Goal: Task Accomplishment & Management: Manage account settings

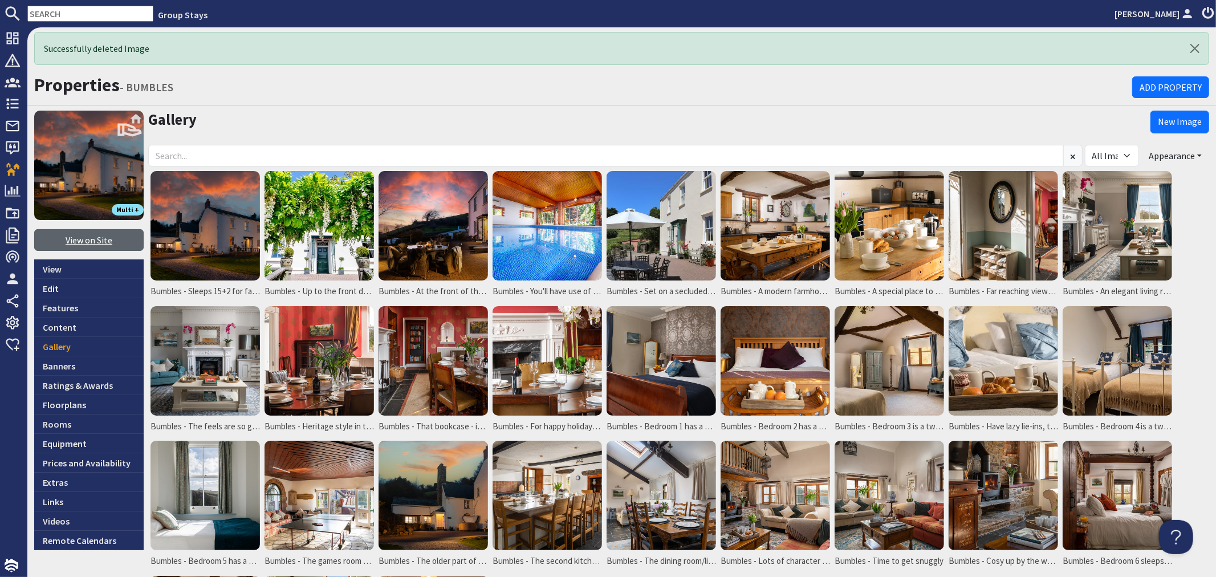
scroll to position [63, 0]
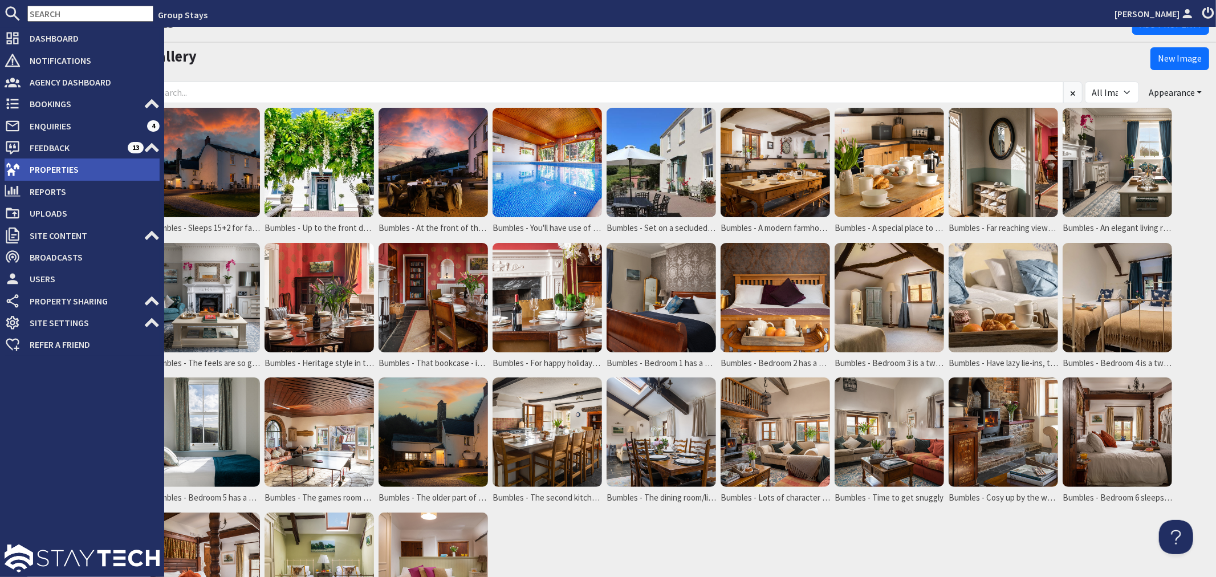
click at [16, 167] on use at bounding box center [13, 169] width 14 height 13
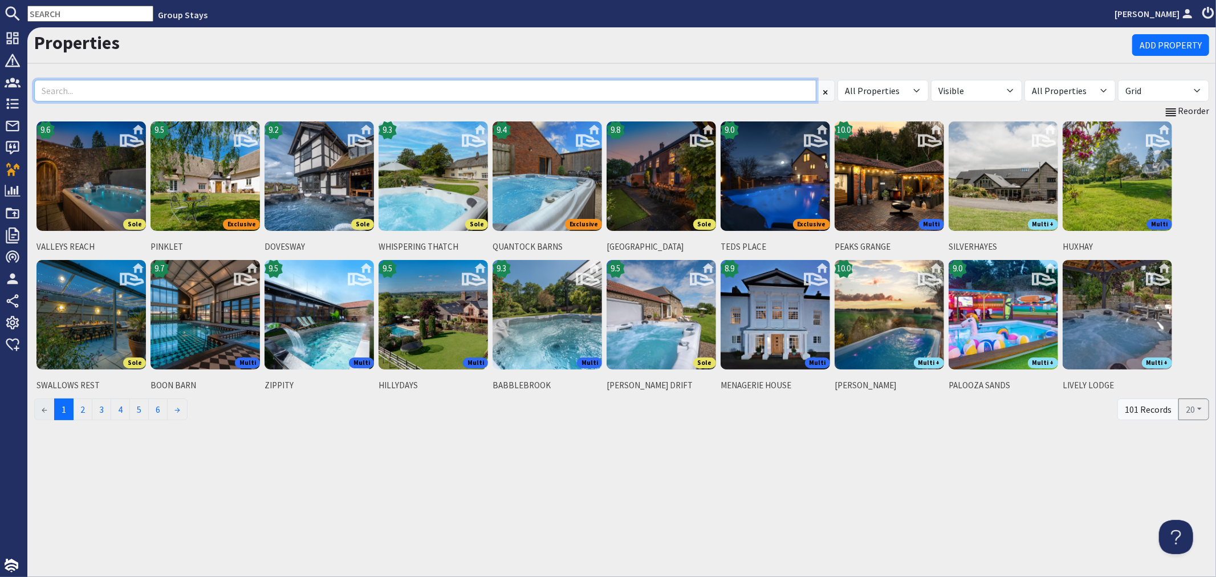
click at [242, 91] on input at bounding box center [425, 91] width 782 height 22
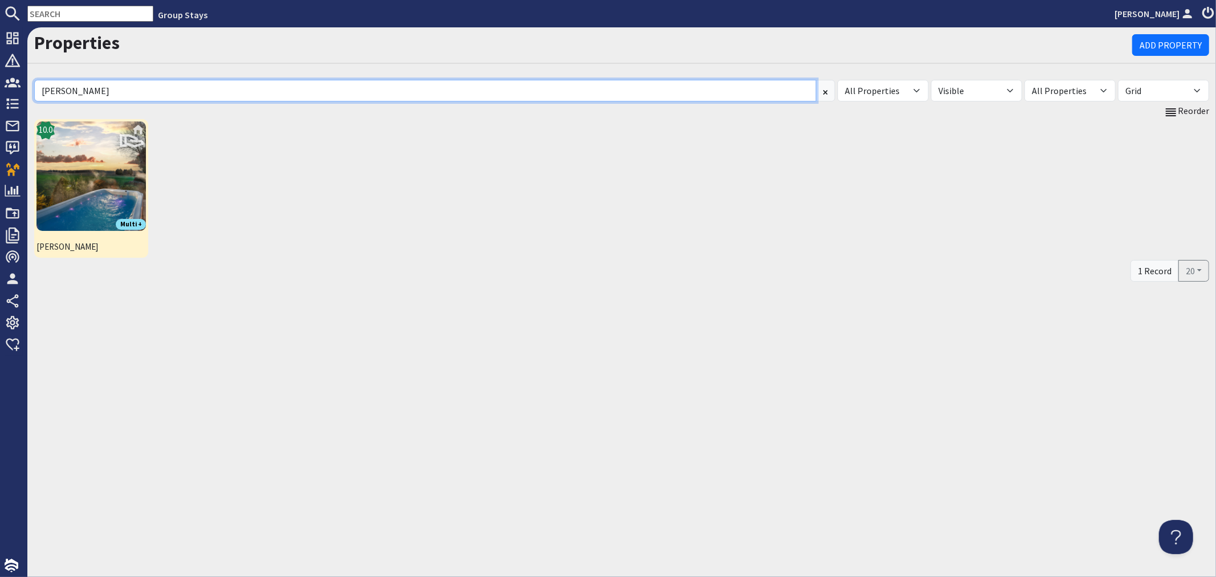
type input "bellus"
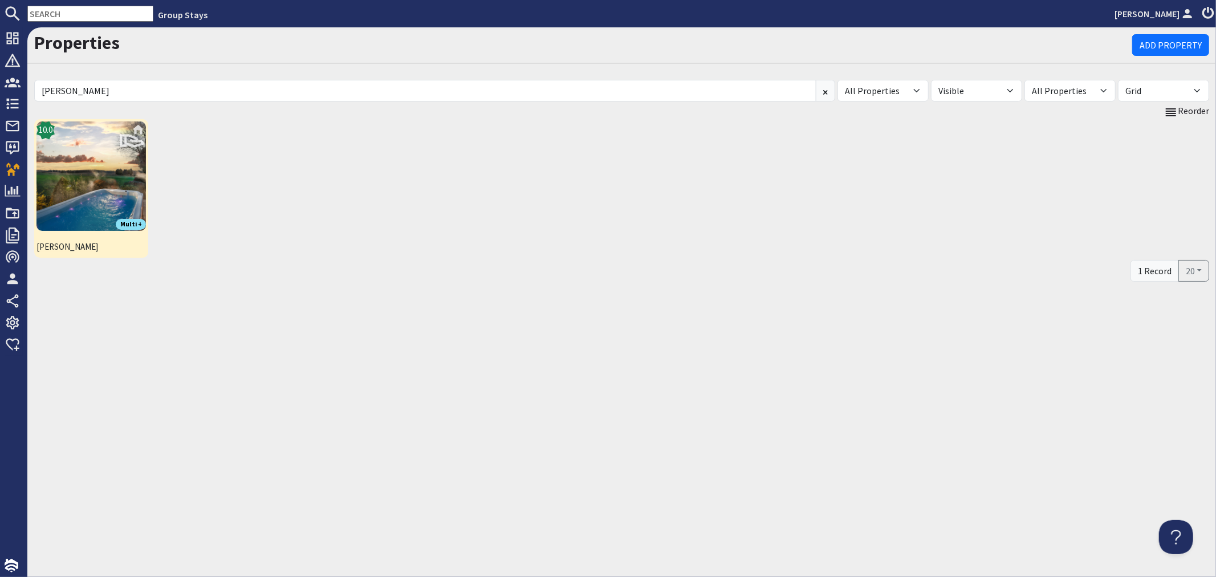
click at [93, 190] on img at bounding box center [90, 175] width 109 height 109
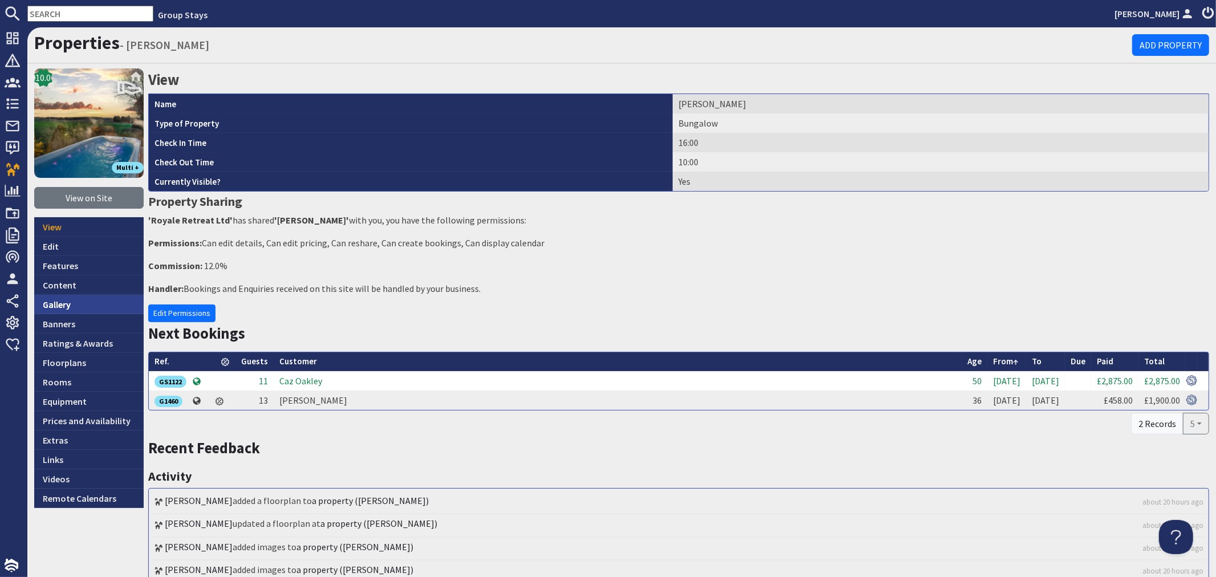
click at [72, 306] on link "Gallery" at bounding box center [88, 304] width 109 height 19
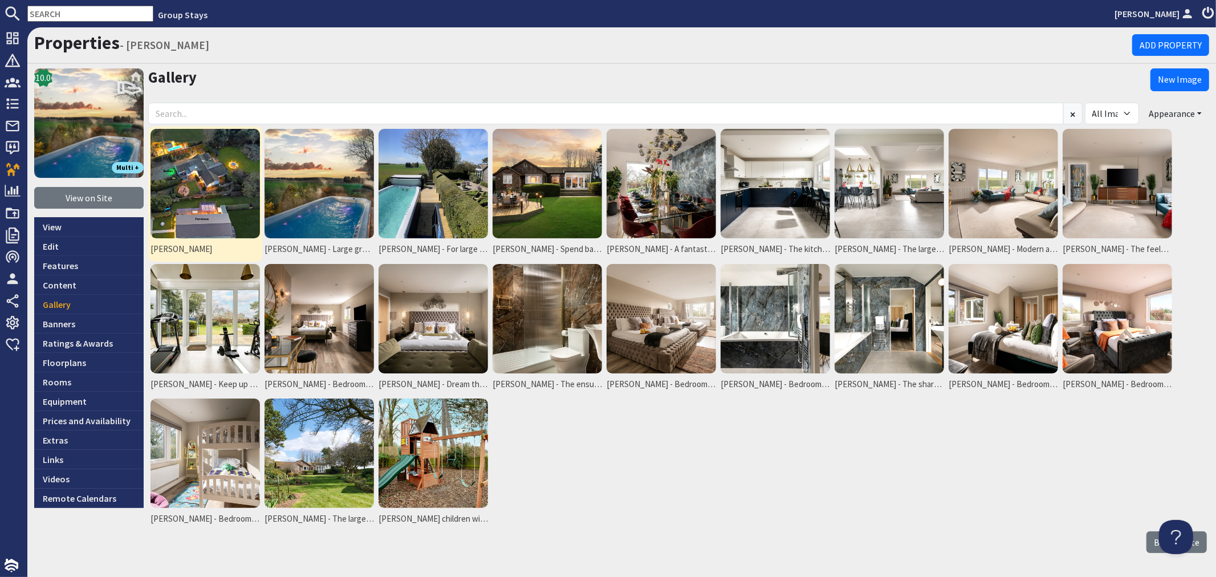
click at [197, 196] on img at bounding box center [205, 183] width 109 height 109
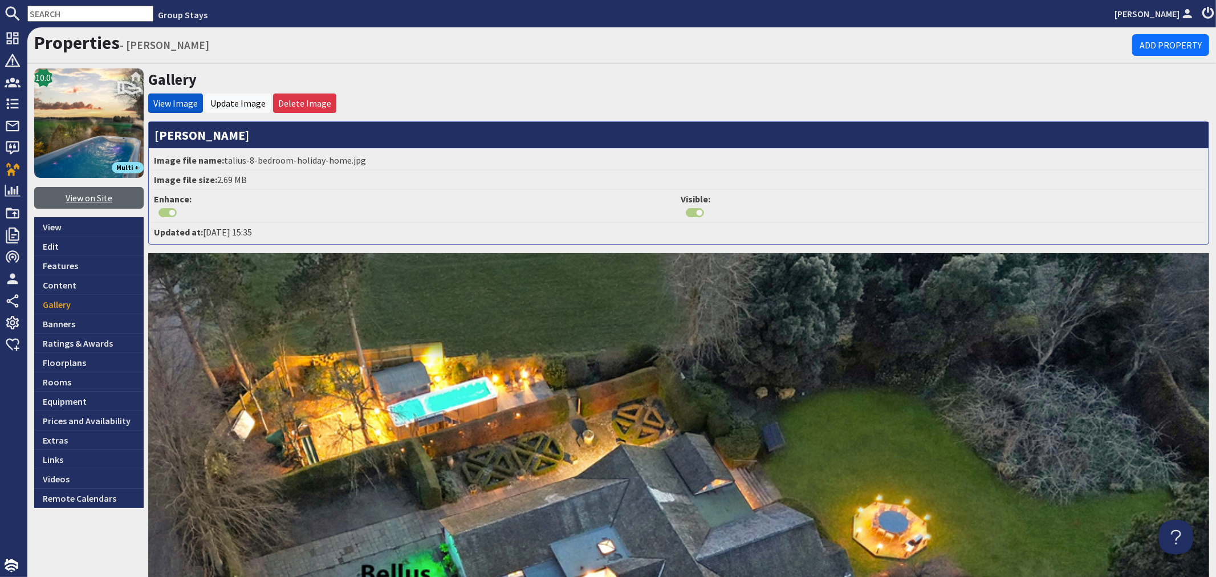
click at [78, 200] on link "View on Site" at bounding box center [88, 198] width 109 height 22
click at [240, 98] on link "Update Image" at bounding box center [237, 103] width 55 height 11
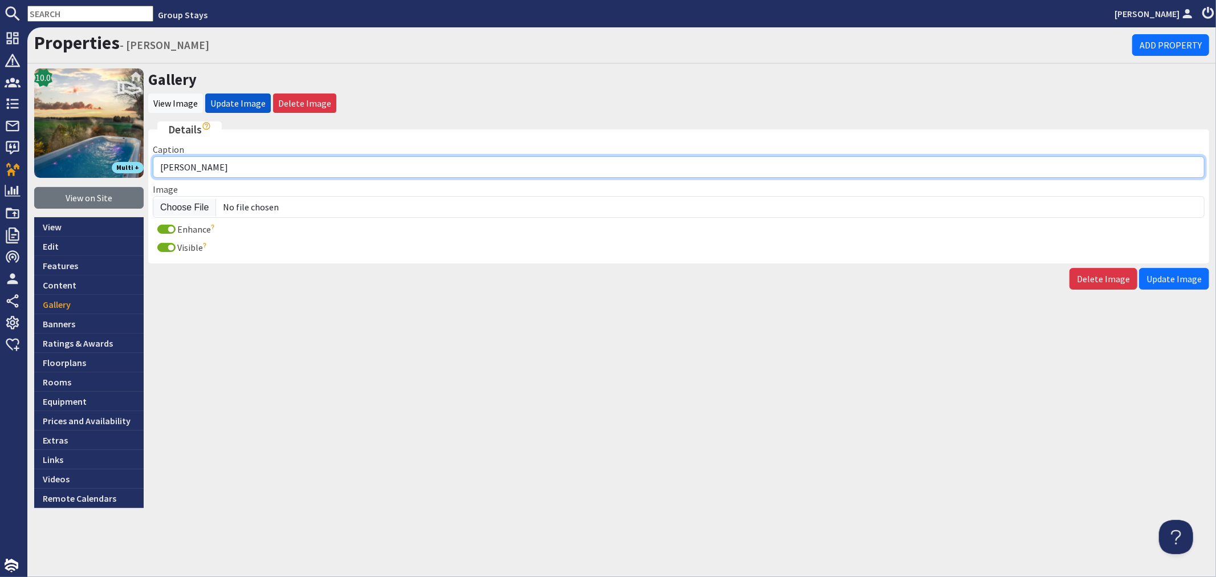
drag, startPoint x: 264, startPoint y: 169, endPoint x: 306, endPoint y: 145, distance: 48.0
click at [264, 169] on input "Bellus" at bounding box center [679, 167] width 1052 height 22
drag, startPoint x: 446, startPoint y: 164, endPoint x: 139, endPoint y: 164, distance: 306.8
click at [139, 164] on div "10.0 Multi + View on Site View Edit Features Content Gallery Banners Ratings & …" at bounding box center [621, 288] width 1189 height 440
click at [417, 167] on input "Bellus - For luxury group holidays in the Kent countryside" at bounding box center [679, 167] width 1052 height 22
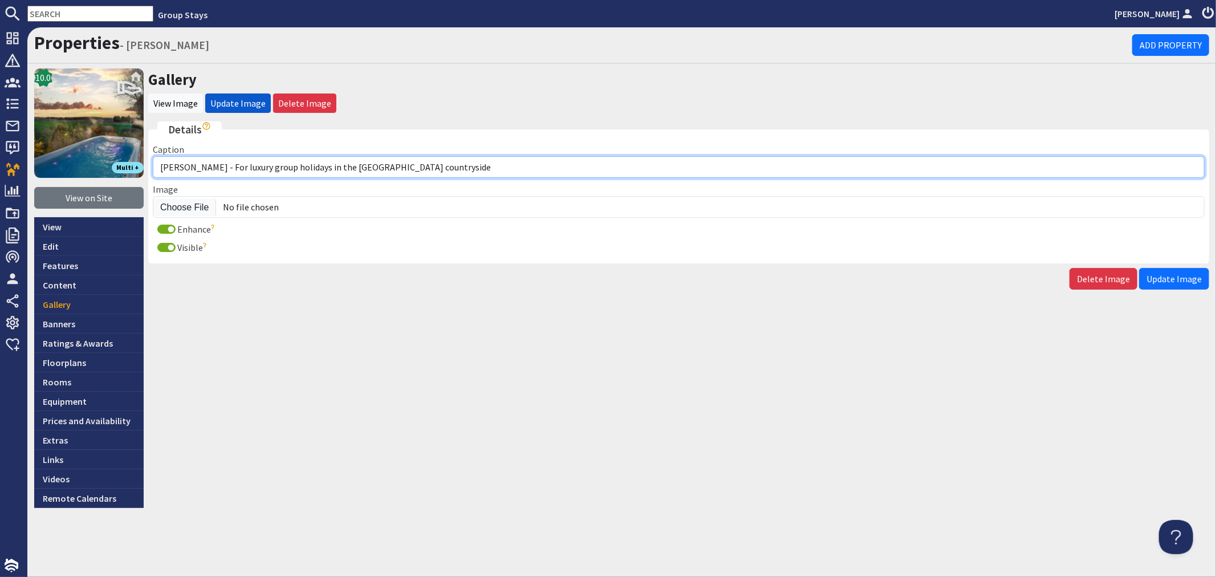
drag, startPoint x: 411, startPoint y: 171, endPoint x: 190, endPoint y: 164, distance: 220.8
click at [190, 164] on input "Bellus - For luxury group holidays in the Kent countryside" at bounding box center [679, 167] width 1052 height 22
type input "Bellus - For luxury group holidays in the Kent countryside"
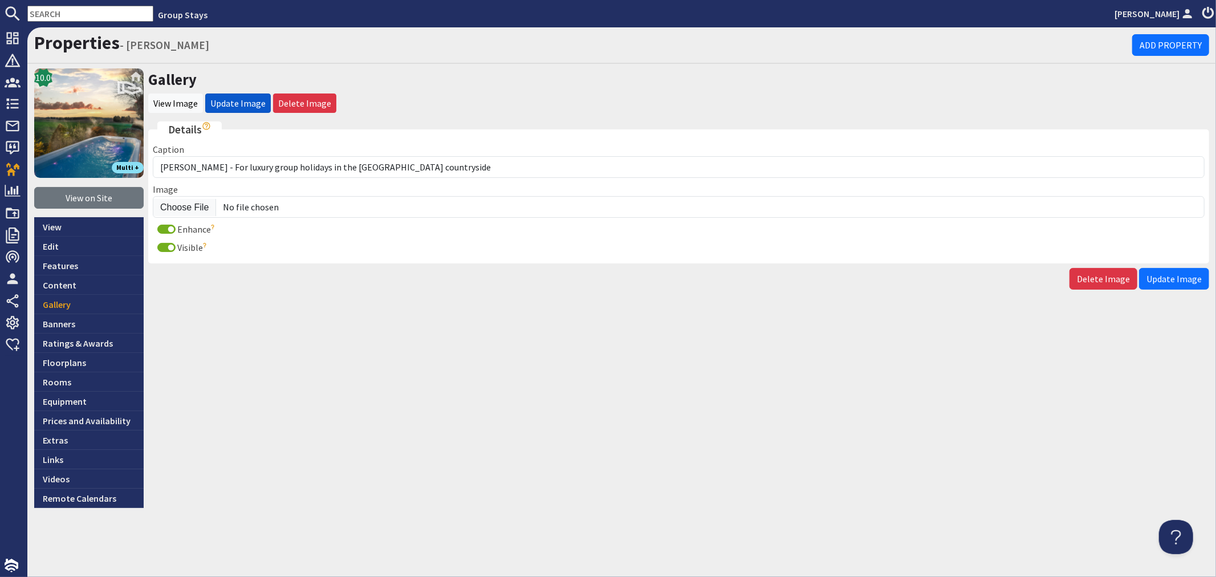
click at [601, 395] on div "Gallery View Image Update Image Delete Image Details Caption Bellus - For luxur…" at bounding box center [678, 288] width 1061 height 440
click at [1190, 277] on span "Update Image" at bounding box center [1174, 278] width 55 height 11
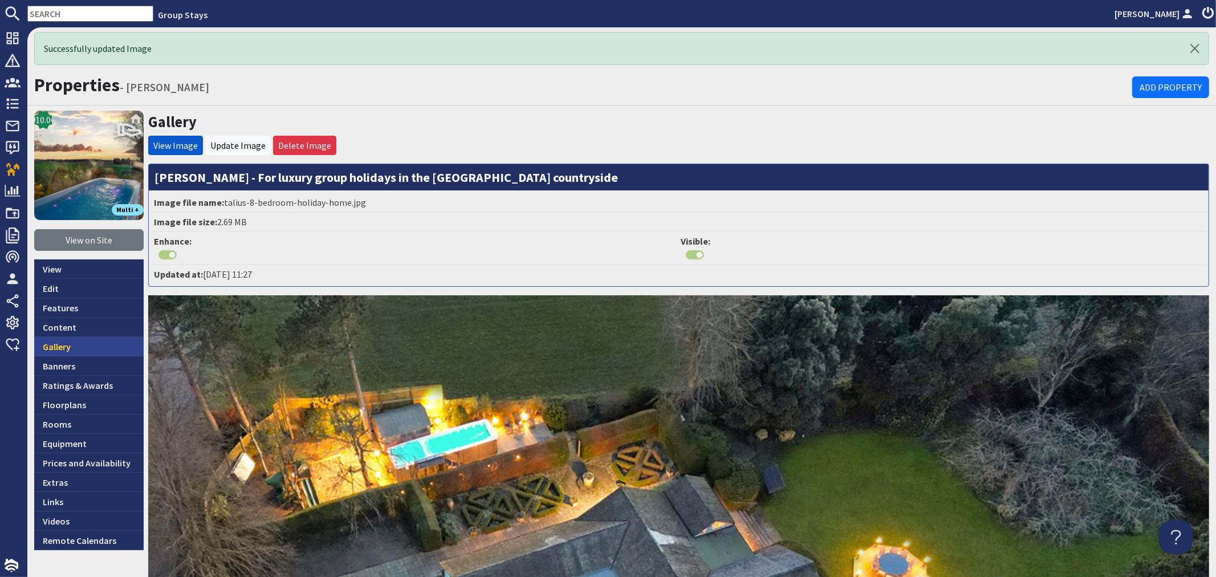
click at [103, 345] on link "Gallery" at bounding box center [88, 346] width 109 height 19
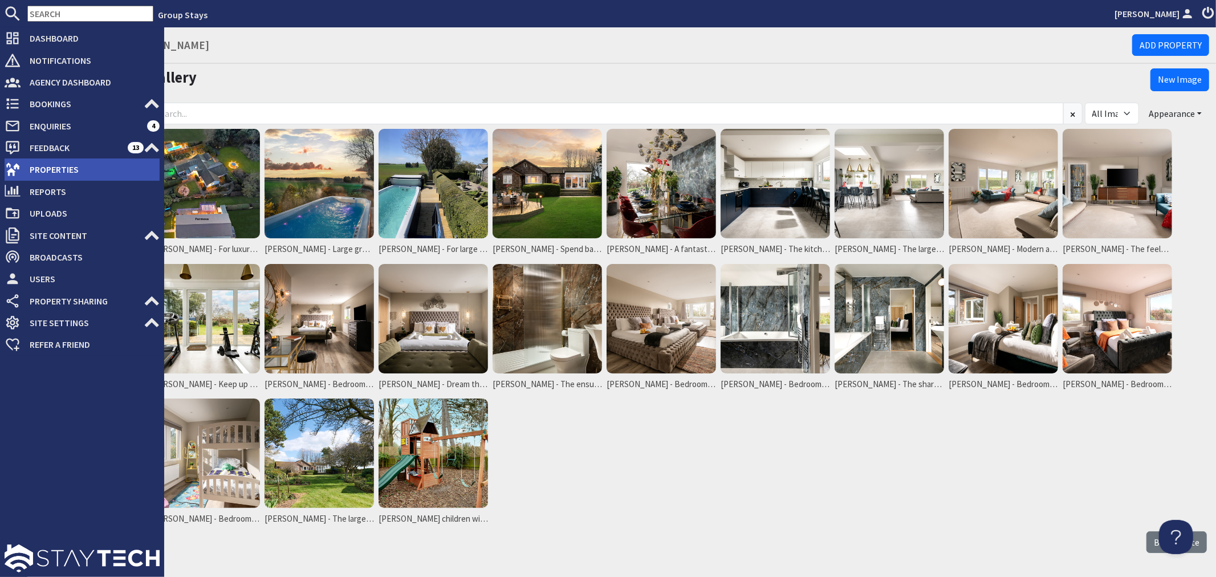
click at [6, 166] on icon at bounding box center [13, 169] width 16 height 16
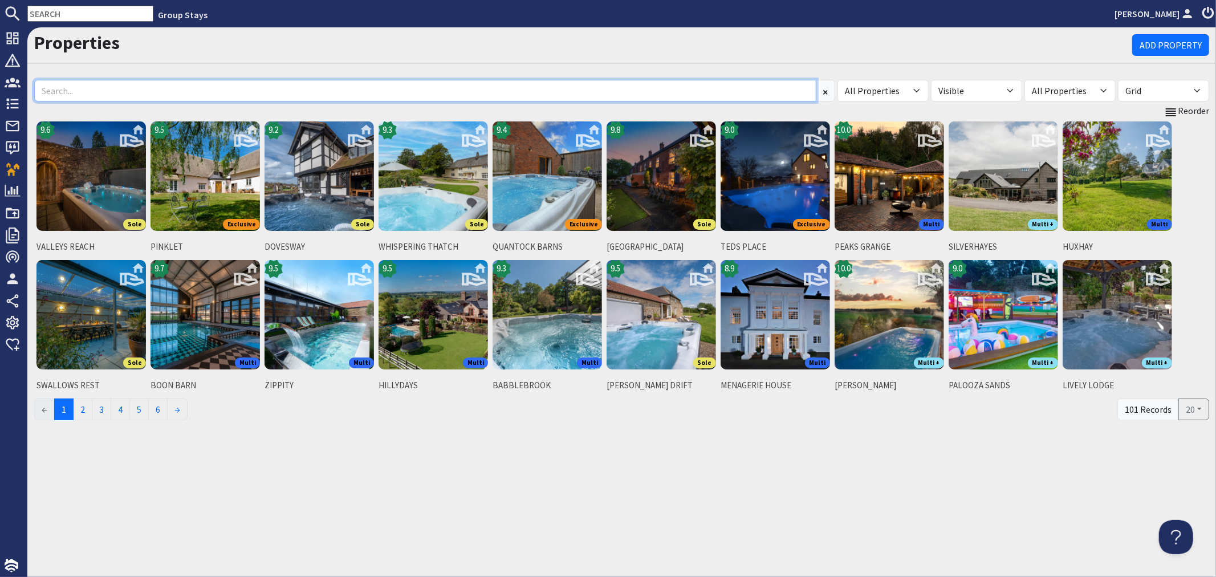
click at [193, 88] on input at bounding box center [425, 91] width 782 height 22
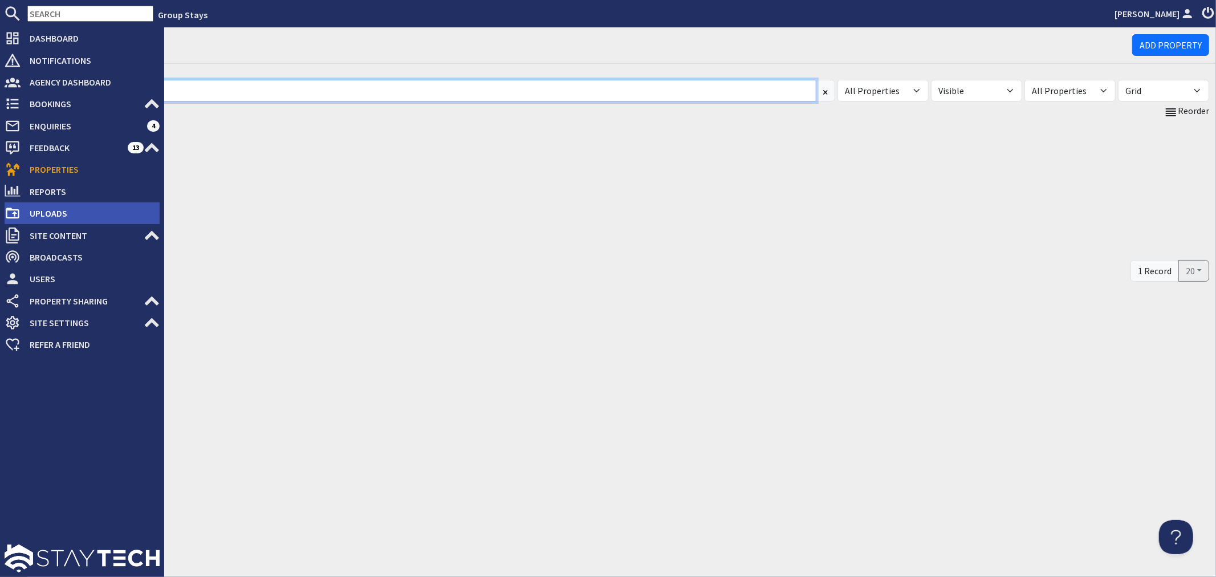
type input "form"
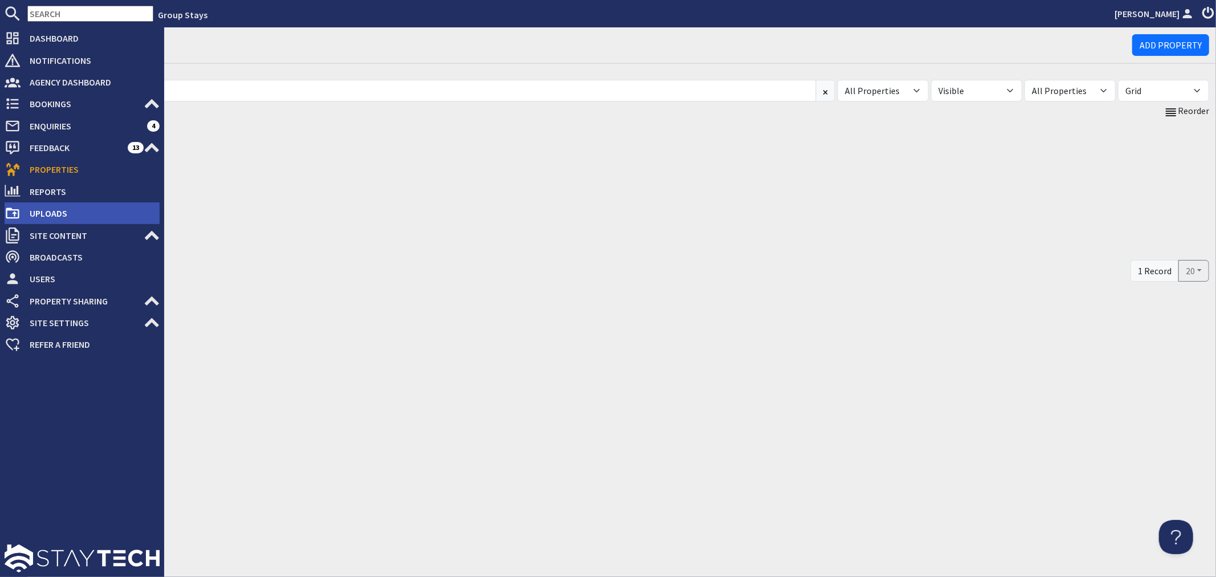
click at [15, 213] on use at bounding box center [12, 213] width 13 height 11
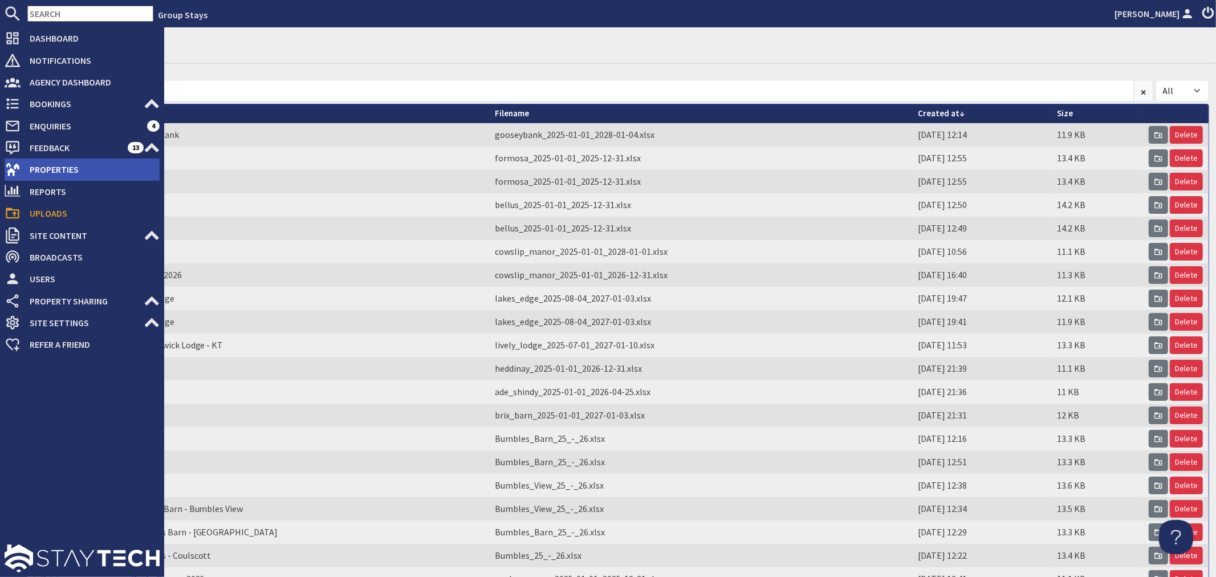
click at [36, 169] on span "Properties" at bounding box center [90, 169] width 139 height 18
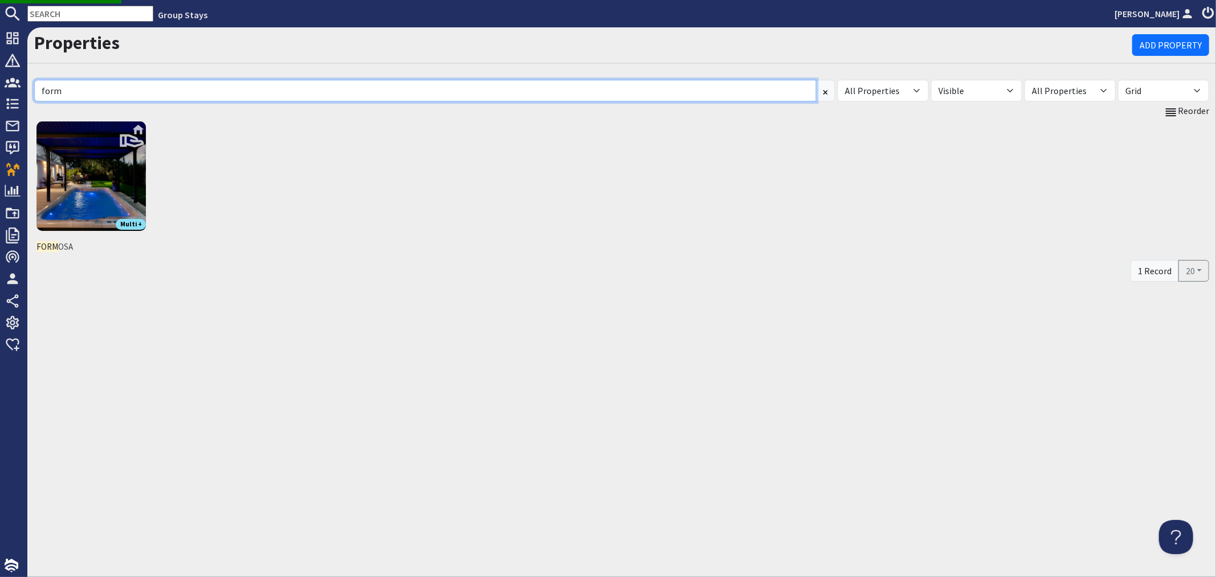
click at [181, 90] on input "form" at bounding box center [425, 91] width 782 height 22
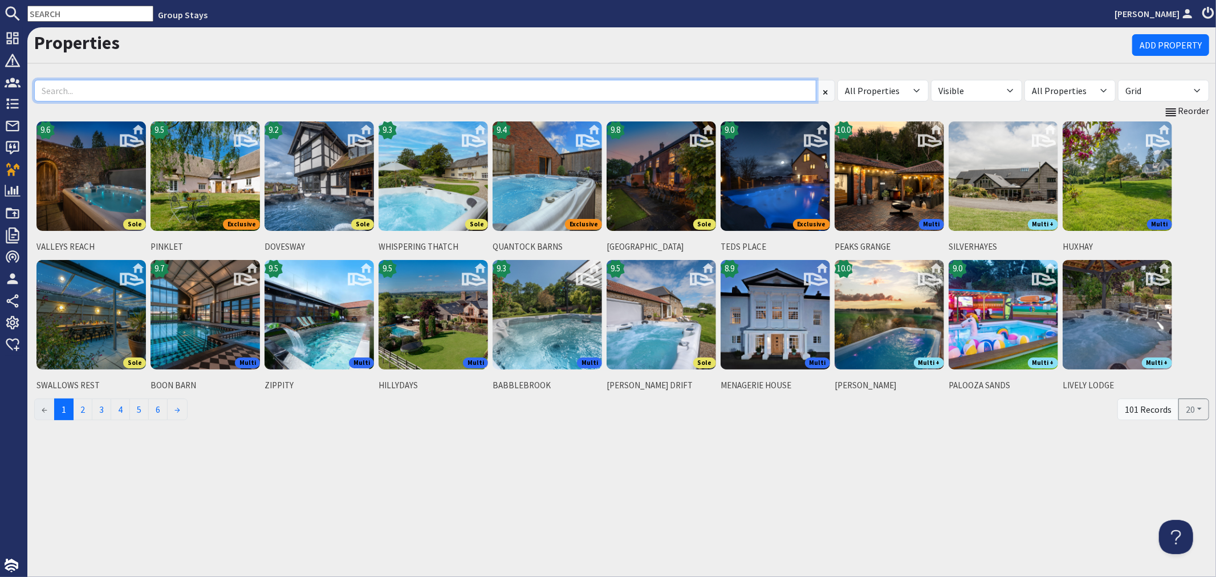
click at [181, 90] on input at bounding box center [425, 91] width 782 height 22
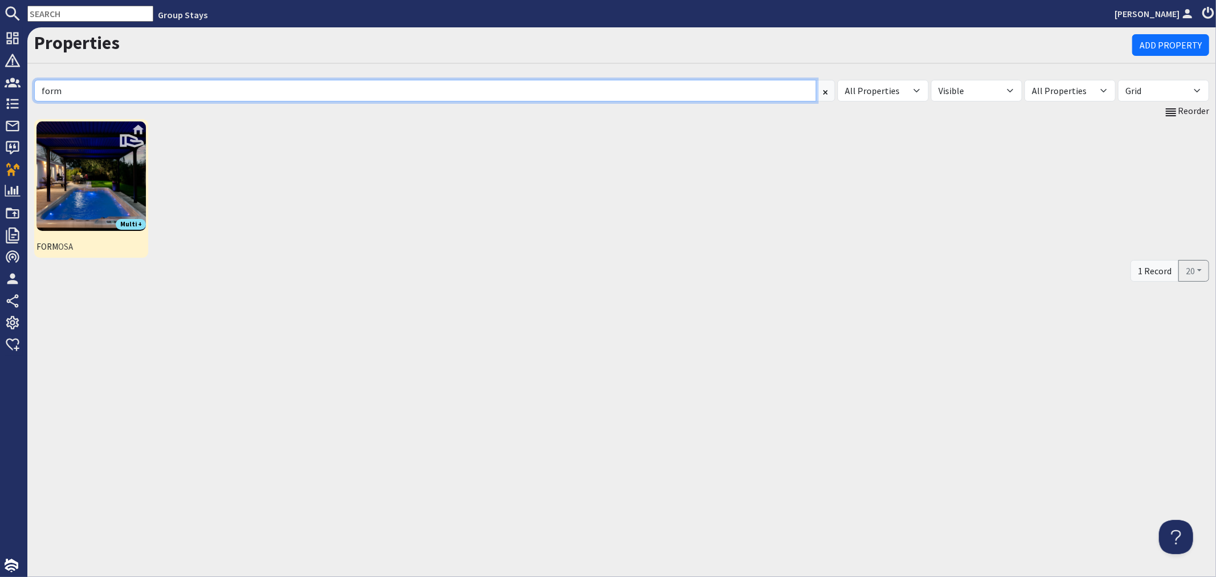
type input "form"
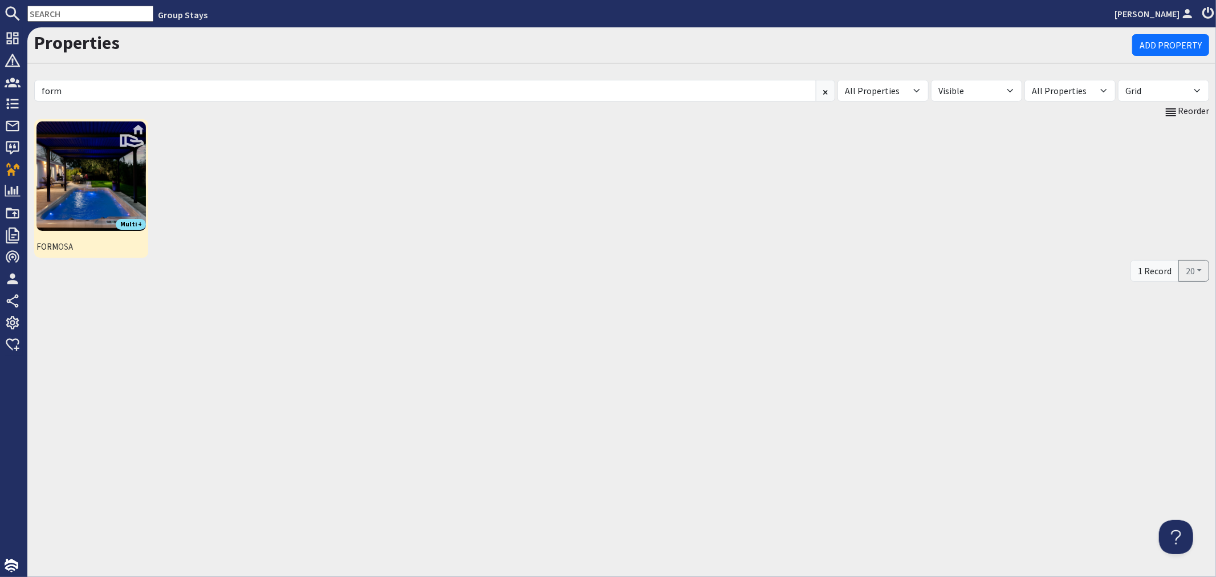
click at [104, 189] on img at bounding box center [90, 175] width 109 height 109
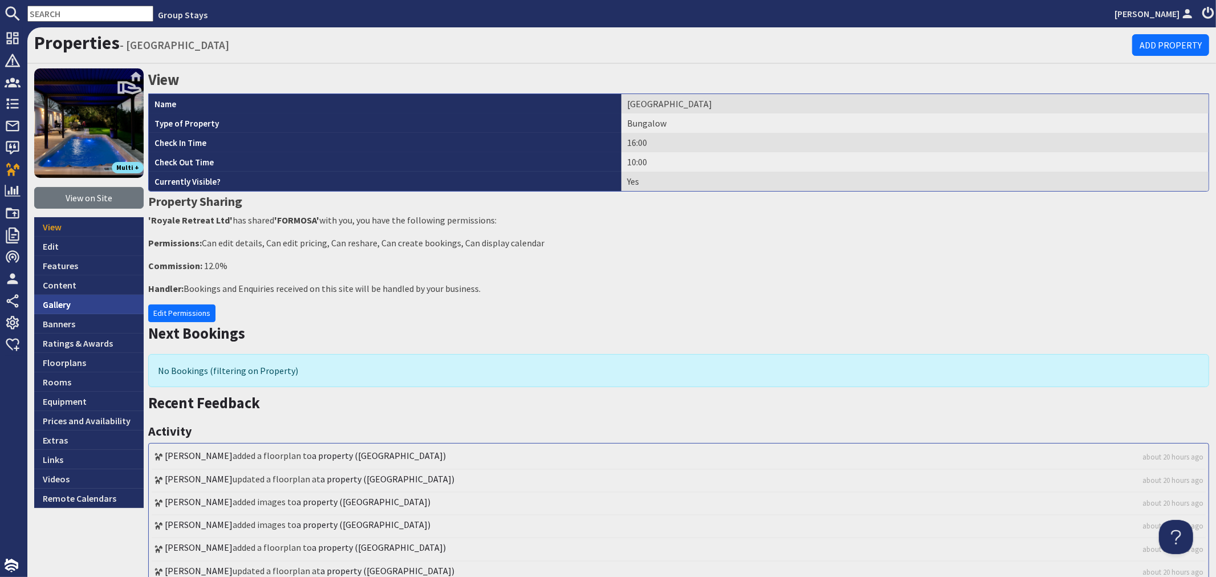
click at [72, 304] on link "Gallery" at bounding box center [88, 304] width 109 height 19
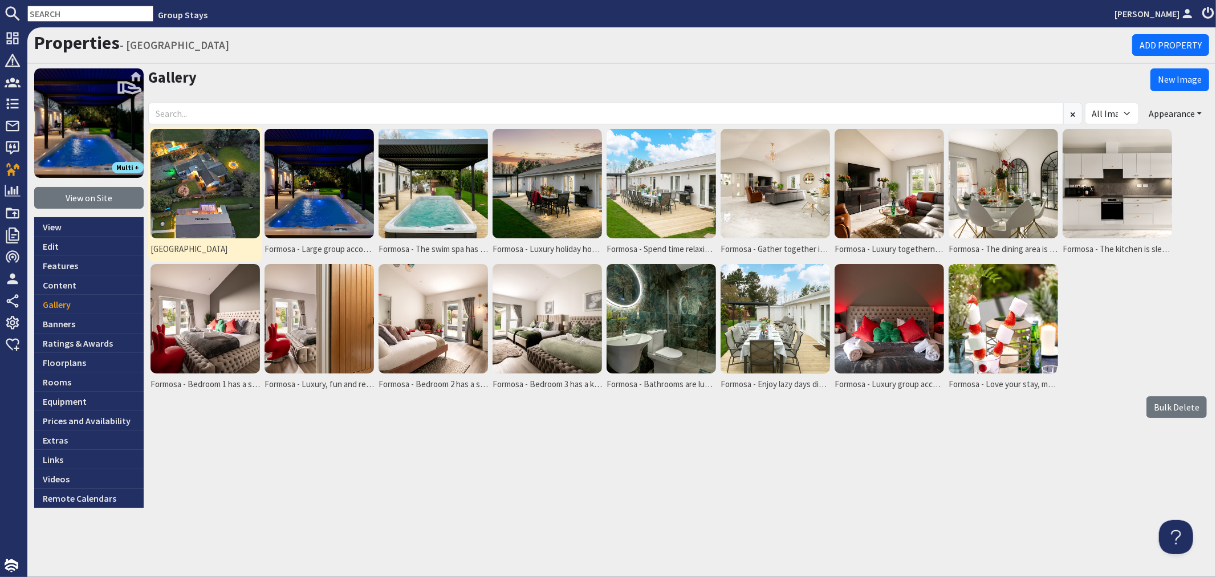
click at [201, 192] on img at bounding box center [205, 183] width 109 height 109
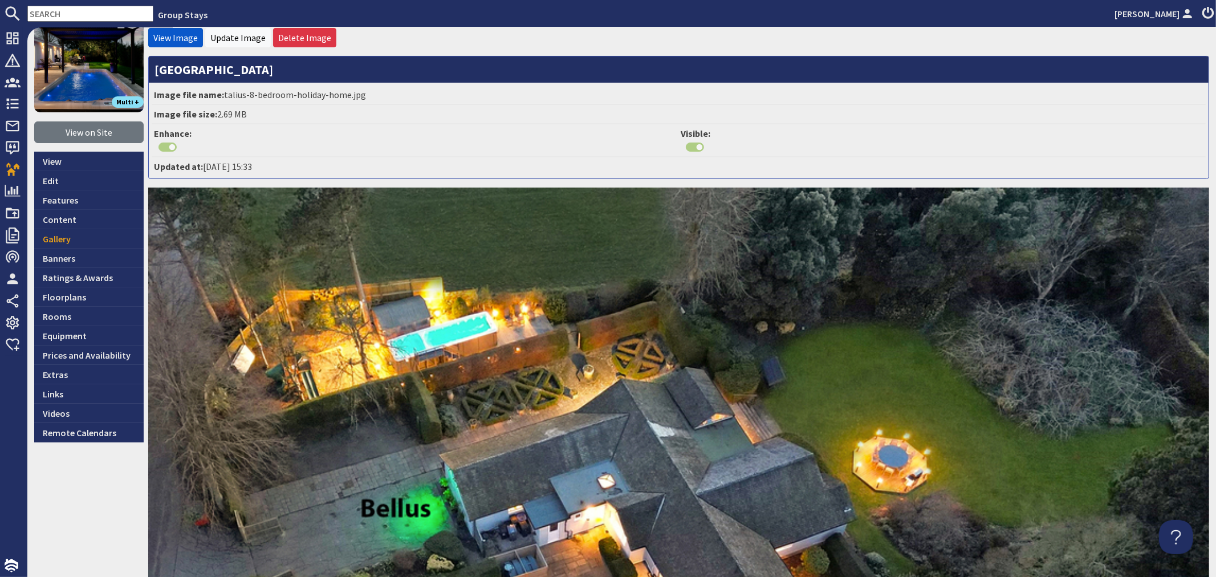
scroll to position [53, 0]
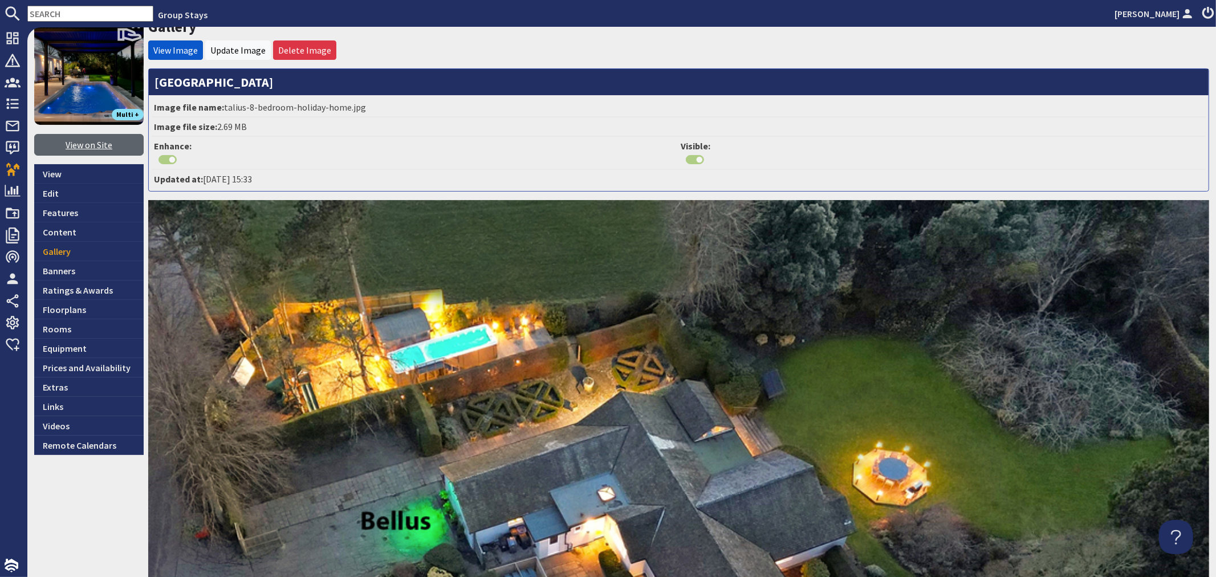
click at [87, 148] on link "View on Site" at bounding box center [88, 145] width 109 height 22
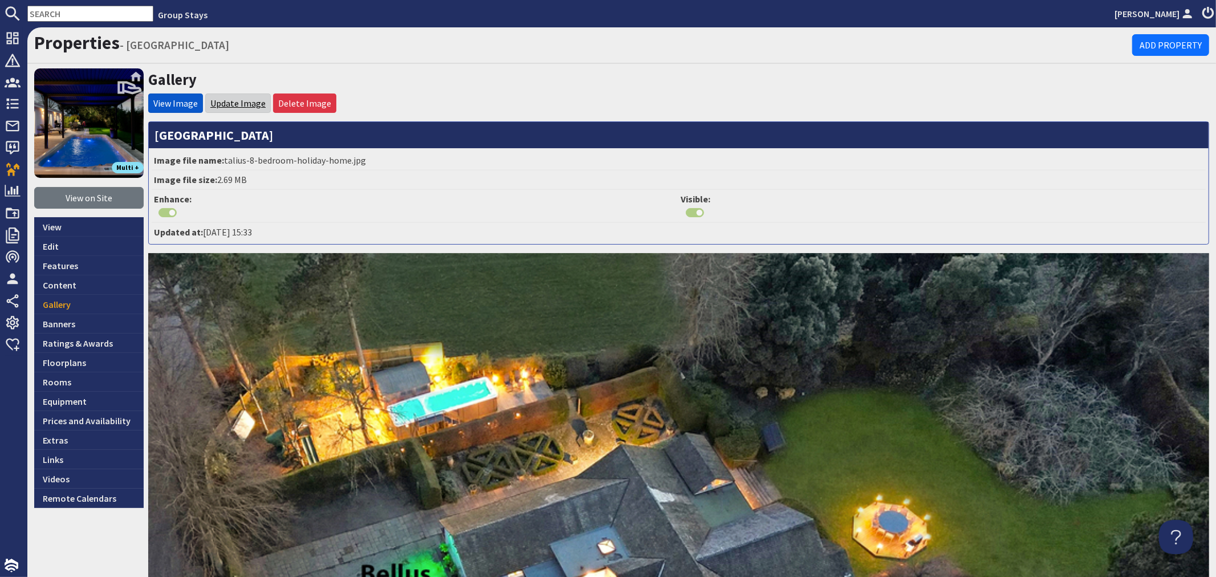
click at [242, 103] on link "Update Image" at bounding box center [237, 103] width 55 height 11
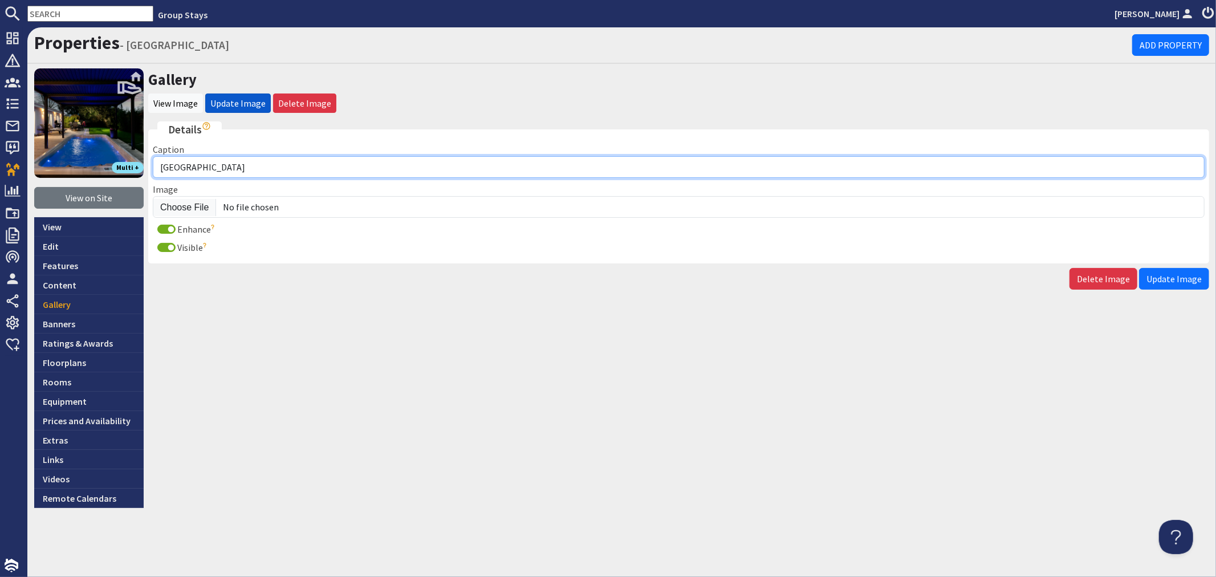
click at [291, 166] on input "Formosa" at bounding box center [679, 167] width 1052 height 22
paste input "For luxury group holidays in the Kent countryside"
type input "Formosa - For luxury group holidays in the Kent countryside"
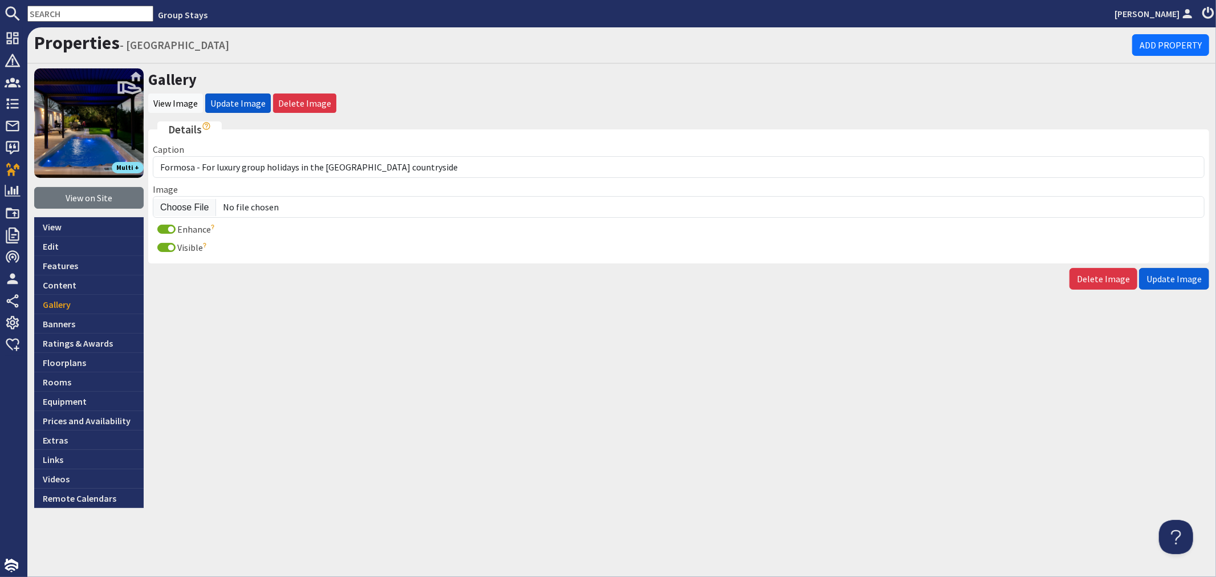
click at [1173, 273] on span "Update Image" at bounding box center [1174, 278] width 55 height 11
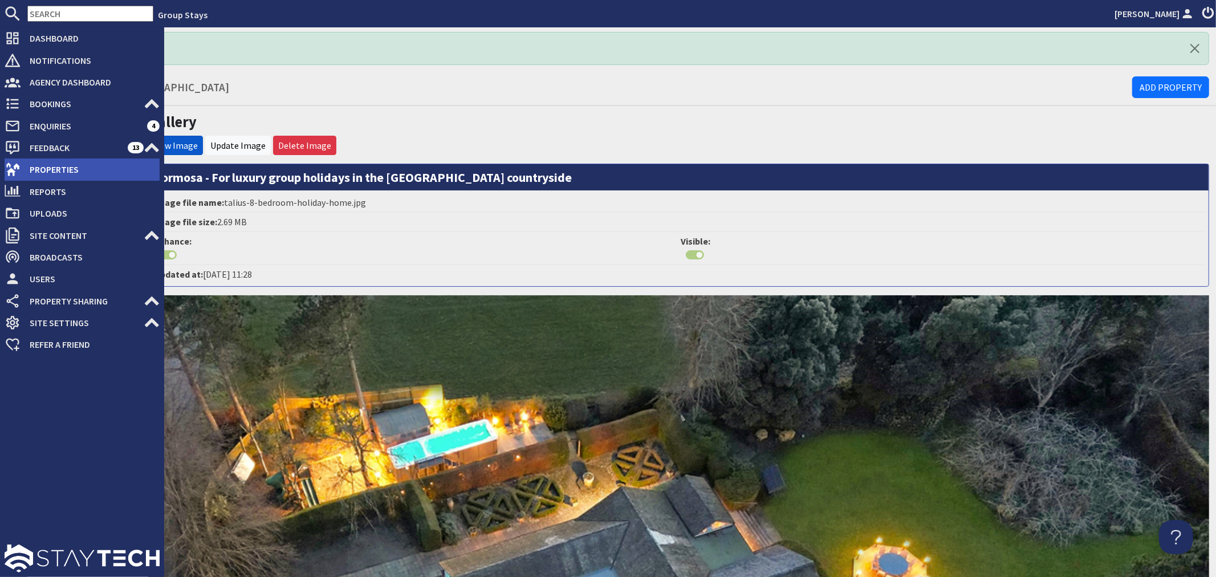
click at [22, 167] on span "Properties" at bounding box center [90, 169] width 139 height 18
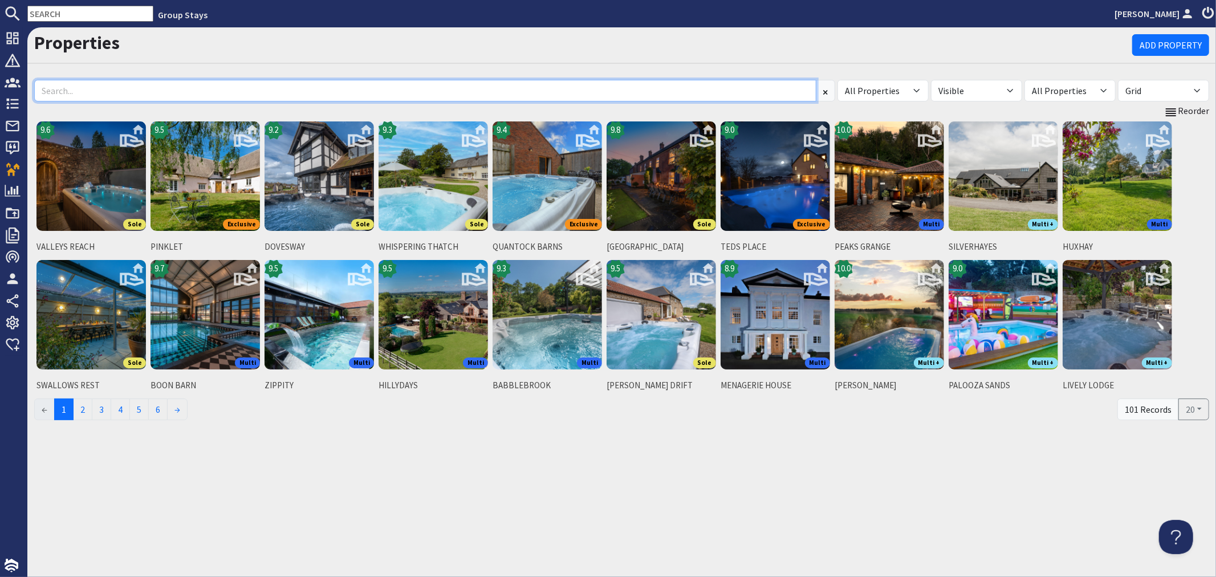
click at [179, 84] on input at bounding box center [425, 91] width 782 height 22
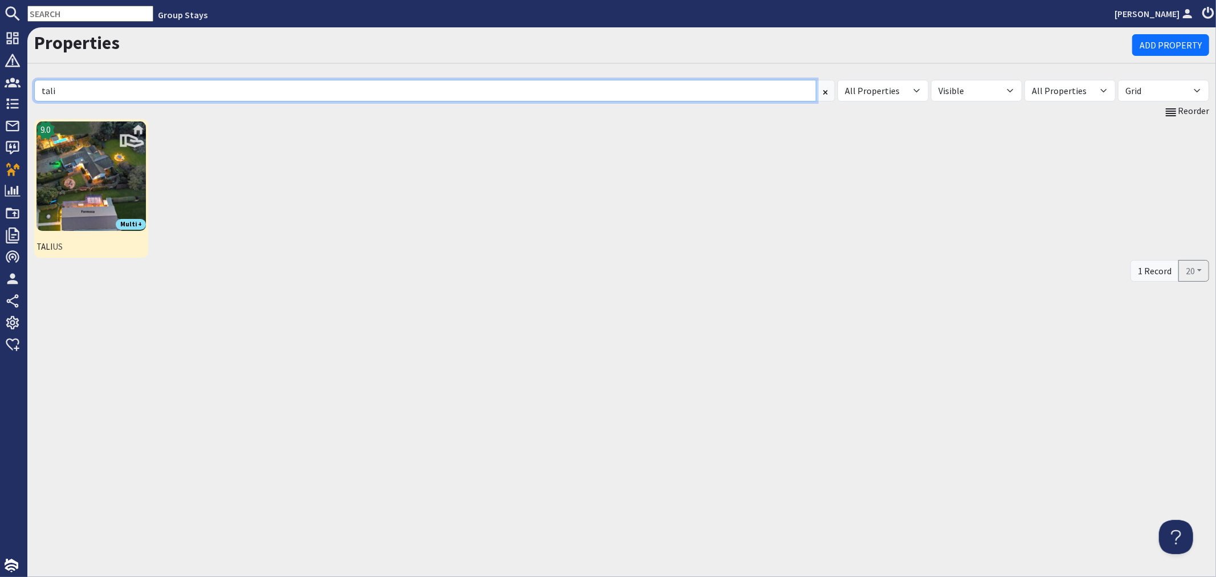
type input "tali"
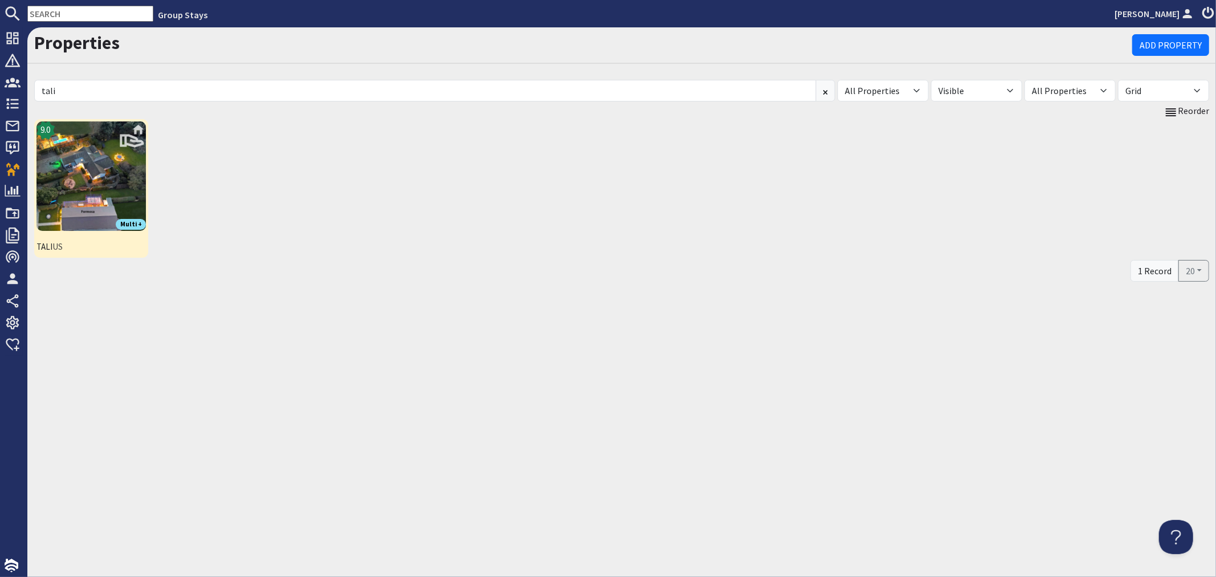
click at [112, 191] on img at bounding box center [90, 175] width 109 height 109
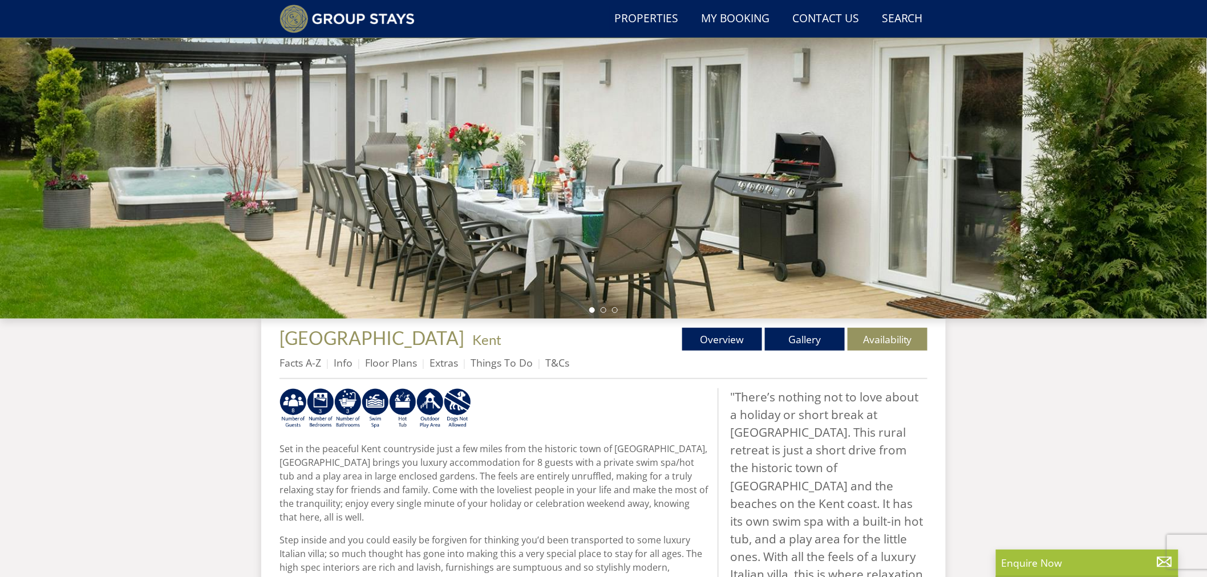
scroll to position [175, 0]
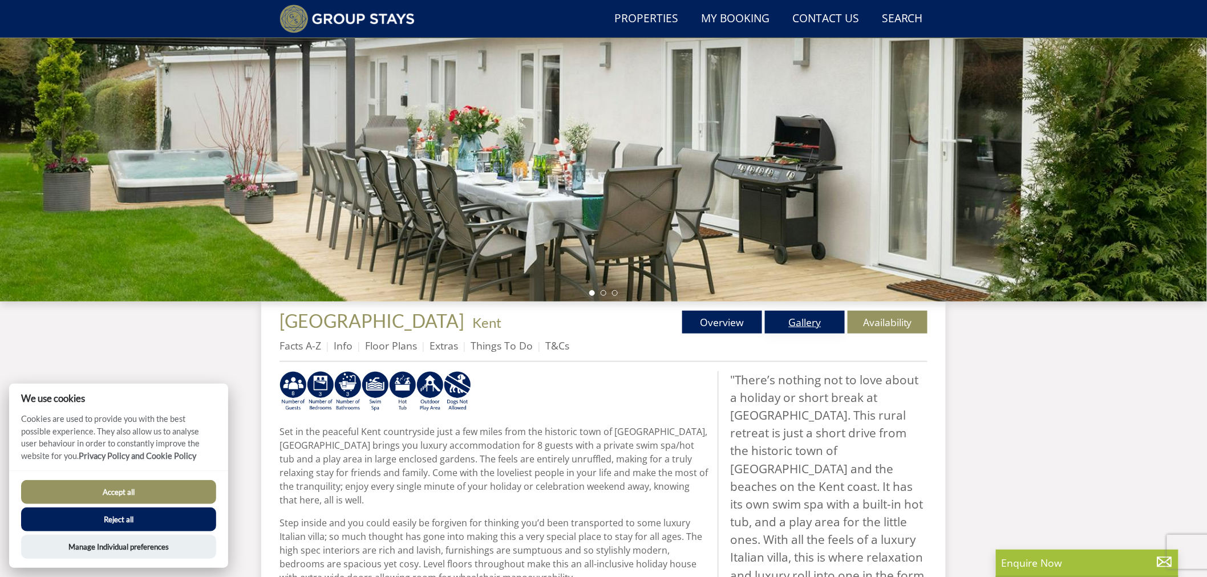
click at [808, 328] on link "Gallery" at bounding box center [805, 322] width 80 height 23
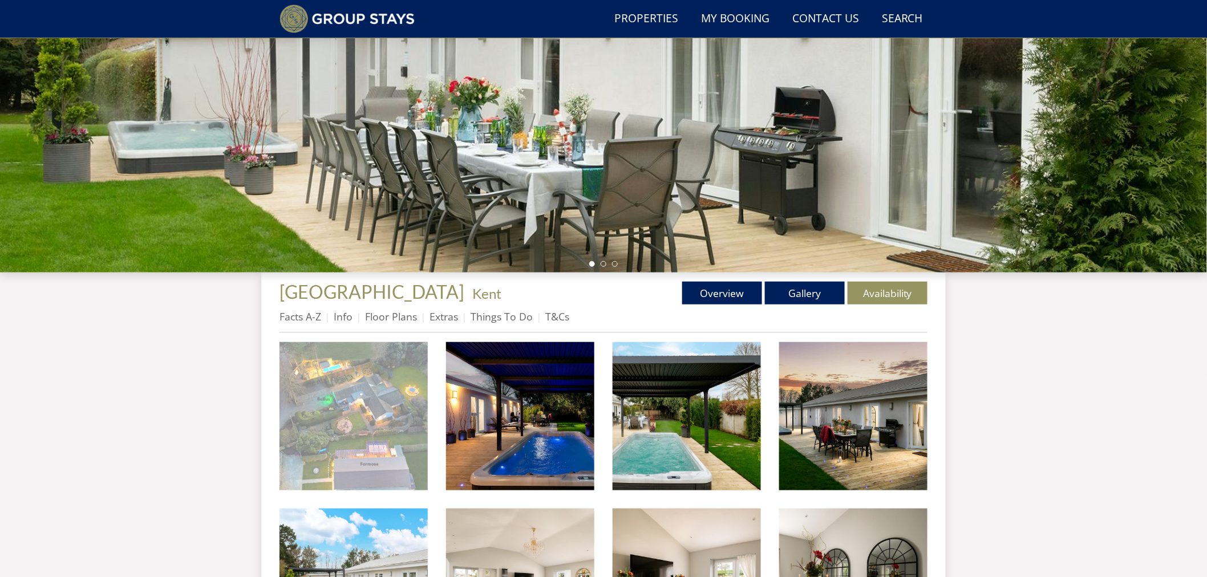
scroll to position [307, 0]
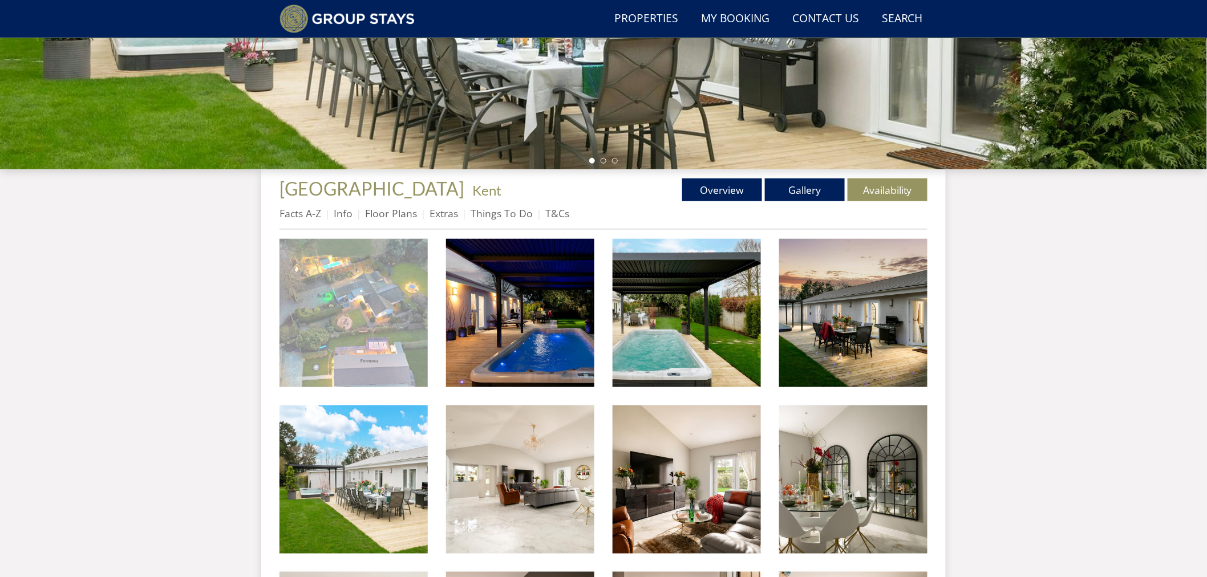
click at [351, 322] on img at bounding box center [353, 313] width 148 height 148
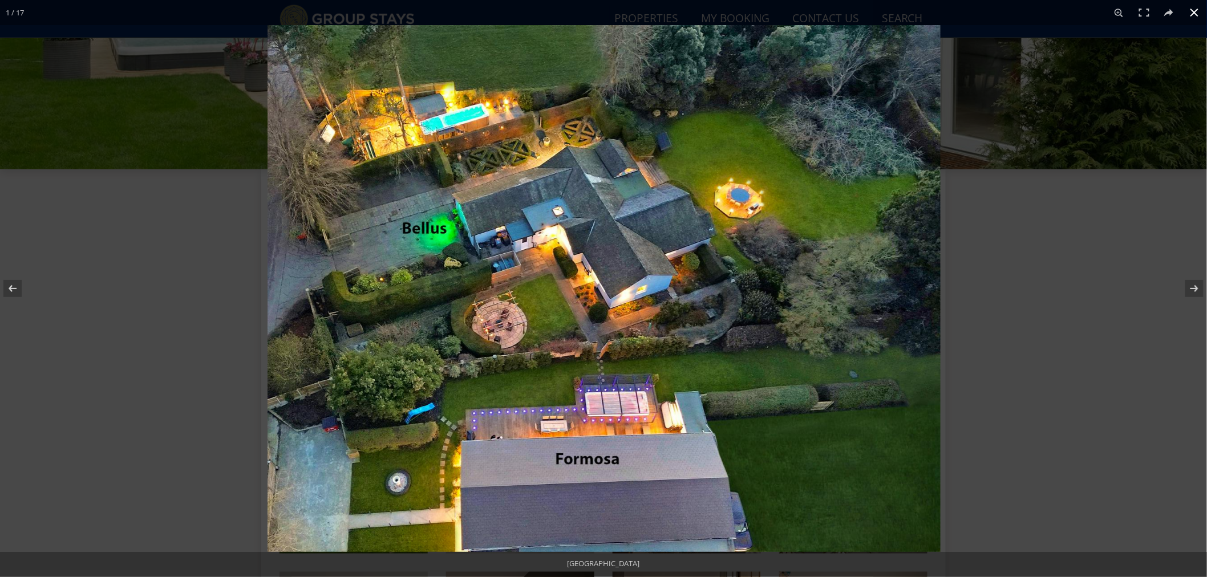
click at [1189, 11] on button at bounding box center [1194, 12] width 25 height 25
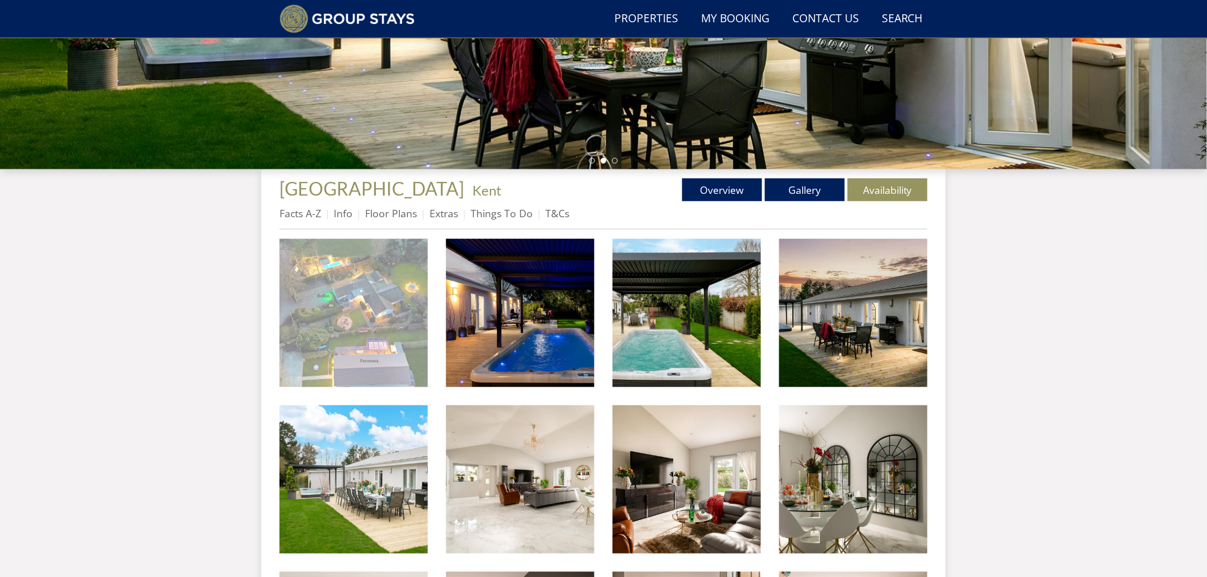
click at [309, 329] on img at bounding box center [353, 313] width 148 height 148
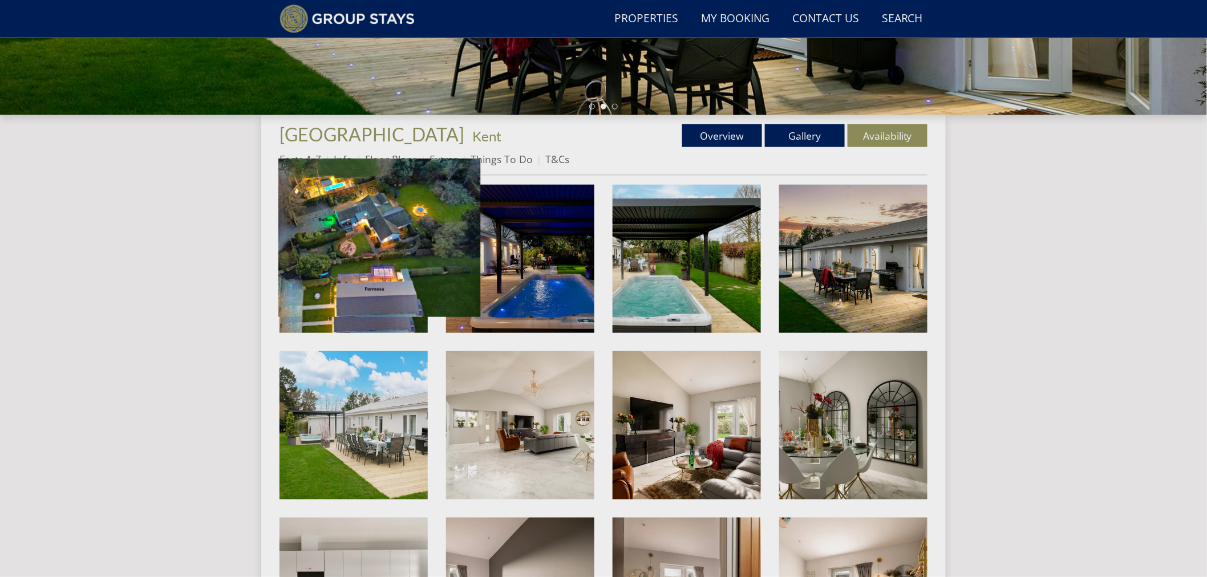
scroll to position [371, 0]
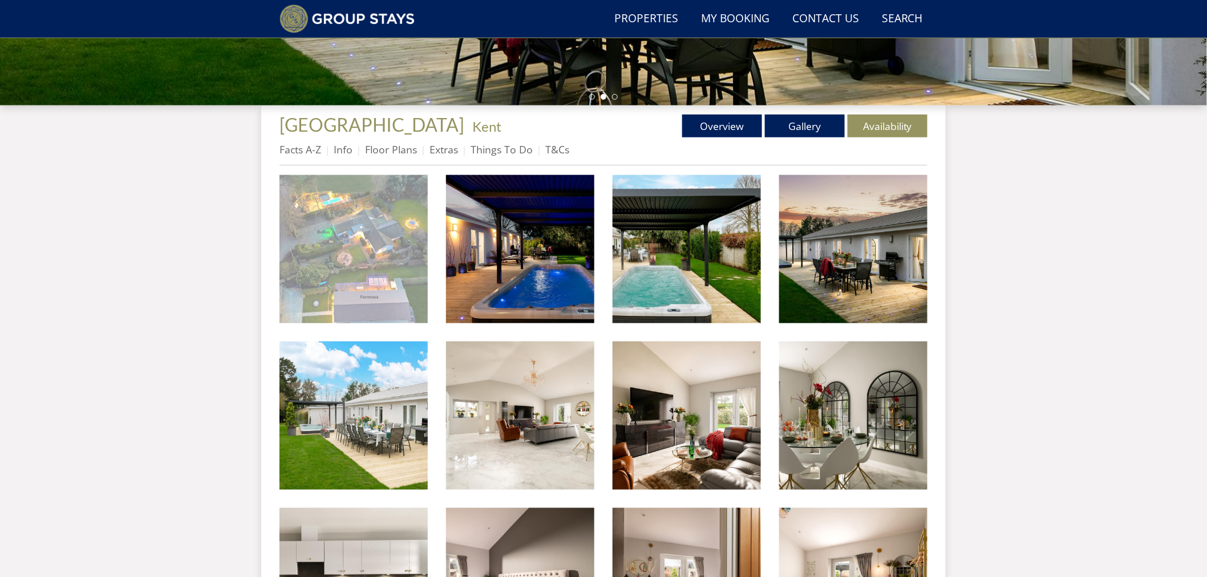
click at [397, 264] on img at bounding box center [353, 249] width 148 height 148
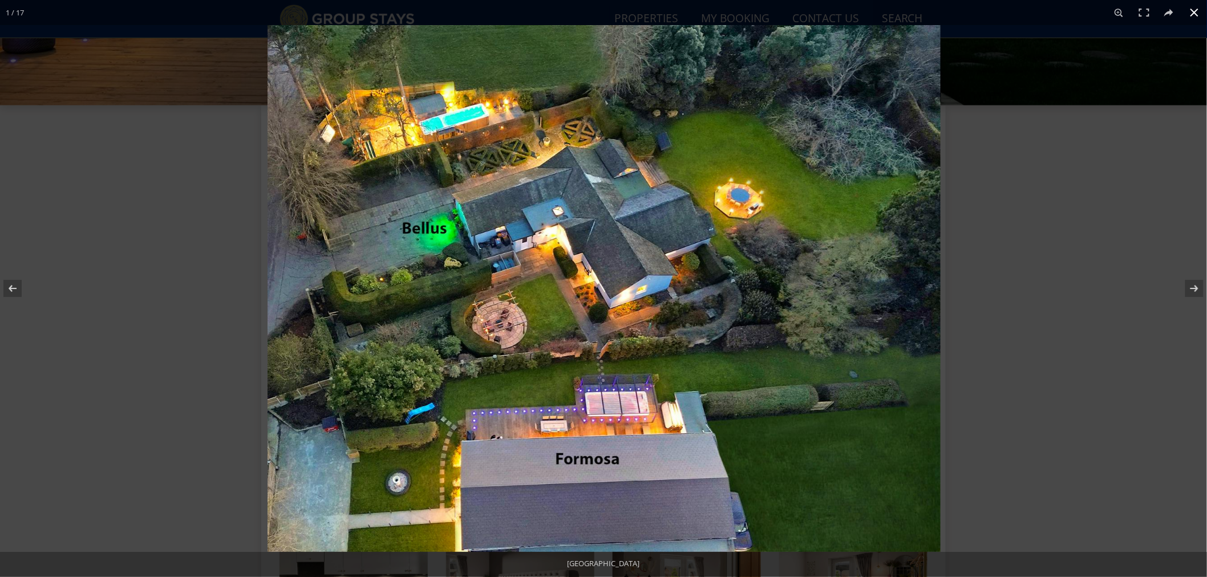
click at [1199, 14] on button at bounding box center [1194, 12] width 25 height 25
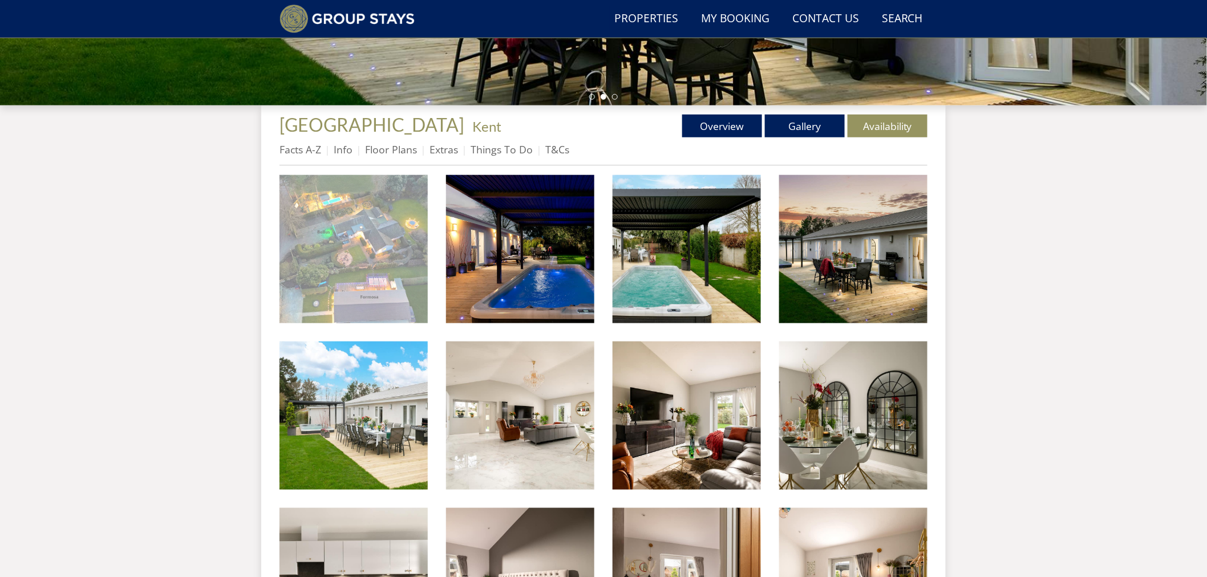
click at [352, 235] on img at bounding box center [353, 249] width 148 height 148
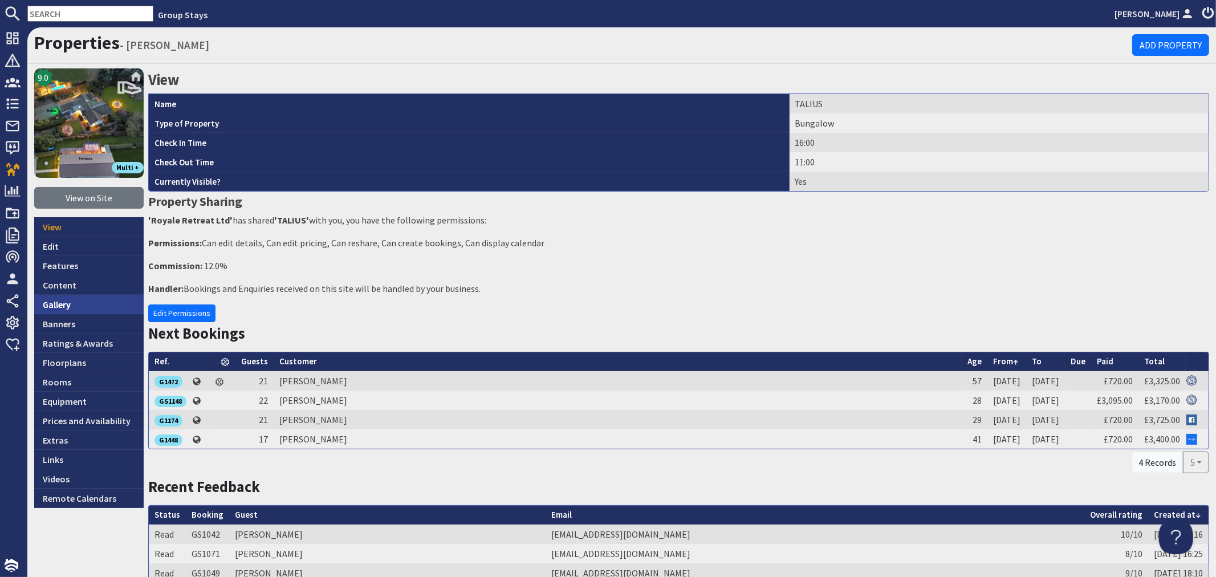
click at [49, 303] on link "Gallery" at bounding box center [88, 304] width 109 height 19
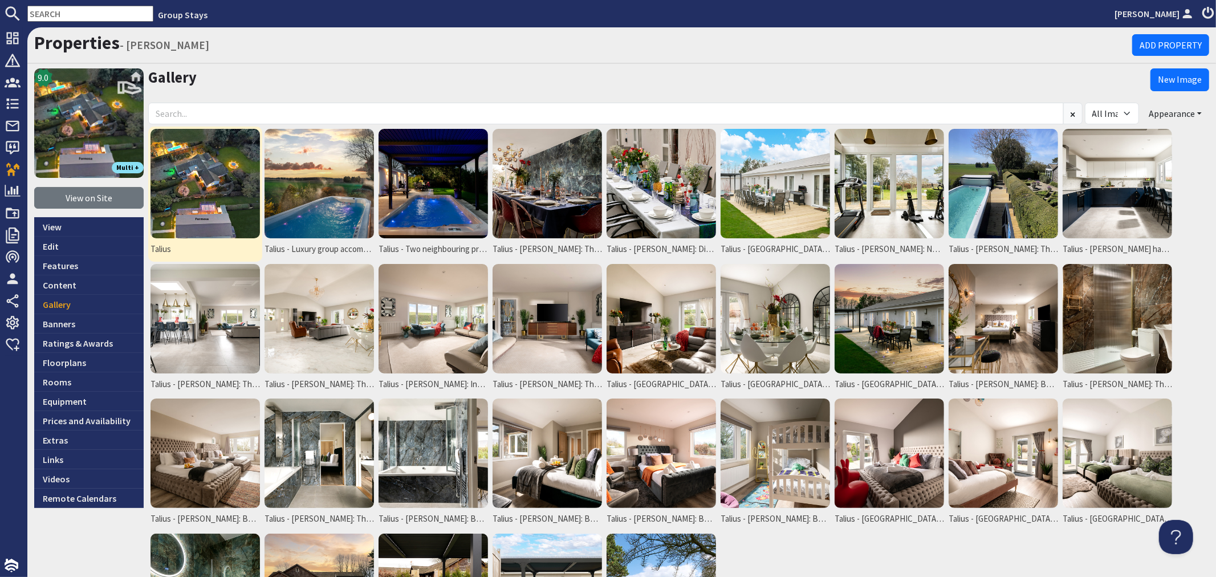
click at [242, 211] on img at bounding box center [205, 183] width 109 height 109
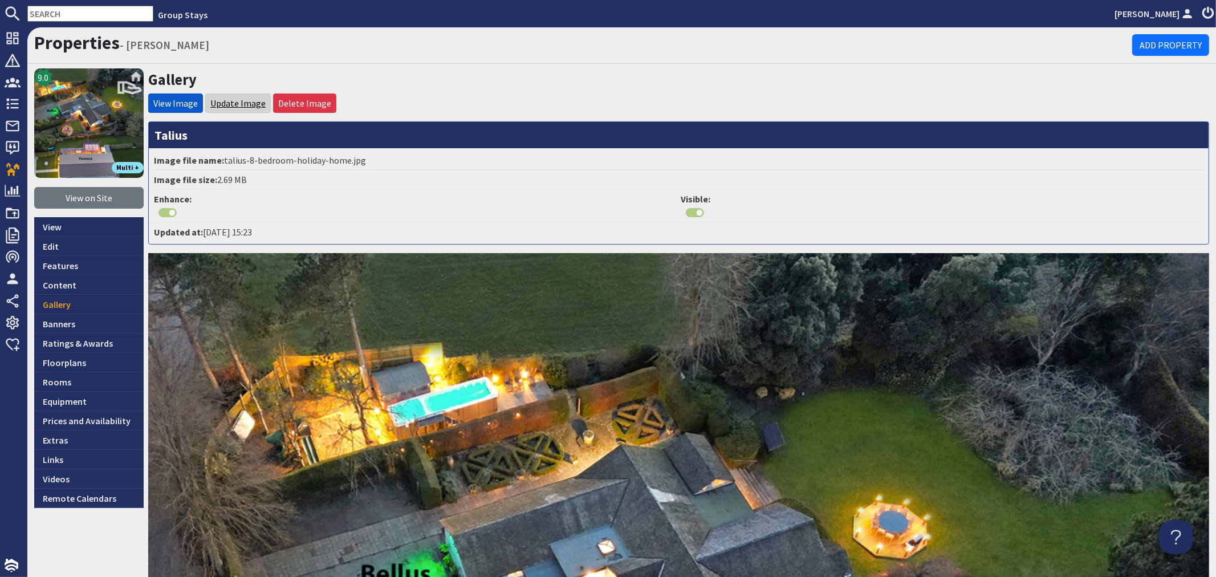
click at [250, 99] on link "Update Image" at bounding box center [237, 103] width 55 height 11
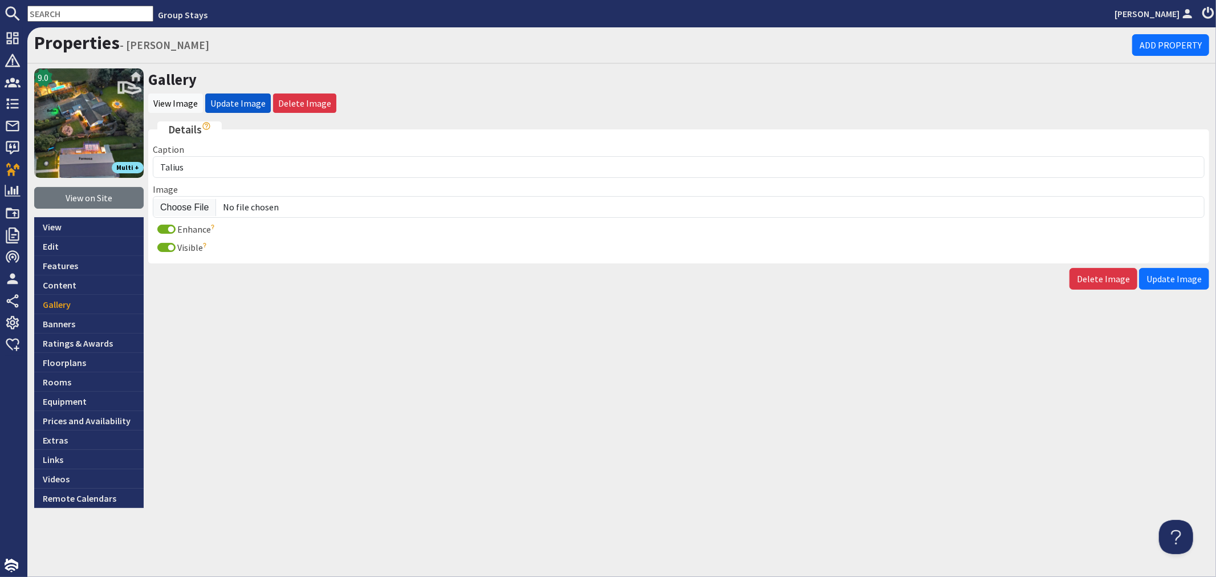
click at [254, 149] on div "Caption Talius" at bounding box center [679, 160] width 1052 height 35
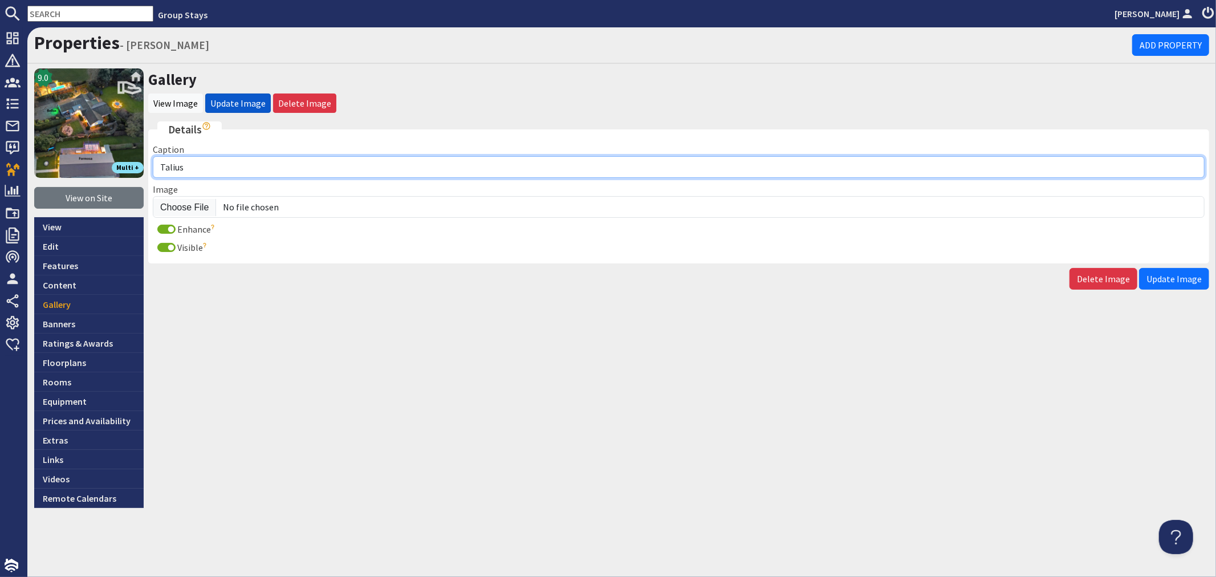
click at [252, 164] on input "Talius" at bounding box center [679, 167] width 1052 height 22
paste input "For luxury group holidays in the Kent countryside"
type input "Talius - For luxury group holidays in the Kent countryside"
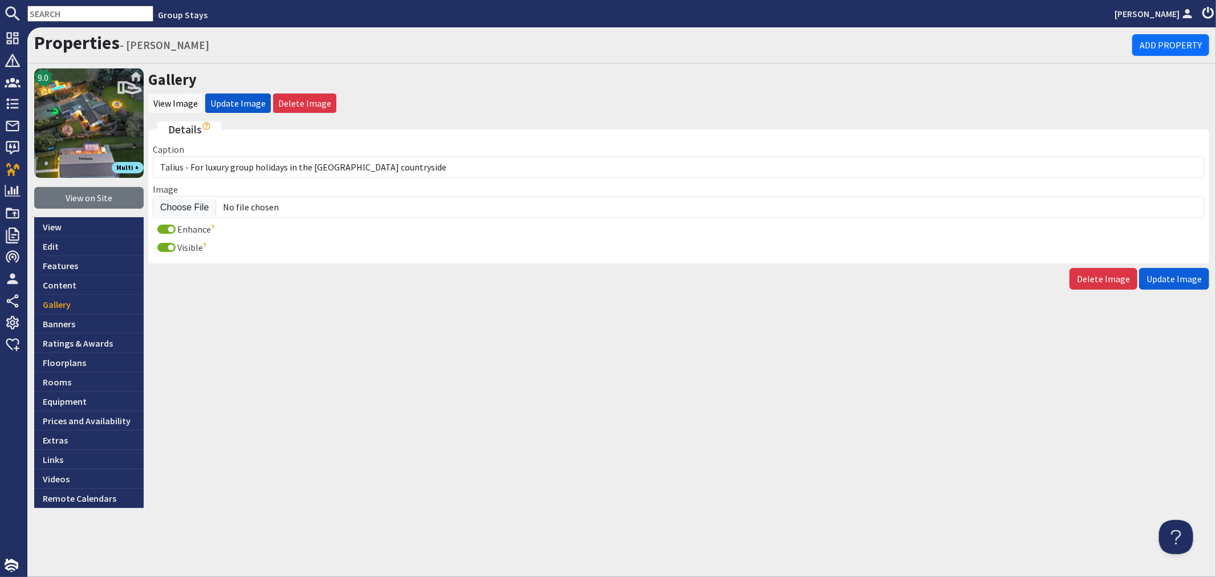
click at [1174, 279] on span "Update Image" at bounding box center [1174, 278] width 55 height 11
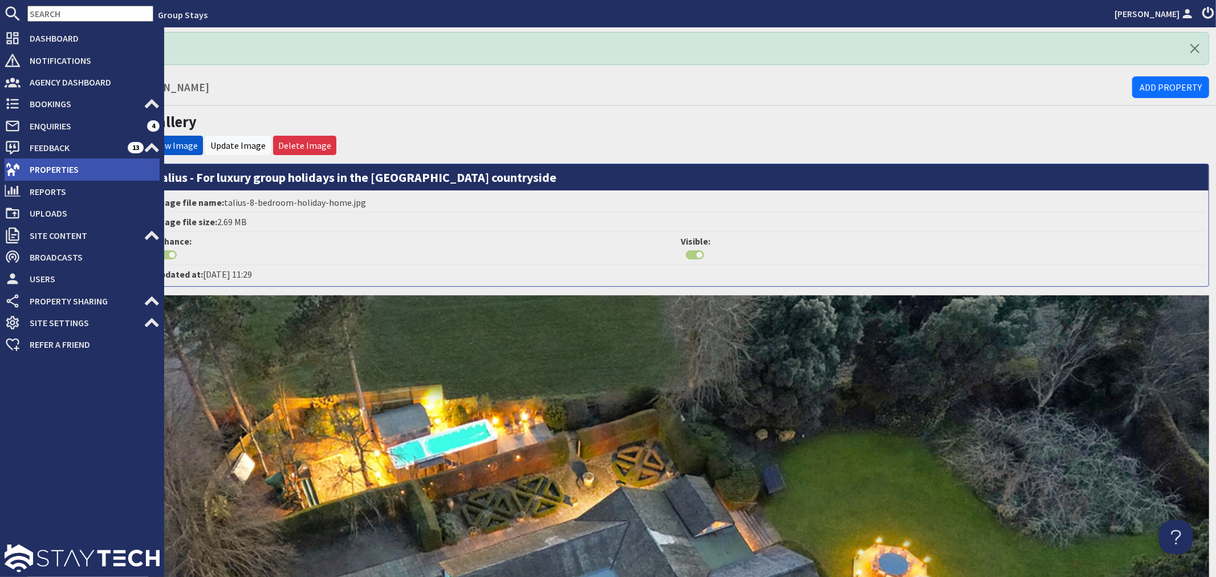
click at [24, 163] on span "Properties" at bounding box center [90, 169] width 139 height 18
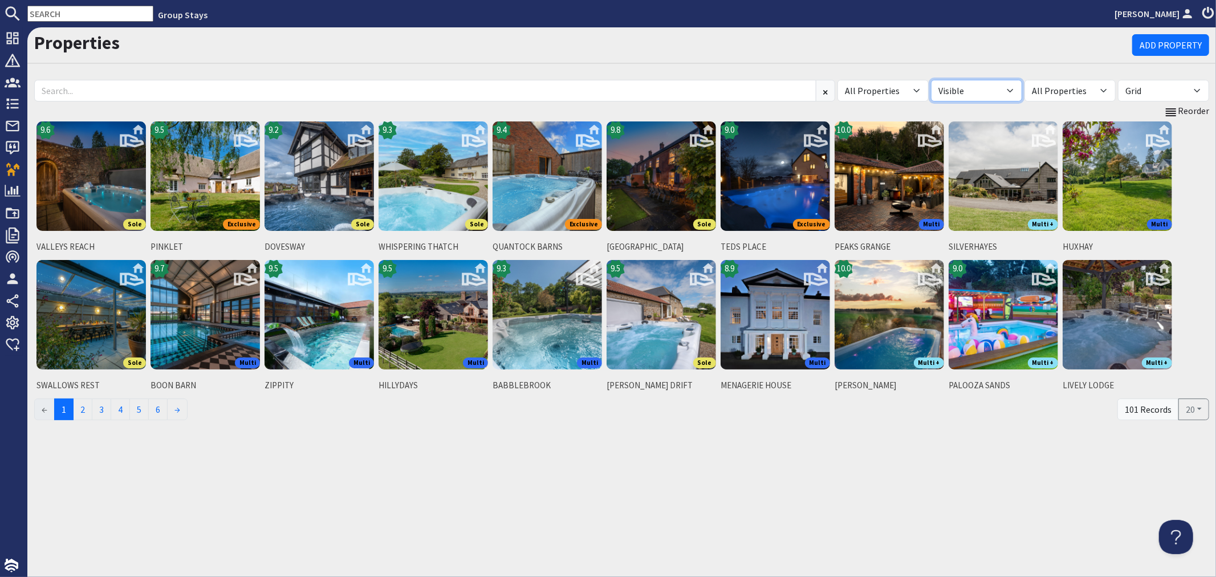
drag, startPoint x: 1013, startPoint y: 90, endPoint x: 1003, endPoint y: 99, distance: 13.4
click at [1013, 90] on select "All Visible Not Visible" at bounding box center [976, 91] width 91 height 22
select select "false"
click at [931, 80] on select "All Visible Not Visible" at bounding box center [976, 91] width 91 height 22
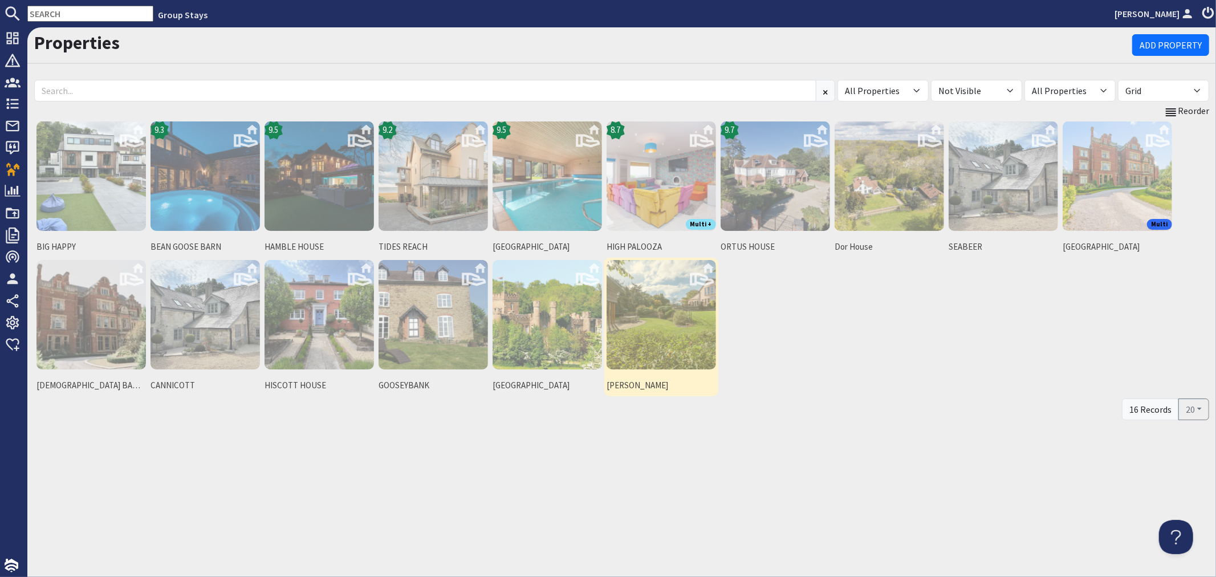
click at [692, 334] on img at bounding box center [661, 314] width 109 height 109
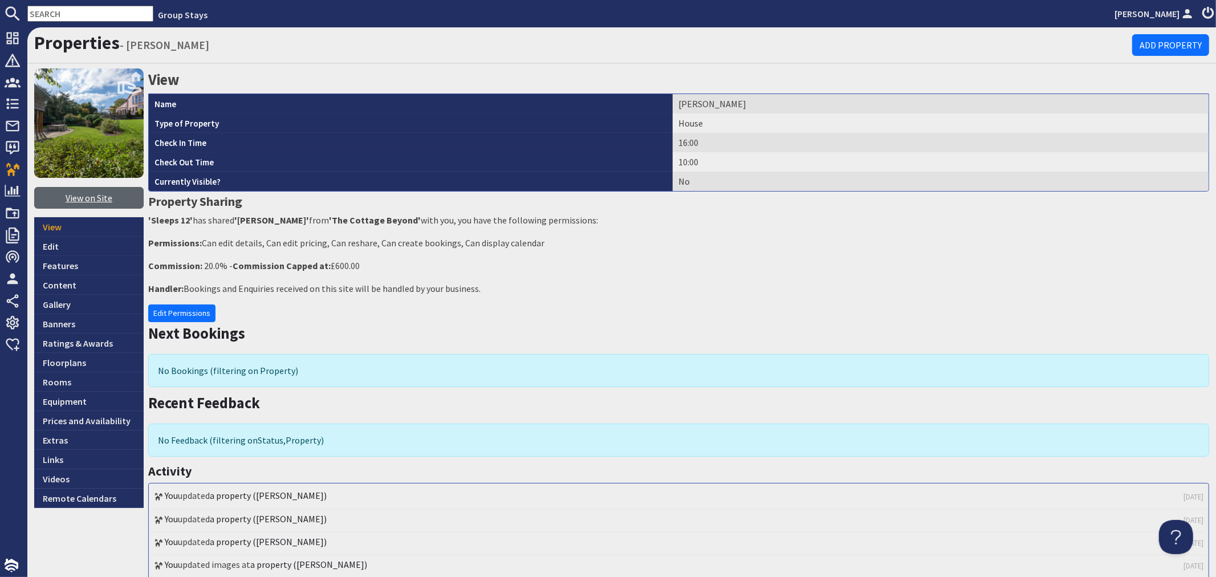
click at [95, 201] on link "View on Site" at bounding box center [88, 198] width 109 height 22
click at [69, 249] on link "Edit" at bounding box center [88, 246] width 109 height 19
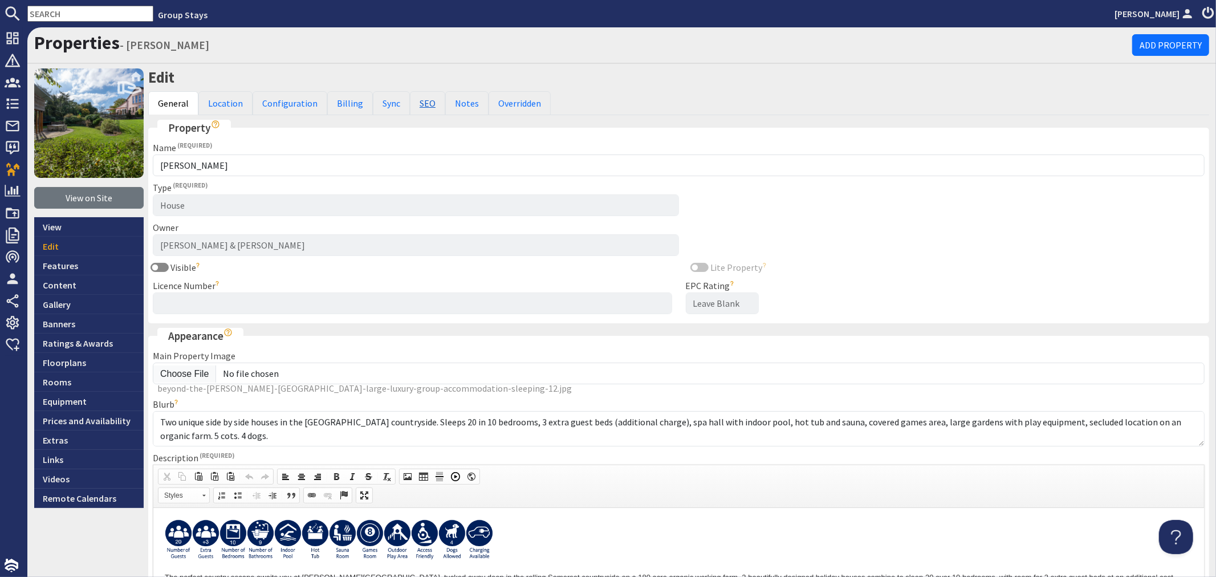
click at [429, 106] on link "SEO" at bounding box center [427, 103] width 35 height 24
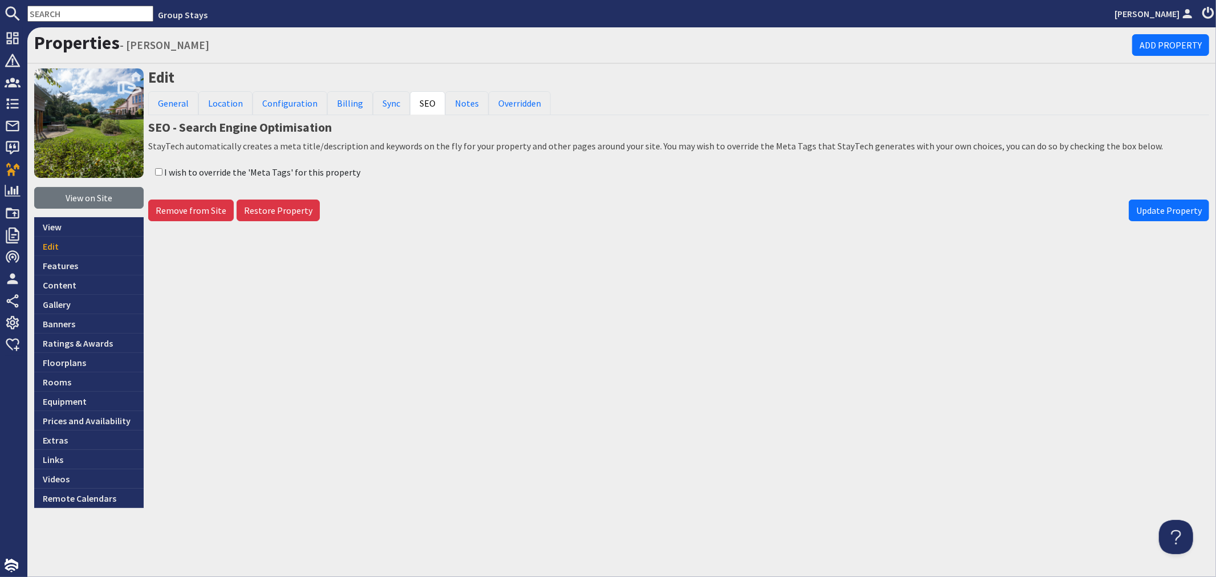
click at [160, 171] on input "I wish to override the 'Meta Tags' for this property" at bounding box center [158, 171] width 7 height 7
checkbox input "true"
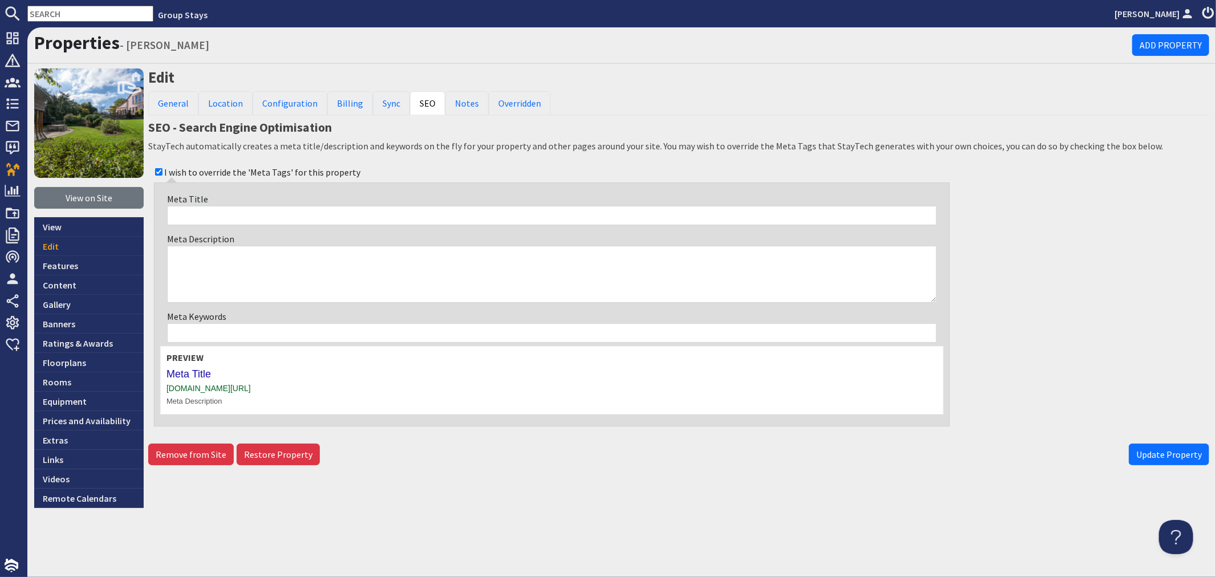
drag, startPoint x: 212, startPoint y: 215, endPoint x: 304, endPoint y: 165, distance: 104.9
click at [212, 215] on input "Meta Title" at bounding box center [552, 215] width 770 height 19
type input "Jays Roost - Holiday House With Pool Sleeps 20 + 3"
click at [398, 282] on textarea "Meta Description" at bounding box center [552, 274] width 770 height 57
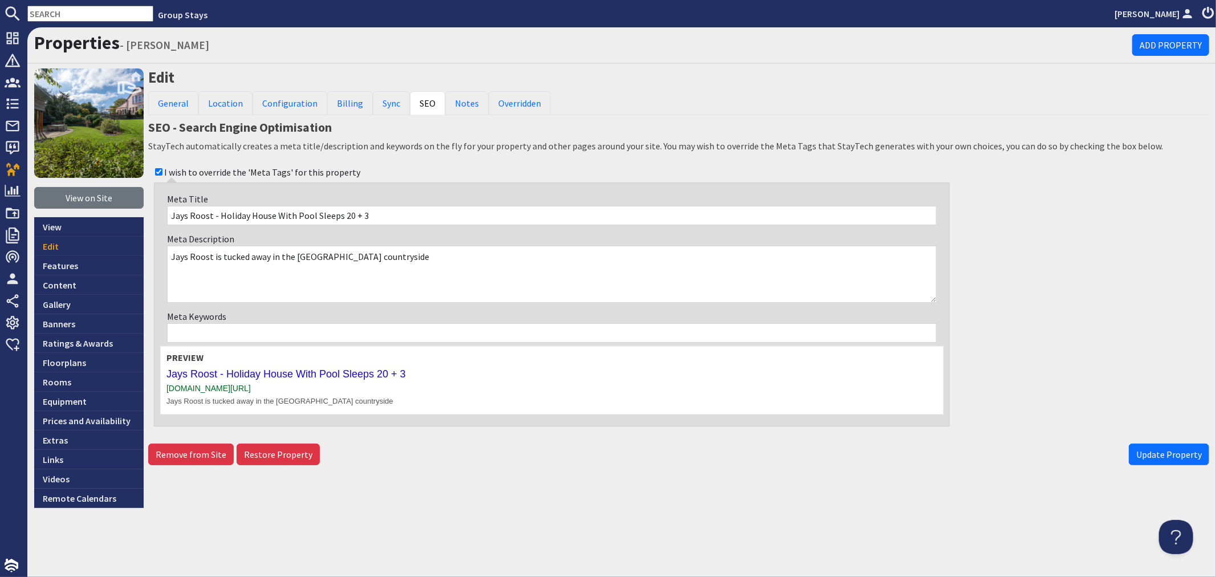
click at [268, 257] on textarea "Jays Roost is tucked away in the Somerset countryside" at bounding box center [552, 274] width 770 height 57
click at [401, 254] on textarea "Jays Roost is tucked away deep in the Somerset countryside" at bounding box center [552, 274] width 770 height 57
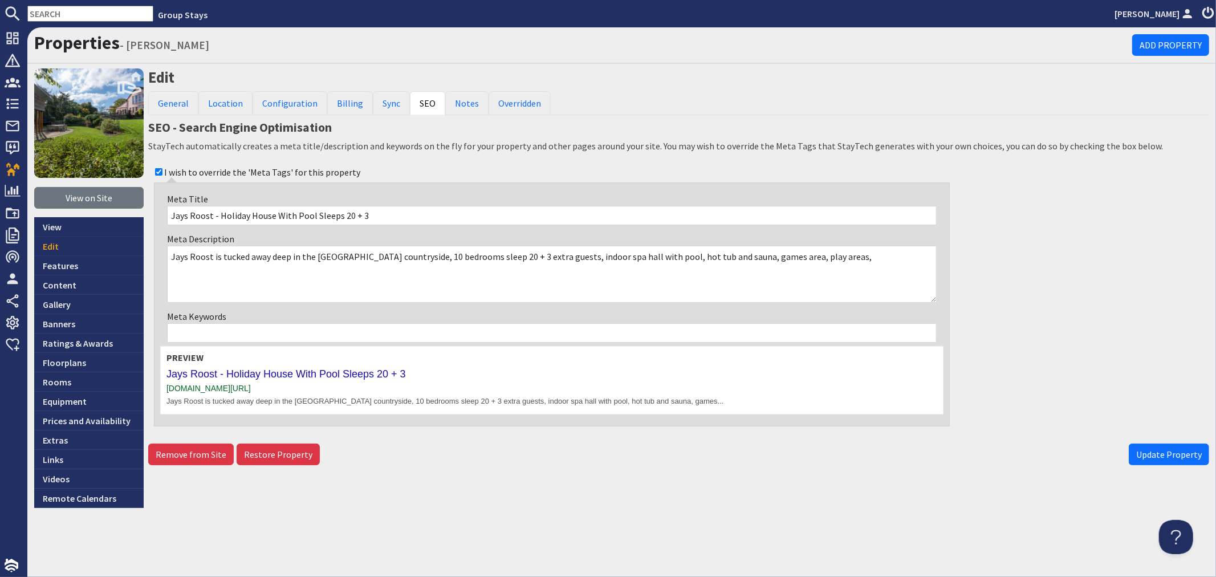
click at [291, 257] on textarea "Jays Roost is tucked away deep in the Somerset countryside, 10 bedrooms sleep 2…" at bounding box center [552, 274] width 770 height 57
click at [819, 255] on textarea "Jays Roost is tucked away in the Somerset countryside, 10 bedrooms sleep 20 + 3…" at bounding box center [552, 274] width 770 height 57
click at [458, 255] on textarea "Jays Roost is tucked away in the Somerset countryside, 10 bedrooms sleep 20 + 3…" at bounding box center [552, 274] width 770 height 57
click at [559, 259] on textarea "Jays Roost is tucked away in the Somerset countryside, 10 bedrooms sleep up to …" at bounding box center [552, 274] width 770 height 57
click at [725, 257] on textarea "Jays Roost is tucked away in the Somerset countryside, 10 bedrooms sleep up to …" at bounding box center [552, 274] width 770 height 57
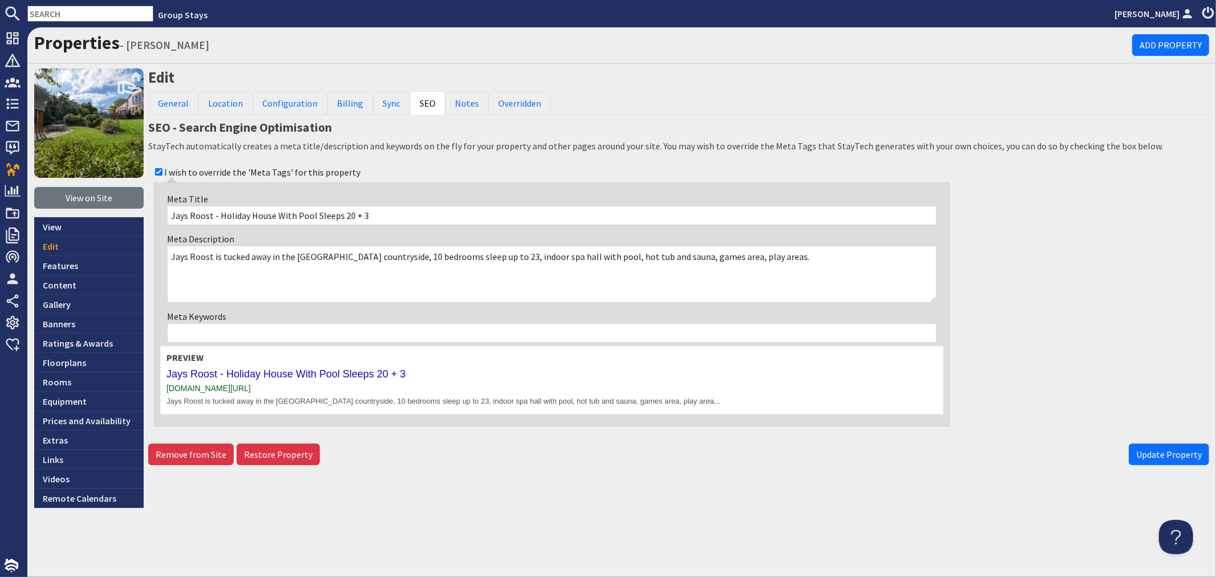
drag, startPoint x: 630, startPoint y: 255, endPoint x: 674, endPoint y: 220, distance: 56.4
click at [639, 250] on textarea "Jays Roost is tucked away in the Somerset countryside, 10 bedrooms sleep up to …" at bounding box center [552, 274] width 770 height 57
click at [633, 249] on textarea "Jays Roost is tucked away in the Somerset countryside, 10 bedrooms sleep up to …" at bounding box center [552, 274] width 770 height 57
type textarea "Jays Roost is tucked away in the Somerset countryside, 10 bedrooms sleep up to …"
drag, startPoint x: 1146, startPoint y: 455, endPoint x: 627, endPoint y: 13, distance: 682.1
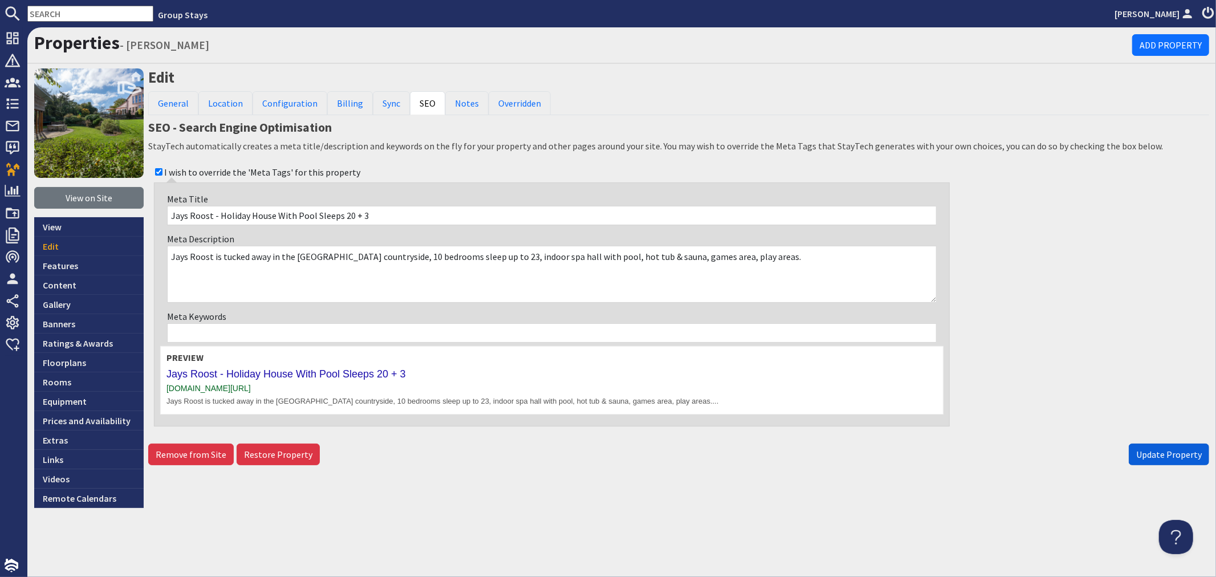
click at [1146, 455] on span "Update Property" at bounding box center [1170, 454] width 66 height 11
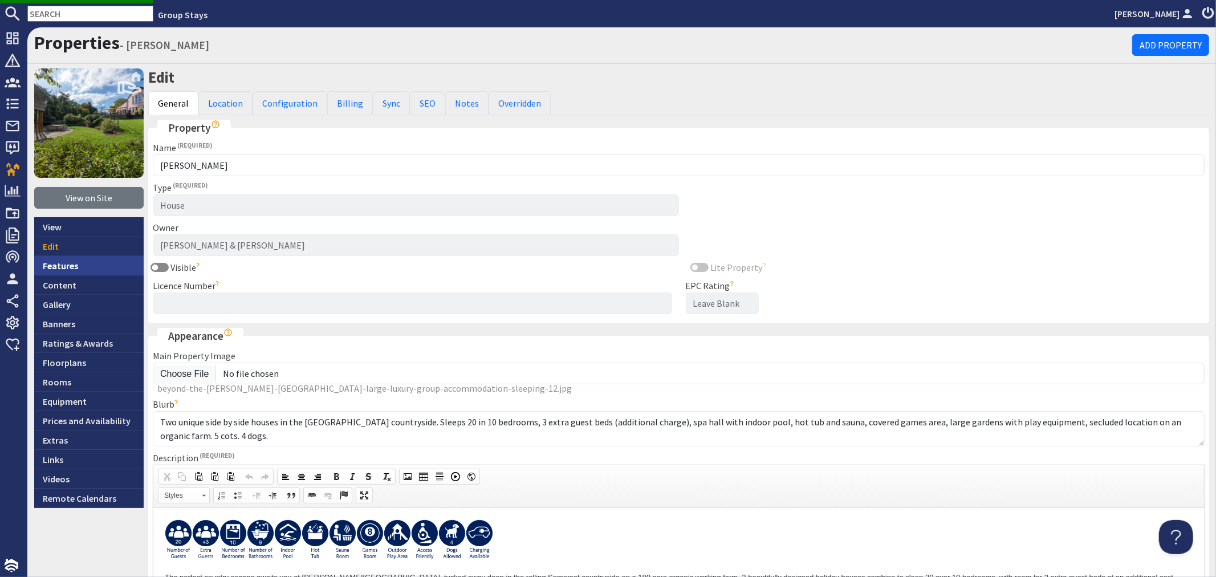
drag, startPoint x: 115, startPoint y: 270, endPoint x: 87, endPoint y: 263, distance: 28.8
click at [114, 270] on link "Features" at bounding box center [88, 265] width 109 height 19
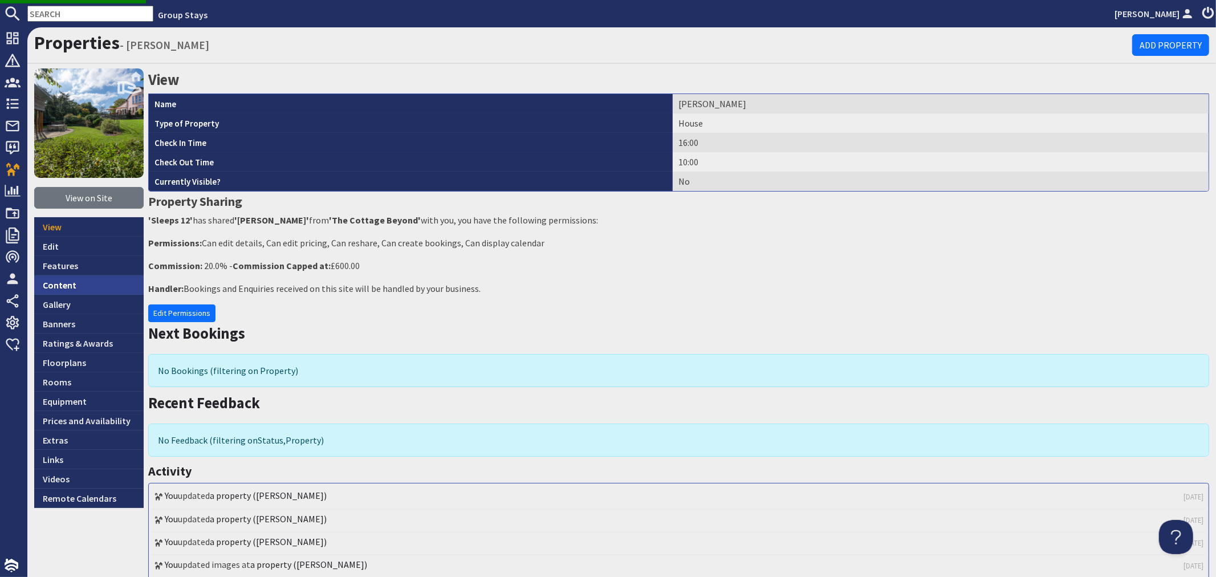
click at [79, 285] on link "Content" at bounding box center [88, 284] width 109 height 19
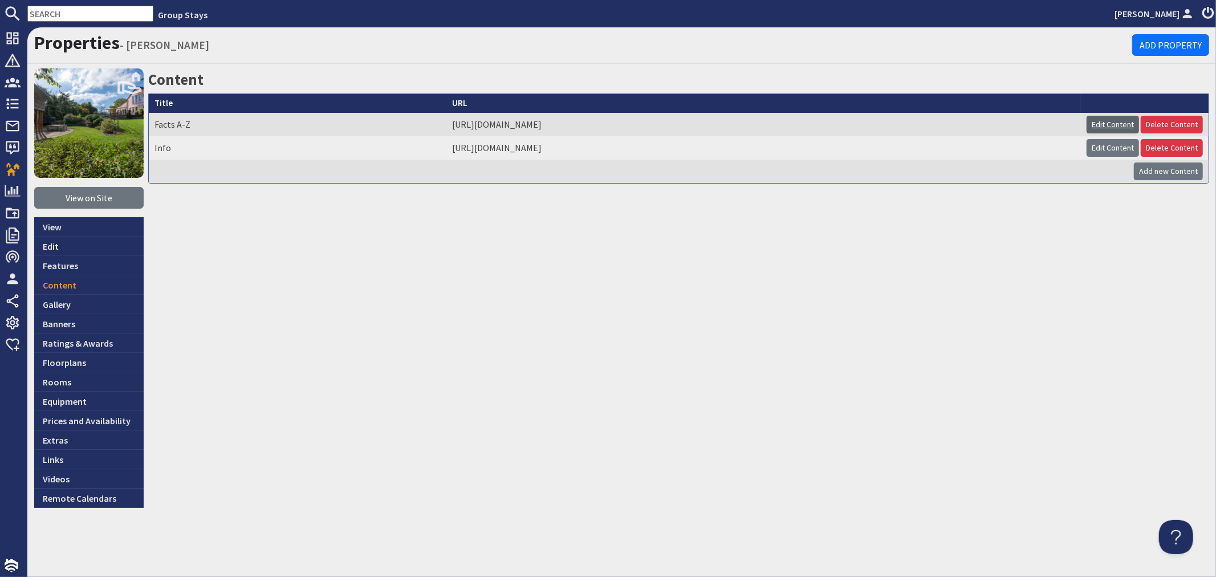
click at [1101, 117] on link "Edit Content" at bounding box center [1113, 125] width 52 height 18
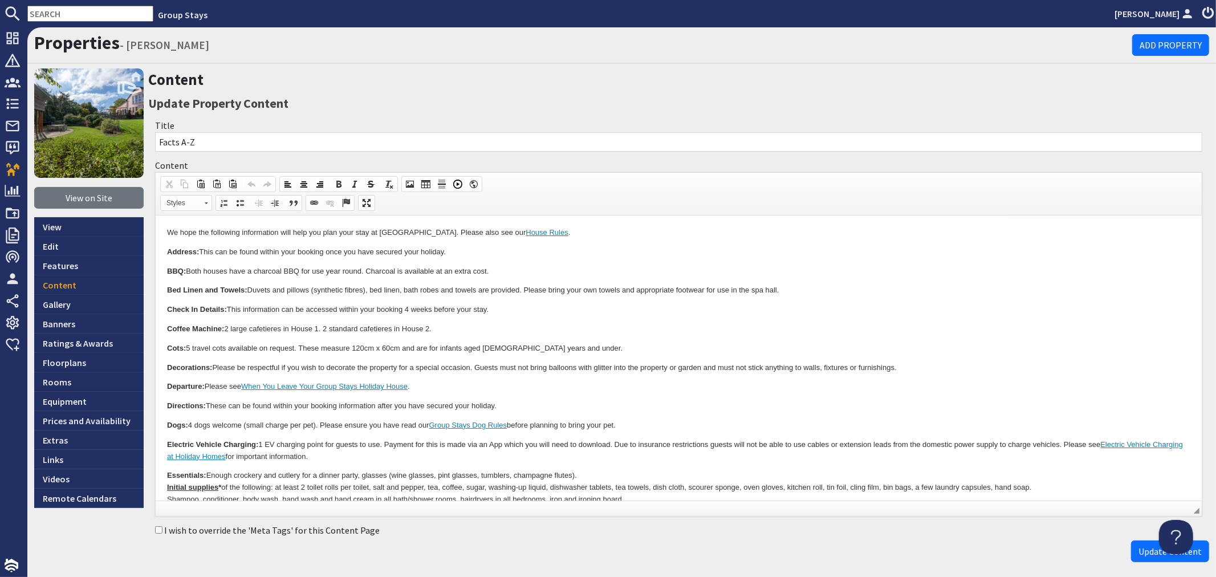
click at [652, 370] on p "Decorations: Please be respectful if you wish to decorate the property for a sp…" at bounding box center [679, 368] width 1024 height 12
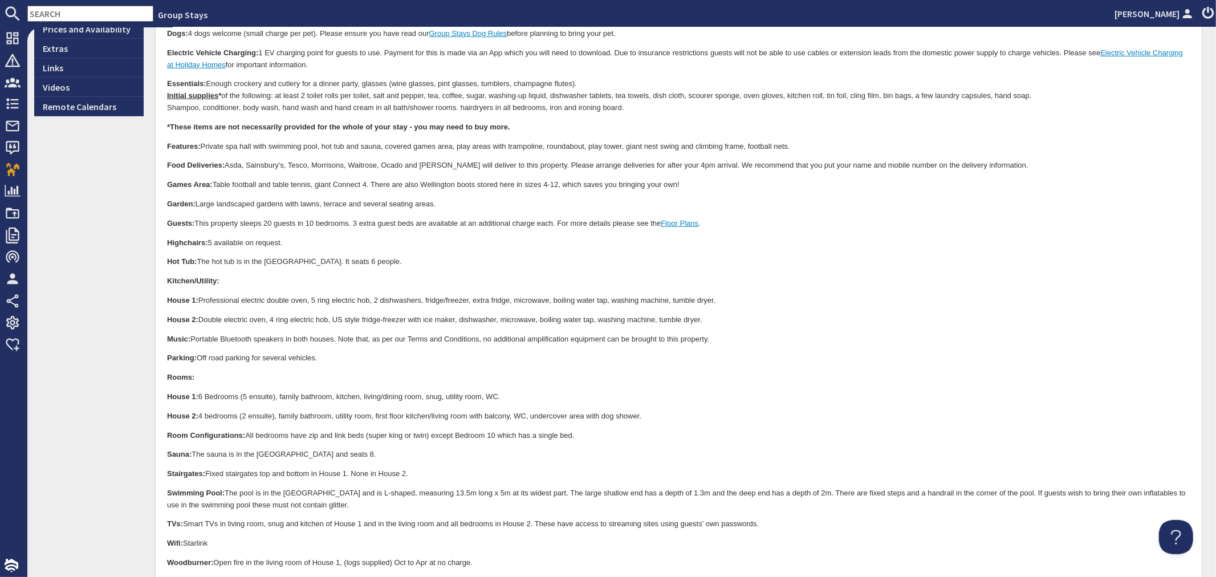
scroll to position [506, 0]
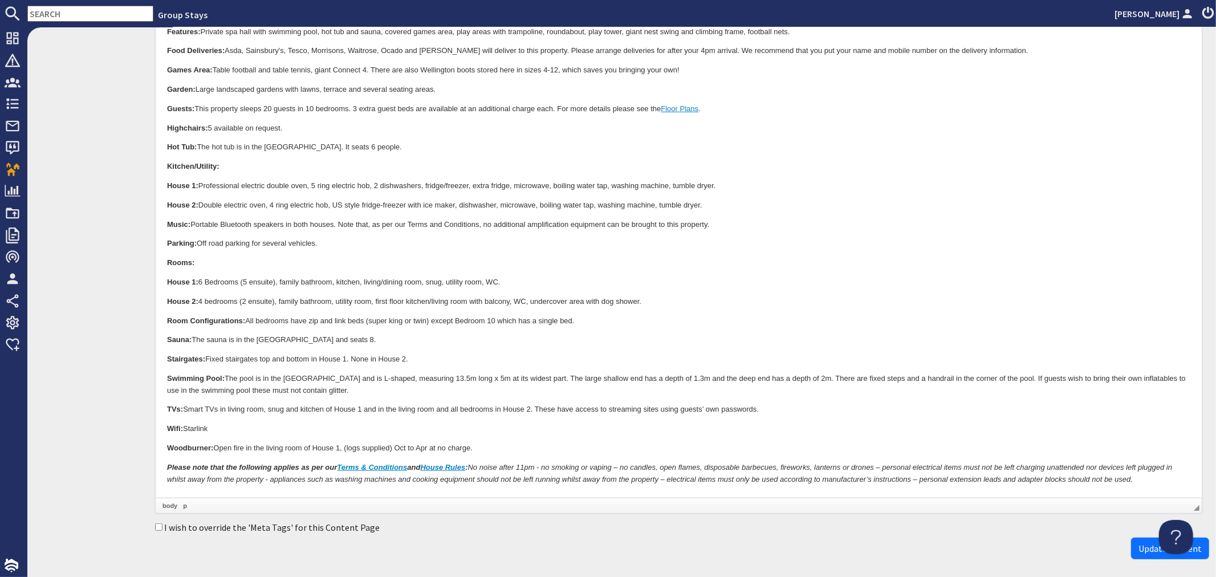
click at [156, 524] on input "I wish to override the 'Meta Tags' for this Content Page" at bounding box center [158, 527] width 7 height 7
checkbox input "true"
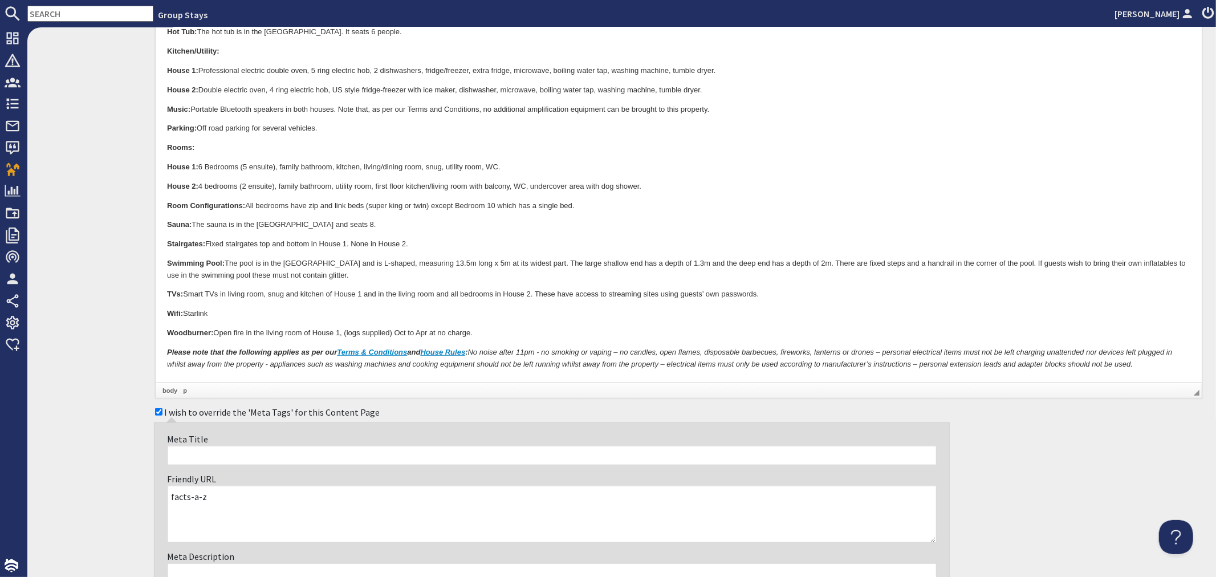
scroll to position [634, 0]
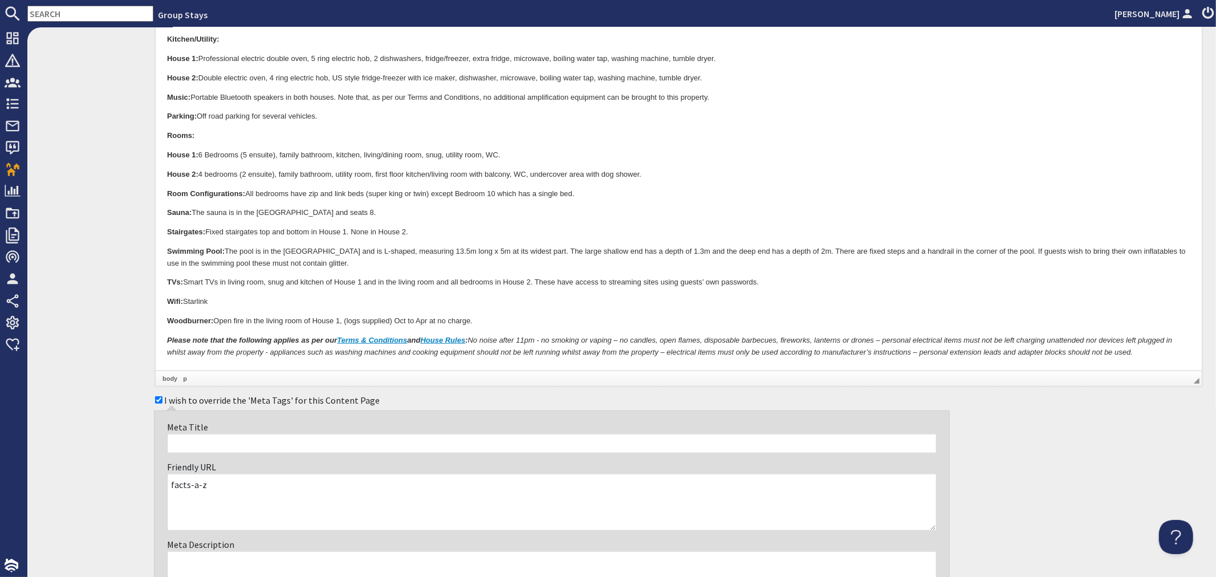
click at [282, 441] on input "Meta Title" at bounding box center [552, 443] width 770 height 19
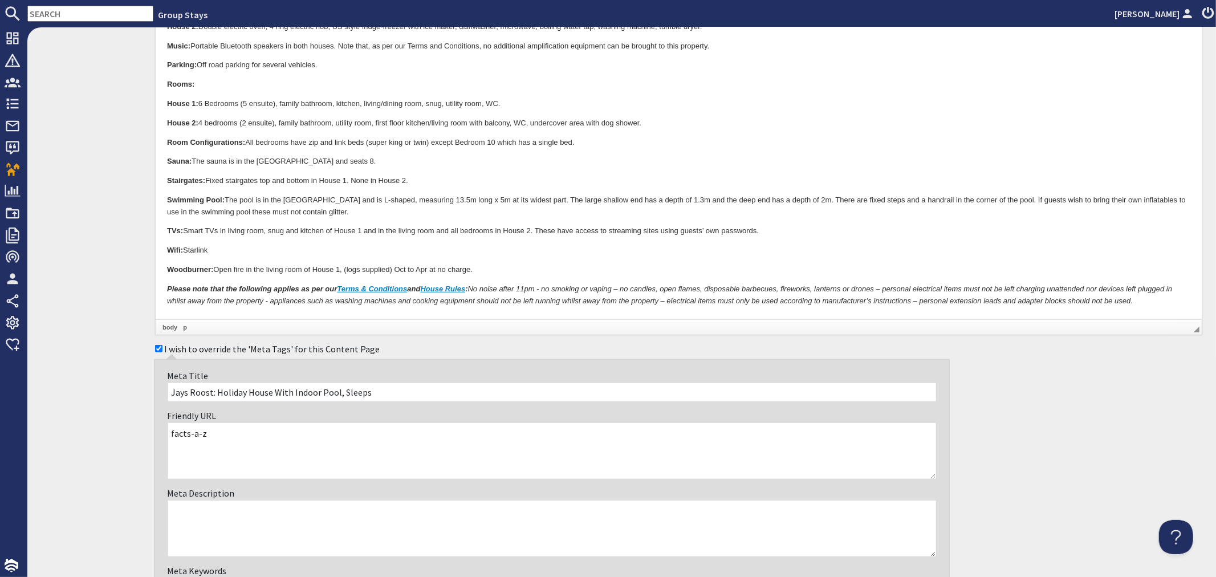
scroll to position [760, 0]
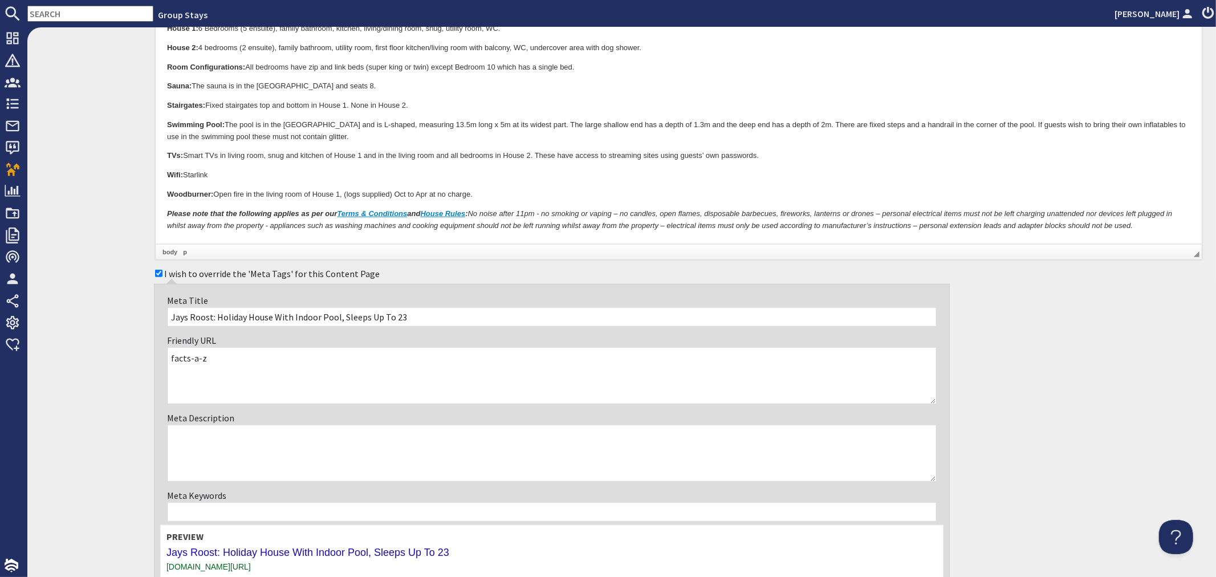
type input "Jays Roost: Holiday House With Indoor Pool, Sleeps Up To 23"
click at [291, 448] on textarea "Meta Description" at bounding box center [552, 453] width 770 height 57
type textarea "O"
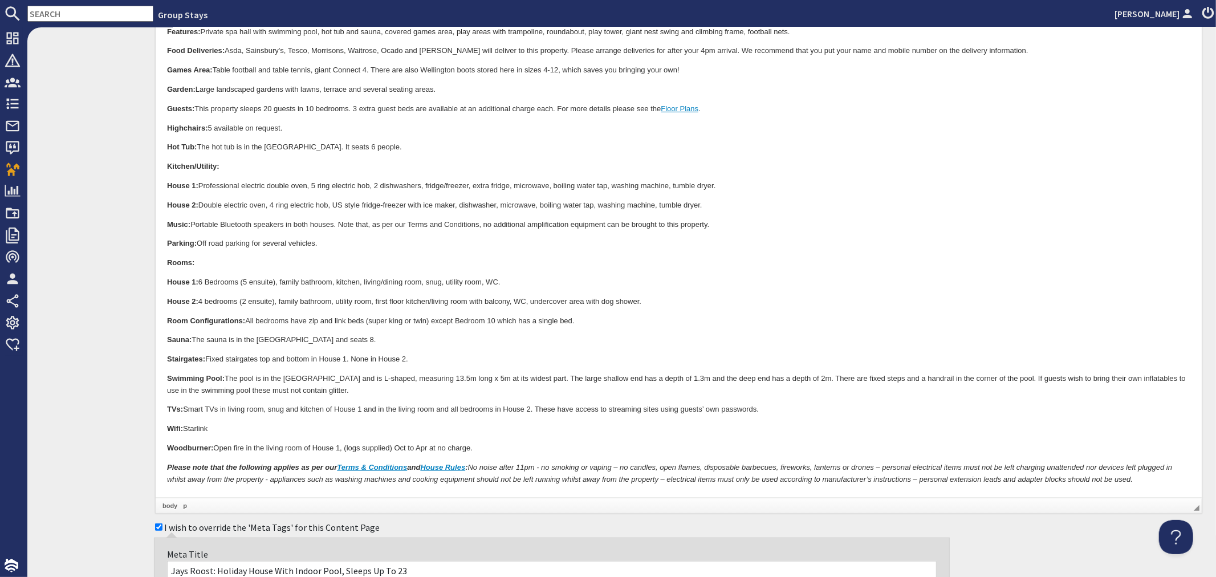
scroll to position [443, 0]
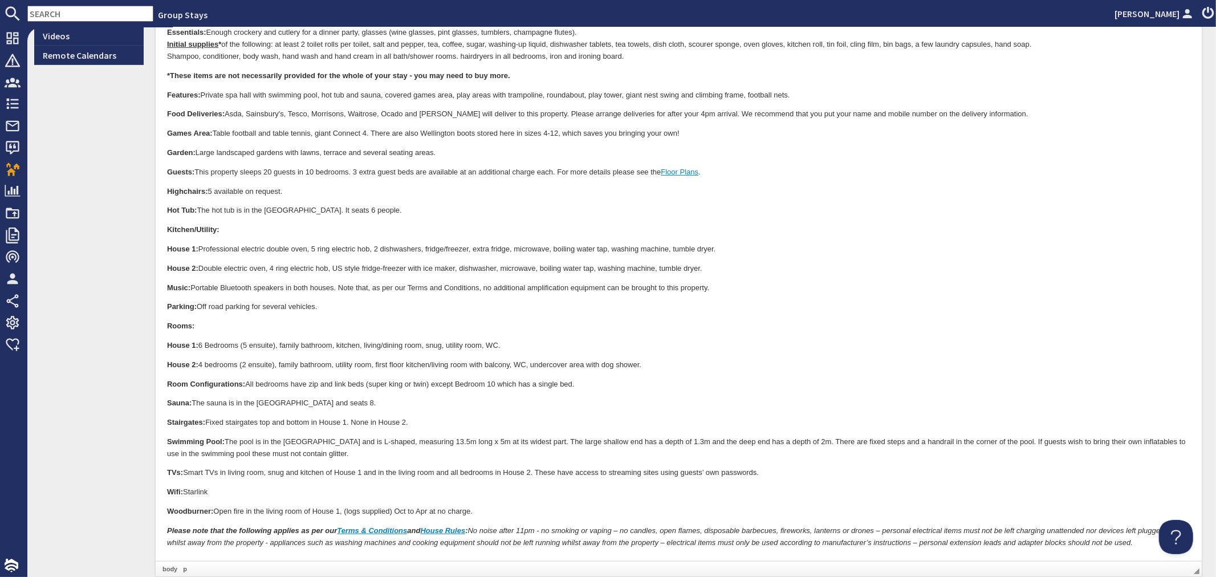
click at [167, 210] on strong "Hot Tub:" at bounding box center [182, 210] width 30 height 9
drag, startPoint x: 225, startPoint y: 440, endPoint x: 521, endPoint y: 440, distance: 295.4
click at [521, 440] on p "Swimming Pool: The pool is in the Spa Hall and is L-shaped, measuring 13.5m lon…" at bounding box center [679, 449] width 1024 height 24
copy p "The pool is in the Spa Hall and is L-shaped, measuring 13.5m long x 5m at its w…"
click at [534, 421] on p "Stairgates: Fixed stairgates top and bottom in House 1. None in House 2." at bounding box center [679, 423] width 1024 height 12
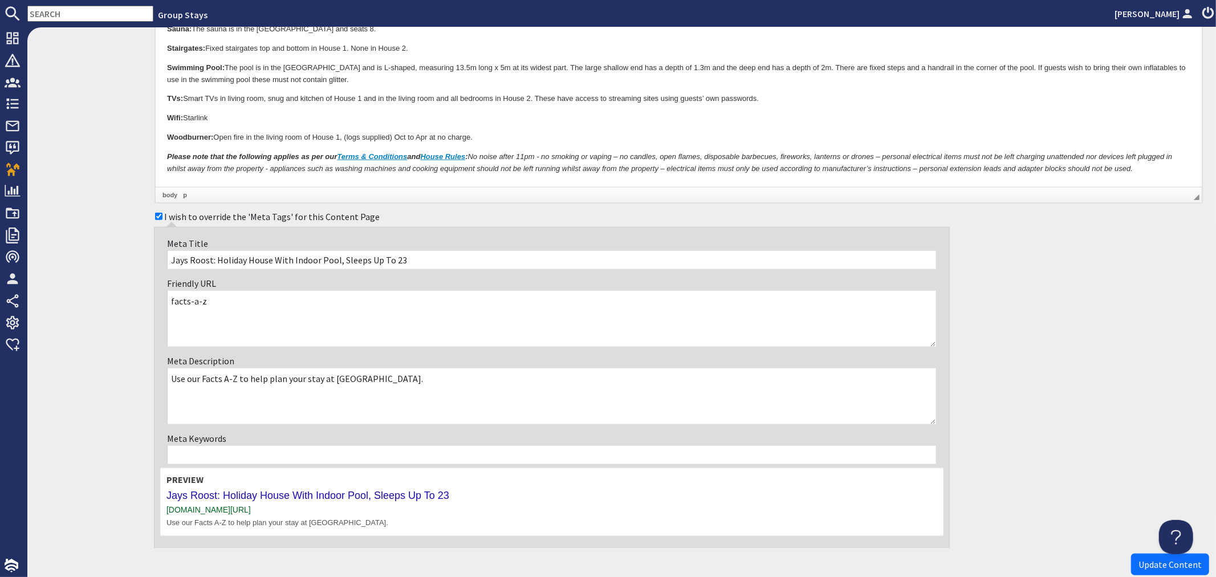
scroll to position [824, 0]
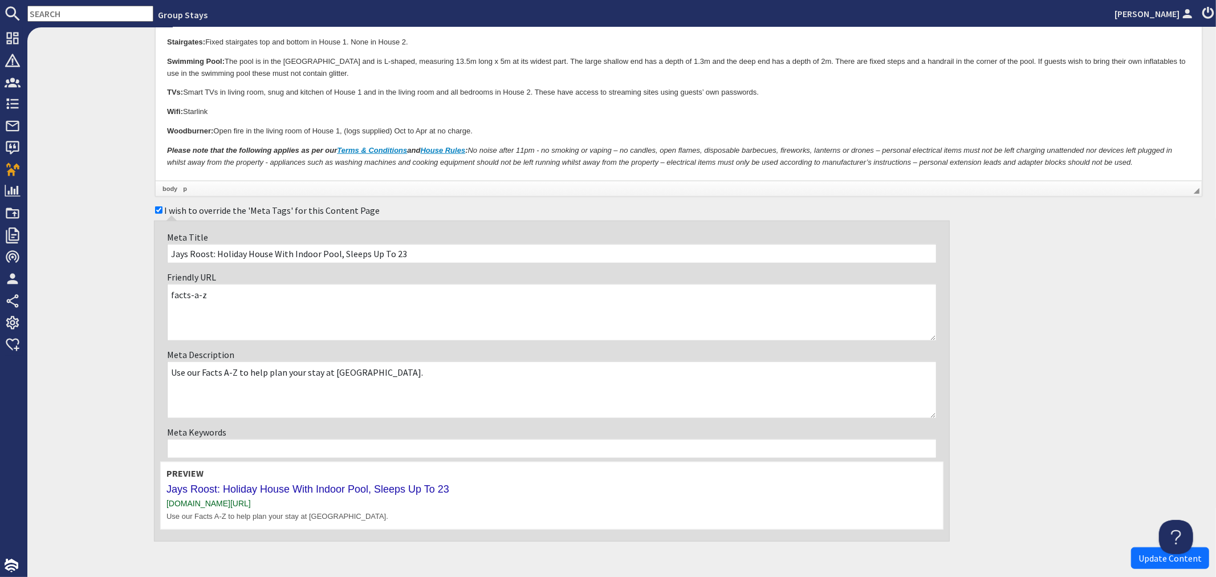
click at [441, 372] on textarea "Use our Facts A-Z to help plan your stay at Jays Roost." at bounding box center [552, 390] width 770 height 57
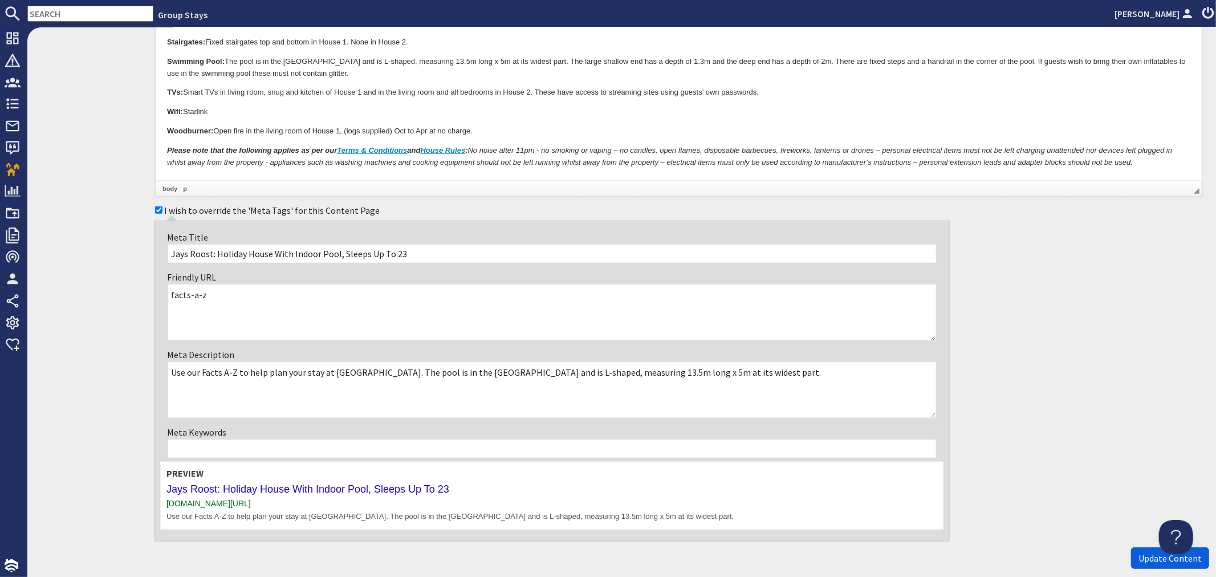
type textarea "Use our Facts A-Z to help plan your stay at Jays Roost. The pool is in the Spa …"
click at [1141, 559] on span "Update Content" at bounding box center [1170, 558] width 63 height 11
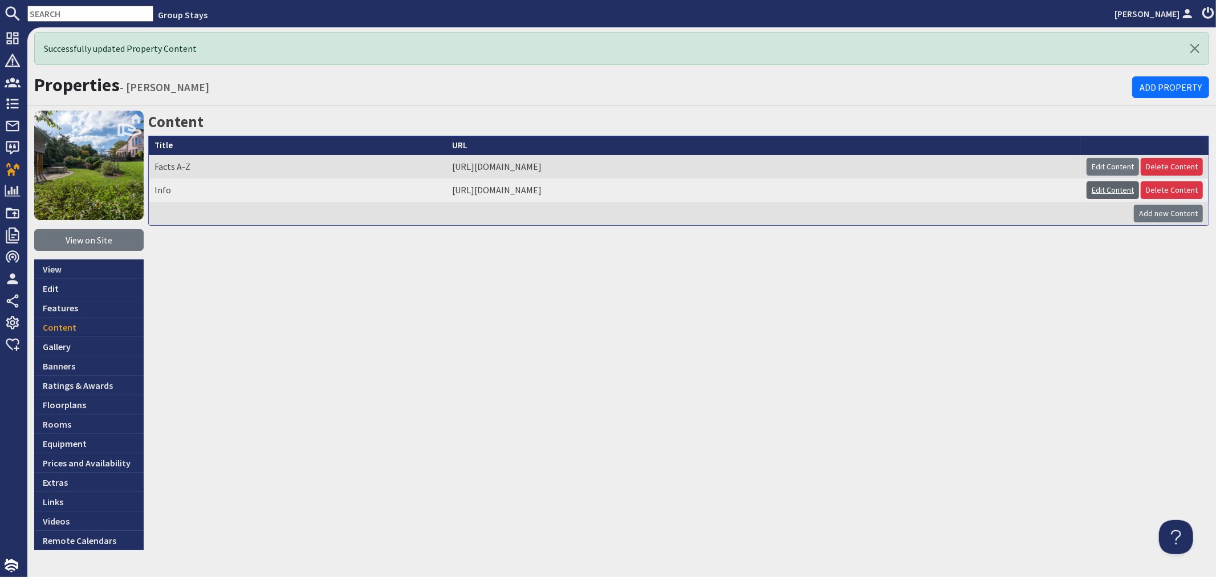
click at [1118, 189] on link "Edit Content" at bounding box center [1113, 190] width 52 height 18
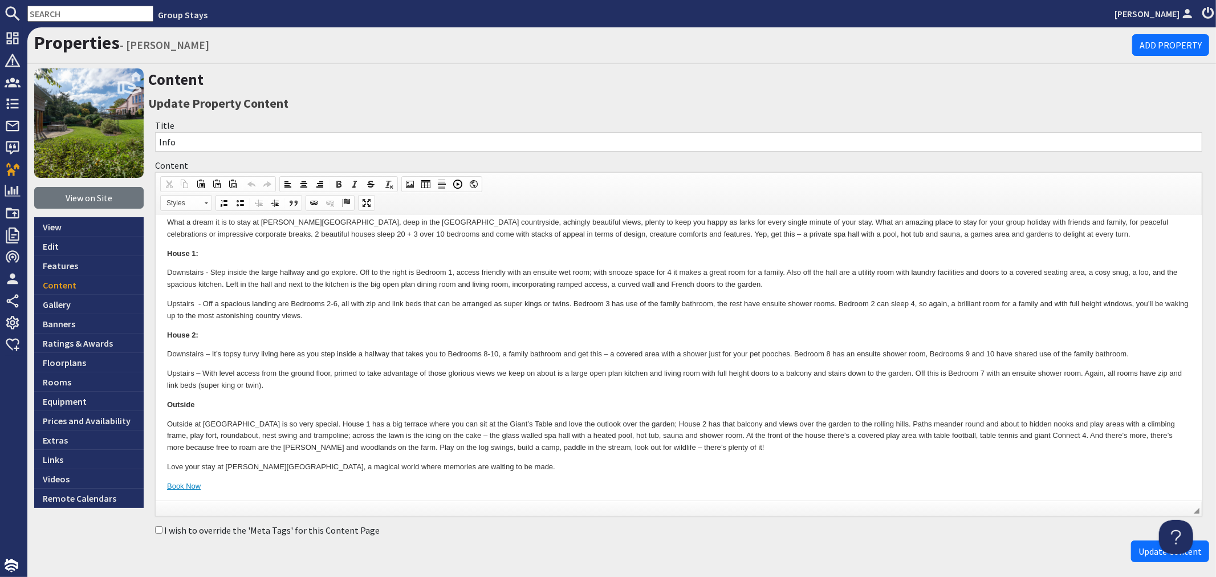
scroll to position [13, 0]
click at [157, 529] on input "I wish to override the 'Meta Tags' for this Content Page" at bounding box center [158, 529] width 7 height 7
checkbox input "true"
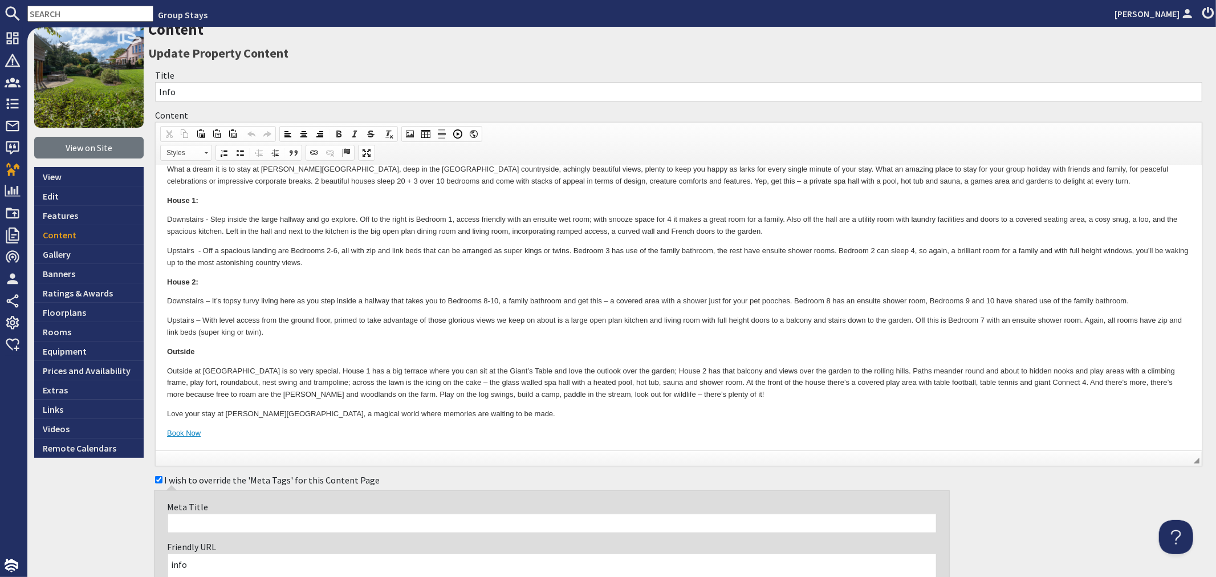
scroll to position [127, 0]
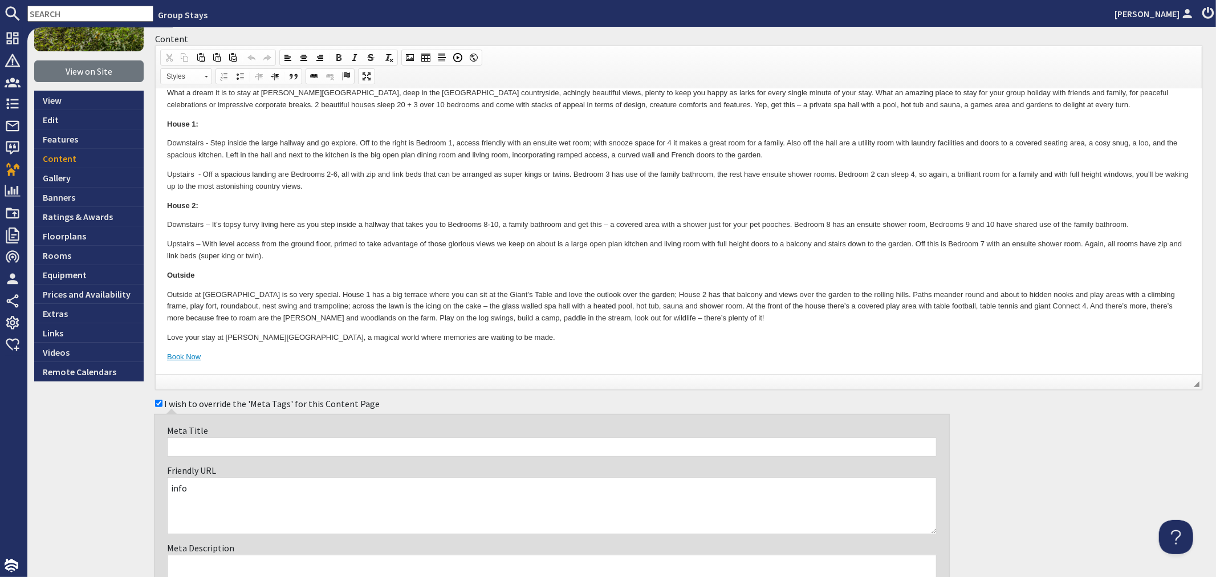
click at [298, 451] on input "Meta Title" at bounding box center [552, 446] width 770 height 19
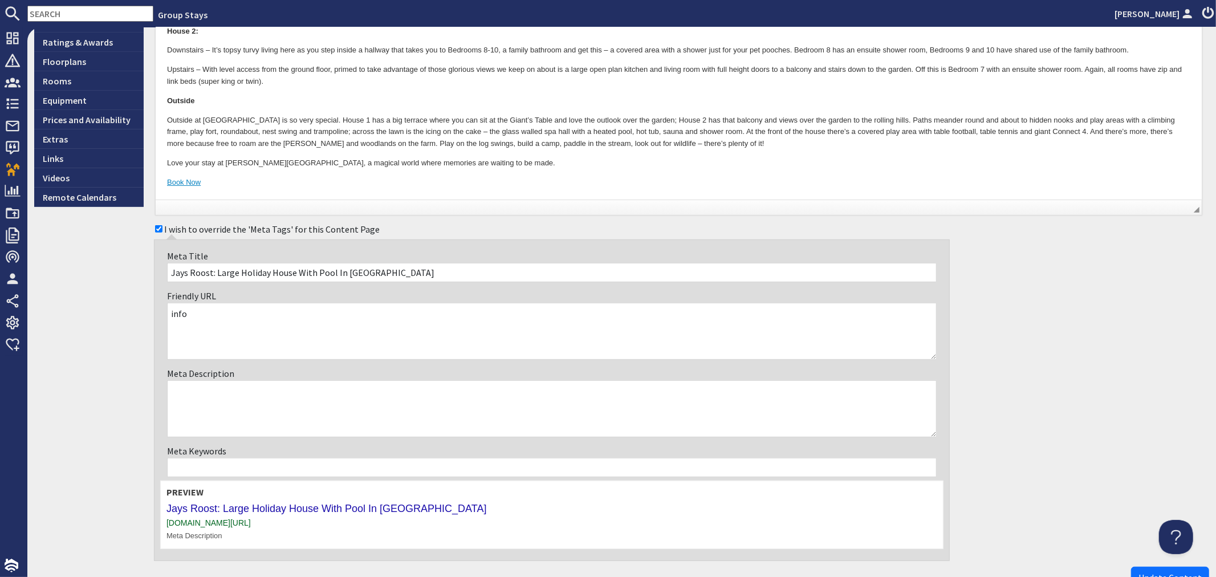
scroll to position [317, 0]
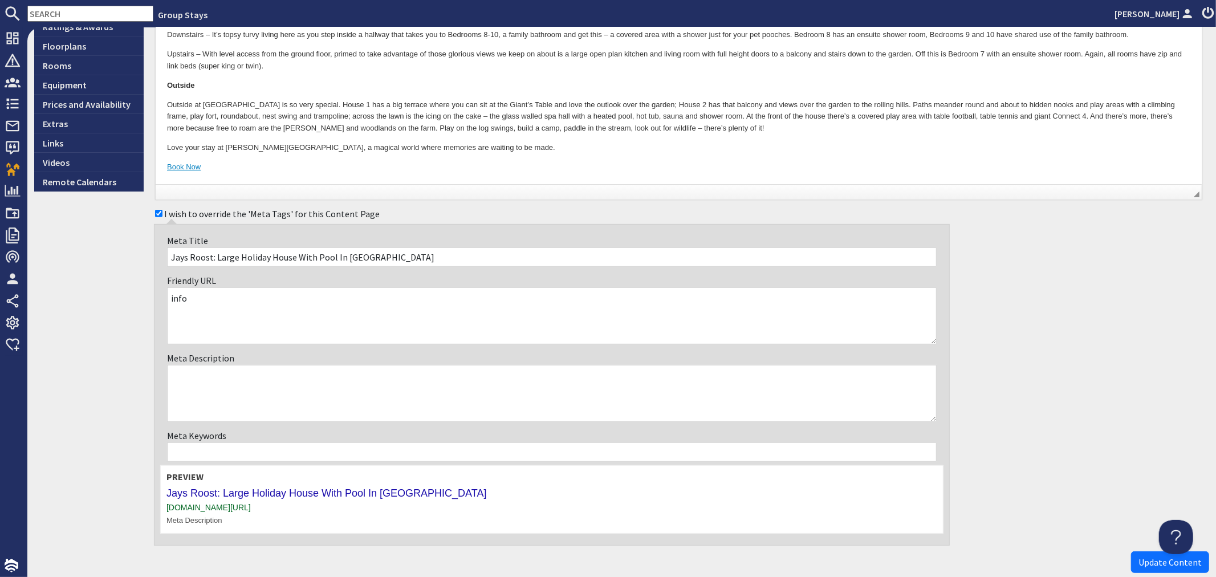
type input "Jays Roost: Large Holiday House With Pool In Somerset"
click at [258, 385] on textarea "Meta Description" at bounding box center [552, 393] width 770 height 57
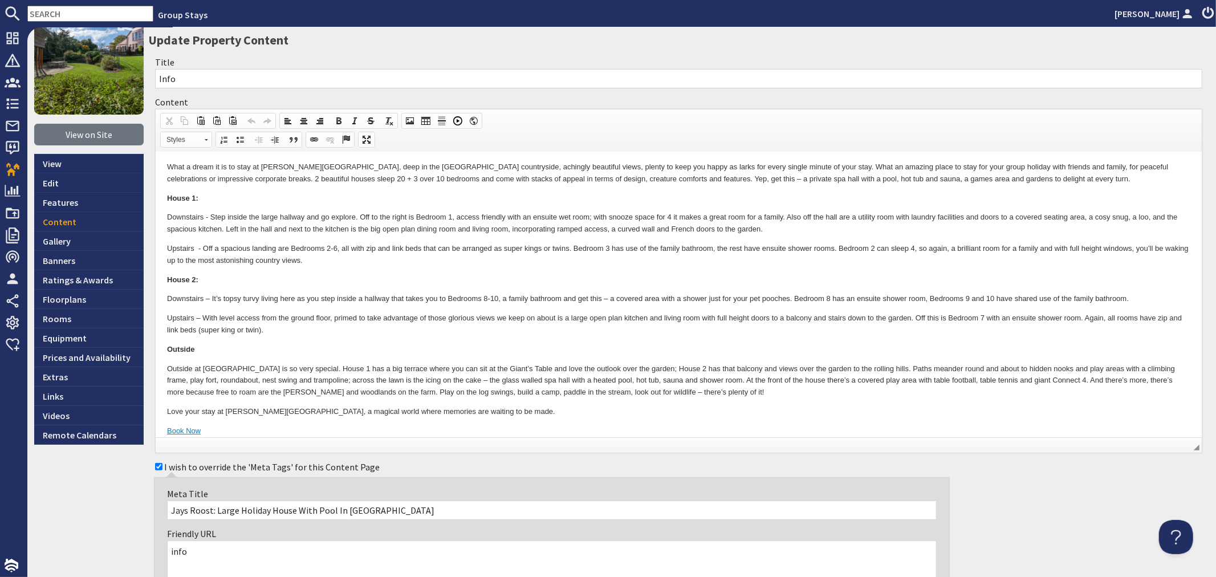
scroll to position [0, 0]
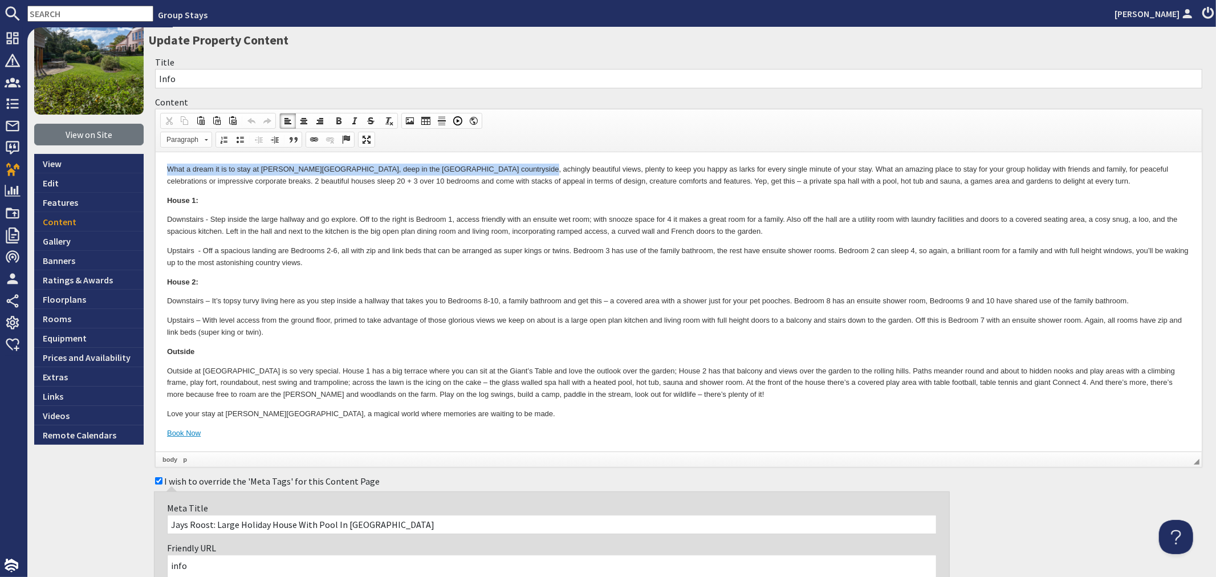
drag, startPoint x: 169, startPoint y: 169, endPoint x: 500, endPoint y: 167, distance: 330.8
click at [500, 167] on p "What a dream it is to stay at Jay’s Roost, deep in the Somerset countryside, ac…" at bounding box center [679, 176] width 1024 height 24
copy p "What a dream it is to stay at Jay’s Roost, deep in the Somerset countryside, ac…"
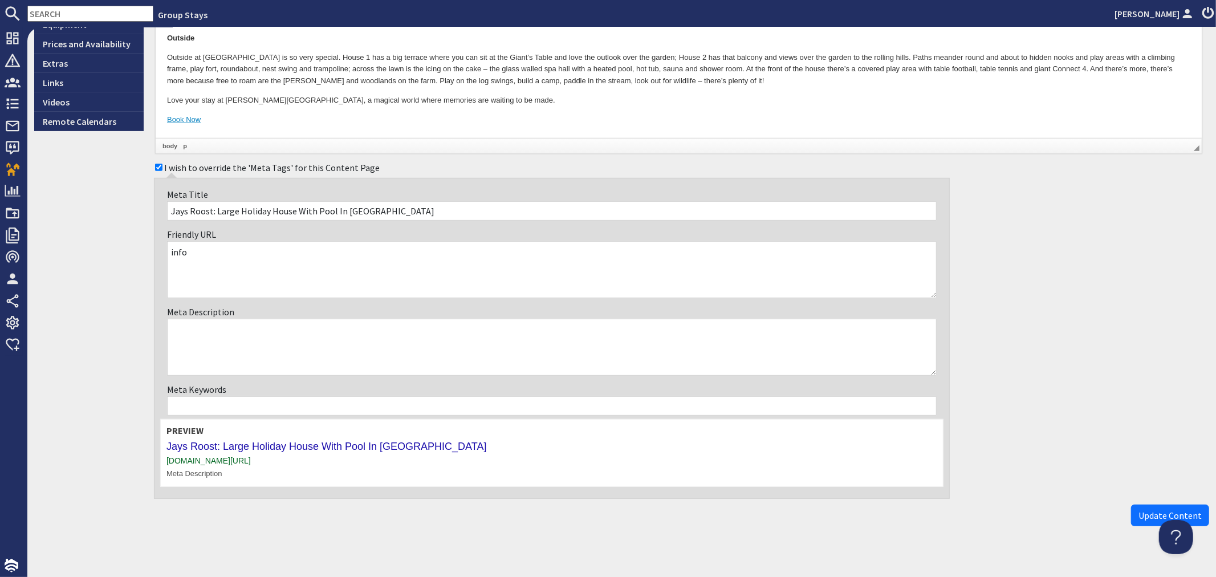
scroll to position [380, 0]
click at [335, 343] on textarea "Meta Description" at bounding box center [552, 344] width 770 height 57
paste textarea "What a dream it is to stay at Jay’s Roost, deep in the Somerset countryside, ac…"
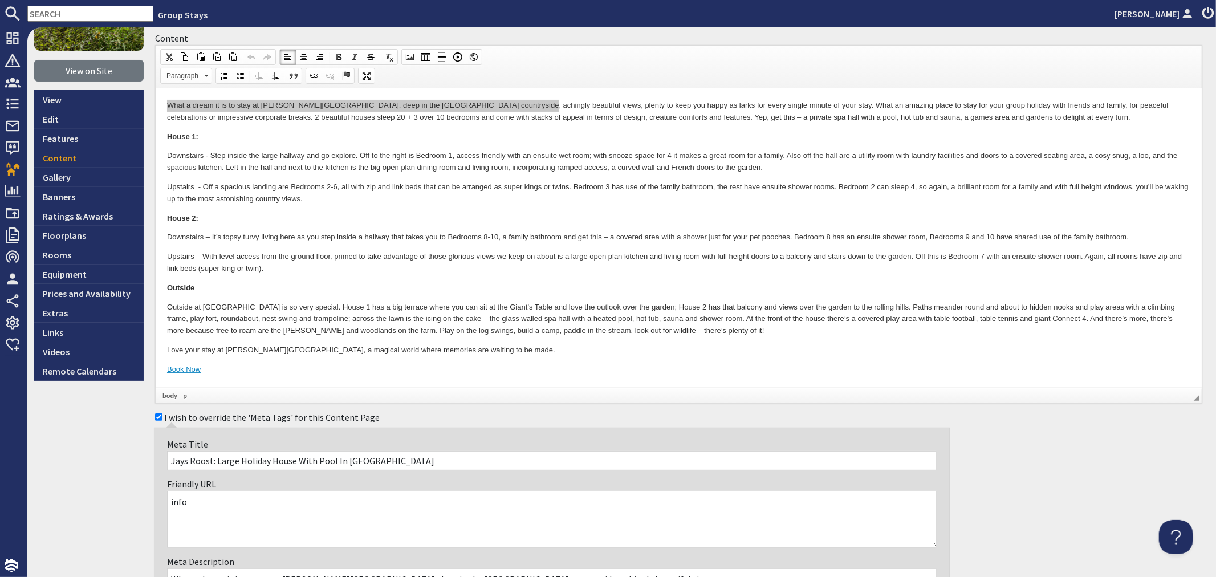
scroll to position [127, 0]
click at [386, 244] on body "What a dream it is to stay at Jay’s Roost, deep in the Somerset countryside, ac…" at bounding box center [679, 238] width 1024 height 276
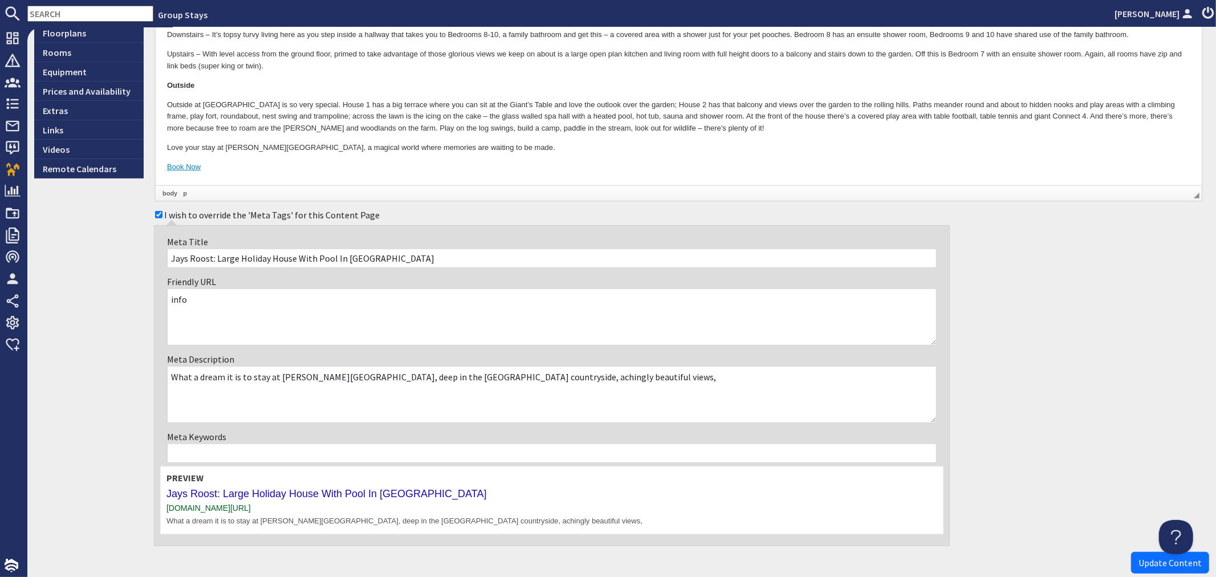
scroll to position [380, 0]
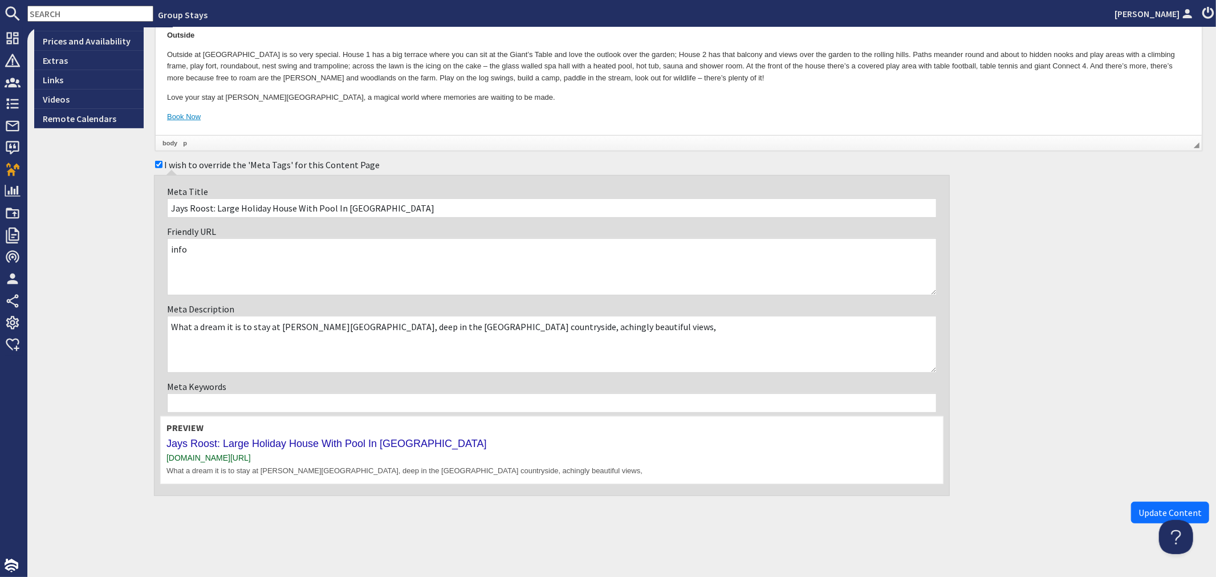
click at [601, 326] on textarea "What a dream it is to stay at Jay’s Roost, deep in the Somerset countryside, ac…" at bounding box center [552, 344] width 770 height 57
click at [455, 328] on textarea "What a dream it is to stay at Jay’s Roost, deep in the Somerset countryside, ac…" at bounding box center [552, 344] width 770 height 57
type textarea "What a dream it is to stay at Jay’s Roost, deep in the Somerset countryside, wi…"
click at [1139, 515] on span "Update Content" at bounding box center [1170, 512] width 63 height 11
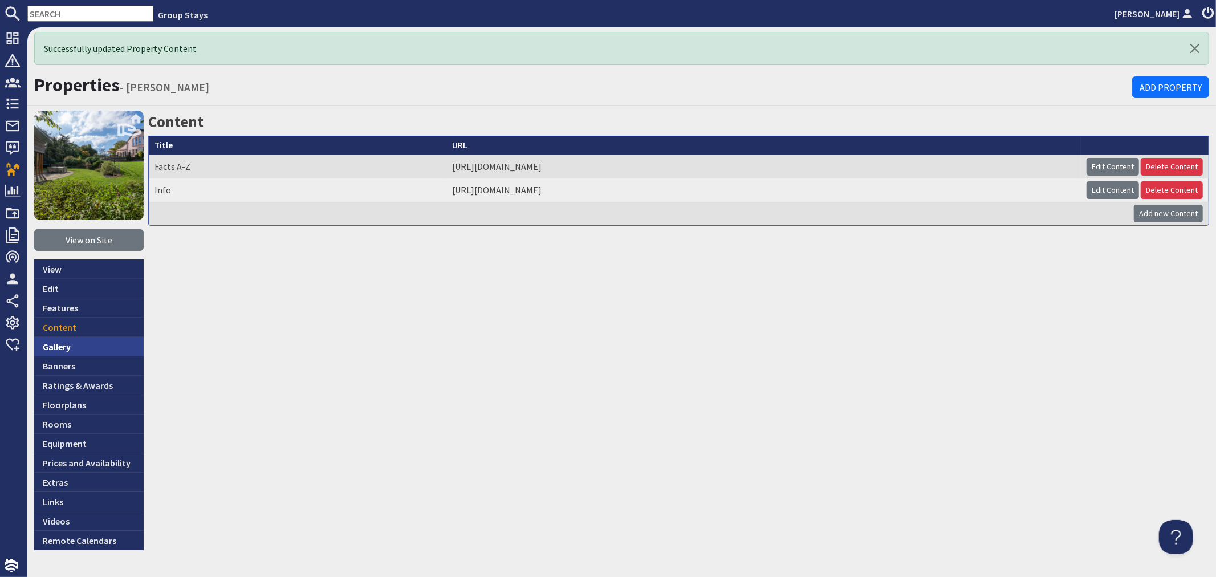
click at [73, 344] on link "Gallery" at bounding box center [88, 346] width 109 height 19
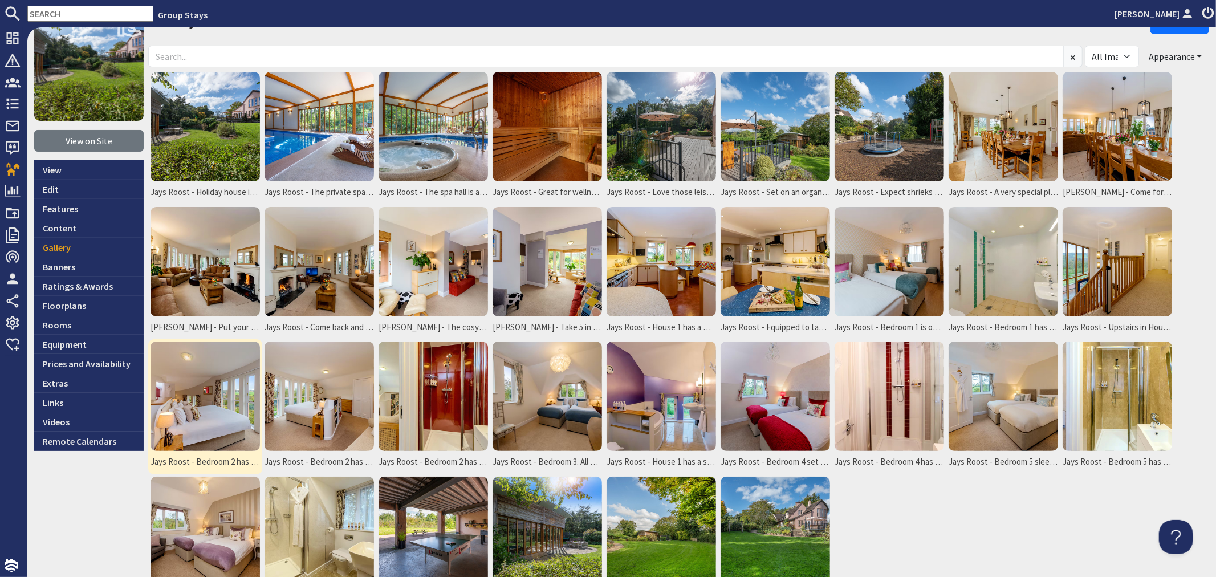
scroll to position [173, 0]
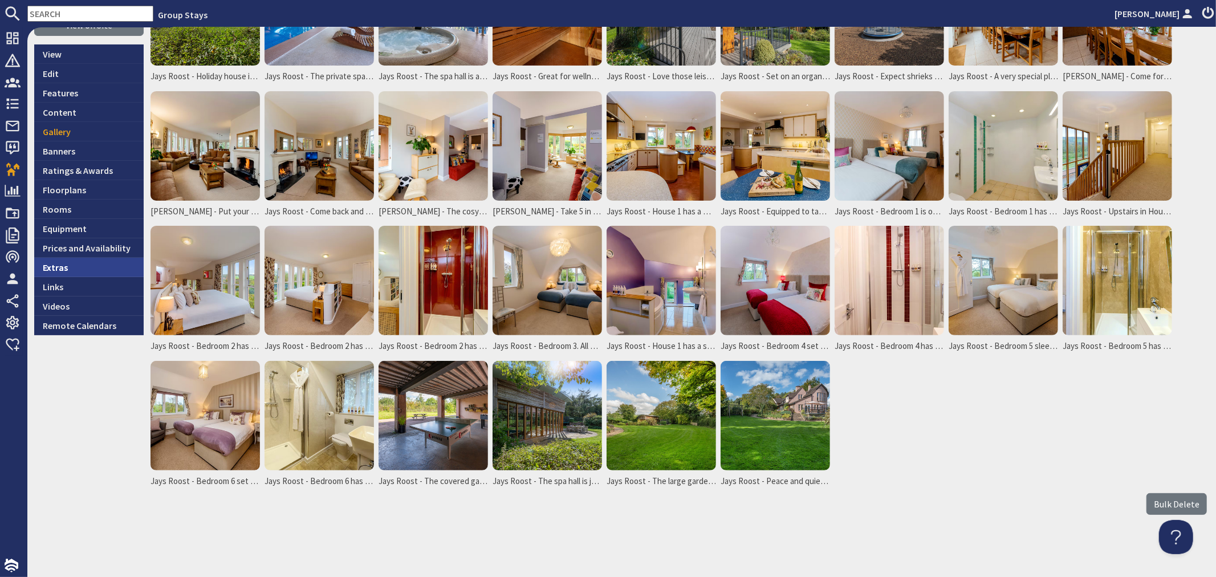
click at [58, 269] on link "Extras" at bounding box center [88, 267] width 109 height 19
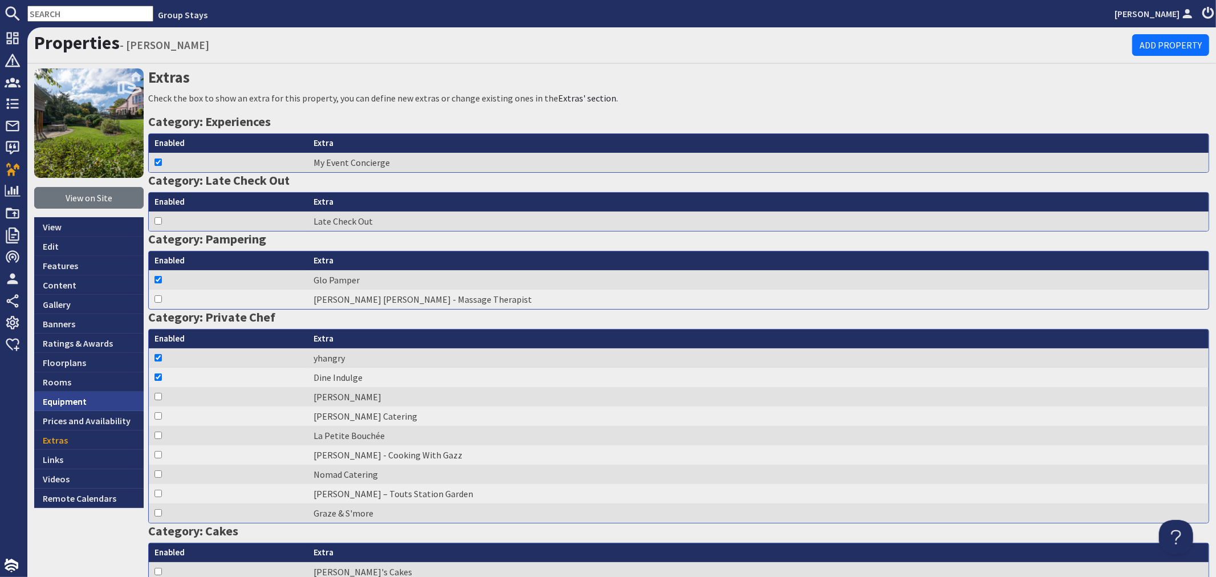
click at [108, 405] on link "Equipment" at bounding box center [88, 401] width 109 height 19
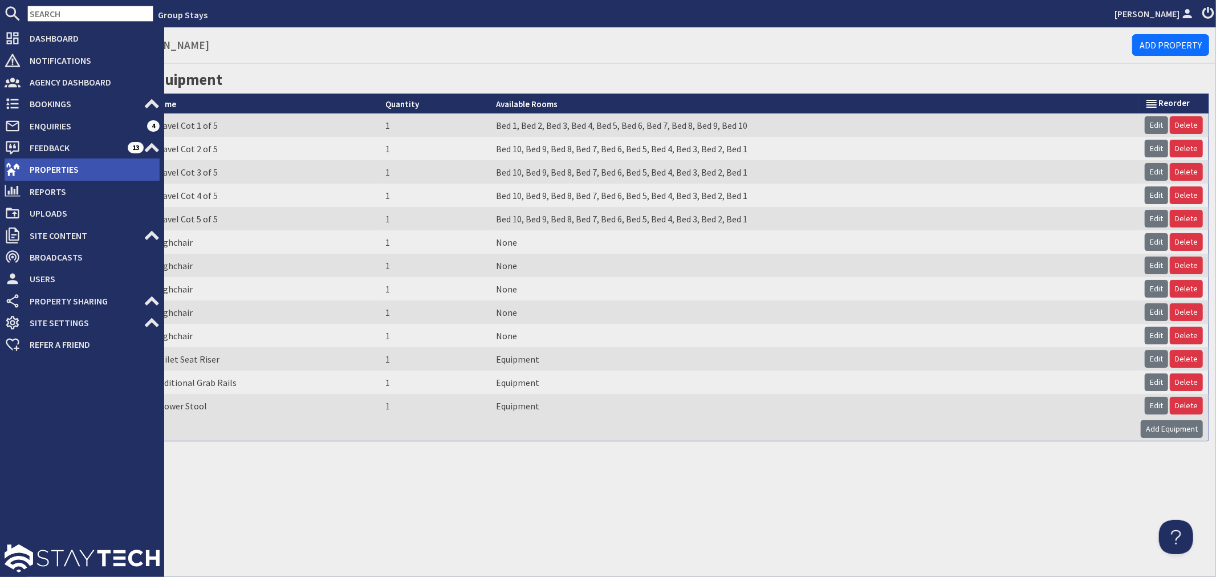
click at [15, 173] on icon at bounding box center [13, 169] width 16 height 16
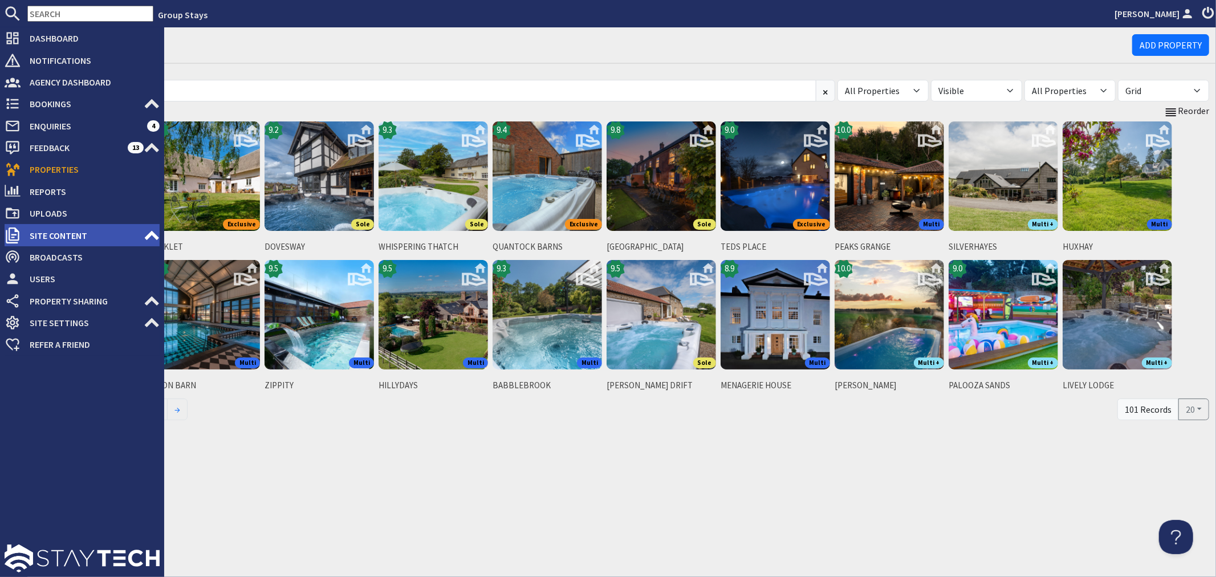
click at [51, 236] on span "Site Content" at bounding box center [82, 235] width 123 height 18
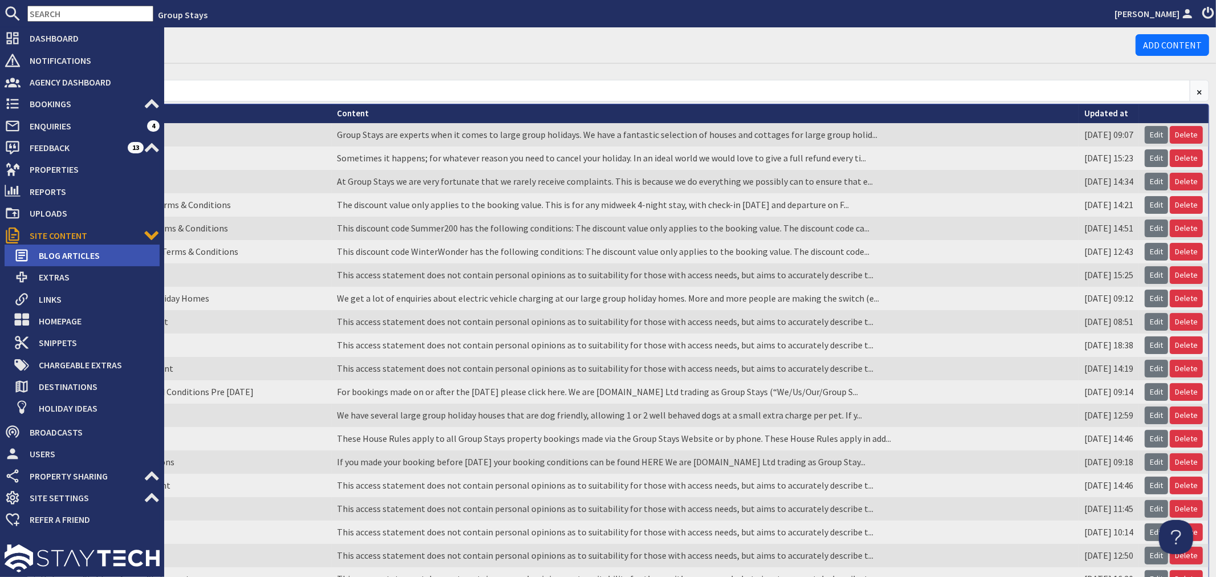
click at [72, 260] on span "Blog Articles" at bounding box center [95, 255] width 130 height 18
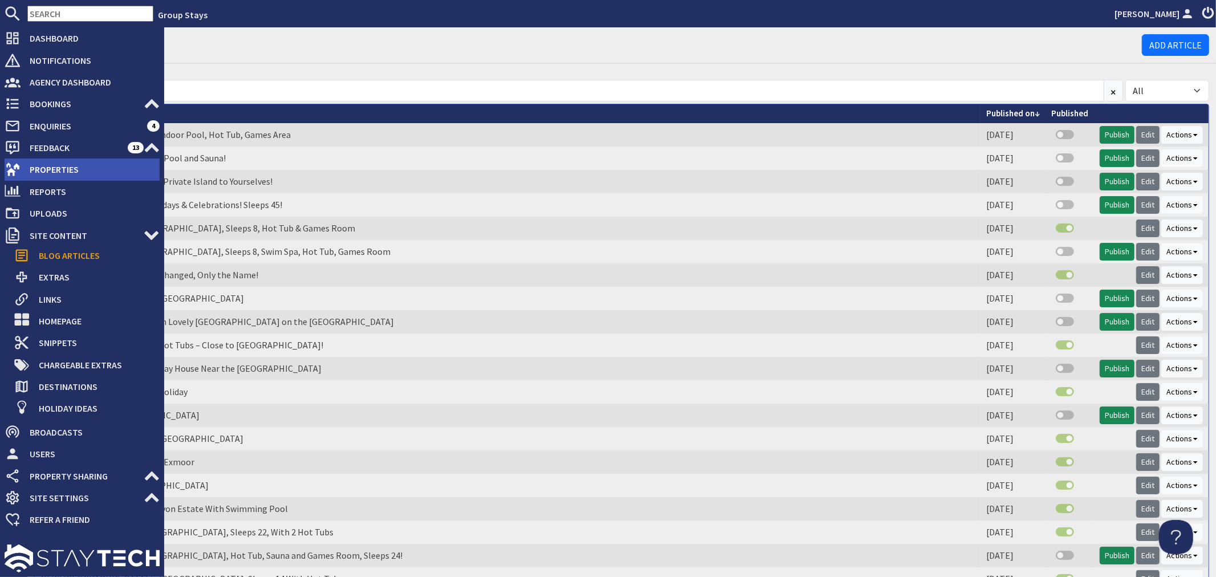
drag, startPoint x: 38, startPoint y: 168, endPoint x: 56, endPoint y: 170, distance: 17.8
click at [40, 168] on span "Properties" at bounding box center [90, 169] width 139 height 18
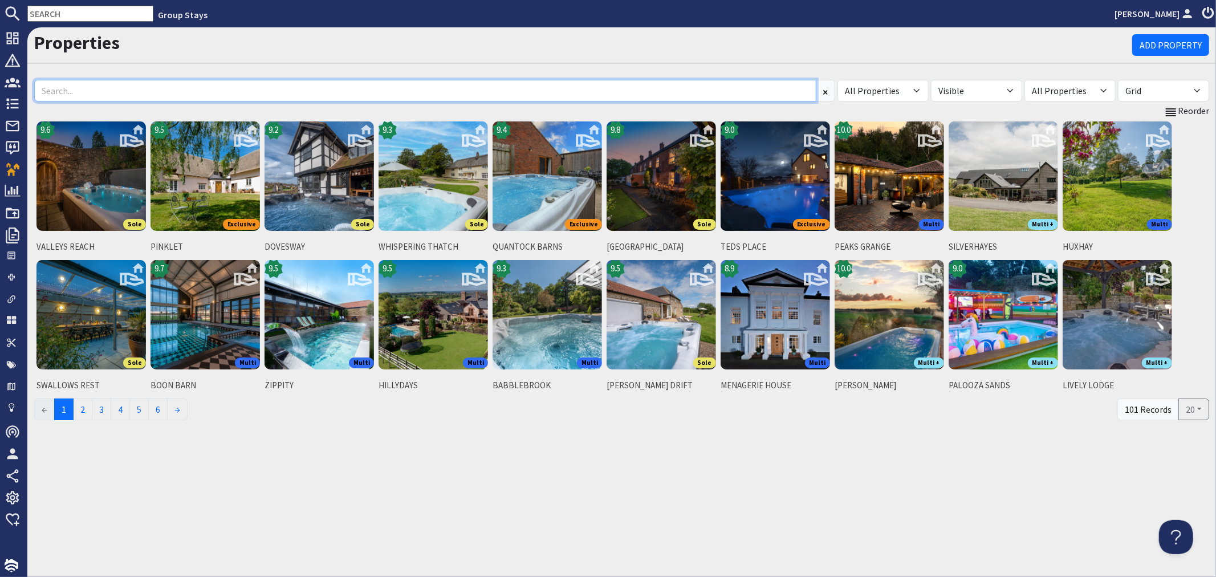
click at [285, 91] on input at bounding box center [425, 91] width 782 height 22
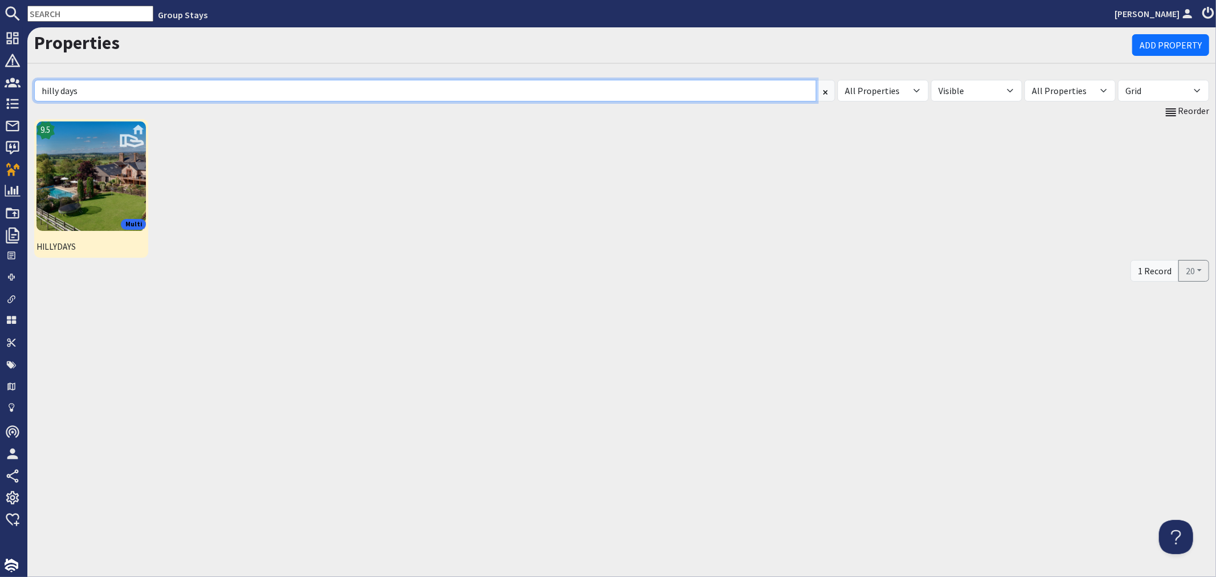
type input "hilly days"
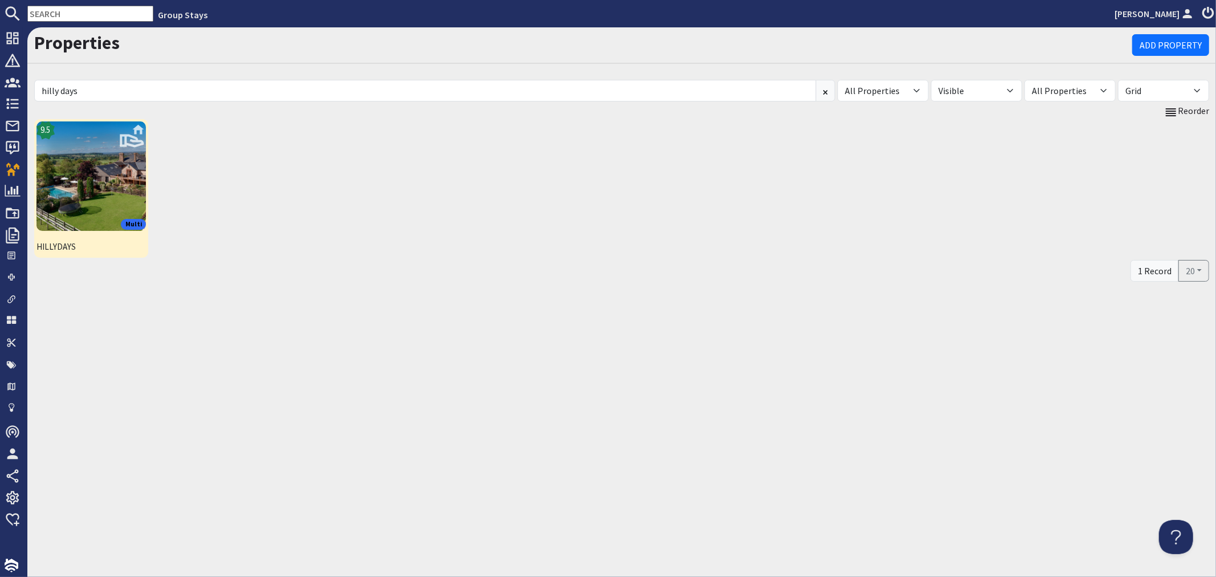
click at [112, 197] on img at bounding box center [90, 175] width 109 height 109
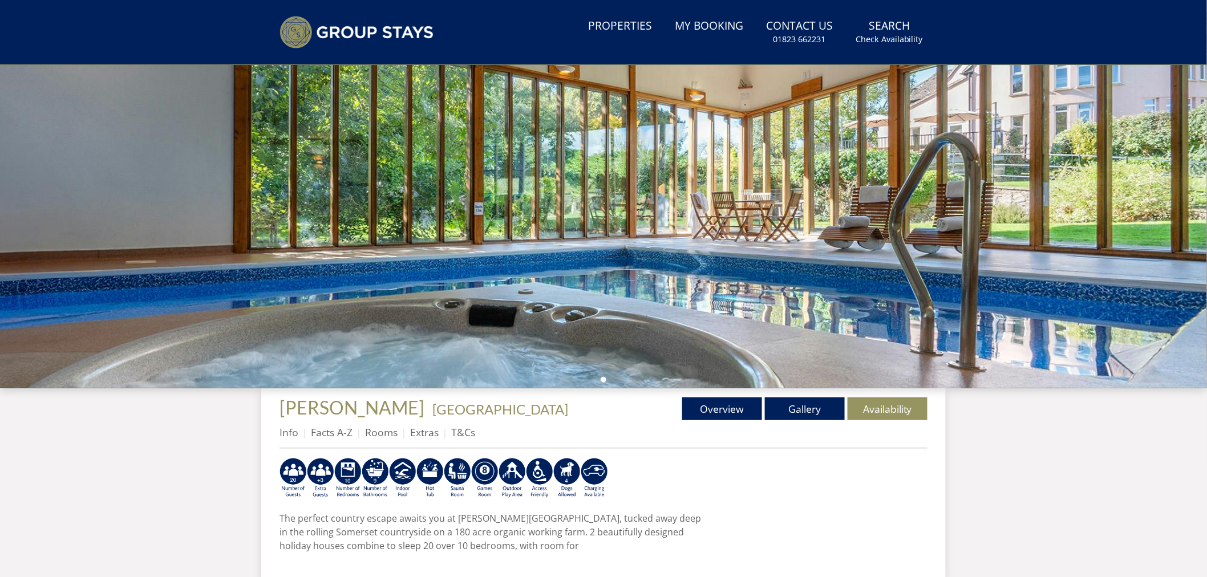
scroll to position [116, 0]
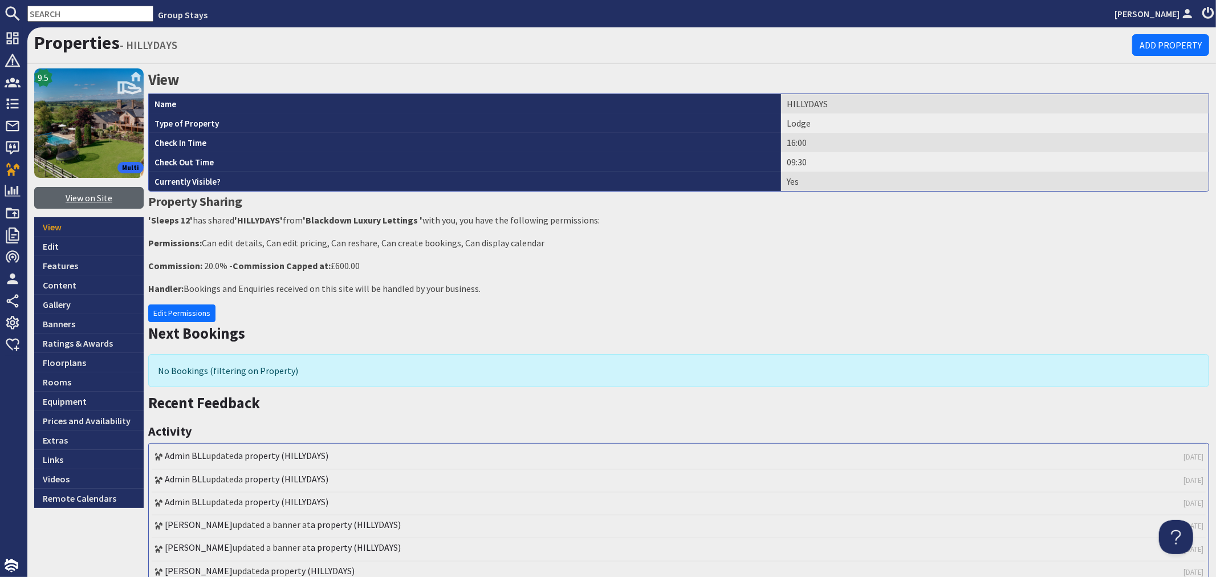
click at [111, 202] on link "View on Site" at bounding box center [88, 198] width 109 height 22
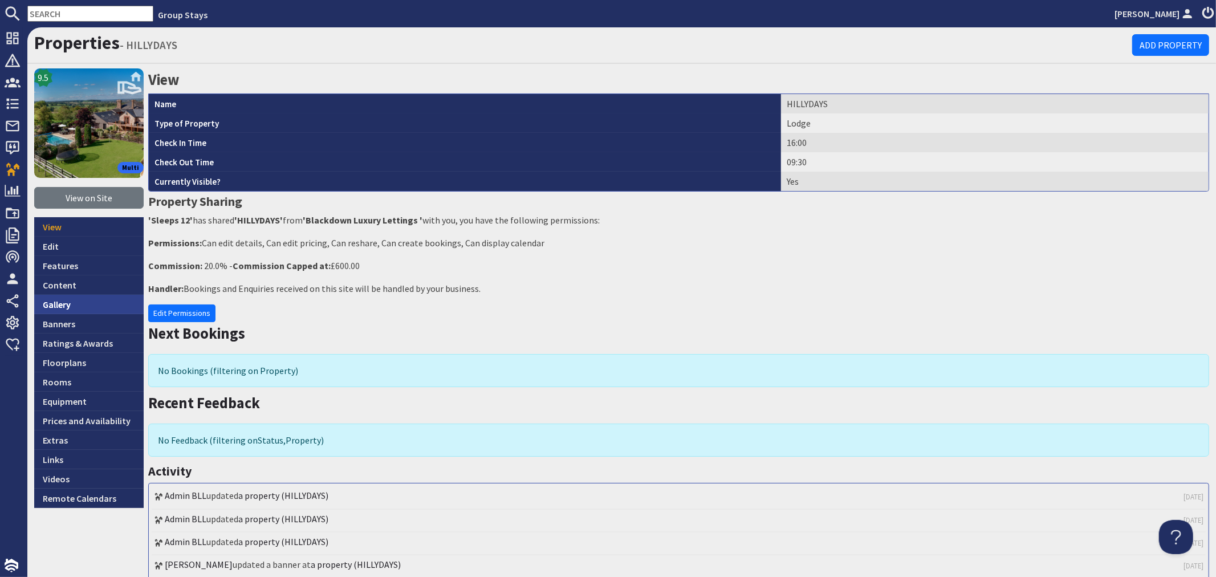
click at [75, 301] on link "Gallery" at bounding box center [88, 304] width 109 height 19
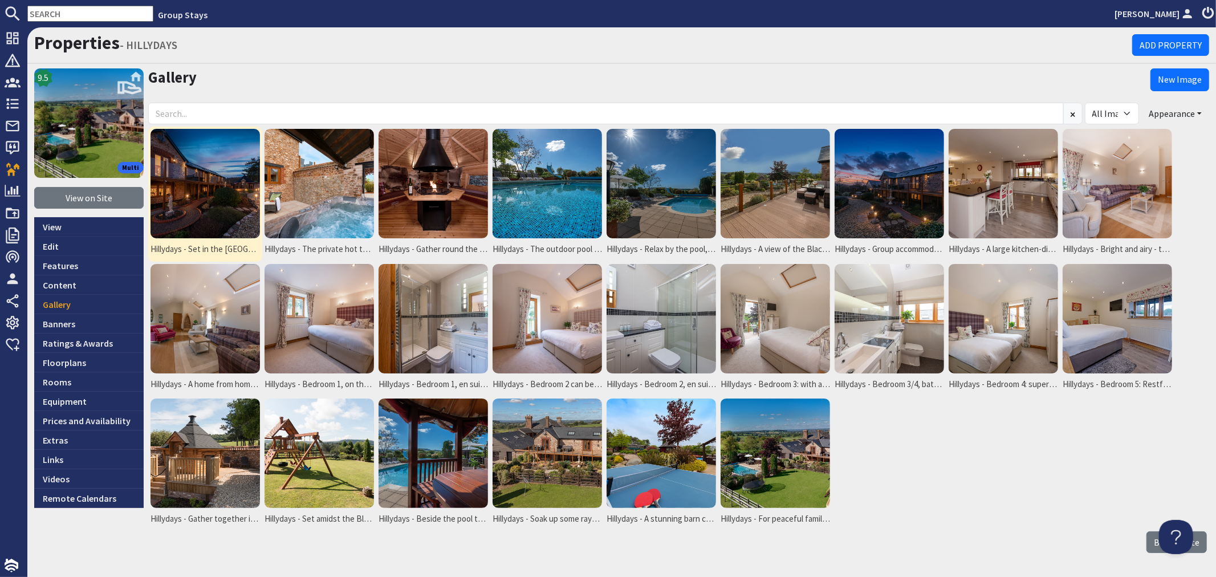
click at [230, 169] on img at bounding box center [205, 183] width 109 height 109
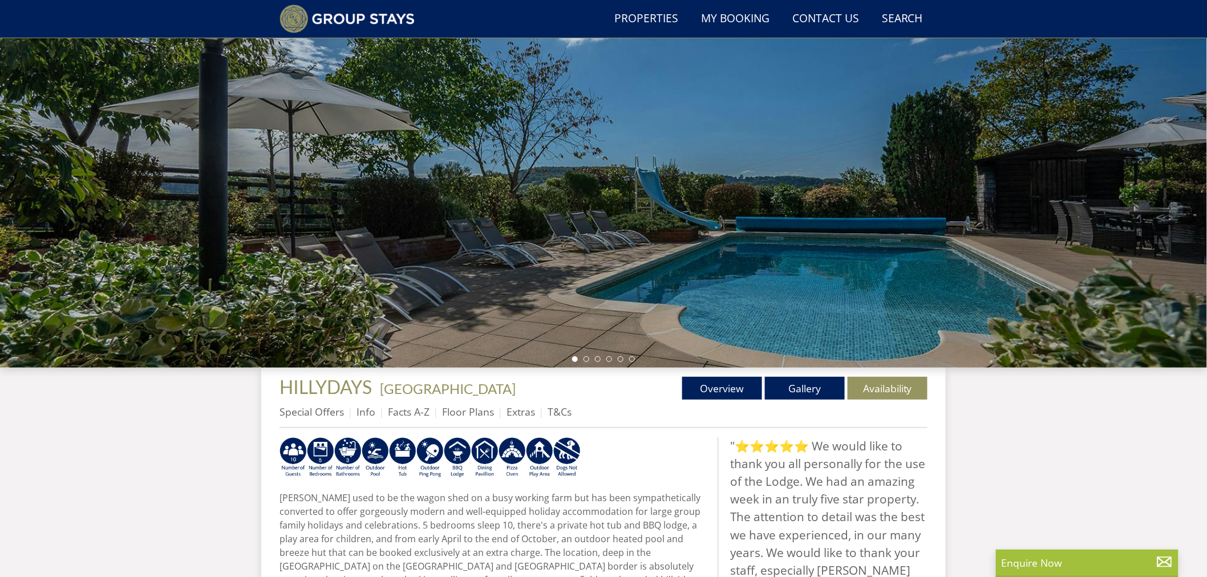
scroll to position [164, 0]
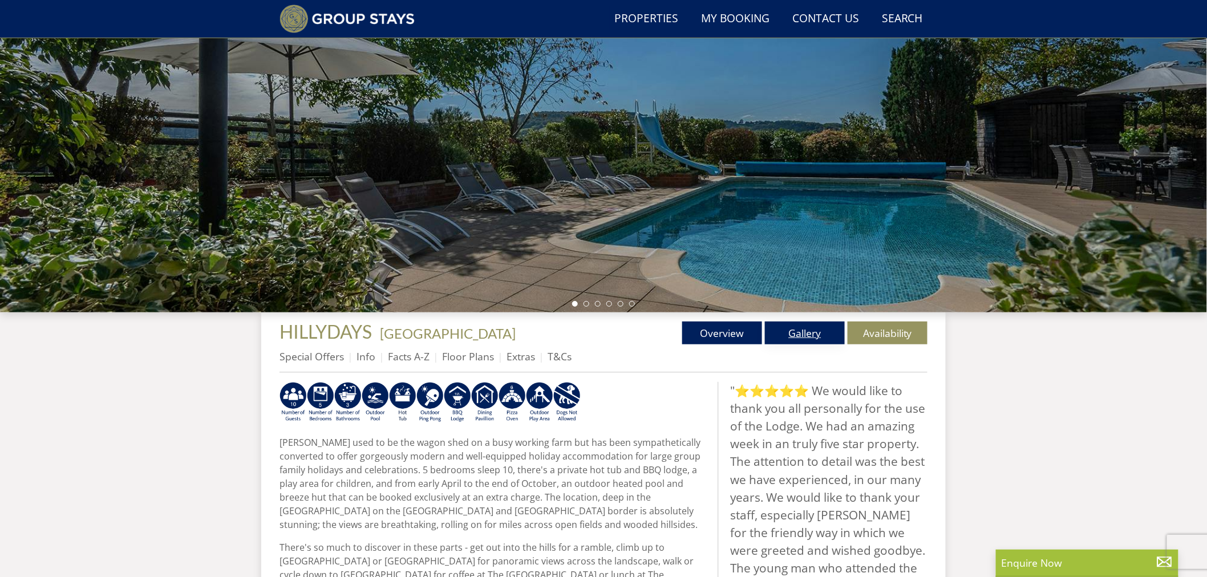
click at [818, 334] on link "Gallery" at bounding box center [805, 333] width 80 height 23
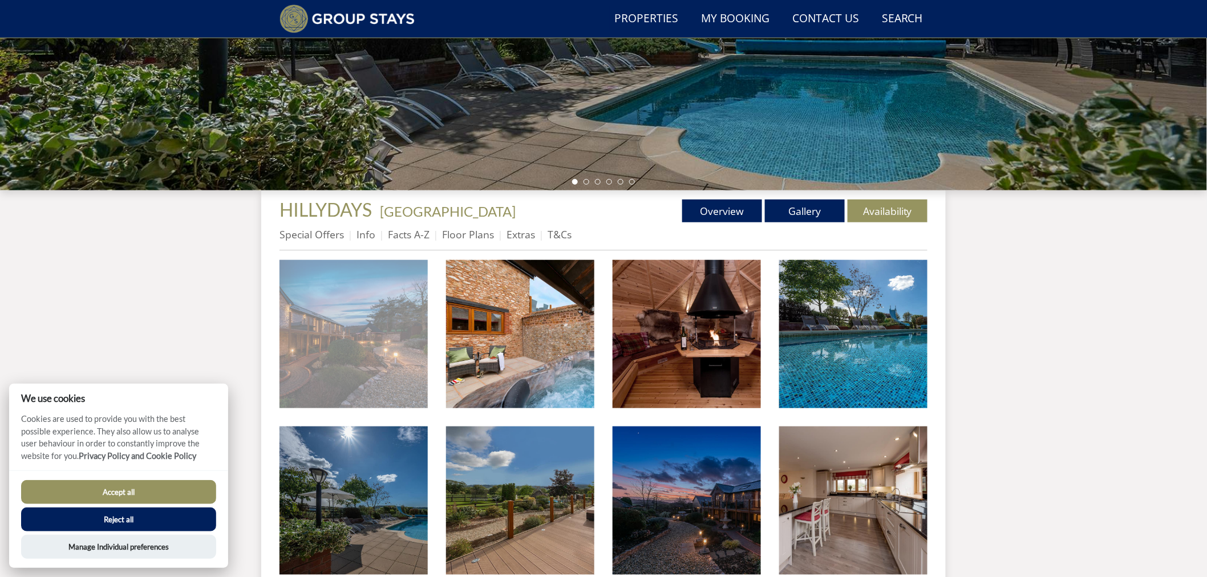
scroll to position [301, 0]
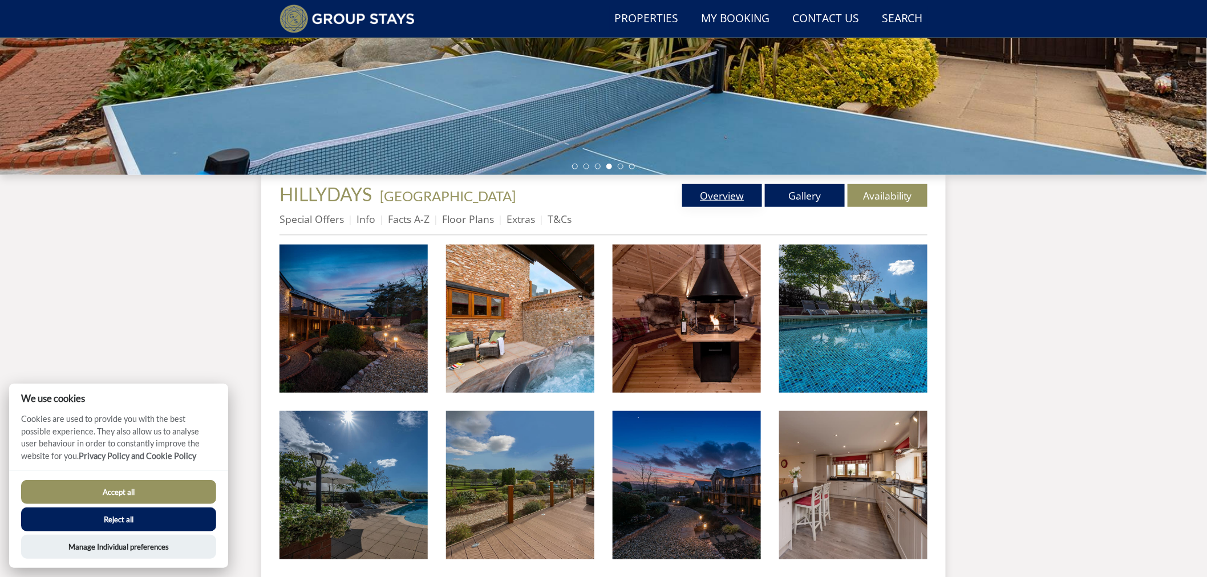
click at [708, 187] on link "Overview" at bounding box center [722, 195] width 80 height 23
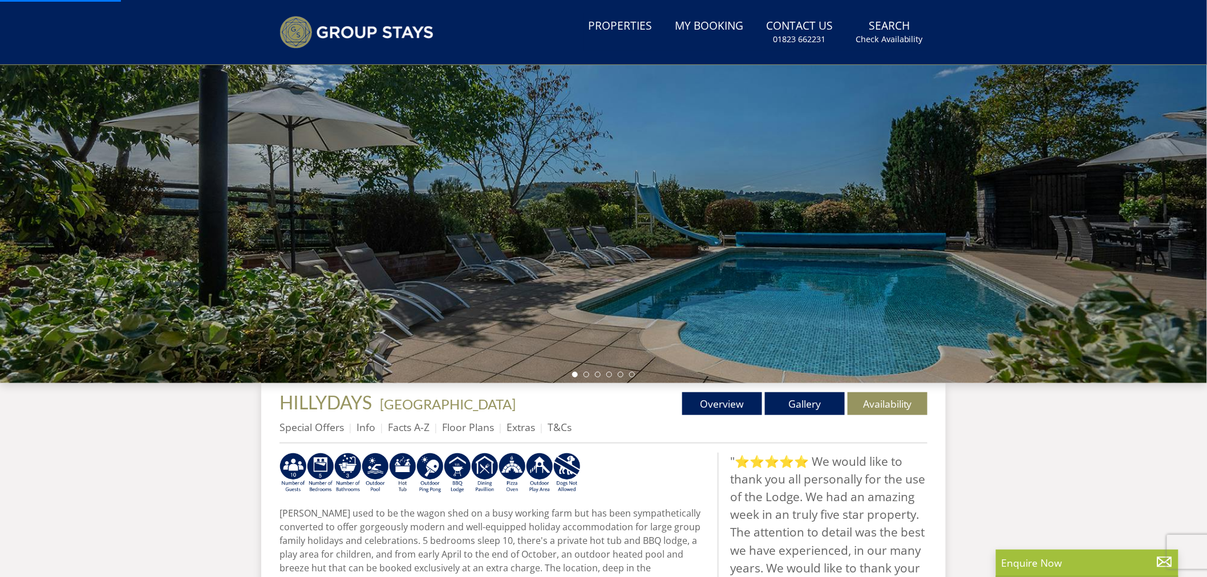
scroll to position [227, 0]
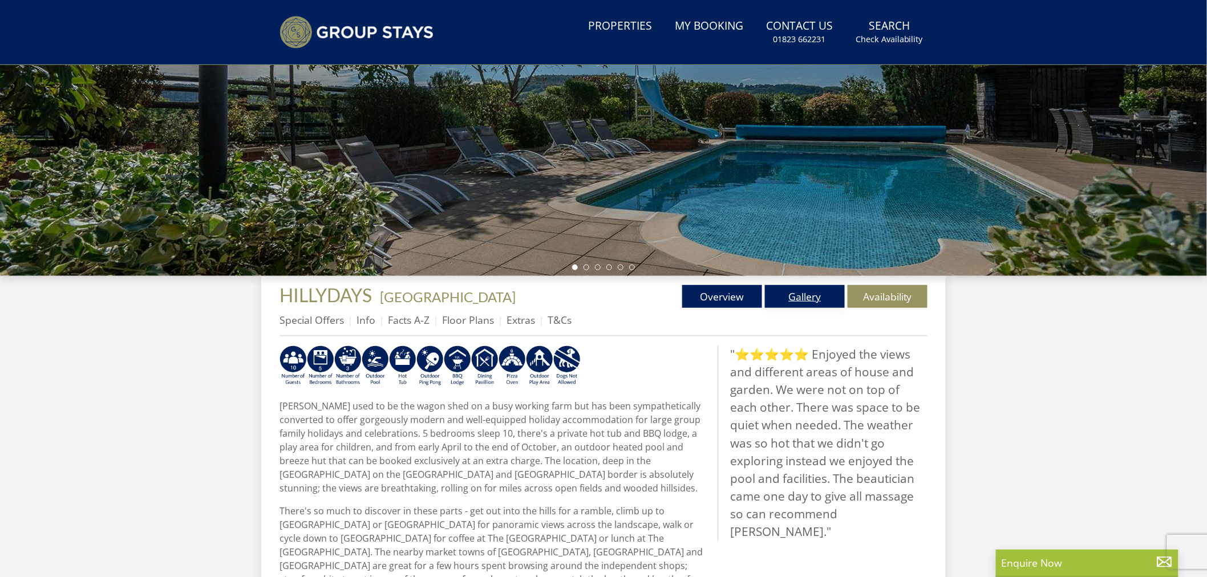
click at [816, 301] on link "Gallery" at bounding box center [805, 296] width 80 height 23
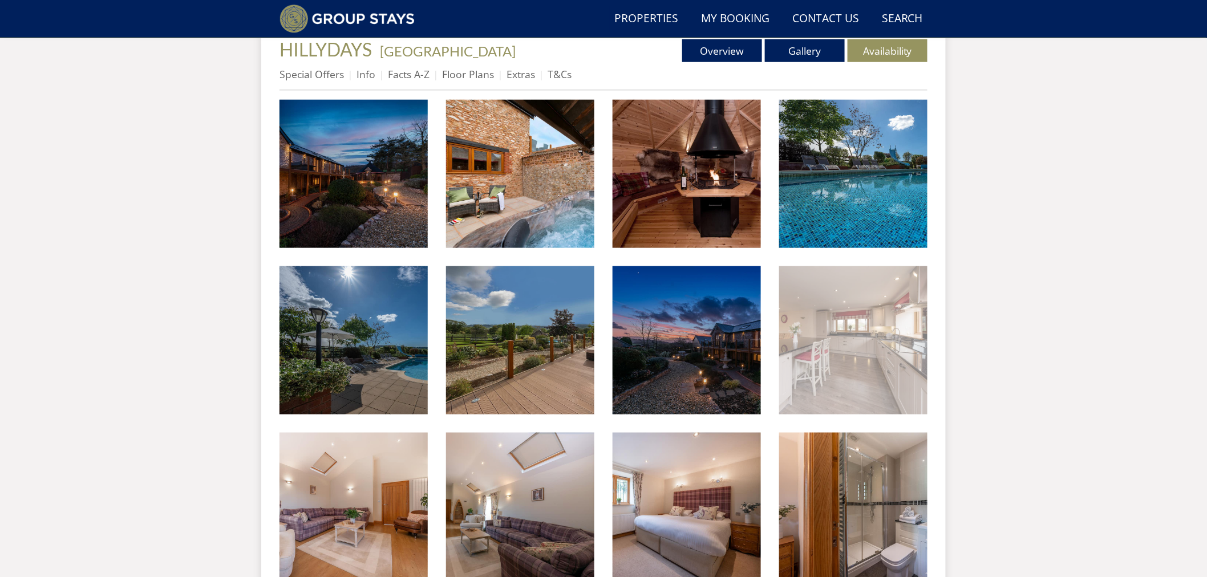
scroll to position [417, 0]
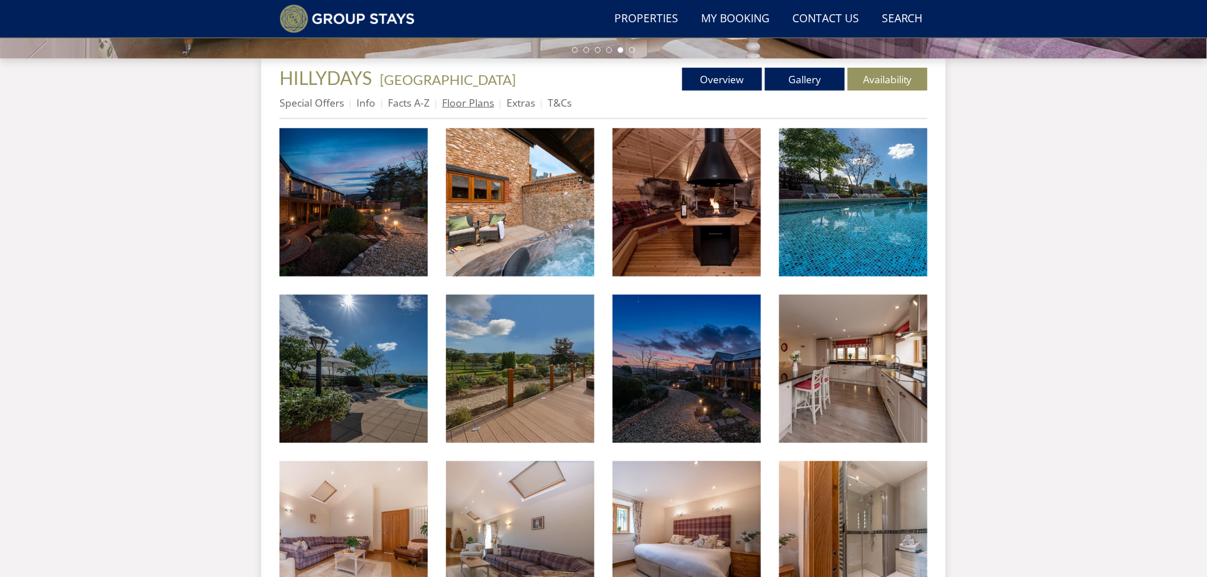
click at [454, 100] on link "Floor Plans" at bounding box center [468, 103] width 52 height 14
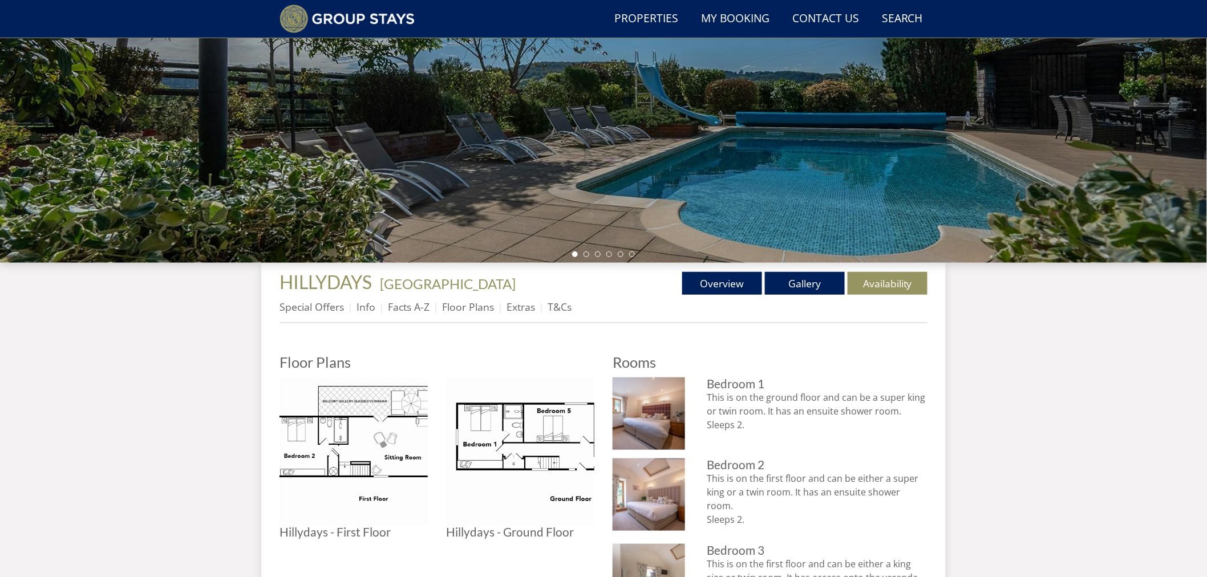
scroll to position [306, 0]
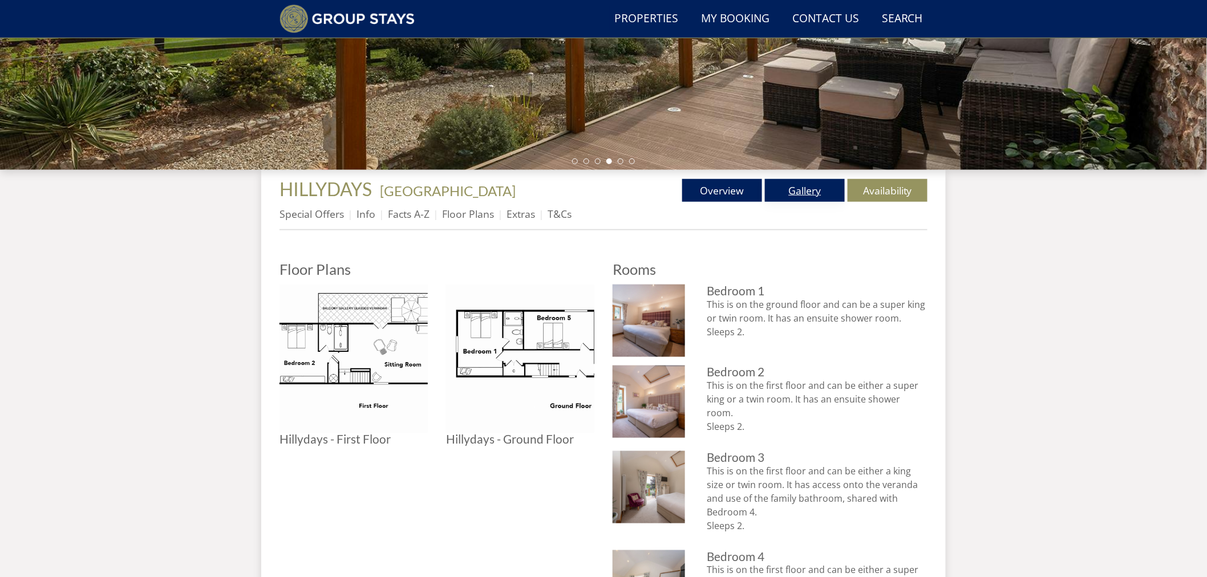
click at [800, 184] on link "Gallery" at bounding box center [805, 190] width 80 height 23
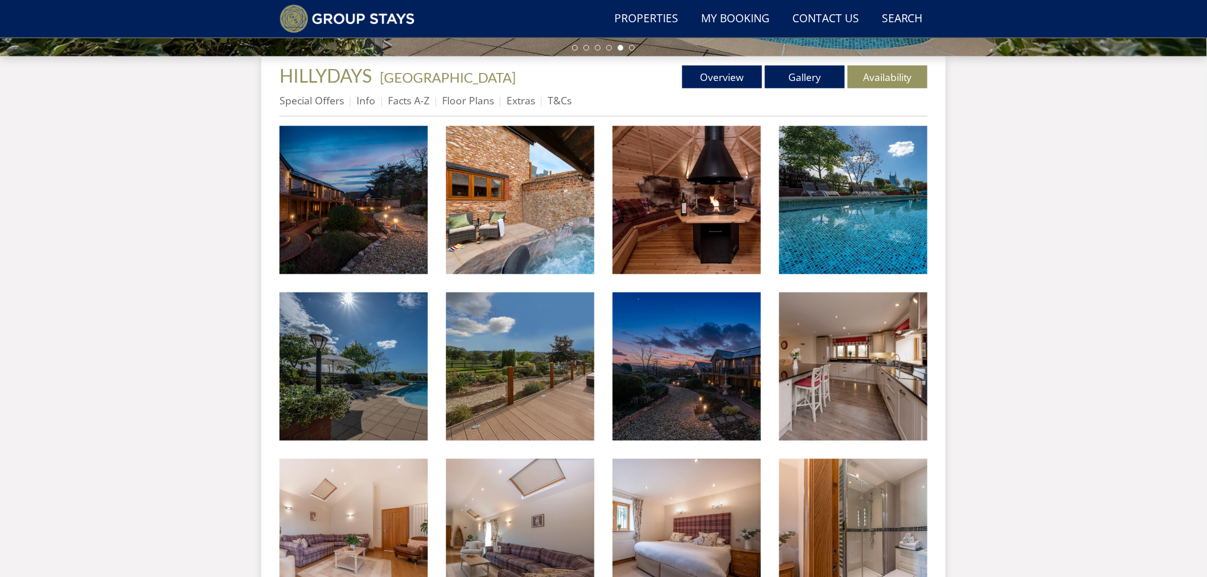
scroll to position [263, 0]
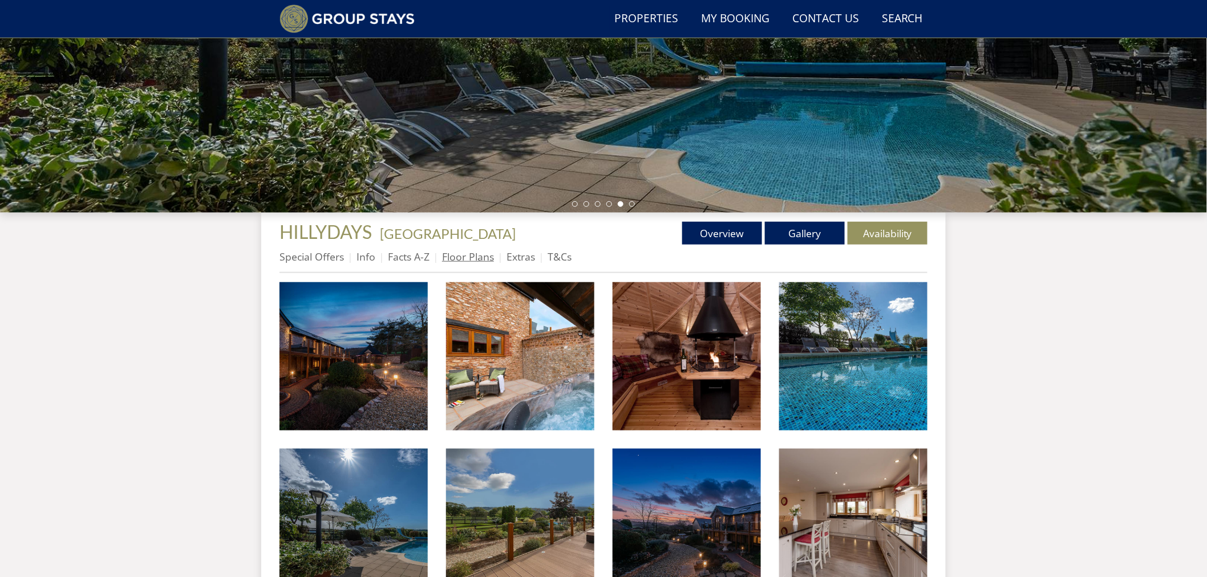
click at [465, 253] on link "Floor Plans" at bounding box center [468, 257] width 52 height 14
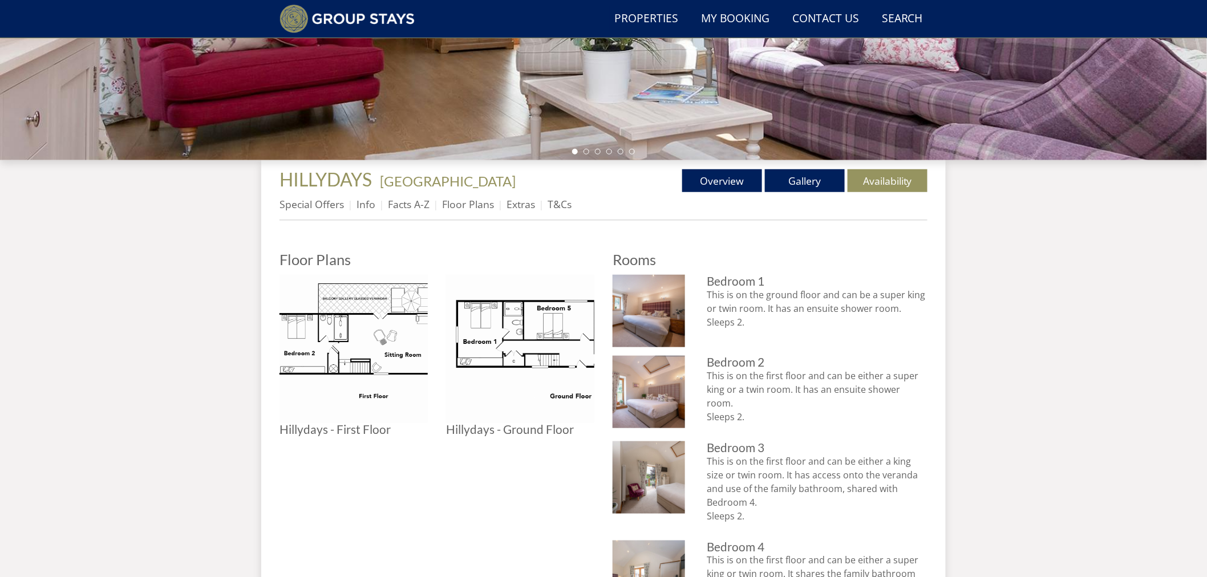
scroll to position [309, 0]
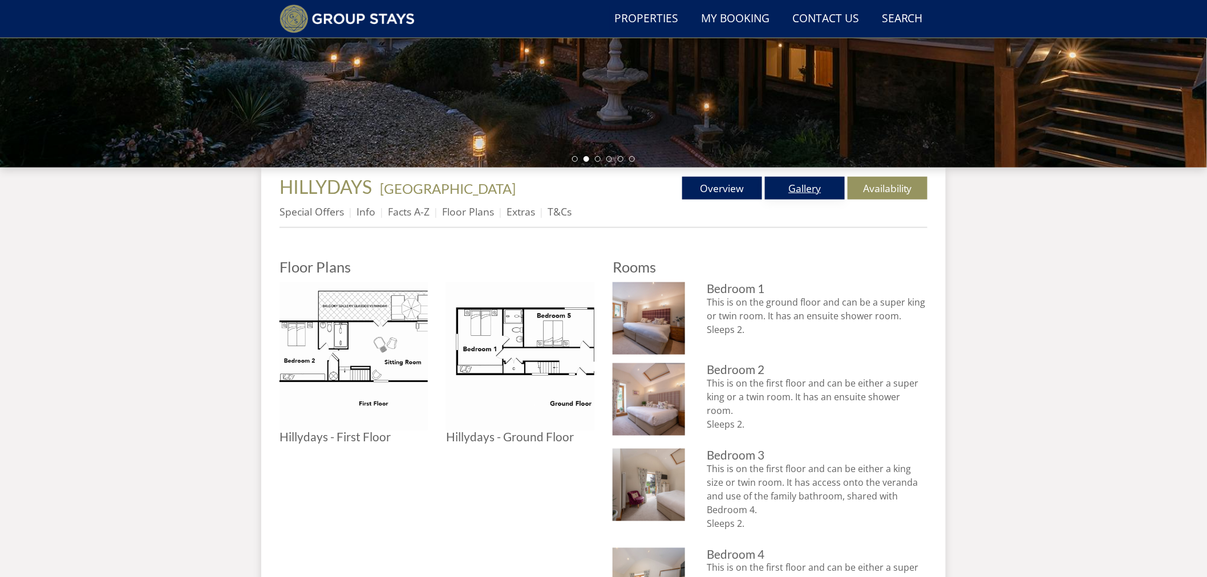
click at [805, 184] on link "Gallery" at bounding box center [805, 188] width 80 height 23
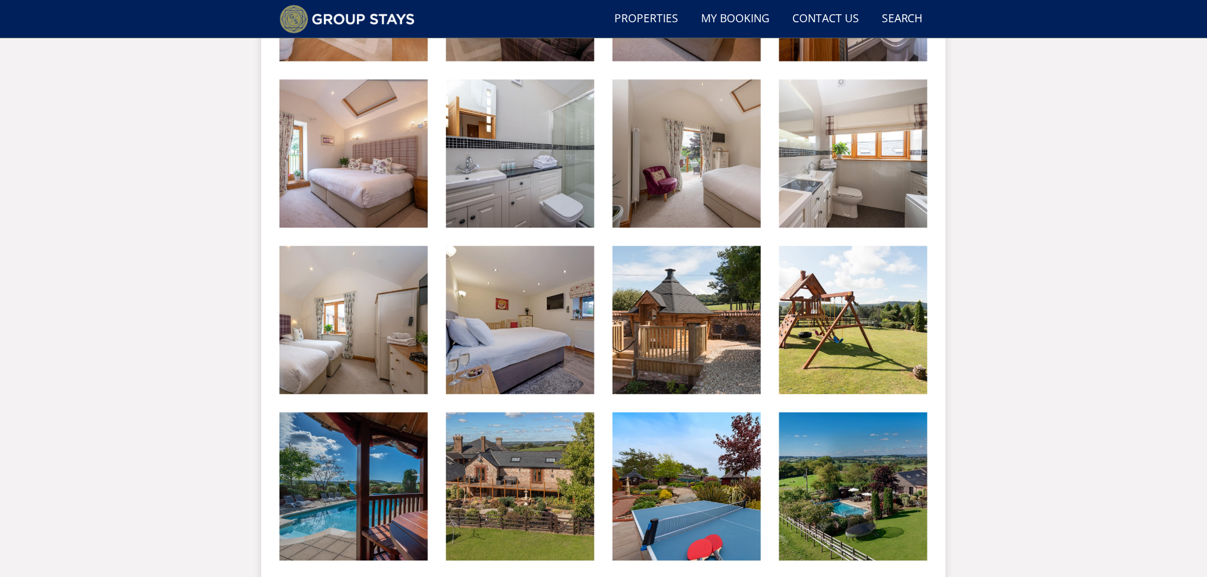
scroll to position [1085, 0]
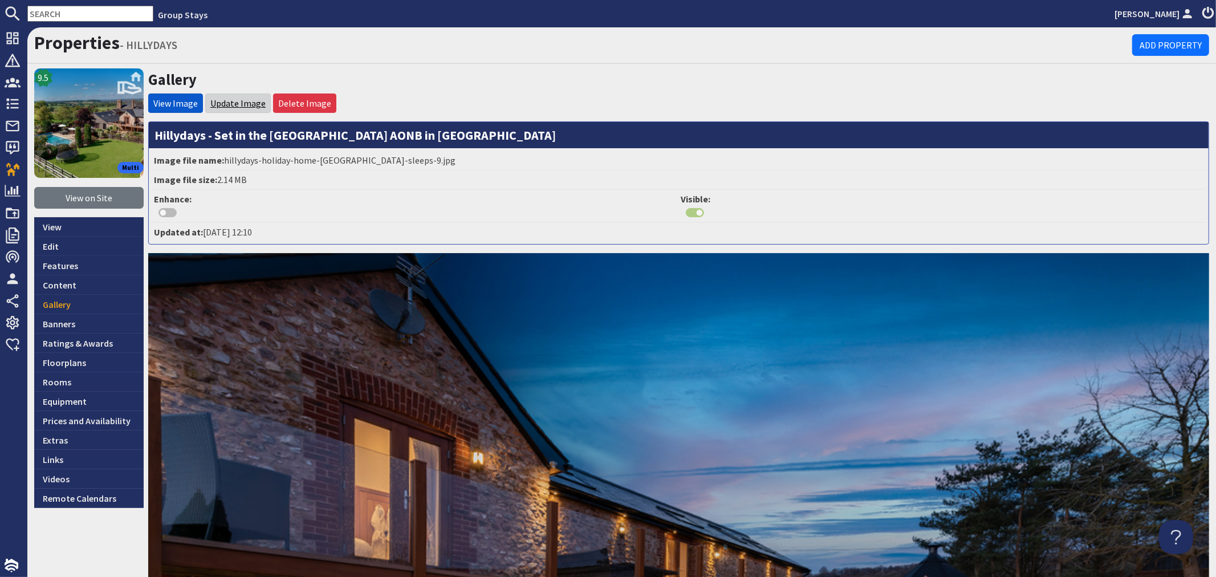
click at [230, 99] on link "Update Image" at bounding box center [237, 103] width 55 height 11
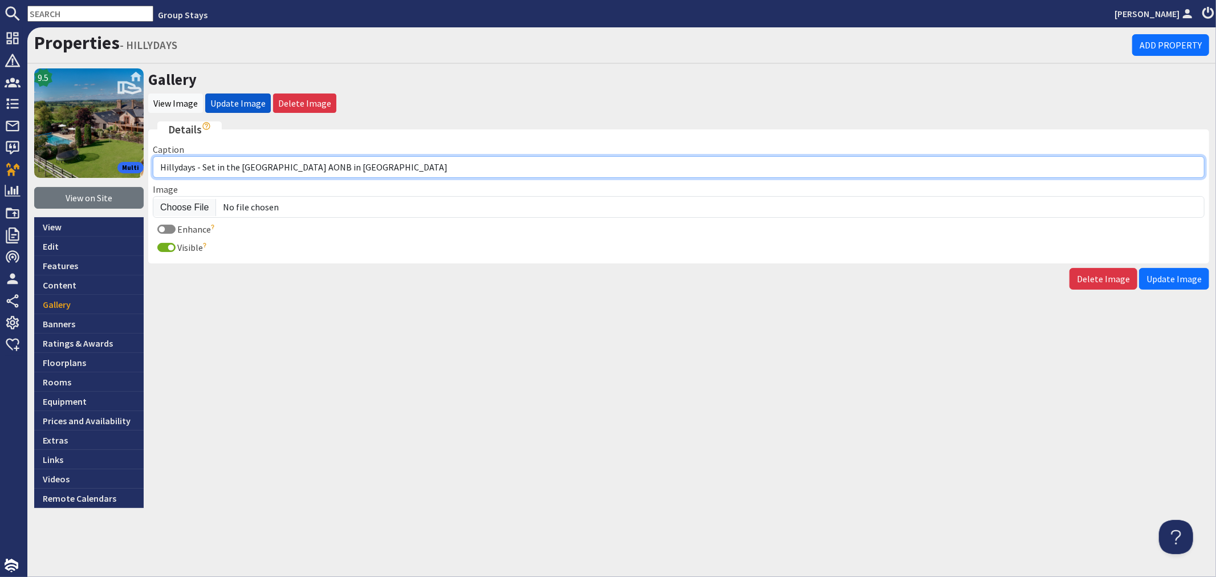
drag, startPoint x: 323, startPoint y: 166, endPoint x: 206, endPoint y: 169, distance: 117.0
click at [206, 169] on input "Hillydays - Set in the [GEOGRAPHIC_DATA] AONB in [GEOGRAPHIC_DATA]" at bounding box center [679, 167] width 1052 height 22
click at [303, 169] on input "Hillydays - Holiday house in [GEOGRAPHIC_DATA]" at bounding box center [679, 167] width 1052 height 22
type input "Hillydays - Holiday house in [GEOGRAPHIC_DATA], sleeps 10"
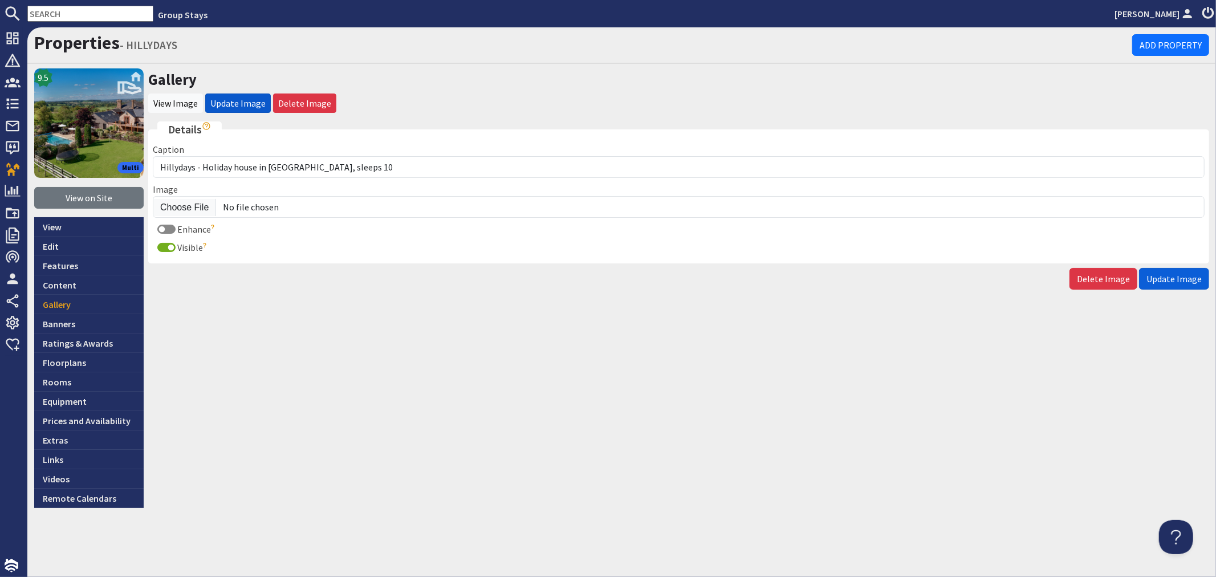
click at [1183, 282] on span "Update Image" at bounding box center [1174, 278] width 55 height 11
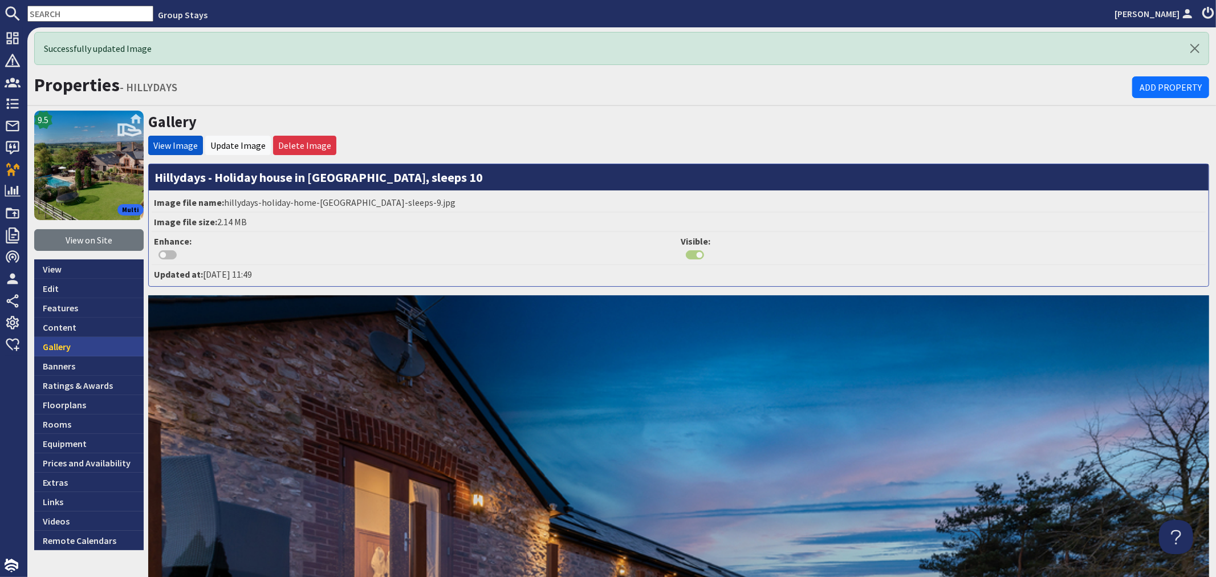
click at [88, 344] on link "Gallery" at bounding box center [88, 346] width 109 height 19
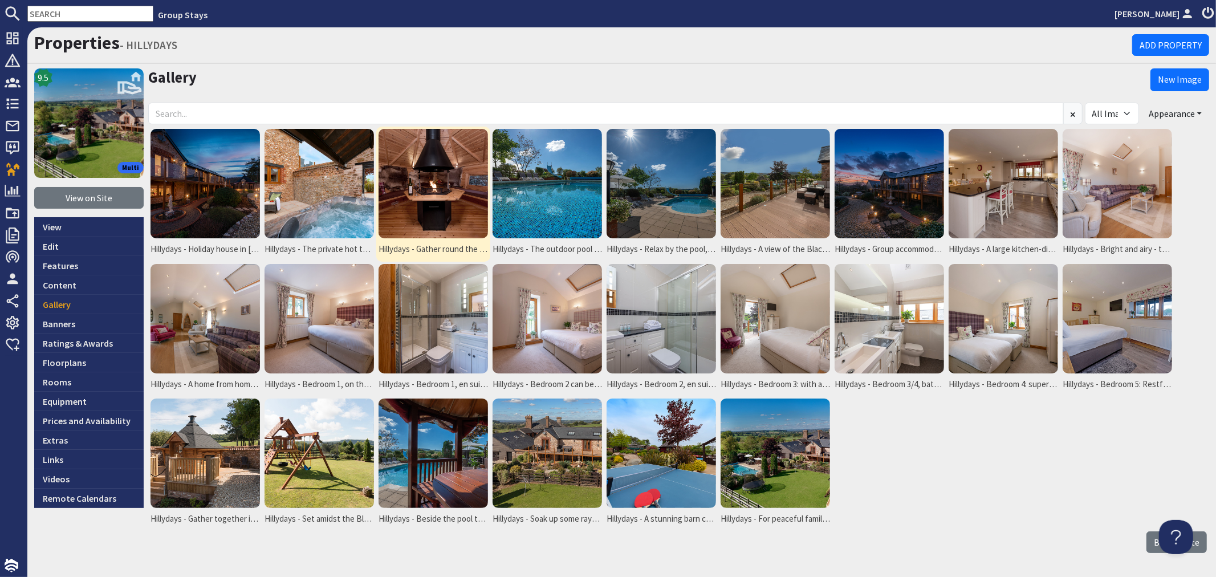
click at [448, 200] on img at bounding box center [433, 183] width 109 height 109
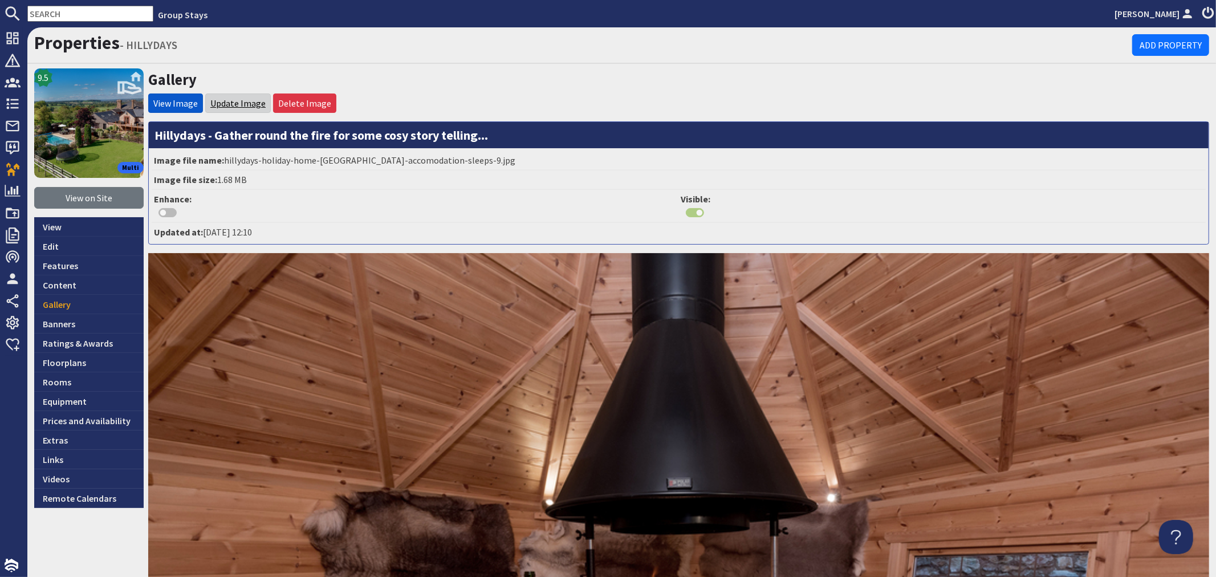
click at [231, 102] on link "Update Image" at bounding box center [237, 103] width 55 height 11
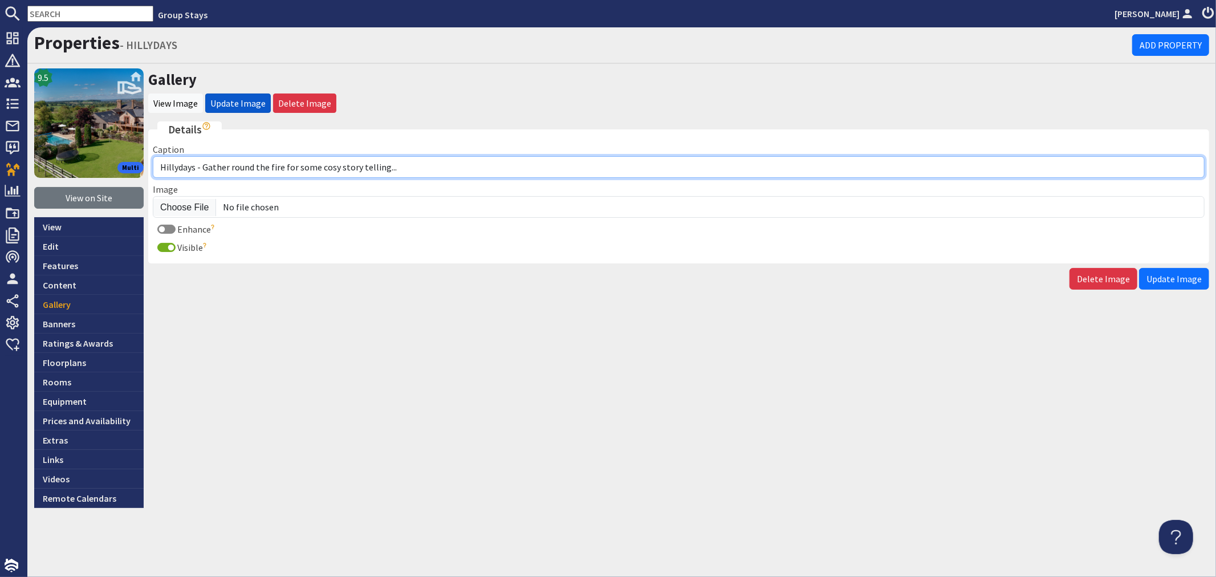
drag, startPoint x: 400, startPoint y: 168, endPoint x: 204, endPoint y: 168, distance: 196.2
click at [204, 168] on input "Hillydays - Gather round the fire for some cosy story telling..." at bounding box center [679, 167] width 1052 height 22
type input "Hillydays - Swap stories in the year-round BBQ lodge"
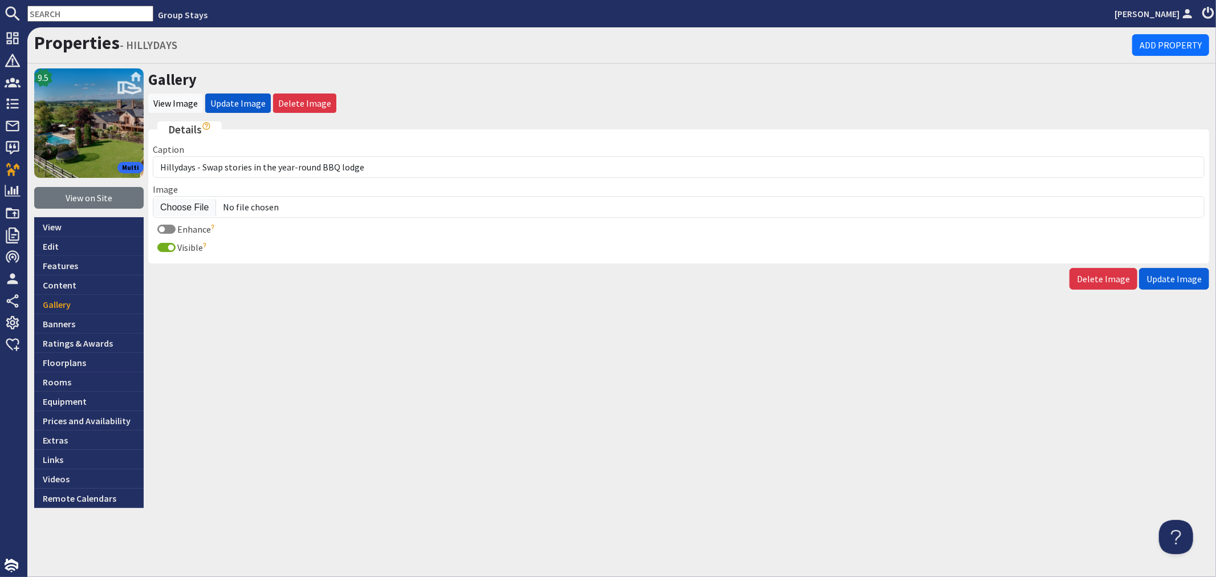
click at [1165, 277] on span "Update Image" at bounding box center [1174, 278] width 55 height 11
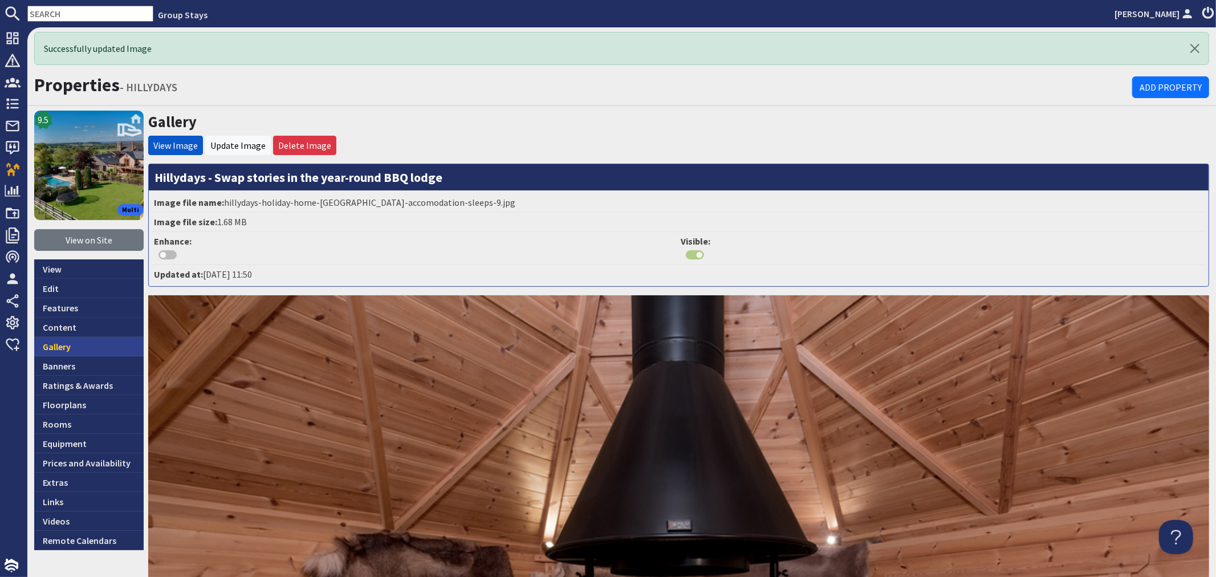
click at [76, 354] on link "Gallery" at bounding box center [88, 346] width 109 height 19
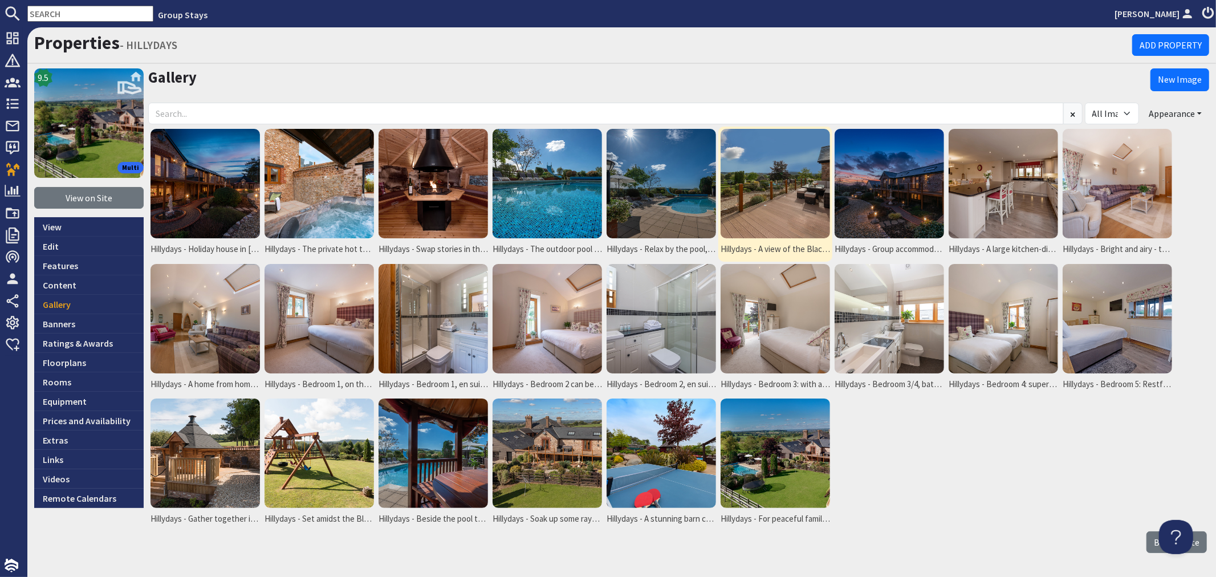
click at [749, 190] on img at bounding box center [775, 183] width 109 height 109
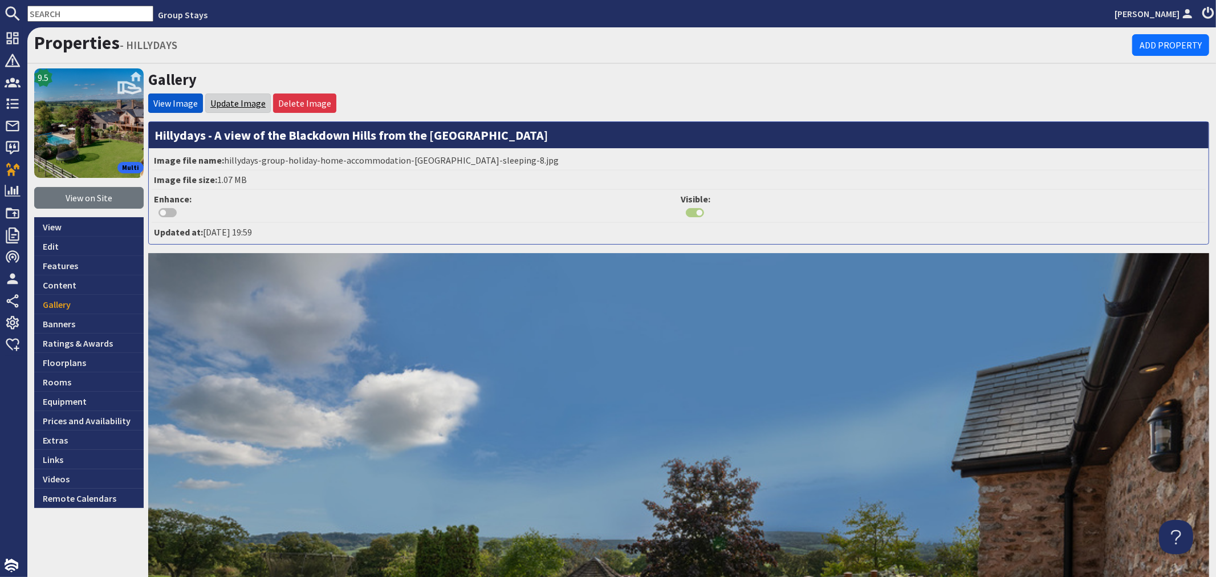
click at [238, 102] on link "Update Image" at bounding box center [237, 103] width 55 height 11
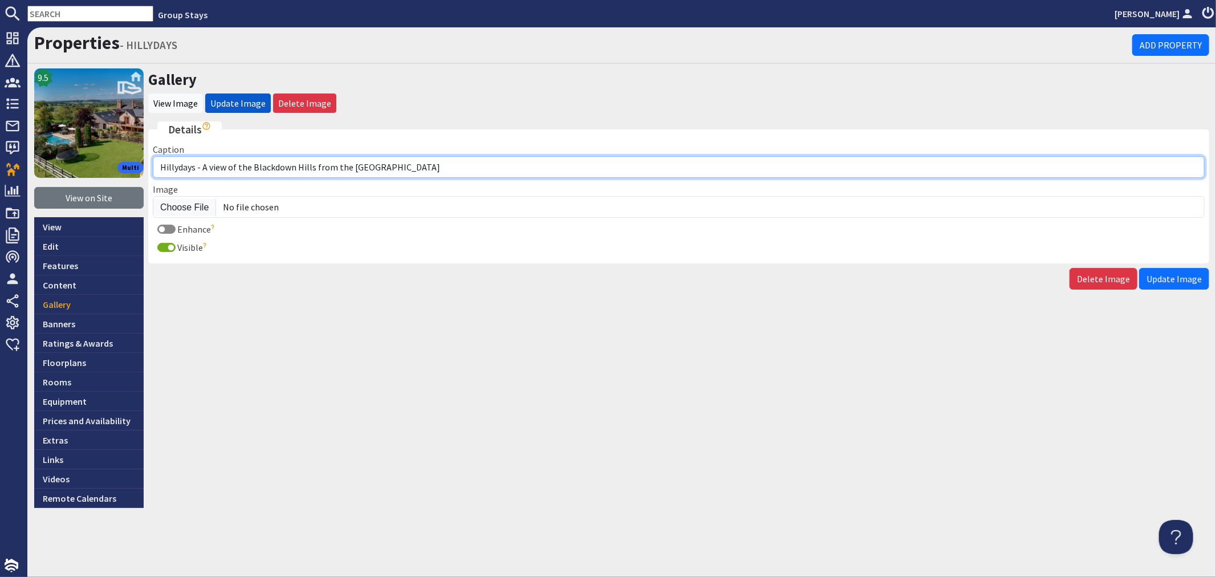
click at [226, 164] on input "Hillydays - A view of the Blackdown Hills from the [GEOGRAPHIC_DATA]" at bounding box center [679, 167] width 1052 height 22
type input "Hillydays - Glorious views over the [GEOGRAPHIC_DATA] from the [GEOGRAPHIC_DATA]"
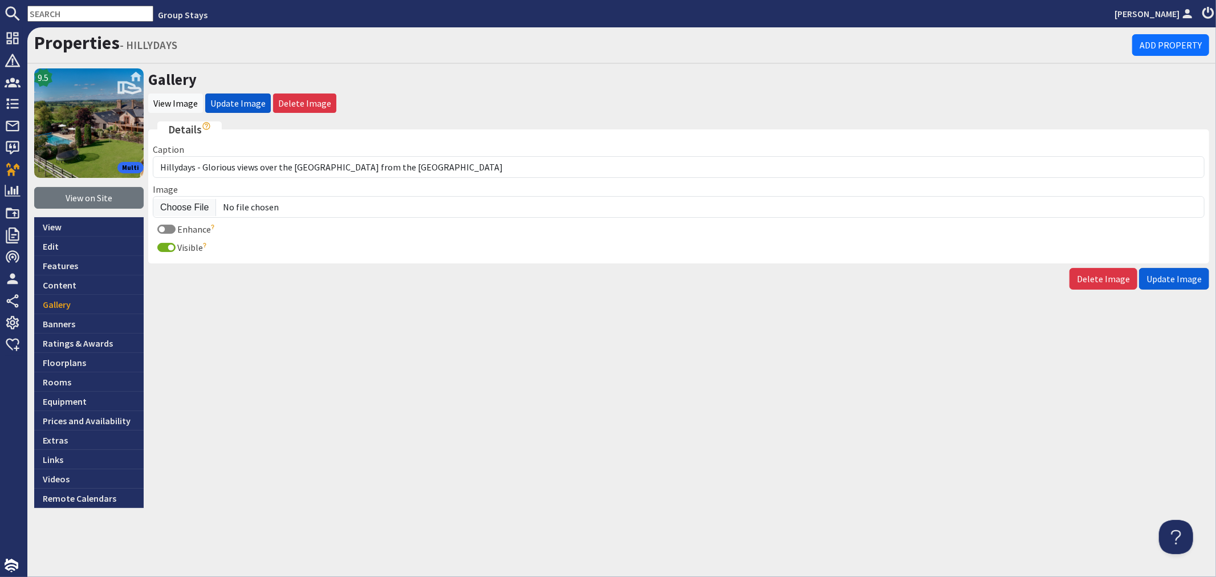
click at [1165, 283] on button "Update Image" at bounding box center [1174, 279] width 70 height 22
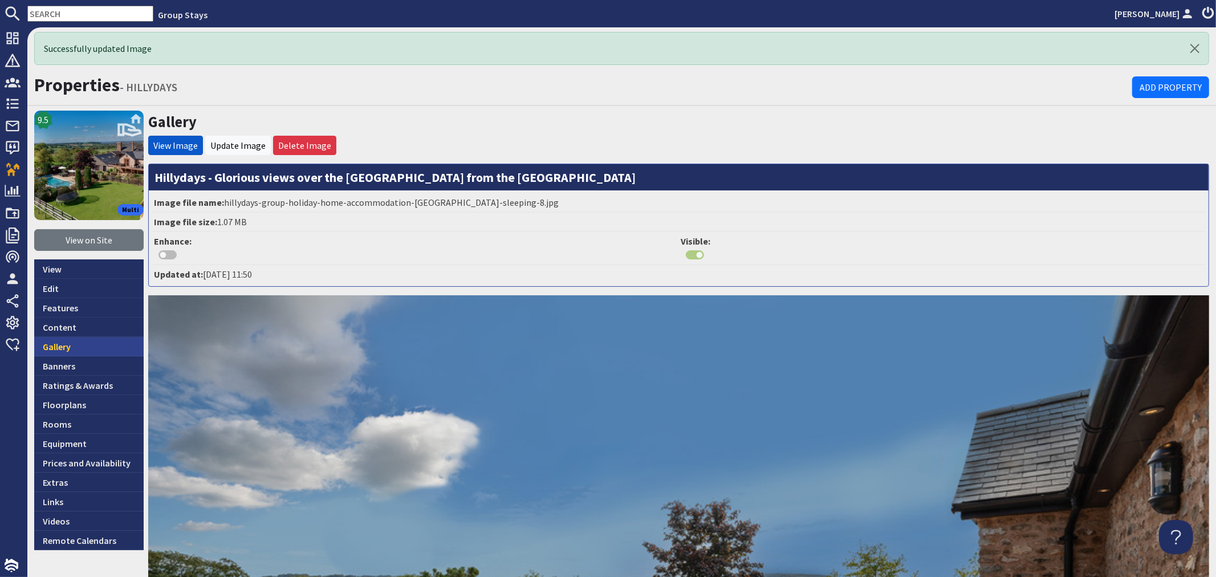
click at [66, 340] on link "Gallery" at bounding box center [88, 346] width 109 height 19
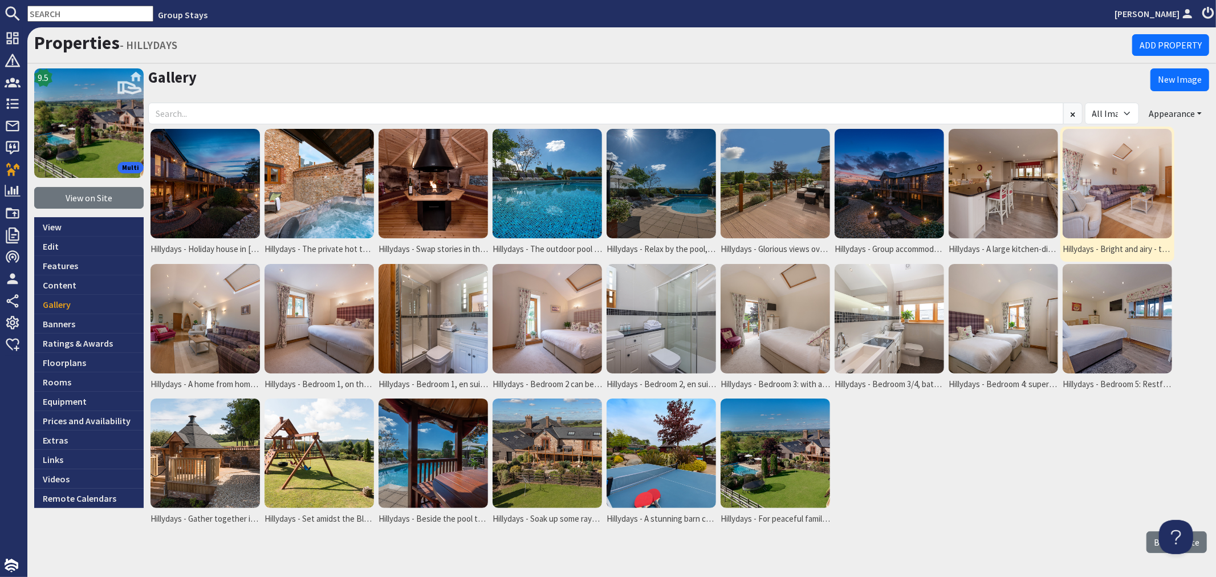
click at [1128, 186] on img at bounding box center [1117, 183] width 109 height 109
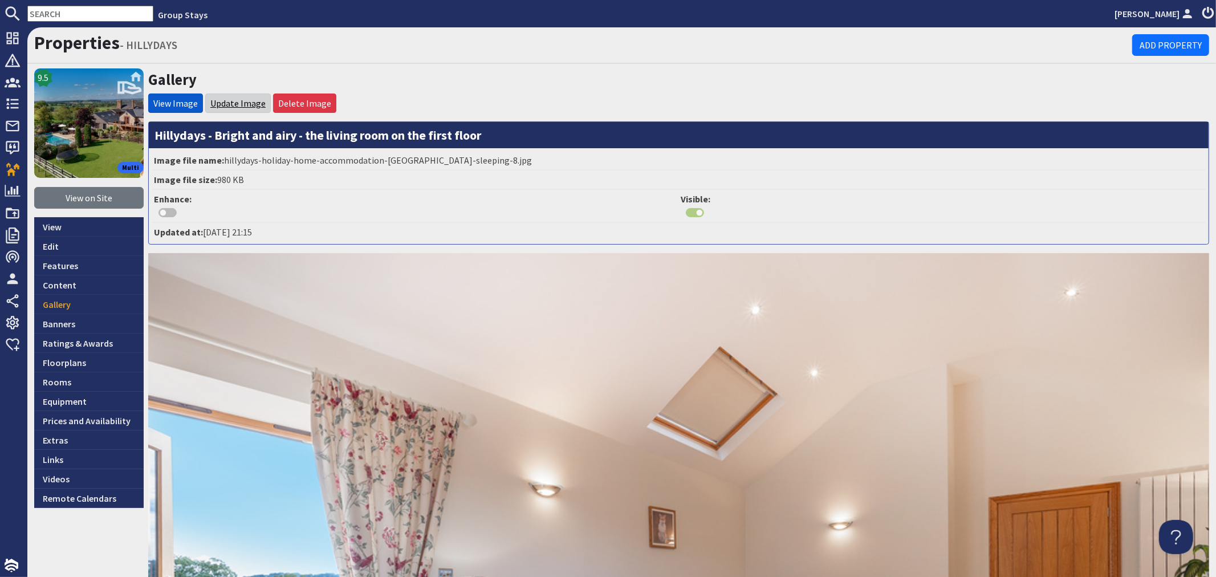
click at [241, 103] on link "Update Image" at bounding box center [237, 103] width 55 height 11
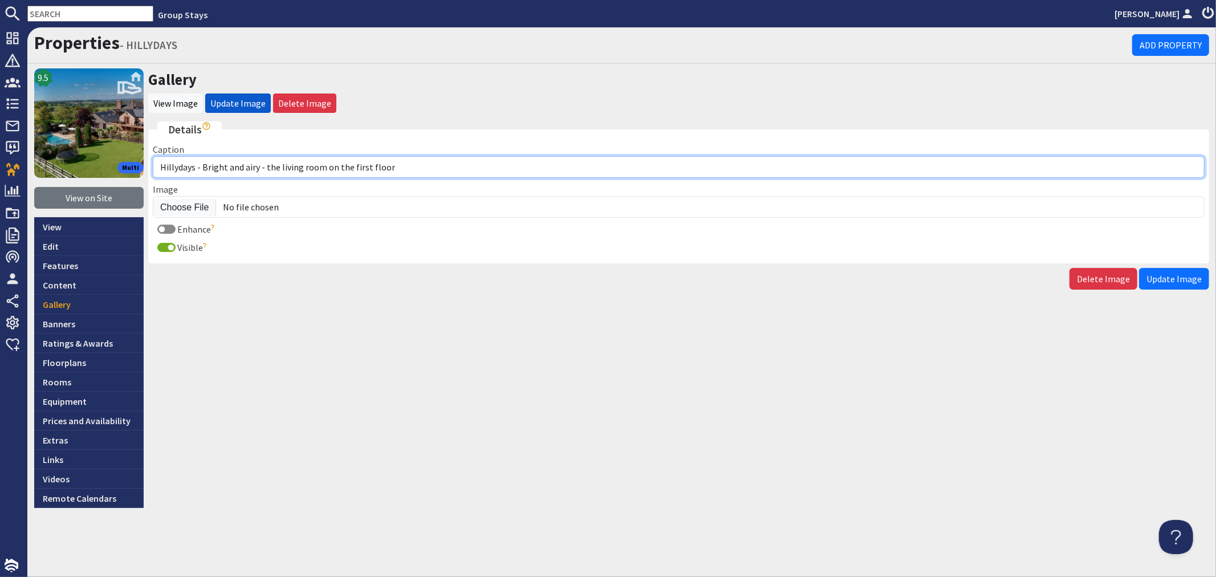
click at [268, 164] on input "Hillydays - Bright and airy - the living room on the first floor" at bounding box center [679, 167] width 1052 height 22
click at [261, 164] on input "Hillydays - The living room on the first floor" at bounding box center [679, 167] width 1052 height 22
type input "Hillydays - The living room is on the first floor"
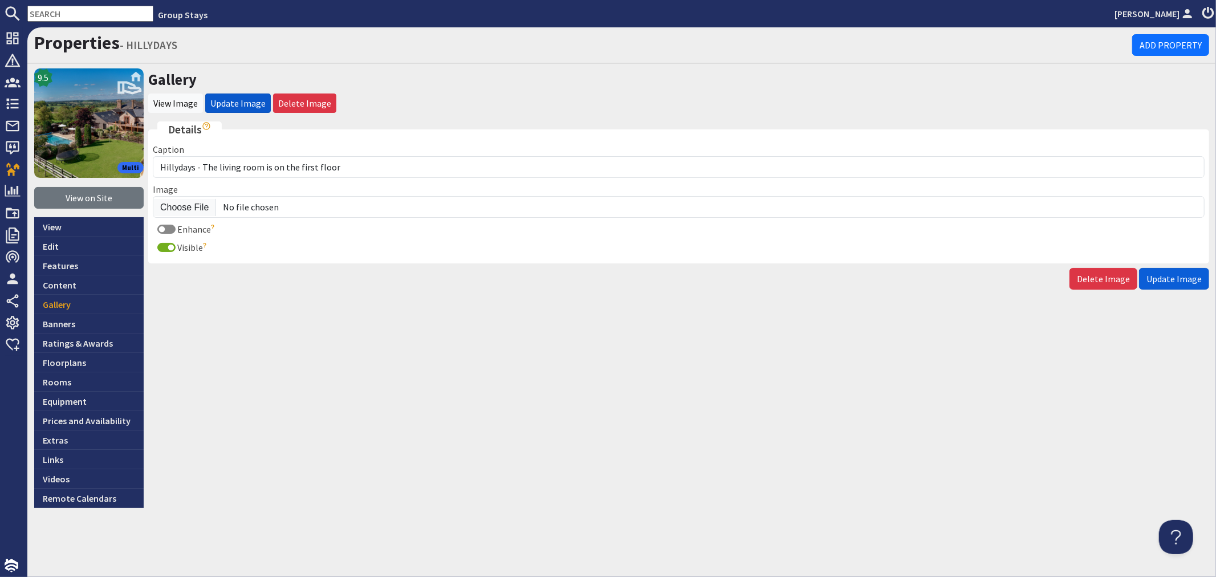
click at [1163, 274] on span "Update Image" at bounding box center [1174, 278] width 55 height 11
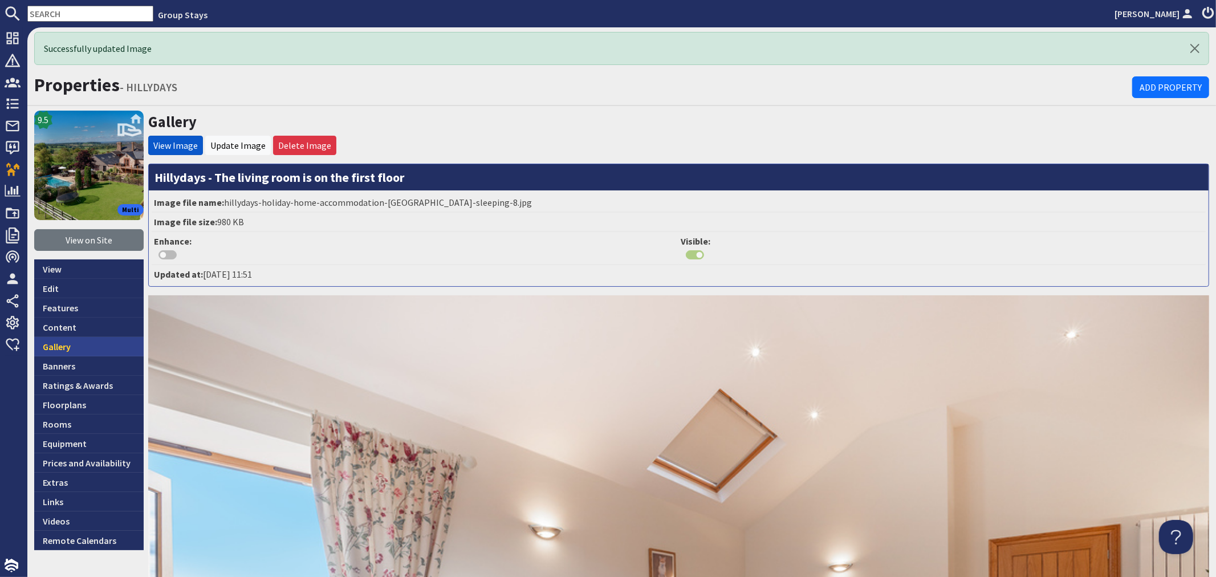
click at [76, 344] on link "Gallery" at bounding box center [88, 346] width 109 height 19
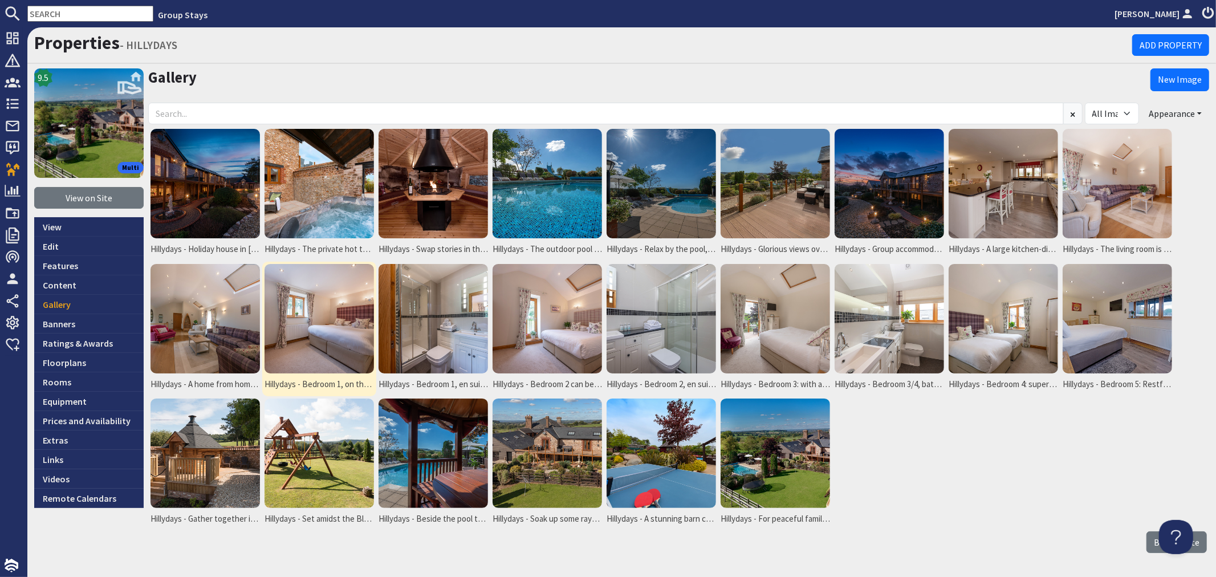
click at [335, 329] on img at bounding box center [319, 318] width 109 height 109
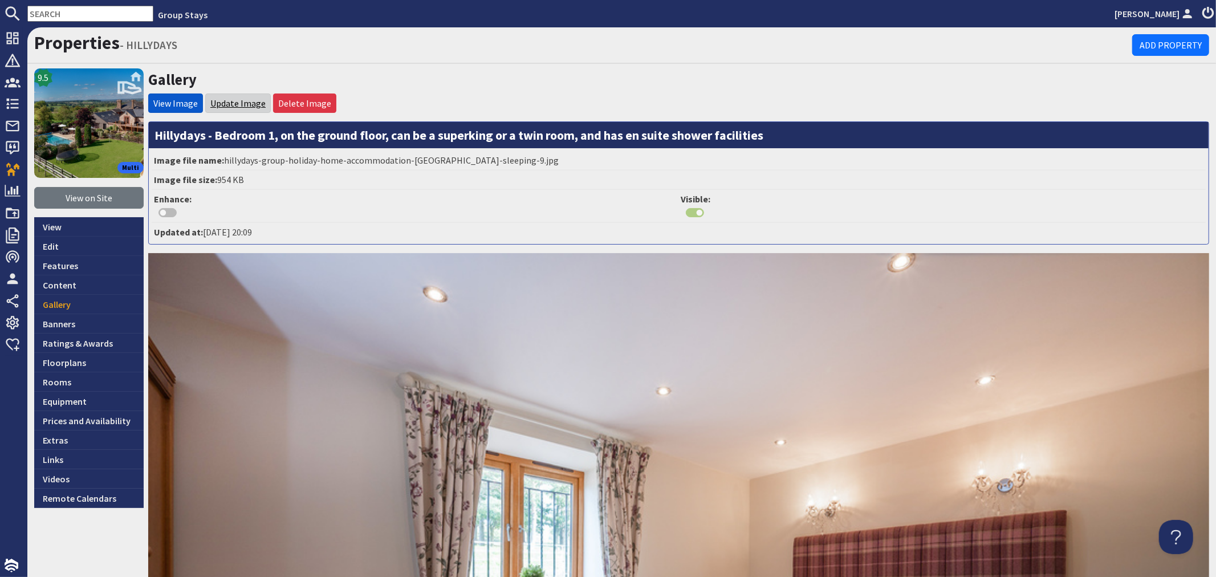
click at [242, 98] on link "Update Image" at bounding box center [237, 103] width 55 height 11
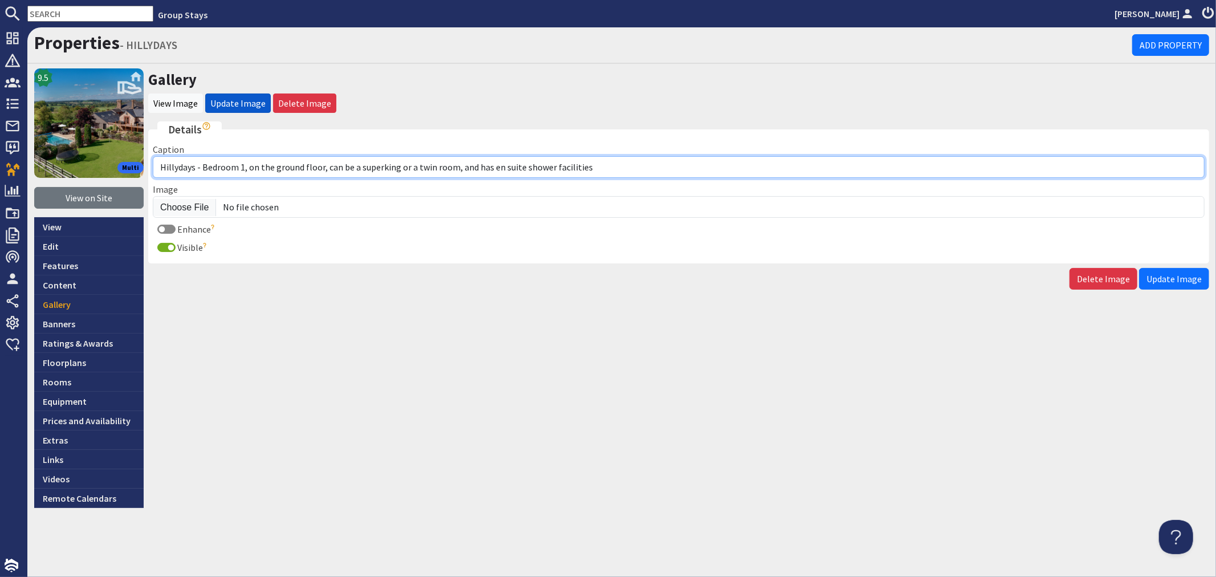
drag, startPoint x: 623, startPoint y: 172, endPoint x: 458, endPoint y: 161, distance: 165.7
click at [458, 161] on input "Hillydays - Bedroom 1, on the ground floor, can be a superking or a twin room, …" at bounding box center [679, 167] width 1052 height 22
click at [380, 163] on input "Hillydays - Bedroom 1, on the ground floor, can be a superking or a twin room" at bounding box center [679, 167] width 1052 height 22
type input "Hillydays - Bedroom 1, on the ground floor, can be a super king or a twin room"
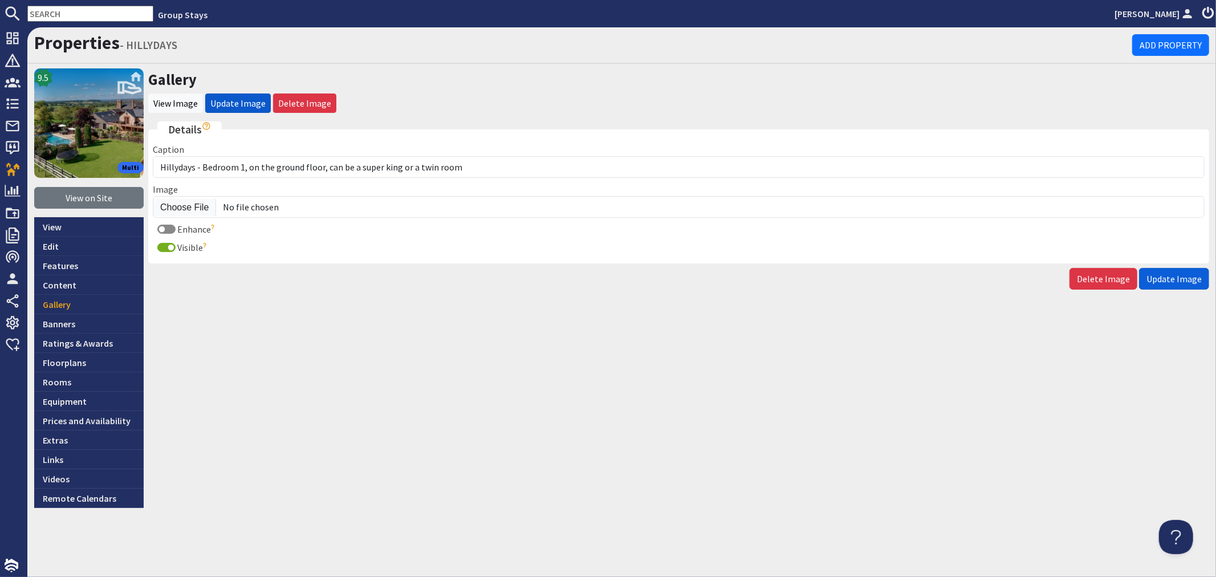
click at [1171, 282] on span "Update Image" at bounding box center [1174, 278] width 55 height 11
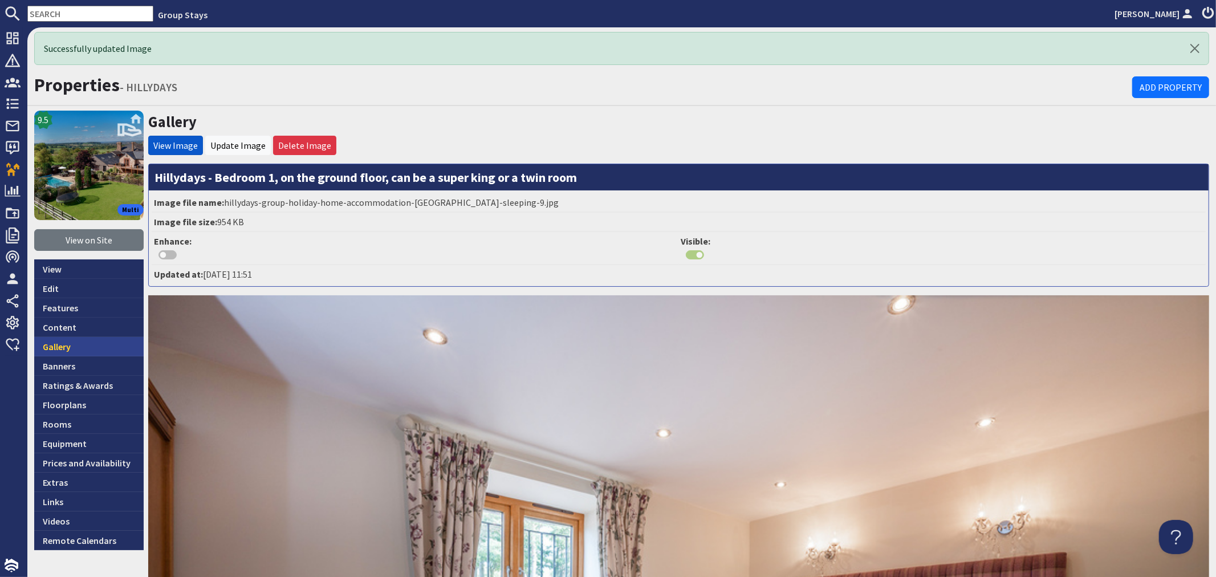
click at [79, 348] on link "Gallery" at bounding box center [88, 346] width 109 height 19
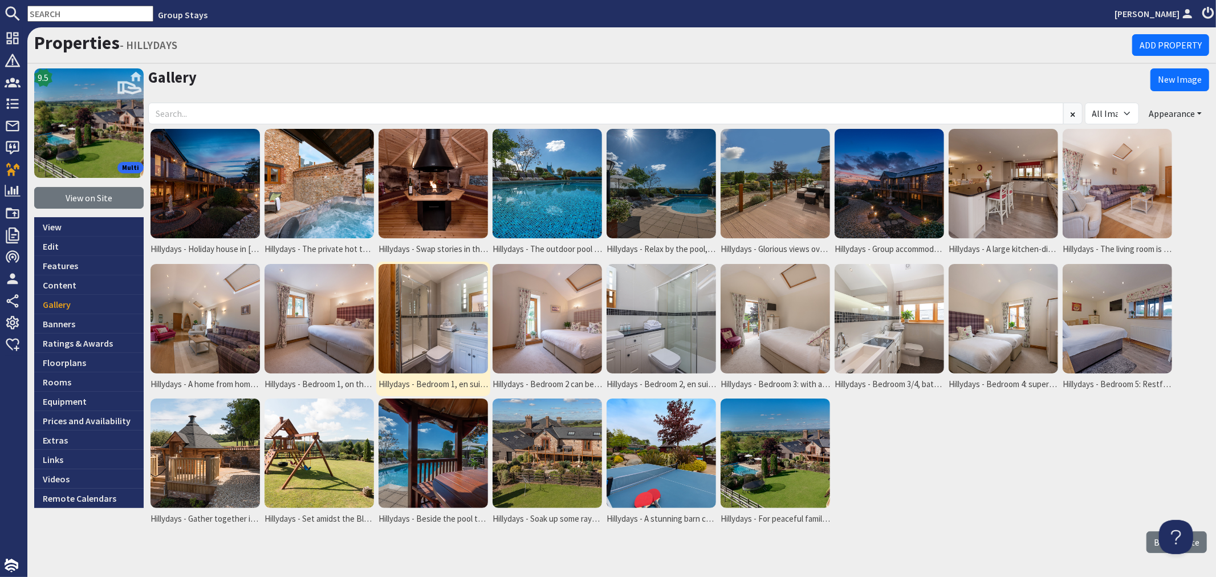
click at [429, 325] on img at bounding box center [433, 318] width 109 height 109
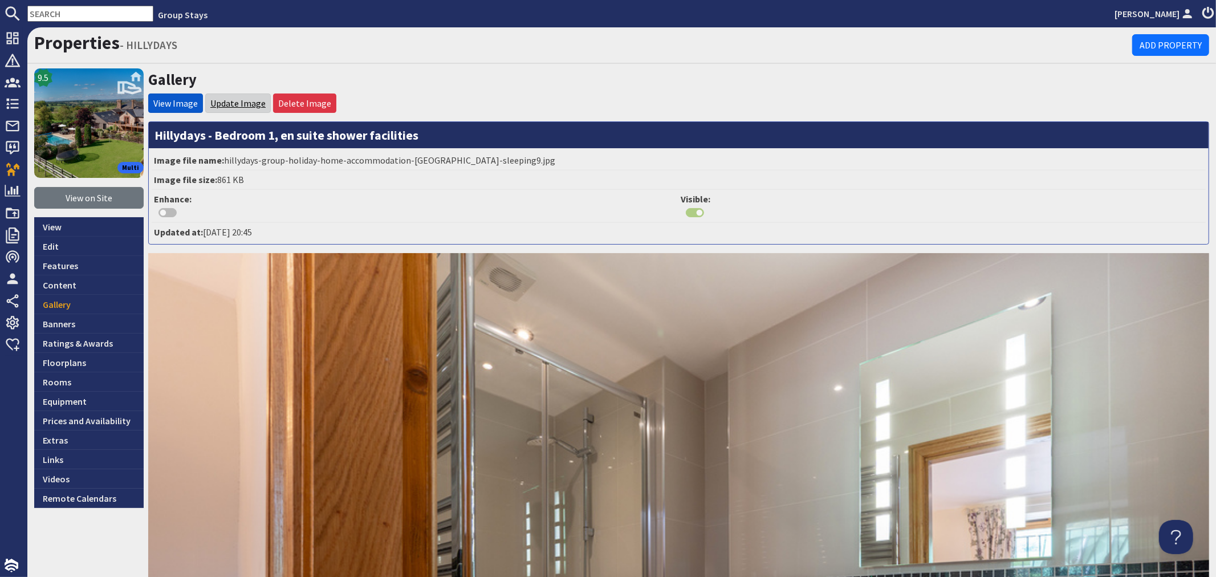
click at [236, 101] on link "Update Image" at bounding box center [237, 103] width 55 height 11
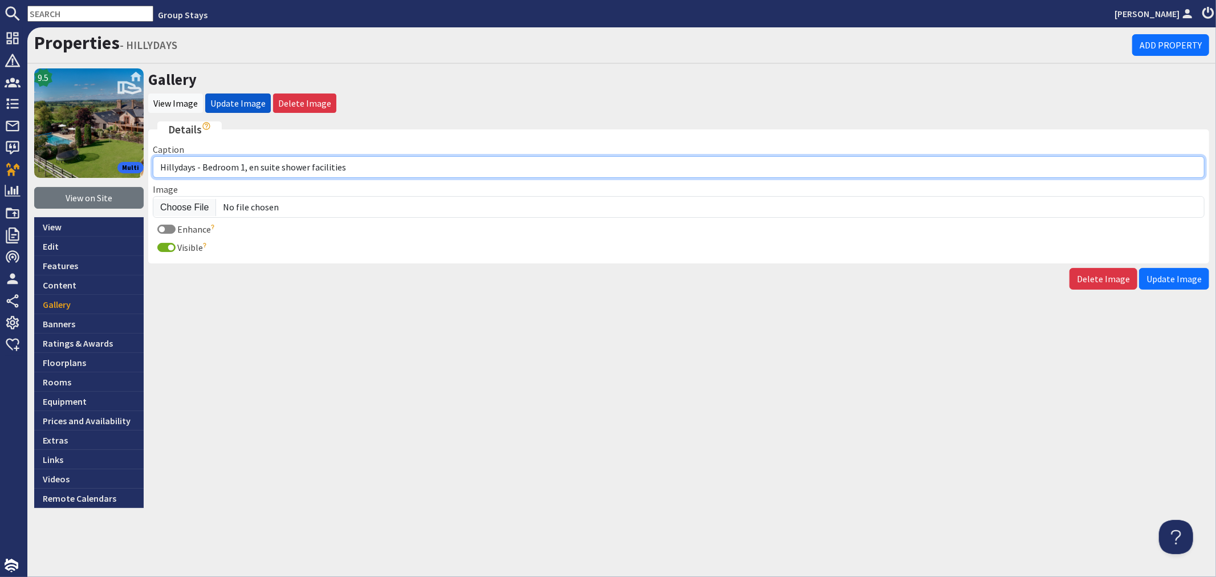
click at [258, 164] on input "Hillydays - Bedroom 1, en suite shower facilities" at bounding box center [679, 167] width 1052 height 22
click at [202, 168] on input "Hillydays - Bedroom 1, ensuite shower facilities" at bounding box center [679, 167] width 1052 height 22
drag, startPoint x: 465, startPoint y: 167, endPoint x: 425, endPoint y: 171, distance: 40.7
click at [425, 171] on input "Hillydays - The ensuite shower room for Bedroom 1, ensuite shower facilities" at bounding box center [679, 167] width 1052 height 22
type input "Hillydays - The ensuite shower room for Bedroom 1"
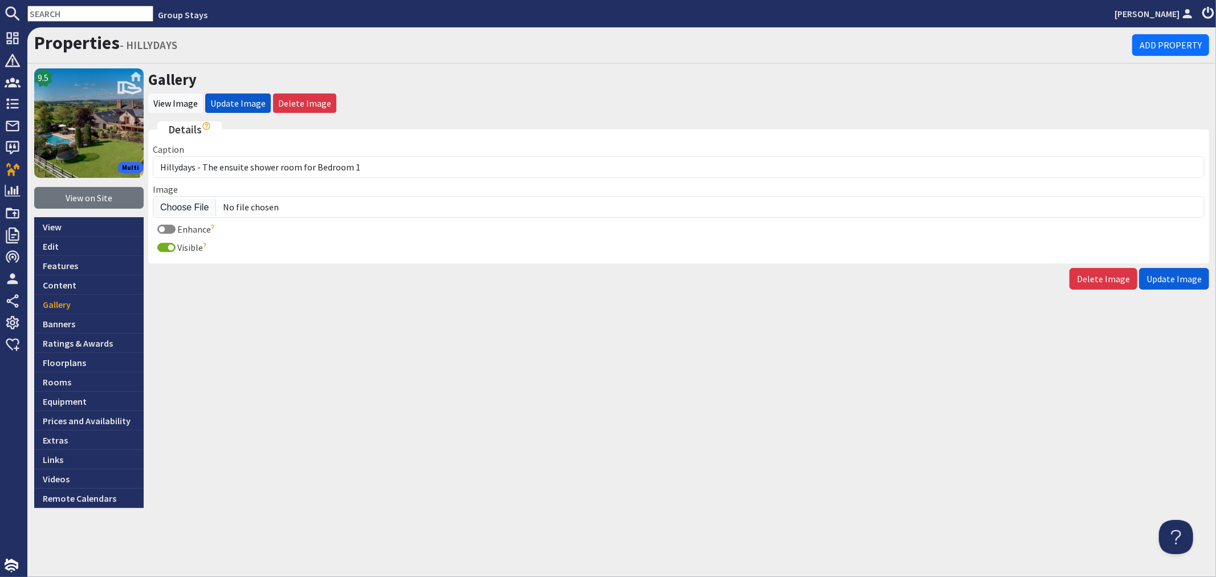
click at [1168, 284] on button "Update Image" at bounding box center [1174, 279] width 70 height 22
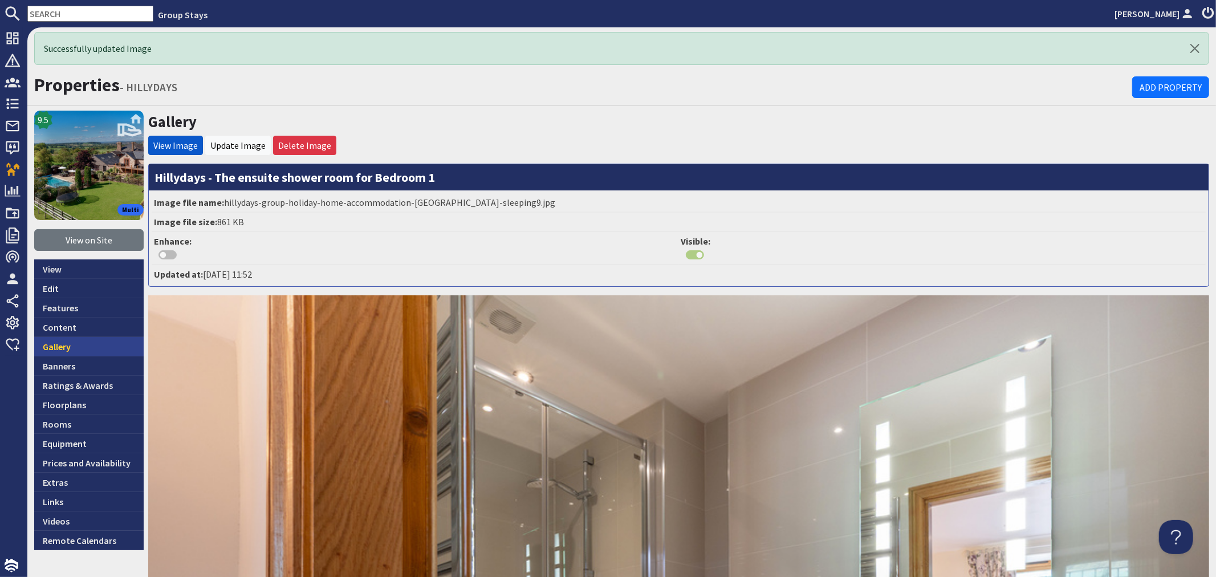
click at [111, 350] on link "Gallery" at bounding box center [88, 346] width 109 height 19
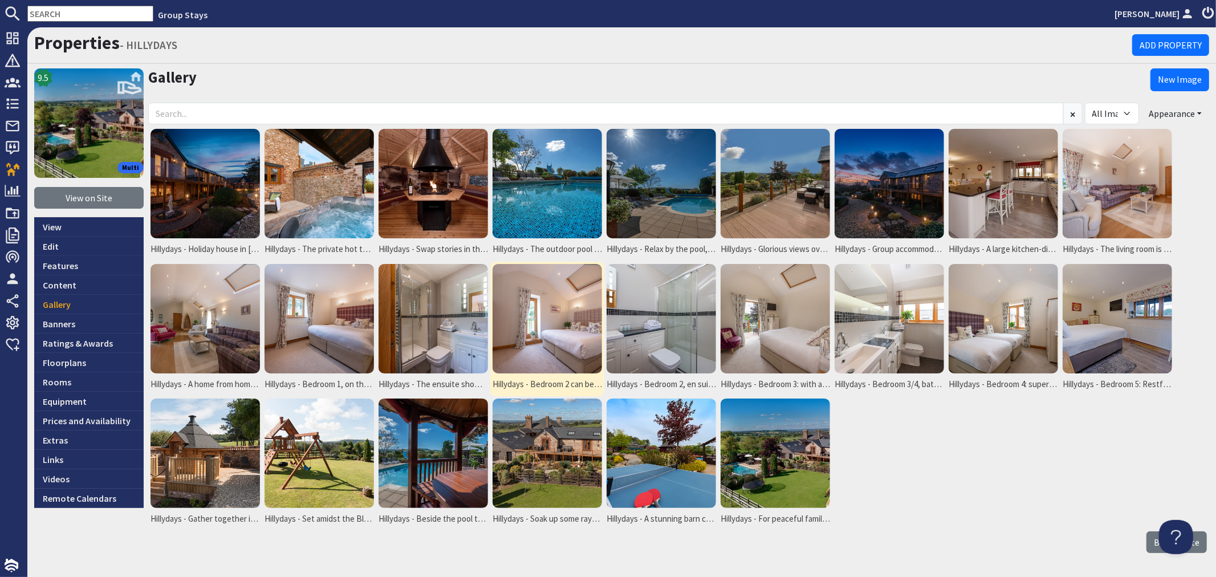
click at [549, 331] on img at bounding box center [547, 318] width 109 height 109
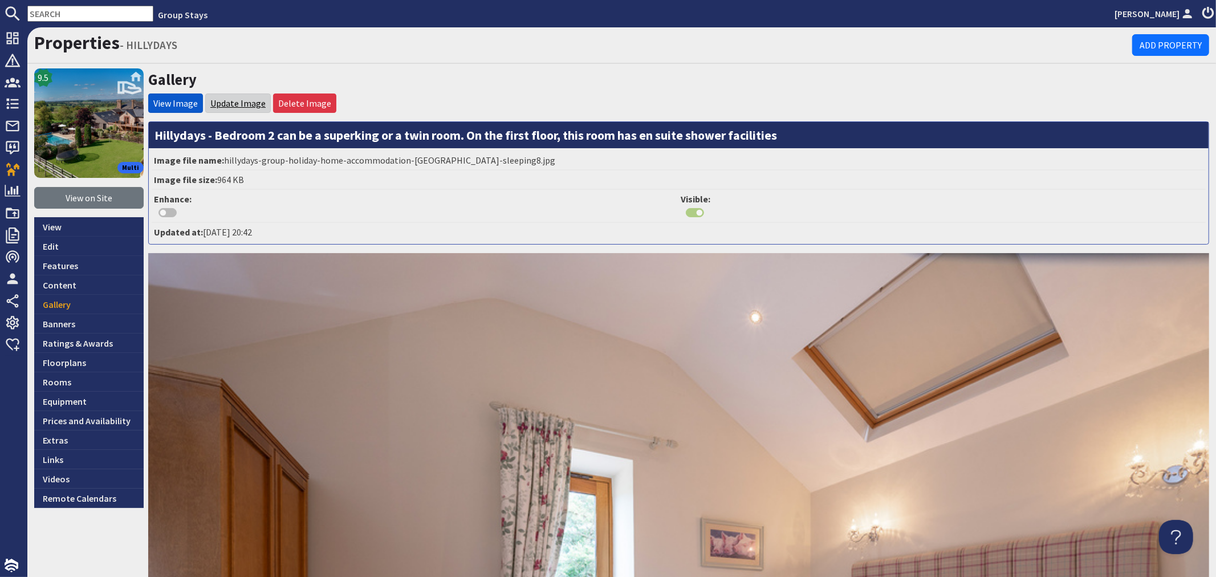
click at [224, 100] on link "Update Image" at bounding box center [237, 103] width 55 height 11
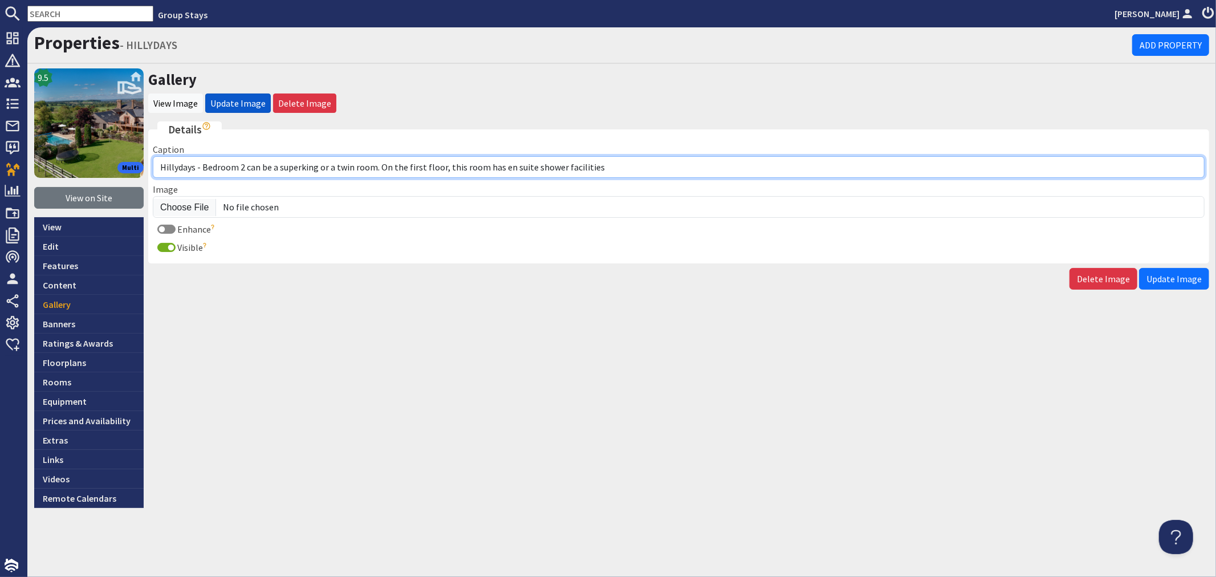
drag, startPoint x: 597, startPoint y: 165, endPoint x: 378, endPoint y: 160, distance: 219.6
click at [378, 160] on input "Hillydays - Bedroom 2 can be a superking or a twin room. On the first floor, th…" at bounding box center [679, 167] width 1052 height 22
click at [299, 164] on input "Hillydays - Bedroom 2 can be a superking or a twin room" at bounding box center [679, 167] width 1052 height 22
type input "Hillydays - Bedroom 2 can be a super king or a twin room"
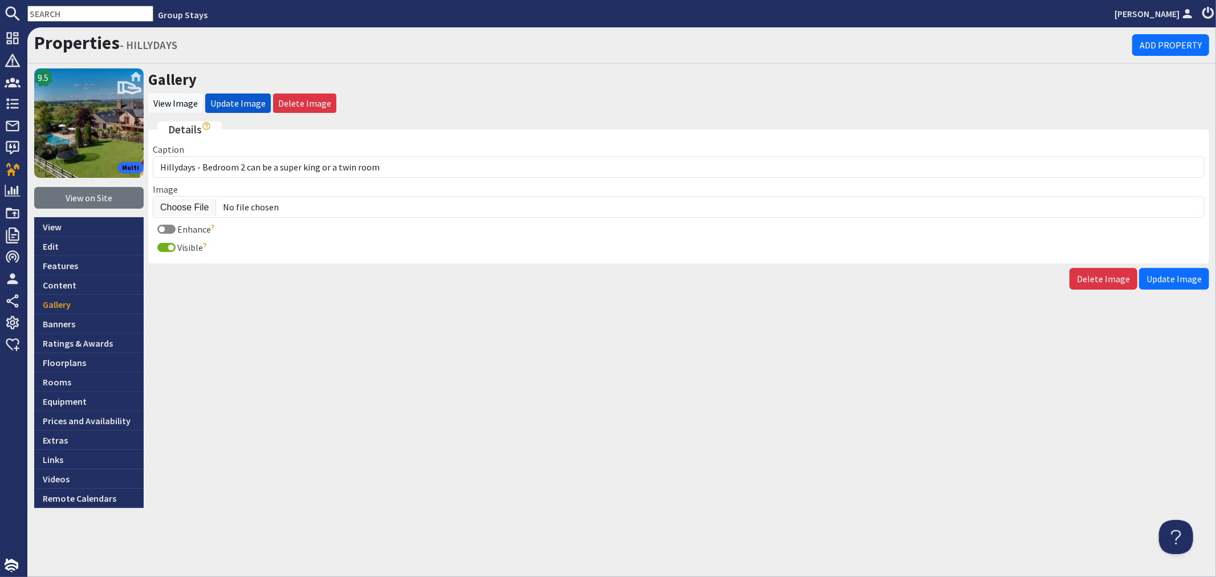
click at [1183, 282] on span "Update Image" at bounding box center [1174, 278] width 55 height 11
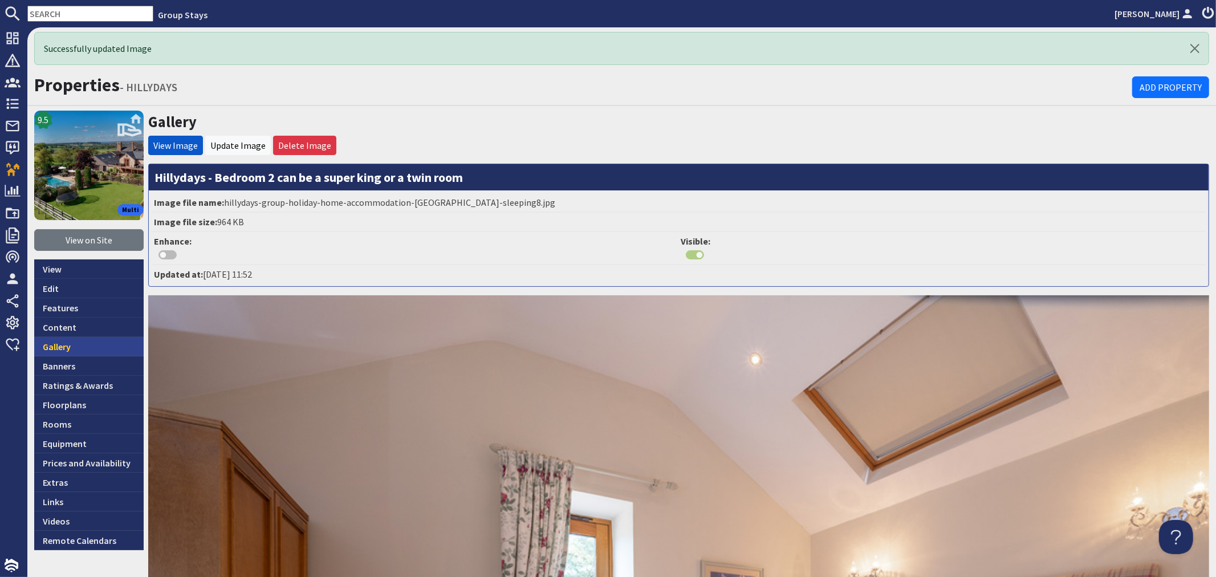
click at [110, 347] on link "Gallery" at bounding box center [88, 346] width 109 height 19
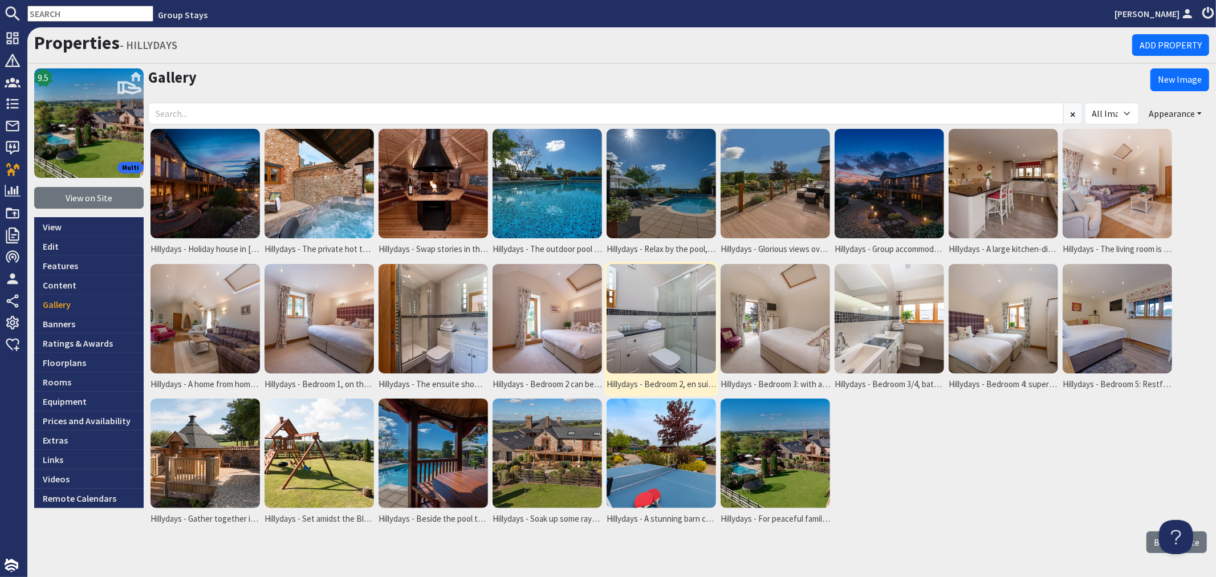
click at [636, 327] on img at bounding box center [661, 318] width 109 height 109
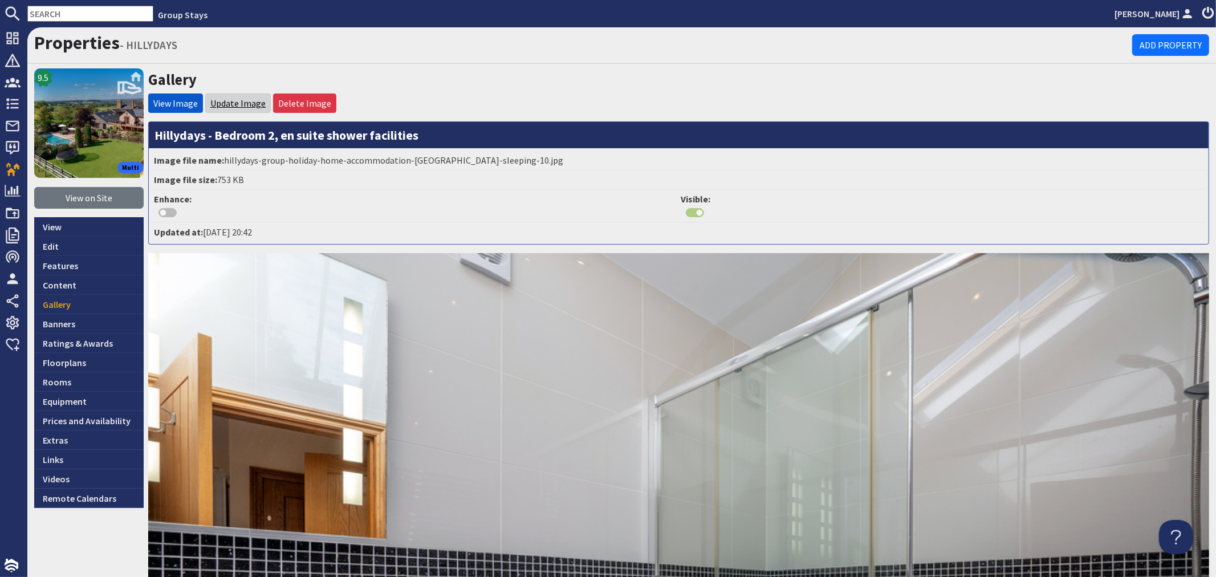
click at [253, 106] on link "Update Image" at bounding box center [237, 103] width 55 height 11
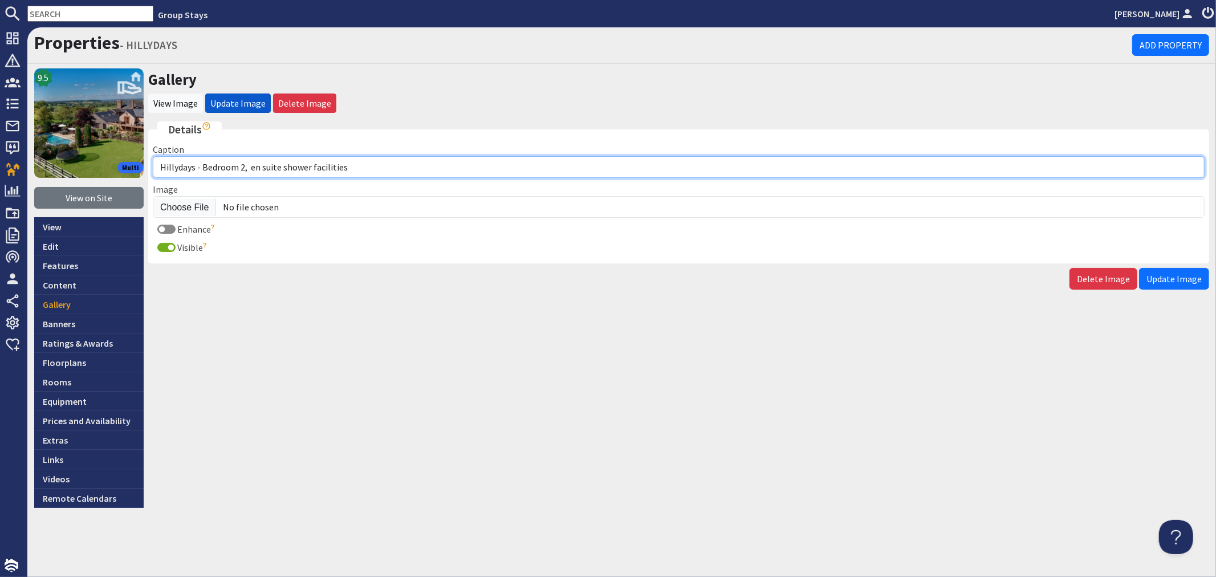
click at [261, 164] on input "Hillydays - Bedroom 2, en suite shower facilities" at bounding box center [679, 167] width 1052 height 22
drag, startPoint x: 351, startPoint y: 168, endPoint x: 307, endPoint y: 166, distance: 44.5
click at [307, 166] on input "Hillydays - Bedroom 2, ensuite shower facilities" at bounding box center [679, 167] width 1052 height 22
drag, startPoint x: 249, startPoint y: 168, endPoint x: 360, endPoint y: 167, distance: 110.6
click at [359, 167] on input "Hillydays - Bedroom 2, ensuite shower room" at bounding box center [679, 167] width 1052 height 22
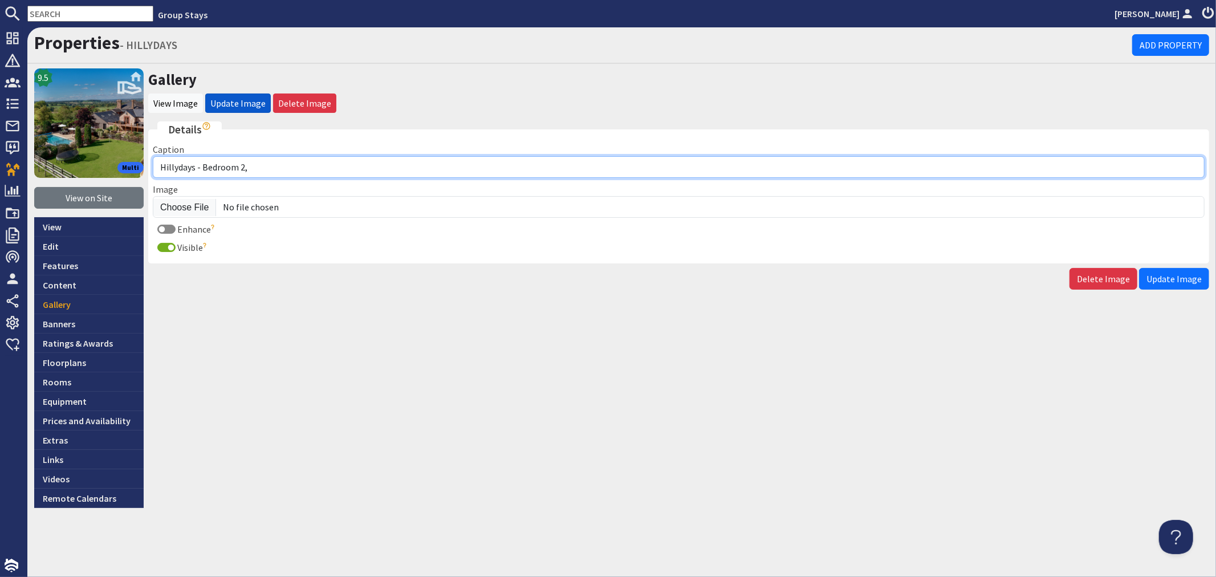
drag, startPoint x: 201, startPoint y: 166, endPoint x: 212, endPoint y: 141, distance: 26.6
click at [203, 164] on input "Hillydays - Bedroom 2," at bounding box center [679, 167] width 1052 height 22
paste input "ensuite shower room"
click at [413, 168] on input "Hillydays - The ensuite shower room for Bedroom 2," at bounding box center [679, 167] width 1052 height 22
type input "Hillydays - The ensuite shower room for Bedroom 2"
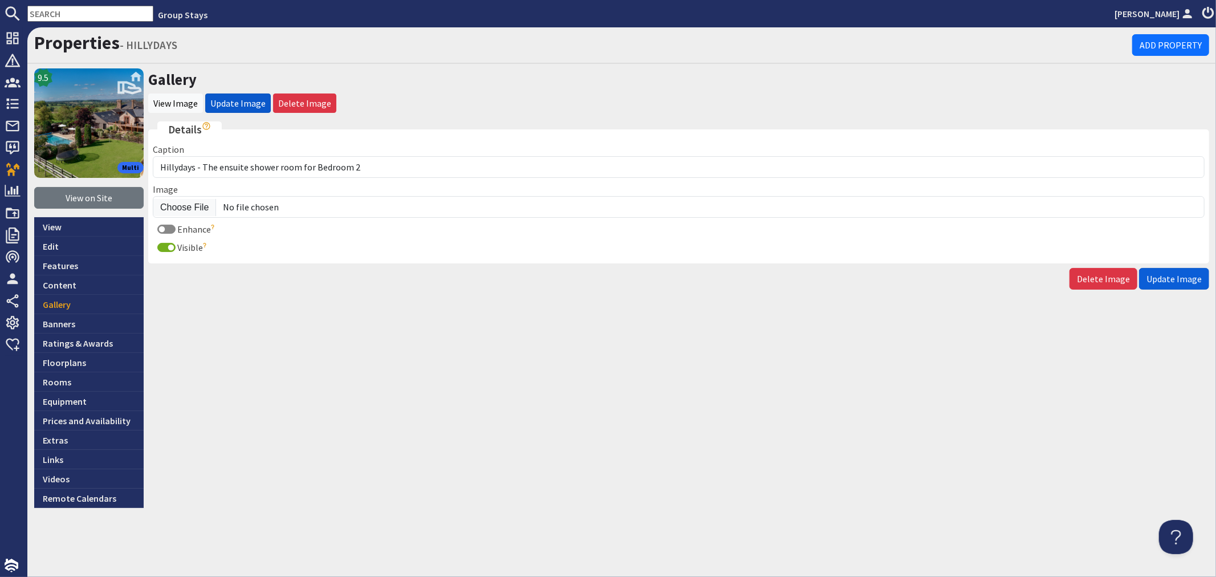
click at [1187, 282] on span "Update Image" at bounding box center [1174, 278] width 55 height 11
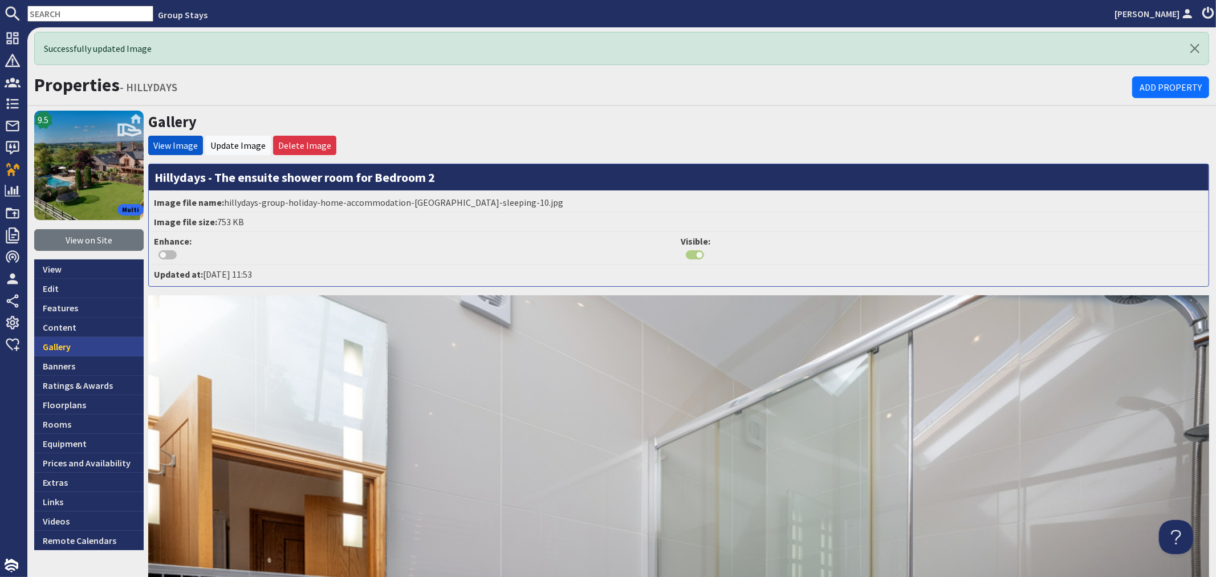
click at [88, 348] on link "Gallery" at bounding box center [88, 346] width 109 height 19
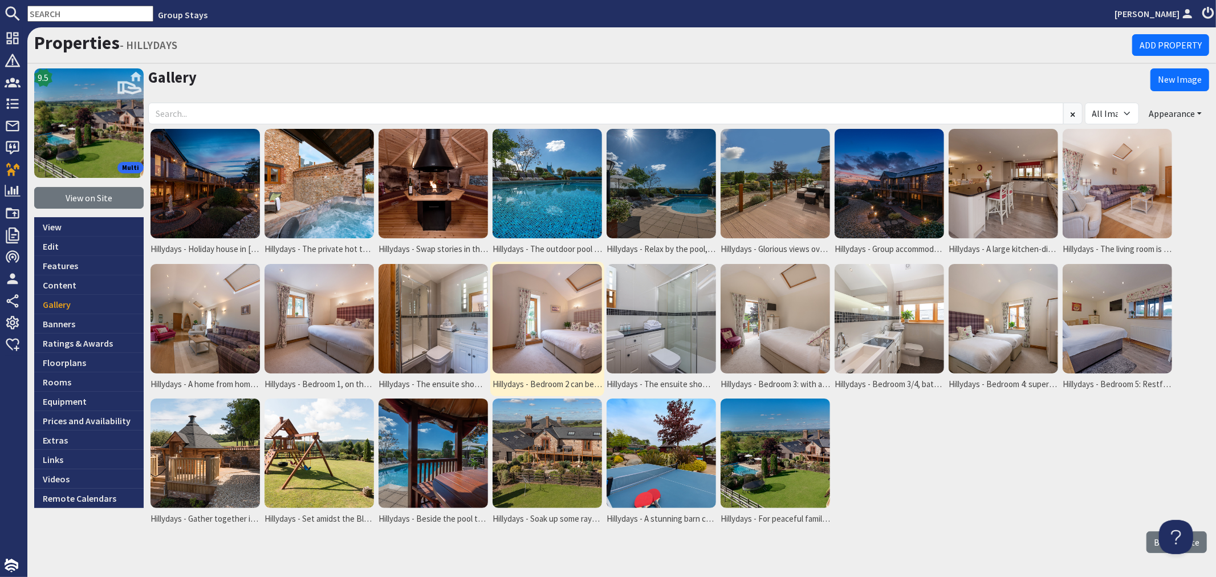
click at [529, 347] on img at bounding box center [547, 318] width 109 height 109
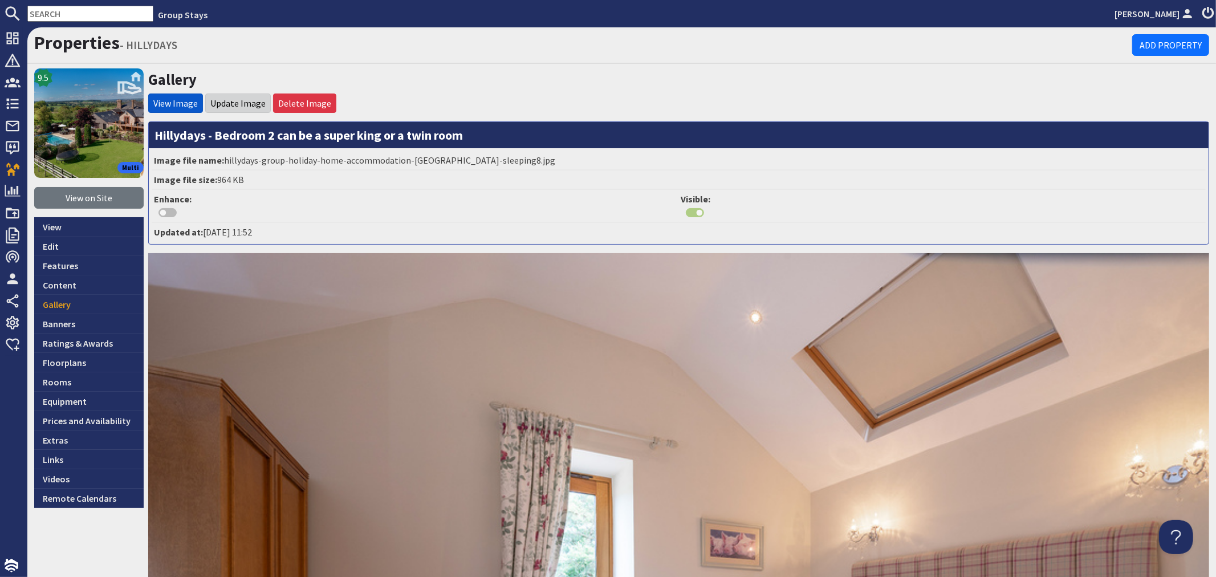
click at [236, 108] on li "Update Image" at bounding box center [238, 103] width 66 height 19
click at [89, 306] on link "Gallery" at bounding box center [88, 304] width 109 height 19
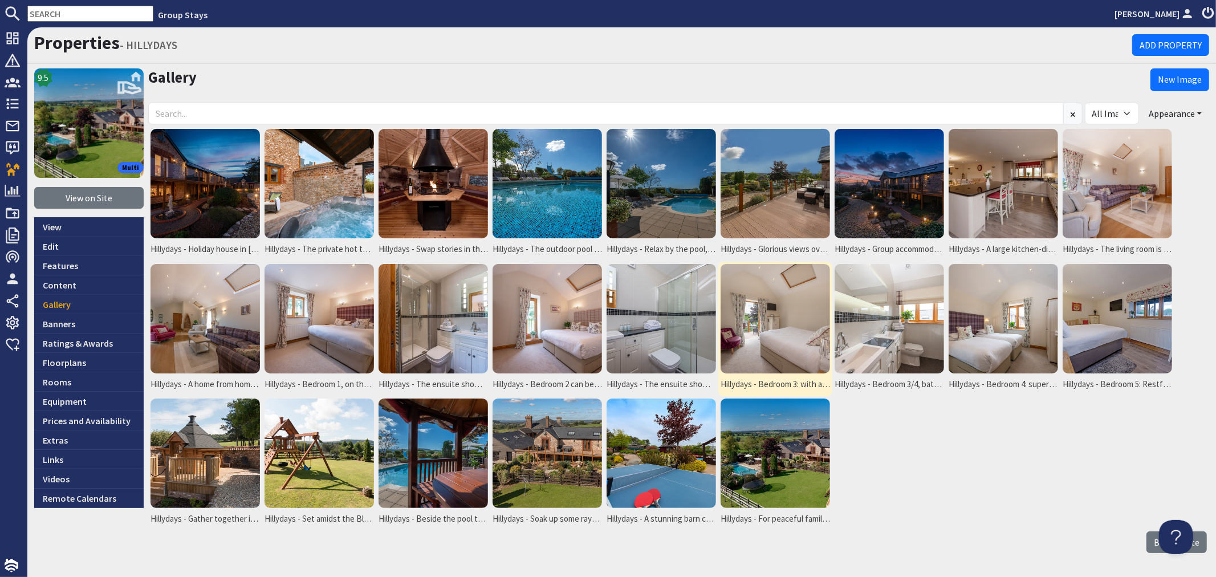
click at [782, 329] on img at bounding box center [775, 318] width 109 height 109
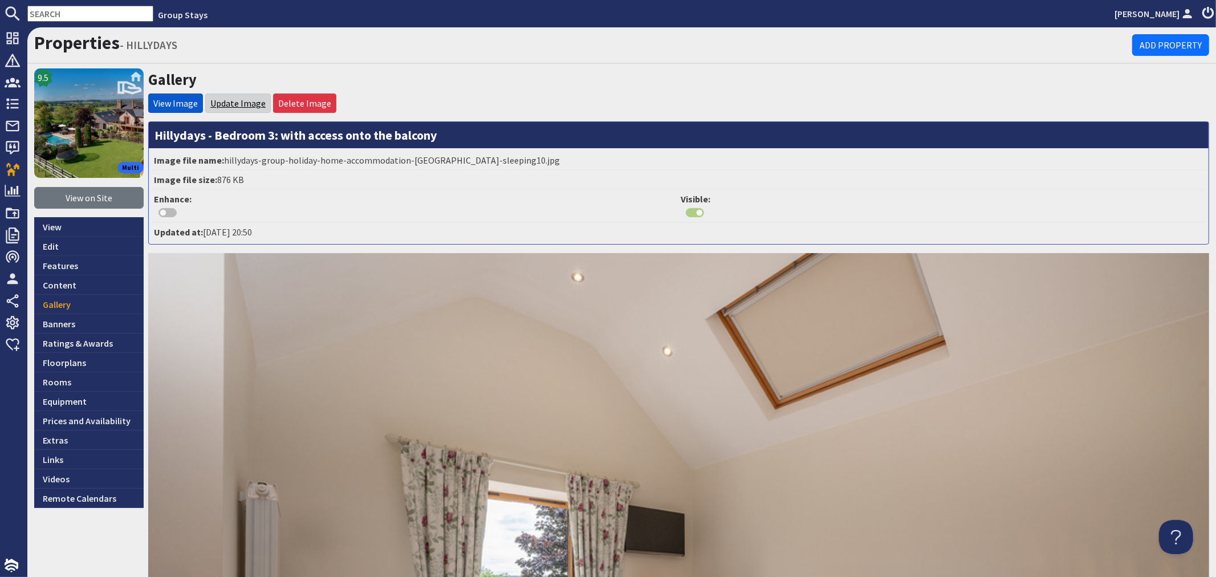
click at [245, 102] on link "Update Image" at bounding box center [237, 103] width 55 height 11
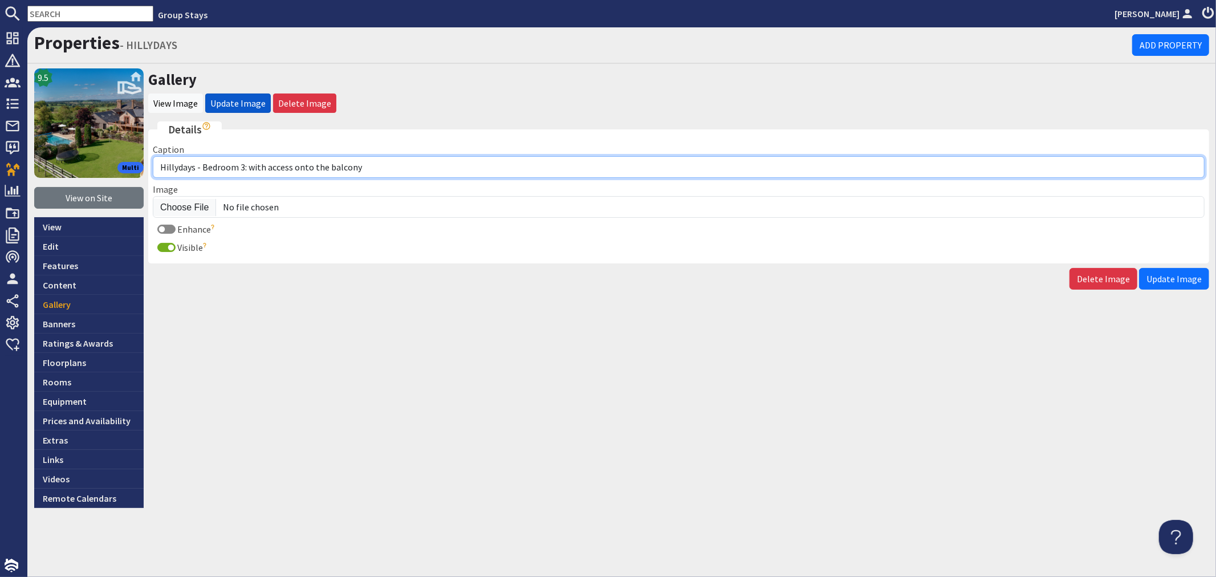
click at [266, 164] on input "Hillydays - Bedroom 3: with access onto the balcony" at bounding box center [679, 167] width 1052 height 22
click at [321, 168] on input "Hillydays - Bedroom 3 has direct access onto the balcony" at bounding box center [679, 167] width 1052 height 22
type input "Hillydays - Bedroom 3 has direct access to the balcony"
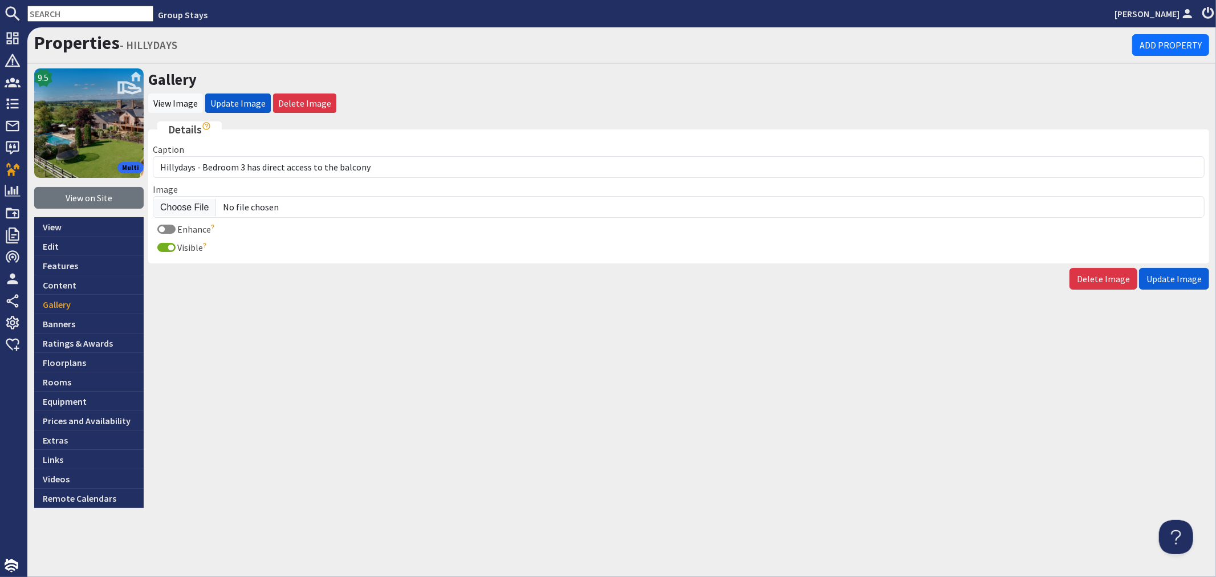
click at [1167, 278] on span "Update Image" at bounding box center [1174, 278] width 55 height 11
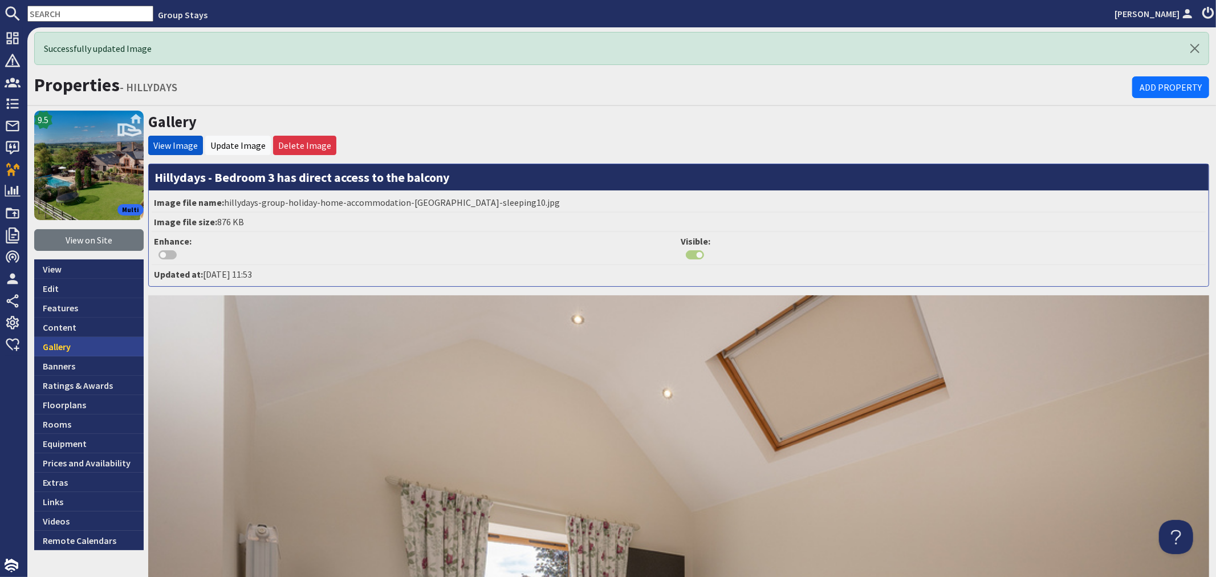
click at [102, 348] on link "Gallery" at bounding box center [88, 346] width 109 height 19
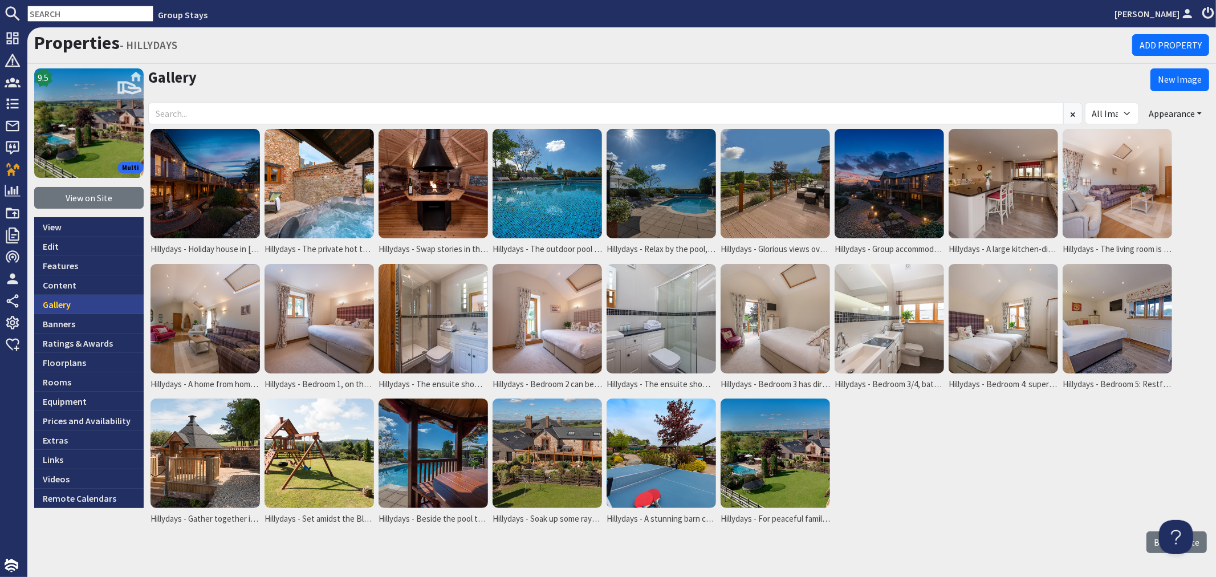
click at [103, 300] on link "Gallery" at bounding box center [88, 304] width 109 height 19
click at [892, 341] on img at bounding box center [889, 318] width 109 height 109
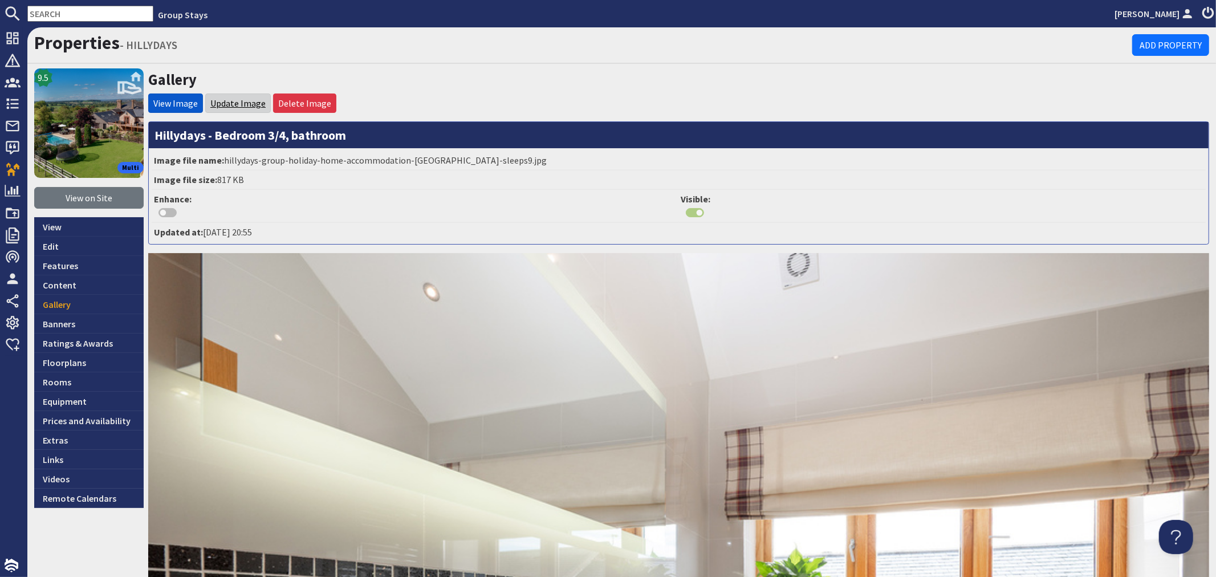
click at [221, 98] on link "Update Image" at bounding box center [237, 103] width 55 height 11
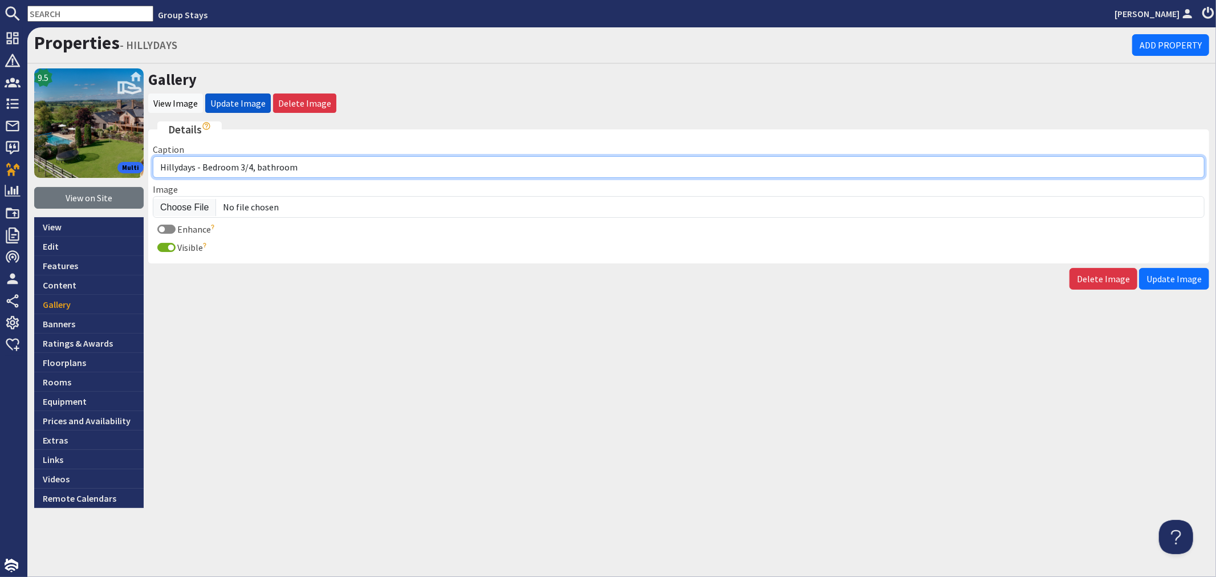
drag, startPoint x: 323, startPoint y: 169, endPoint x: 202, endPoint y: 161, distance: 121.2
click at [202, 161] on input "Hillydays - Bedroom 3/4, bathroom" at bounding box center [679, 167] width 1052 height 22
type input "Hillydays - Bedrooms 3 and 4 share a bathroom"
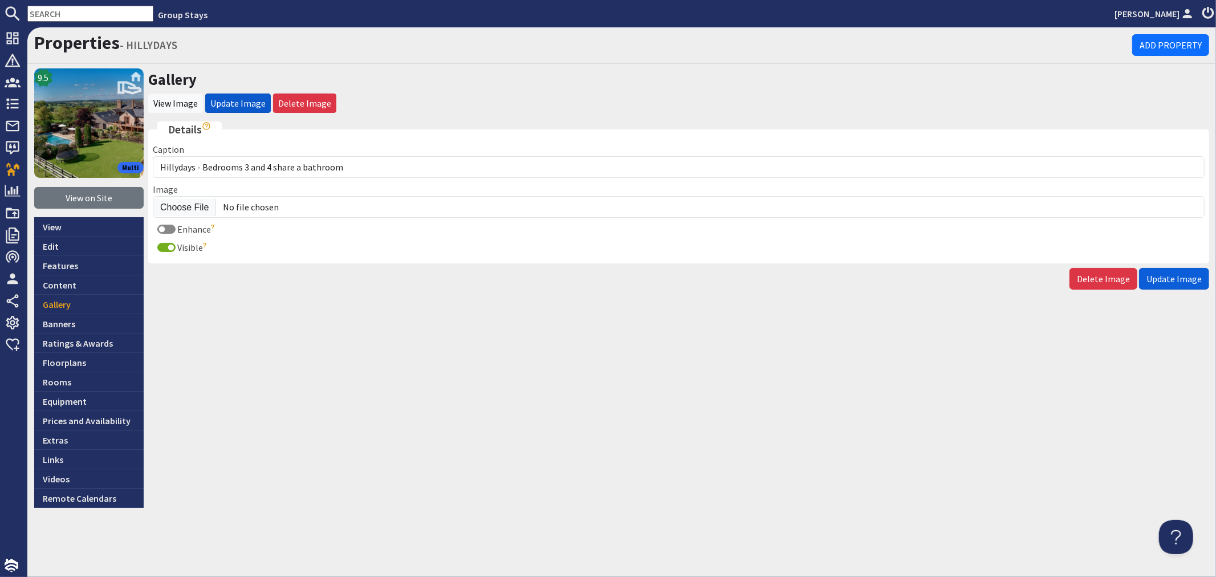
click at [1164, 281] on span "Update Image" at bounding box center [1174, 278] width 55 height 11
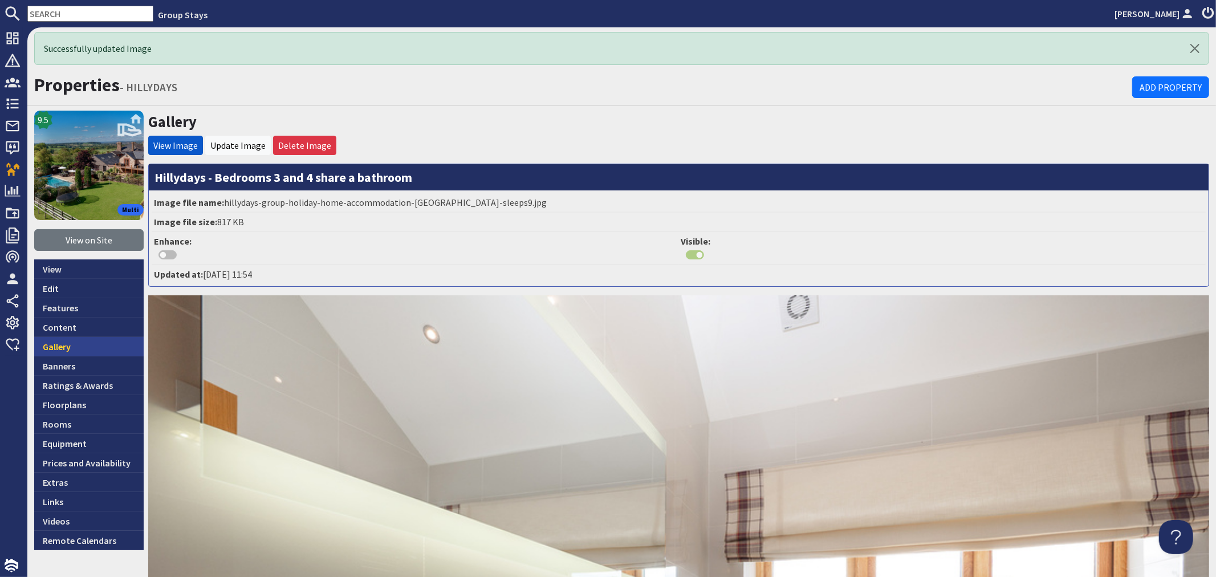
click at [78, 337] on link "Gallery" at bounding box center [88, 346] width 109 height 19
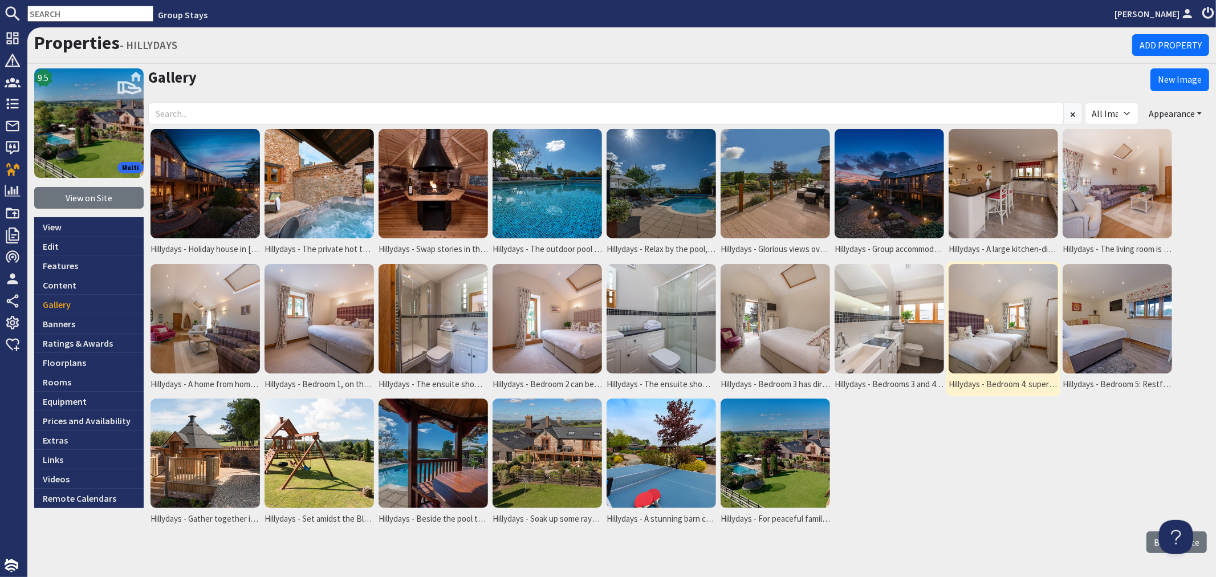
click at [988, 319] on img at bounding box center [1003, 318] width 109 height 109
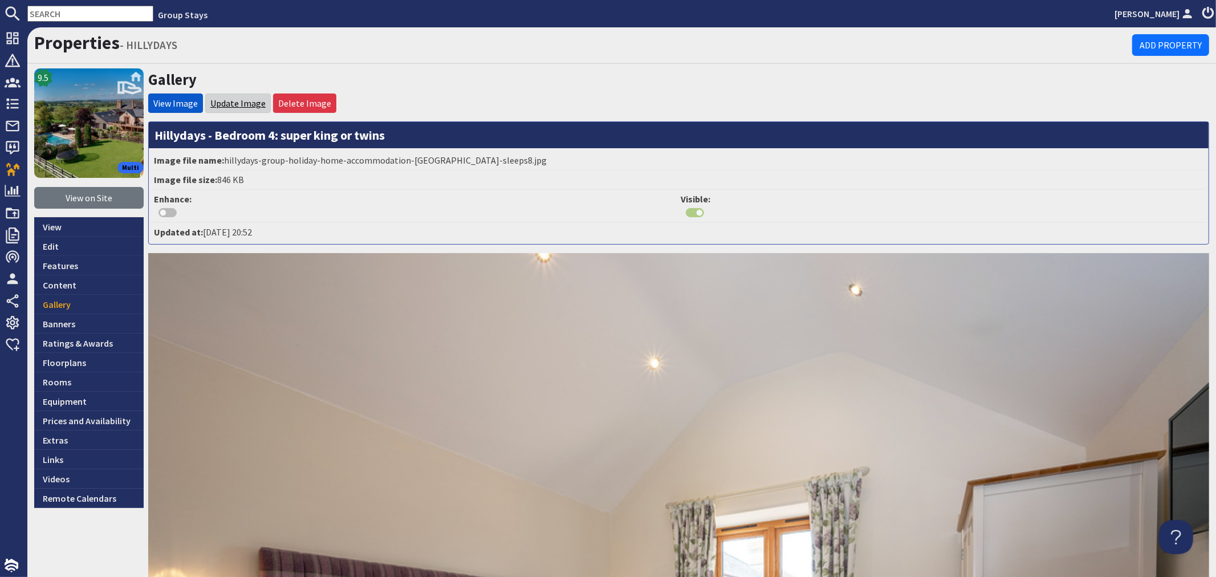
click at [221, 100] on link "Update Image" at bounding box center [237, 103] width 55 height 11
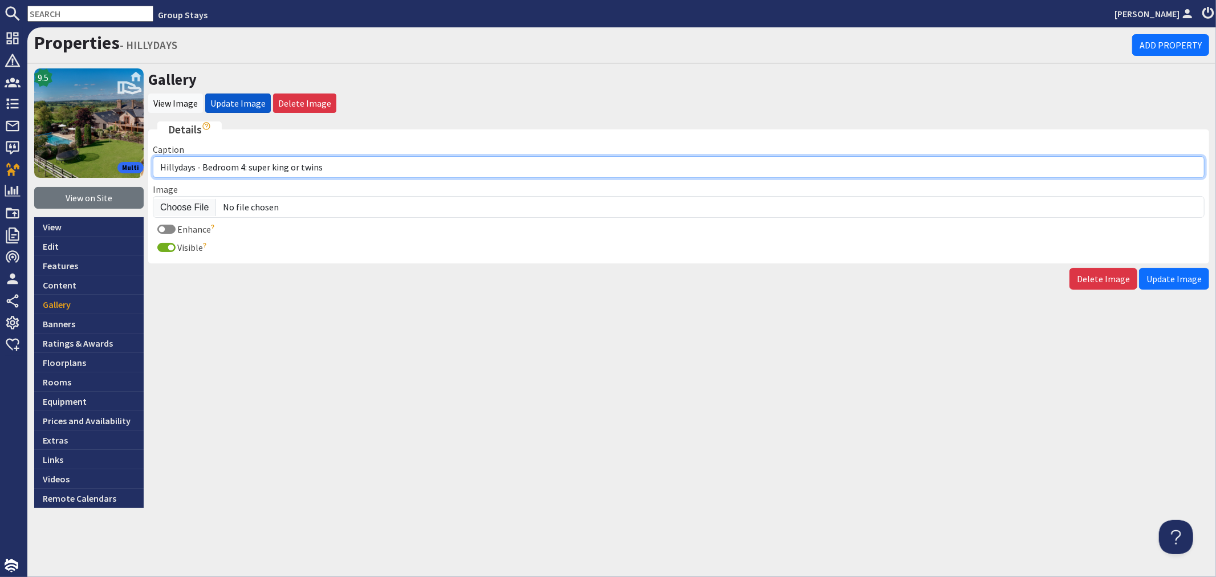
click at [335, 172] on input "Hillydays - Bedroom 4: super king or twins" at bounding box center [679, 167] width 1052 height 22
type input "Hillydays - Bedroom 4: super king or twin"
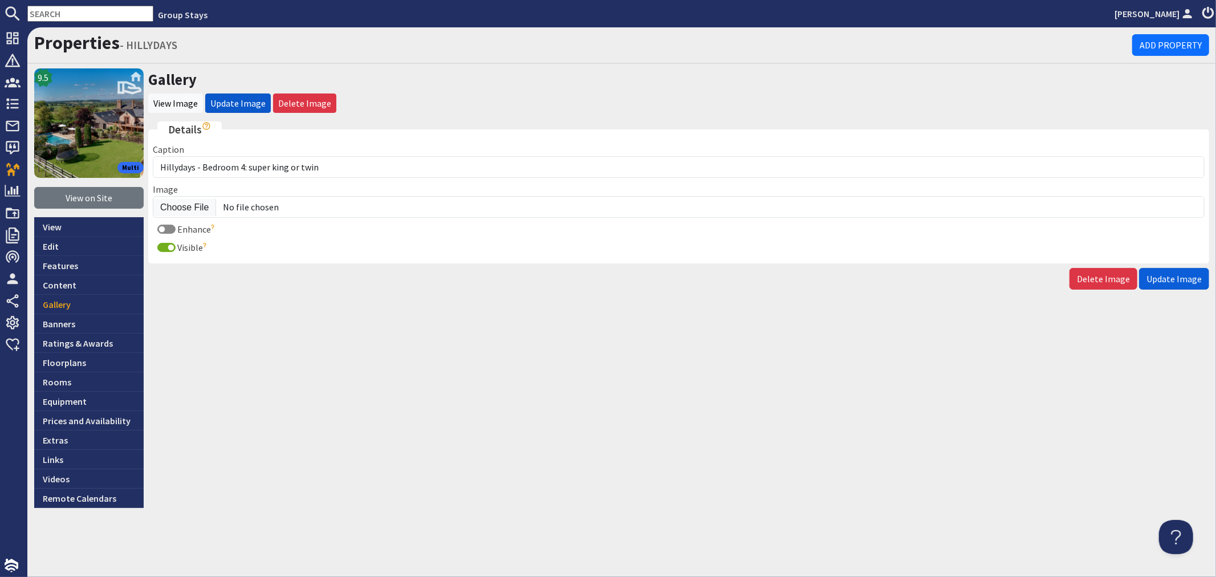
click at [1192, 282] on span "Update Image" at bounding box center [1174, 278] width 55 height 11
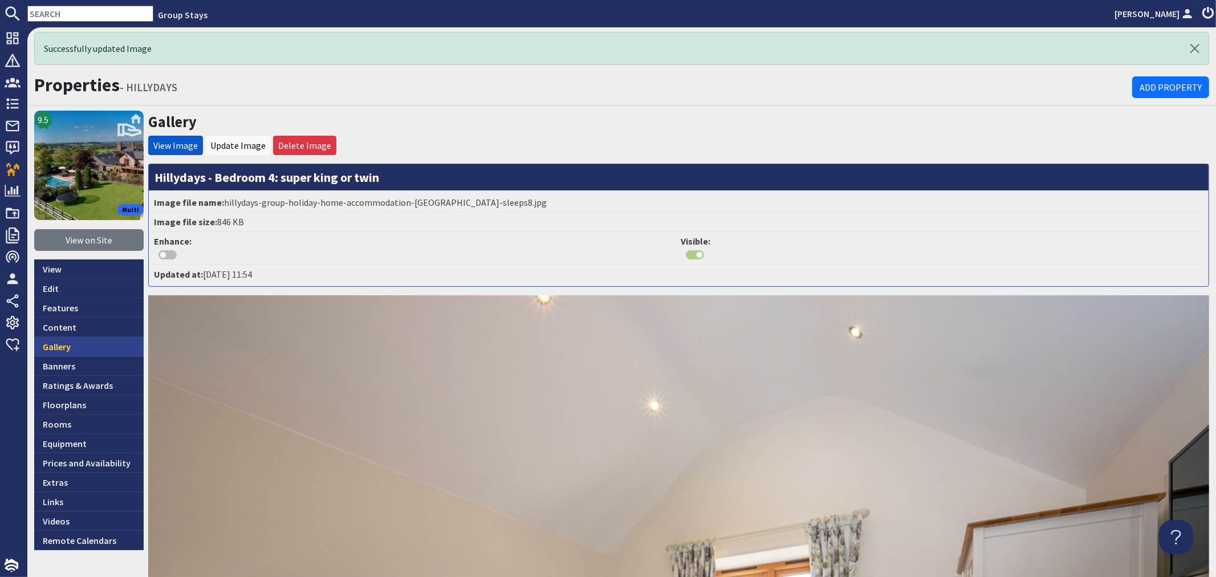
click at [94, 344] on link "Gallery" at bounding box center [88, 346] width 109 height 19
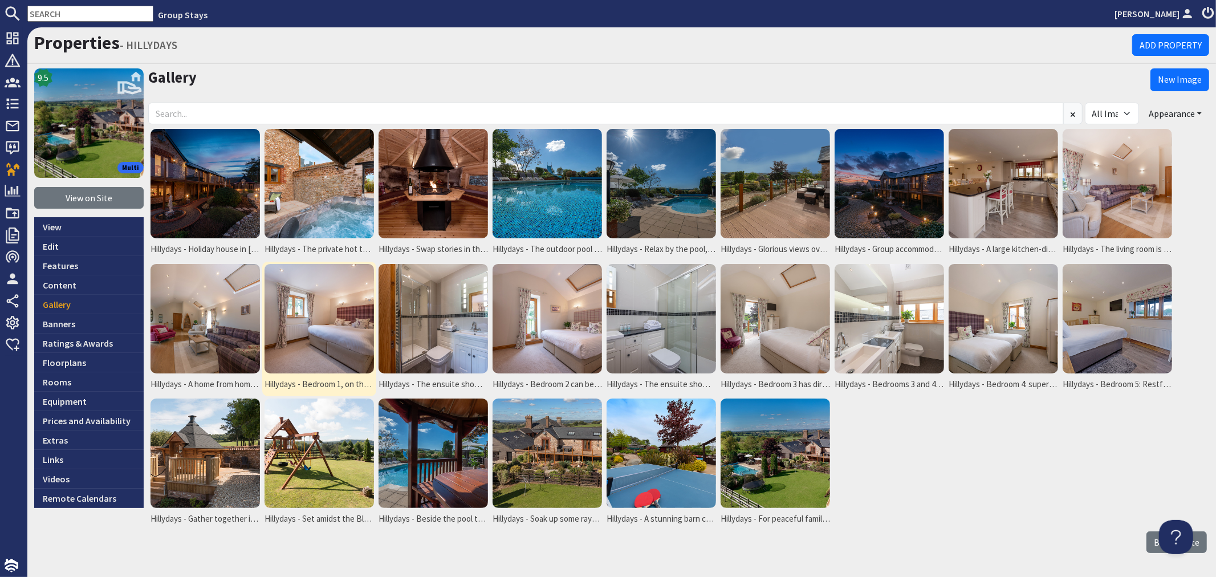
scroll to position [38, 0]
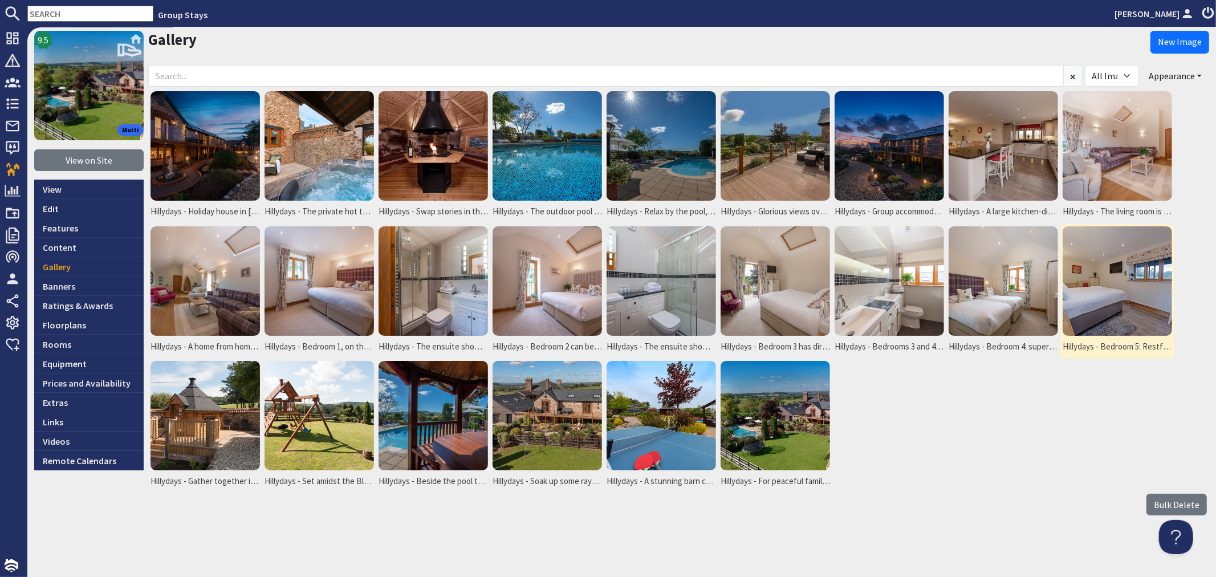
click at [1096, 278] on img at bounding box center [1117, 280] width 109 height 109
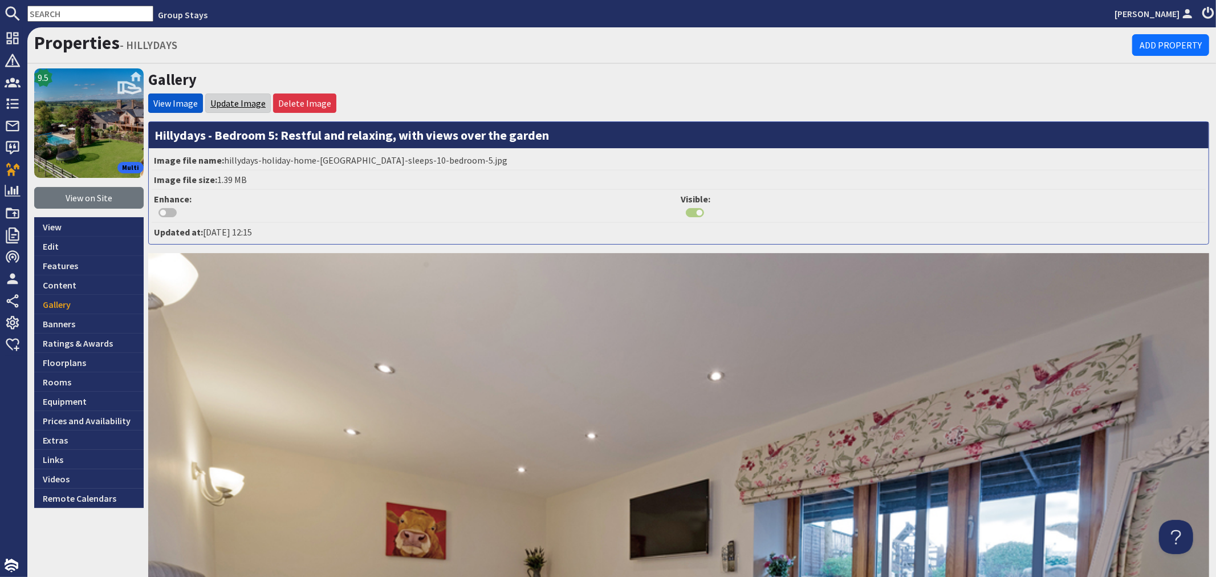
click at [236, 100] on link "Update Image" at bounding box center [237, 103] width 55 height 11
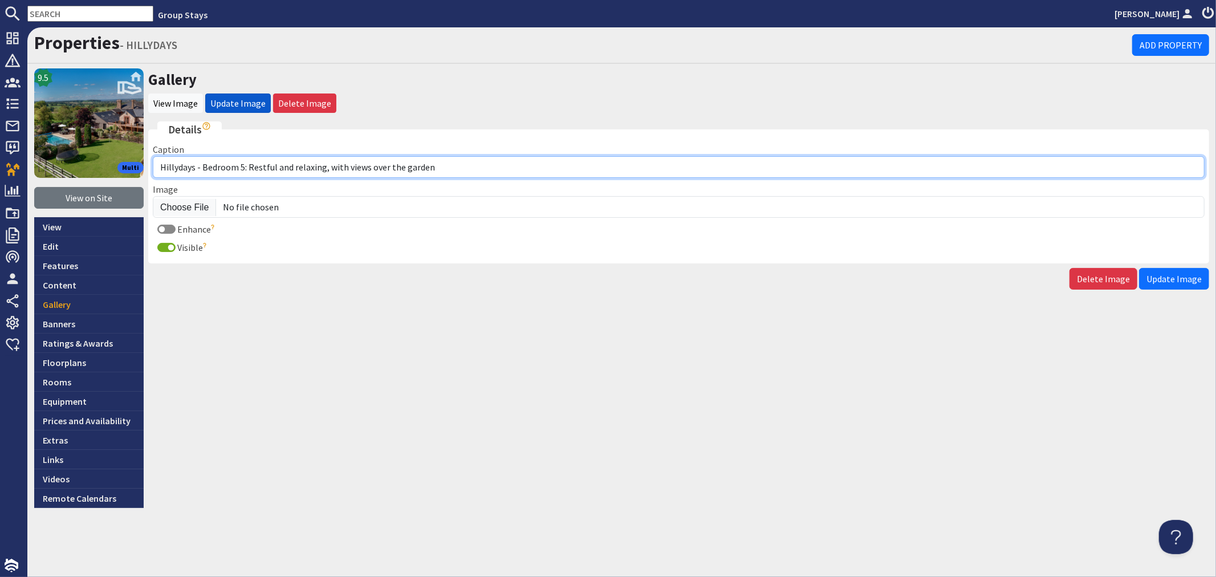
drag, startPoint x: 478, startPoint y: 164, endPoint x: 263, endPoint y: 160, distance: 215.1
click at [263, 160] on input "Hillydays - Bedroom 5: Restful and relaxing, with views over the garden" at bounding box center [679, 167] width 1052 height 22
type input "Hillydays - Bedroom 5 can be a super king or twin room"
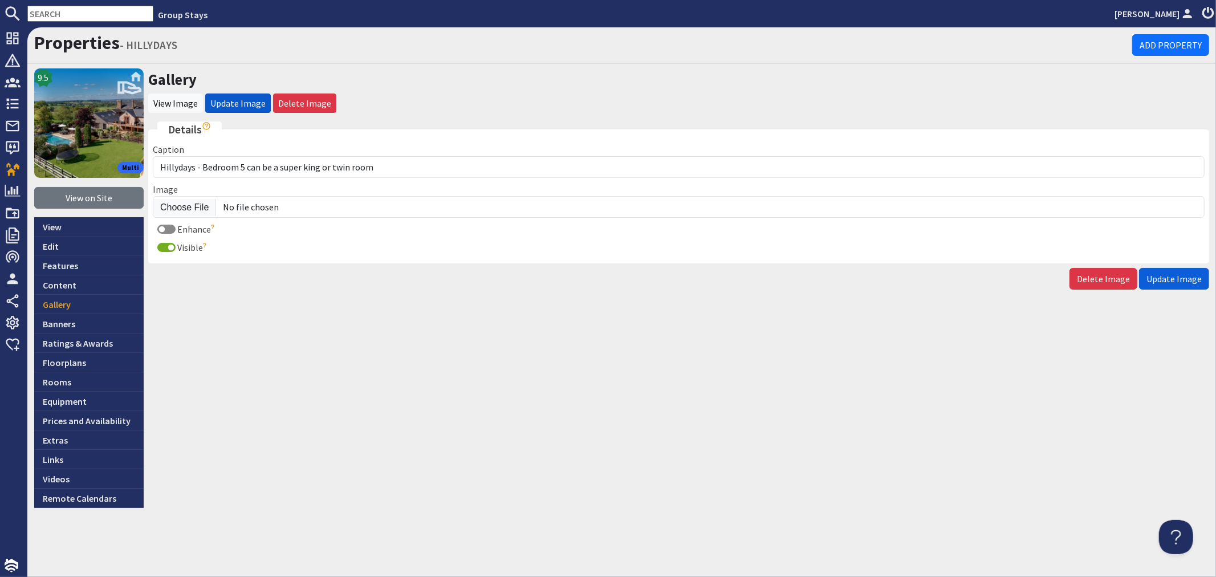
click at [1179, 280] on span "Update Image" at bounding box center [1174, 278] width 55 height 11
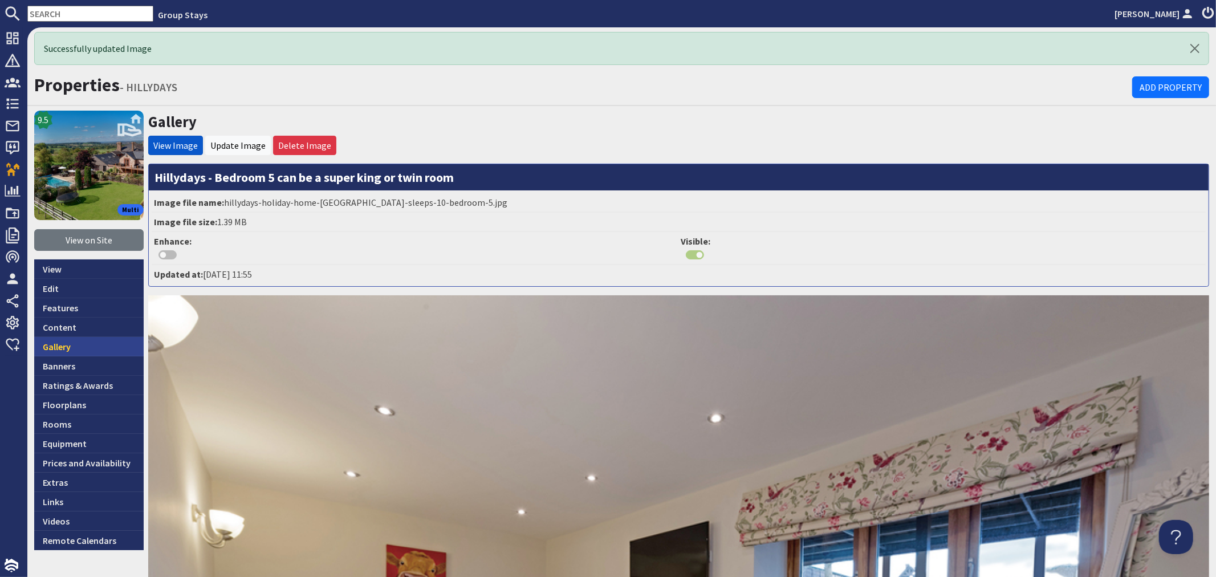
click at [68, 344] on link "Gallery" at bounding box center [88, 346] width 109 height 19
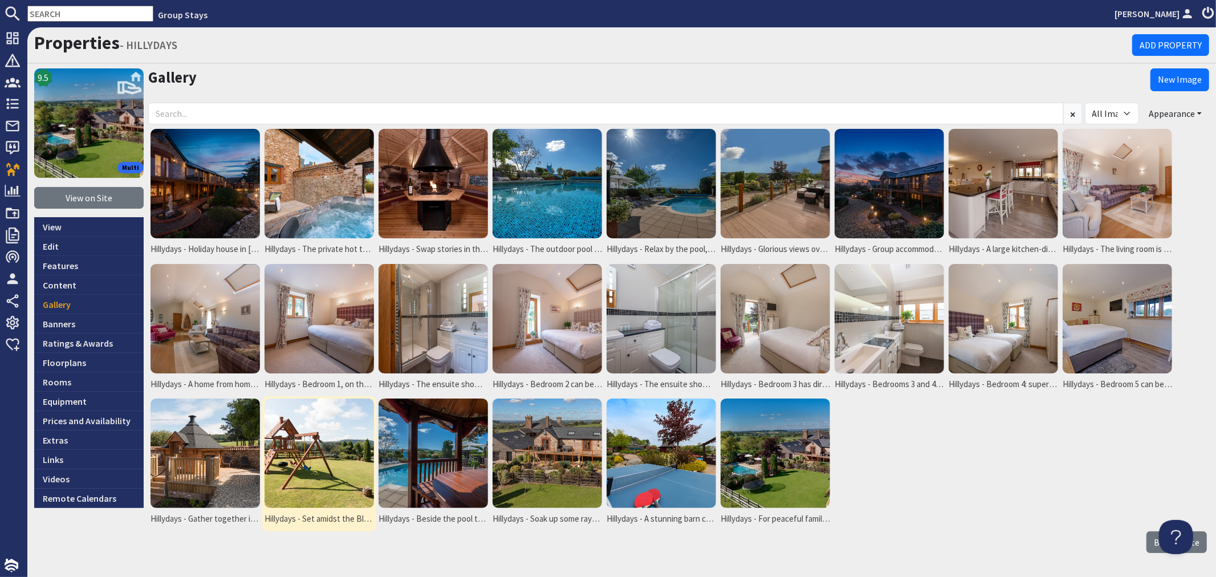
click at [290, 468] on img at bounding box center [319, 453] width 109 height 109
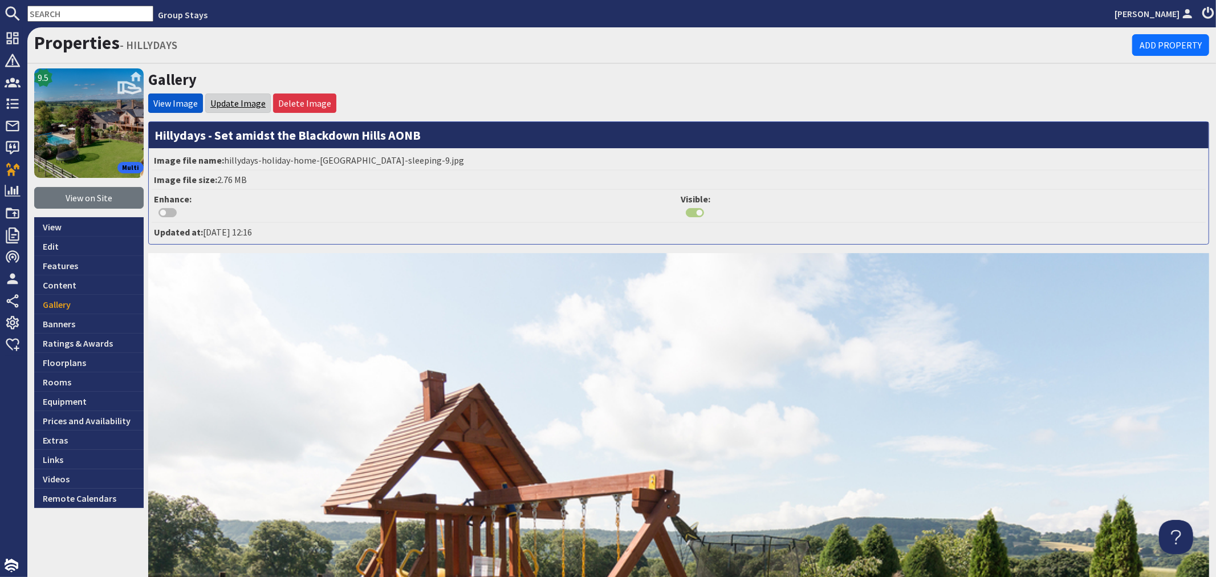
click at [219, 105] on link "Update Image" at bounding box center [237, 103] width 55 height 11
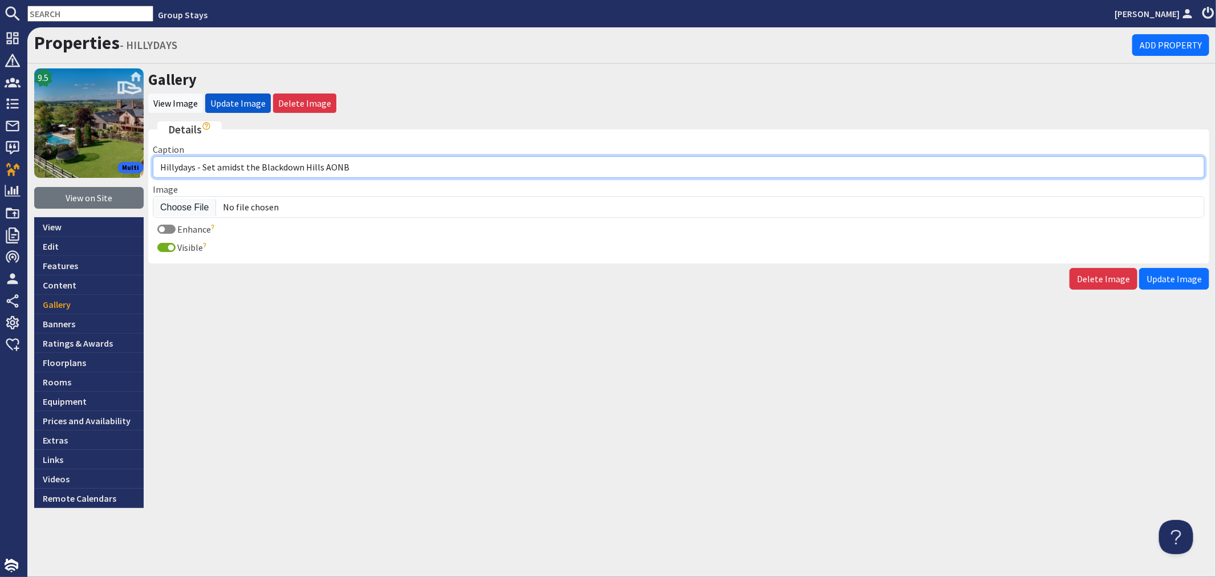
drag, startPoint x: 408, startPoint y: 168, endPoint x: 202, endPoint y: 165, distance: 205.9
click at [202, 165] on input "Hillydays - Set amidst the Blackdown Hills AONB" at bounding box center [679, 167] width 1052 height 22
type input "Hillydays - Younger children will love the play area"
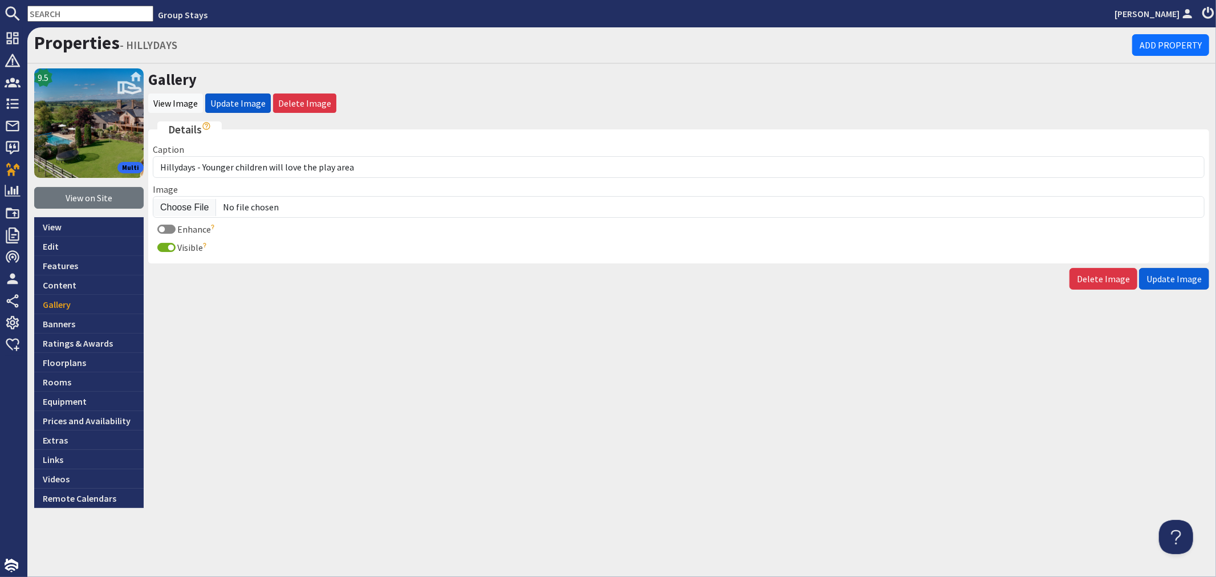
click at [1185, 275] on span "Update Image" at bounding box center [1174, 278] width 55 height 11
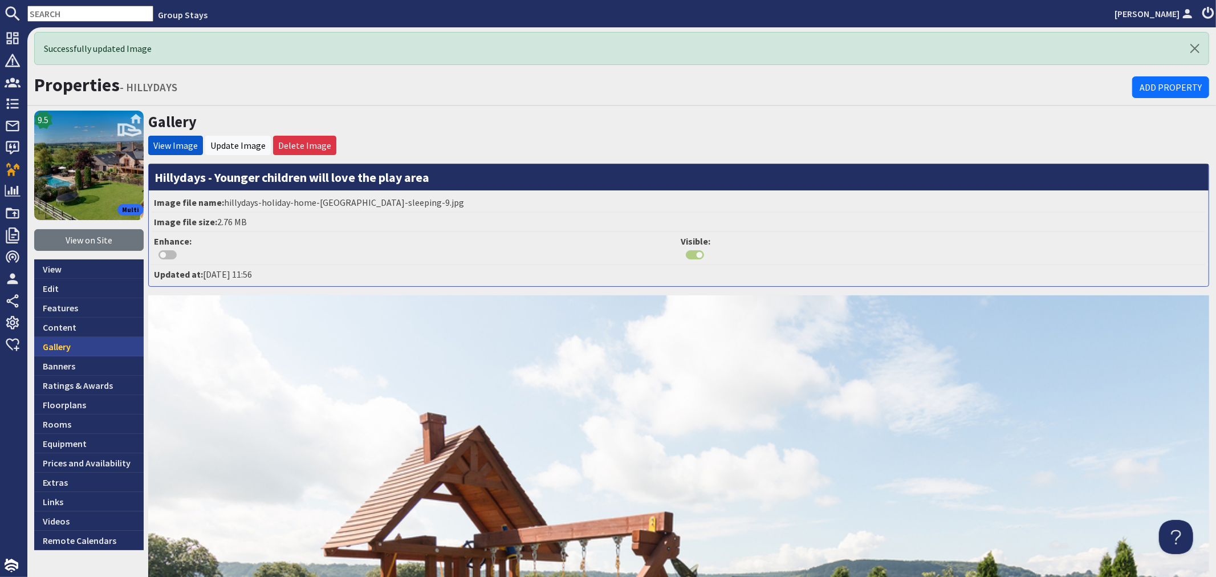
click at [95, 347] on link "Gallery" at bounding box center [88, 346] width 109 height 19
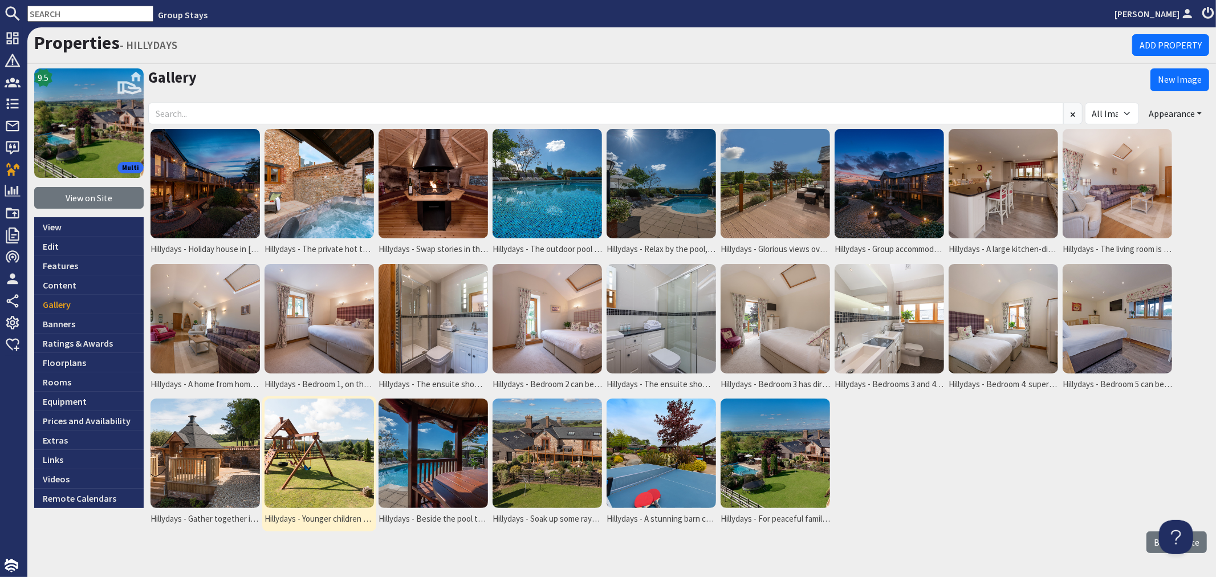
click at [340, 463] on img at bounding box center [319, 453] width 109 height 109
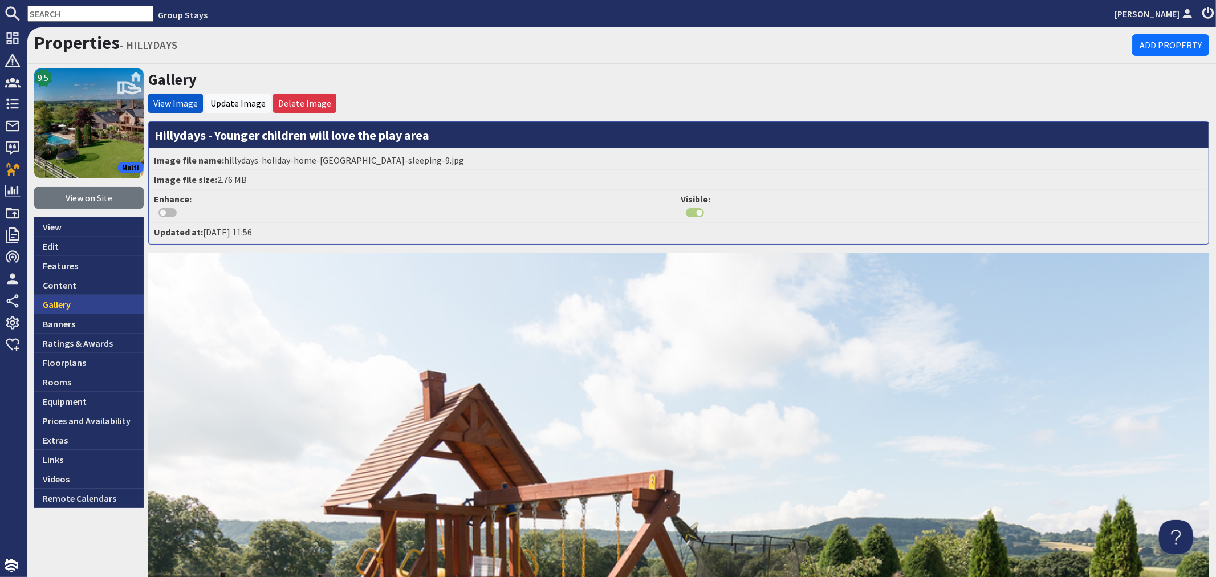
click at [80, 300] on link "Gallery" at bounding box center [88, 304] width 109 height 19
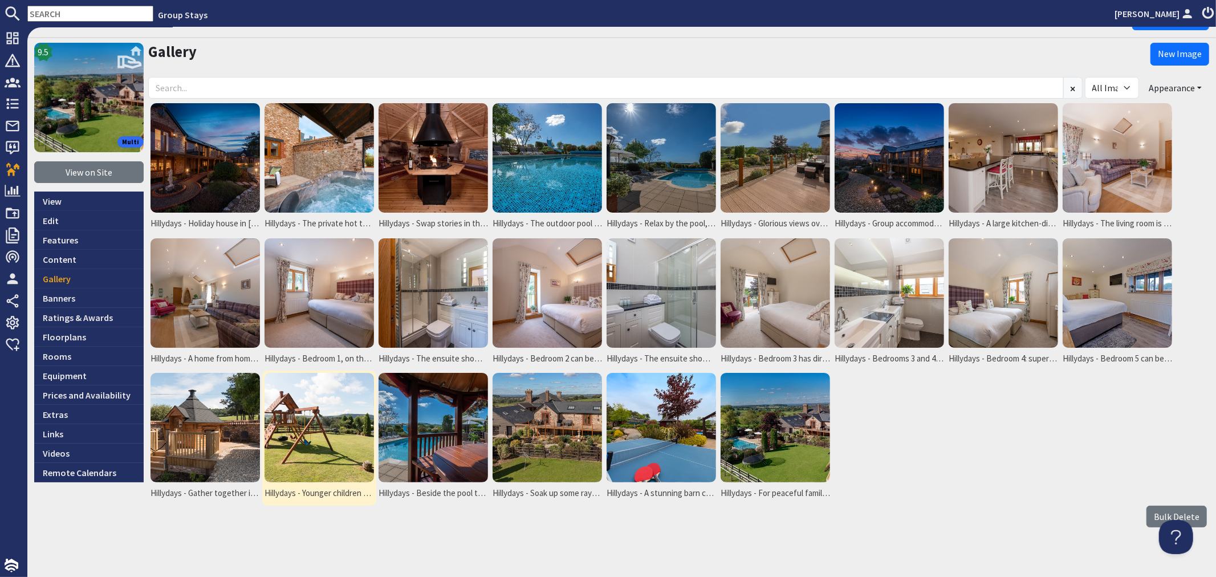
scroll to position [38, 0]
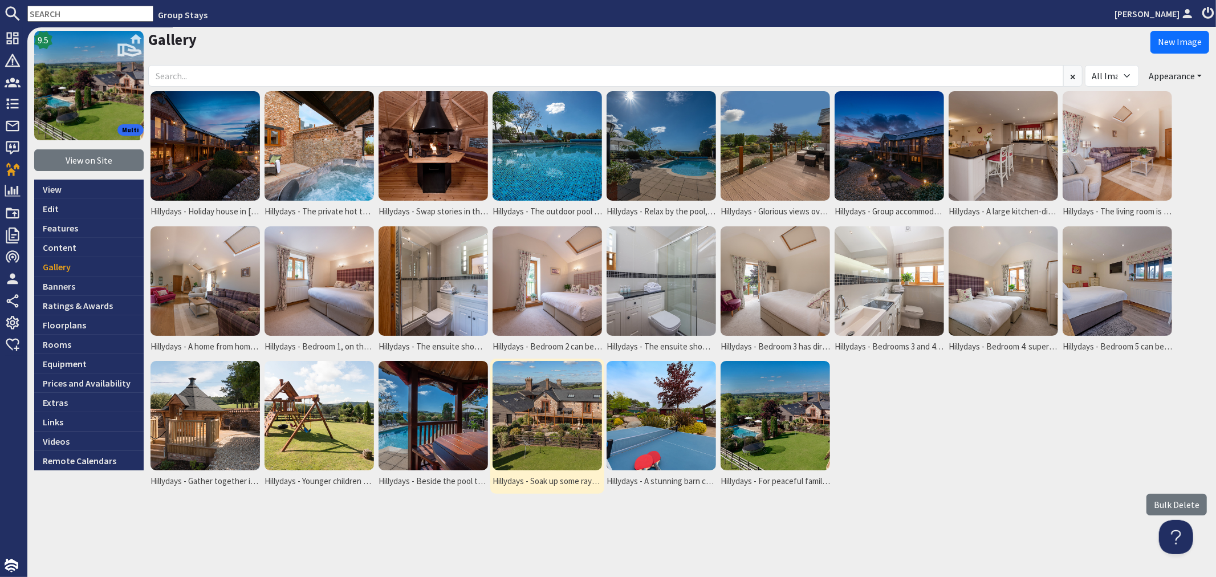
click at [508, 414] on img at bounding box center [547, 415] width 109 height 109
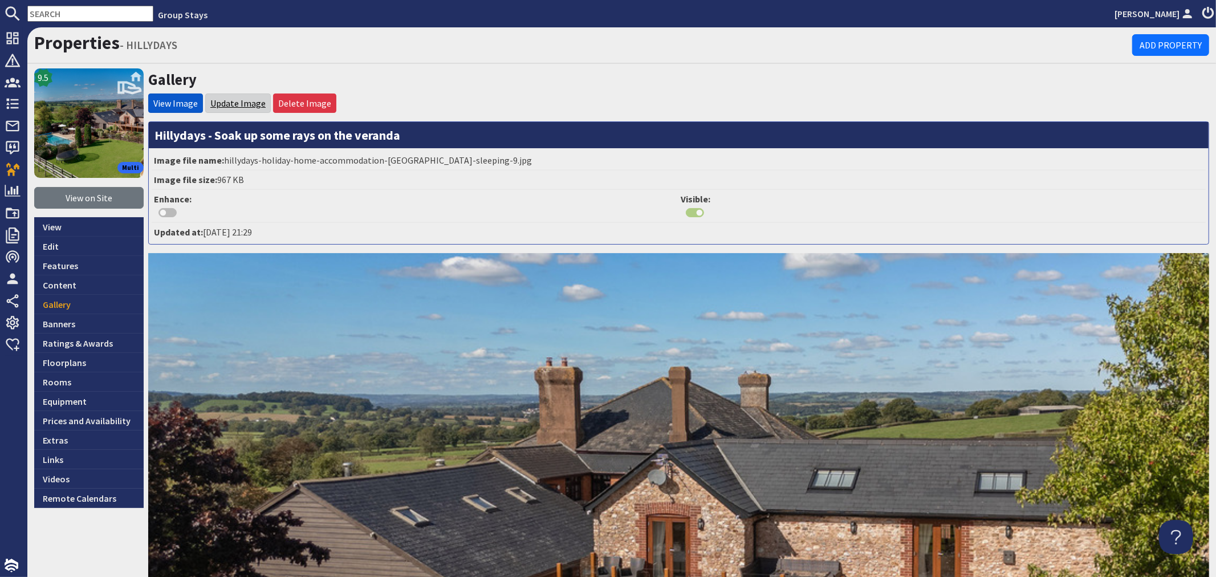
click at [242, 105] on link "Update Image" at bounding box center [237, 103] width 55 height 11
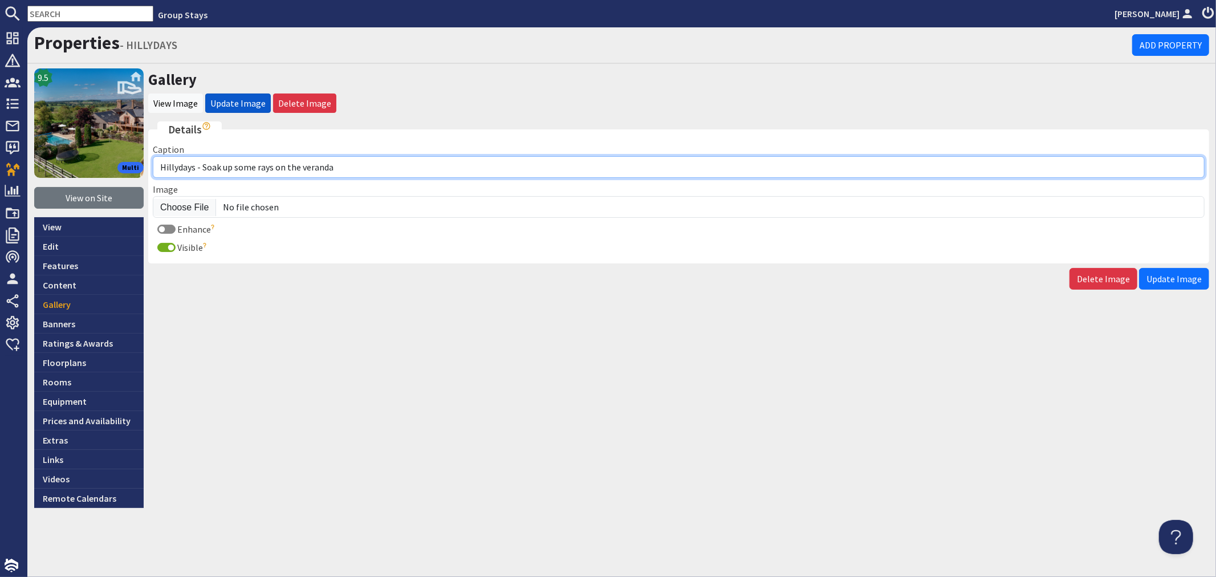
drag, startPoint x: 350, startPoint y: 165, endPoint x: 206, endPoint y: 167, distance: 143.7
click at [206, 167] on input "Hillydays - Soak up some rays on the veranda" at bounding box center [679, 167] width 1052 height 22
click at [269, 169] on input "Hillydays - Set in the beautiful devon countryside" at bounding box center [679, 167] width 1052 height 22
click at [282, 163] on input "Hillydays - Set in the beautiful devon countryside" at bounding box center [679, 167] width 1052 height 22
type input "Hillydays - Set in the beautiful [GEOGRAPHIC_DATA] countryside"
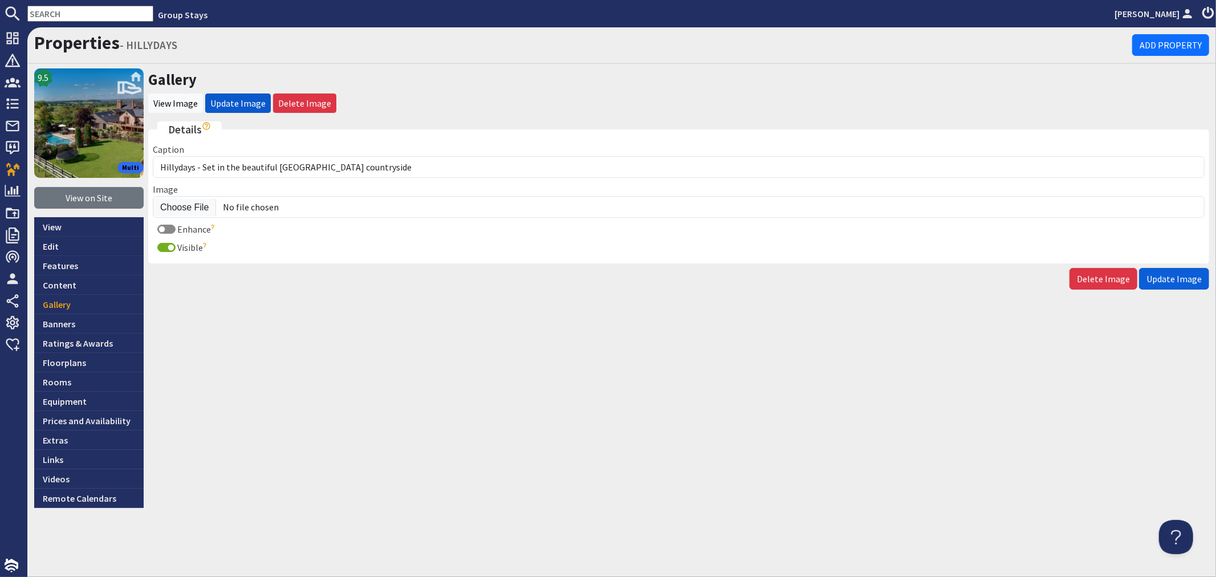
click at [1194, 286] on button "Update Image" at bounding box center [1174, 279] width 70 height 22
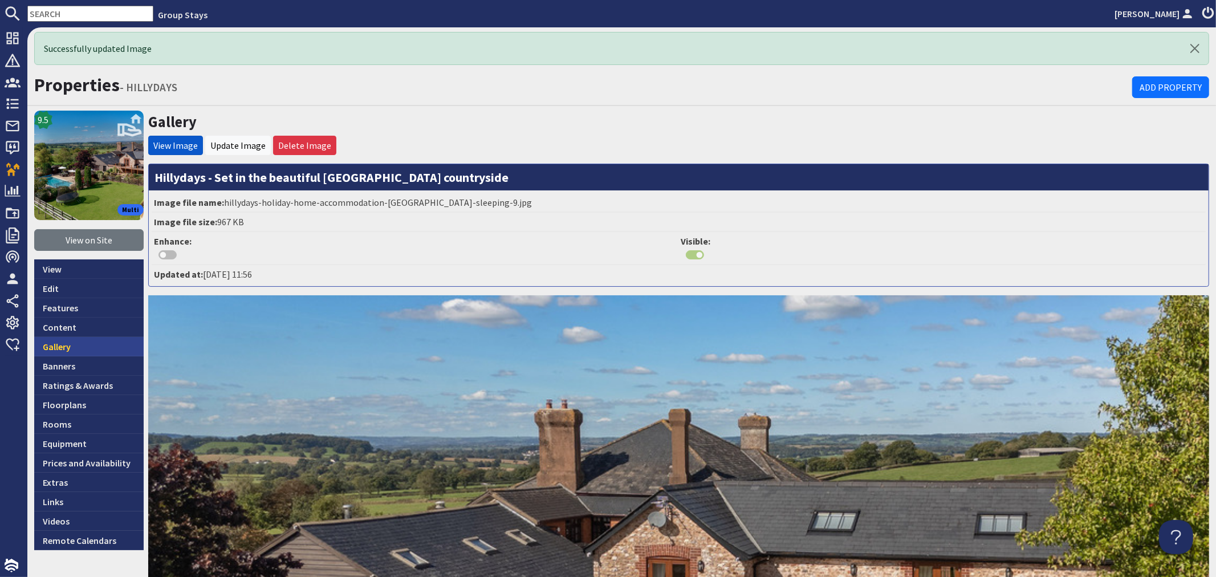
click at [82, 347] on link "Gallery" at bounding box center [88, 346] width 109 height 19
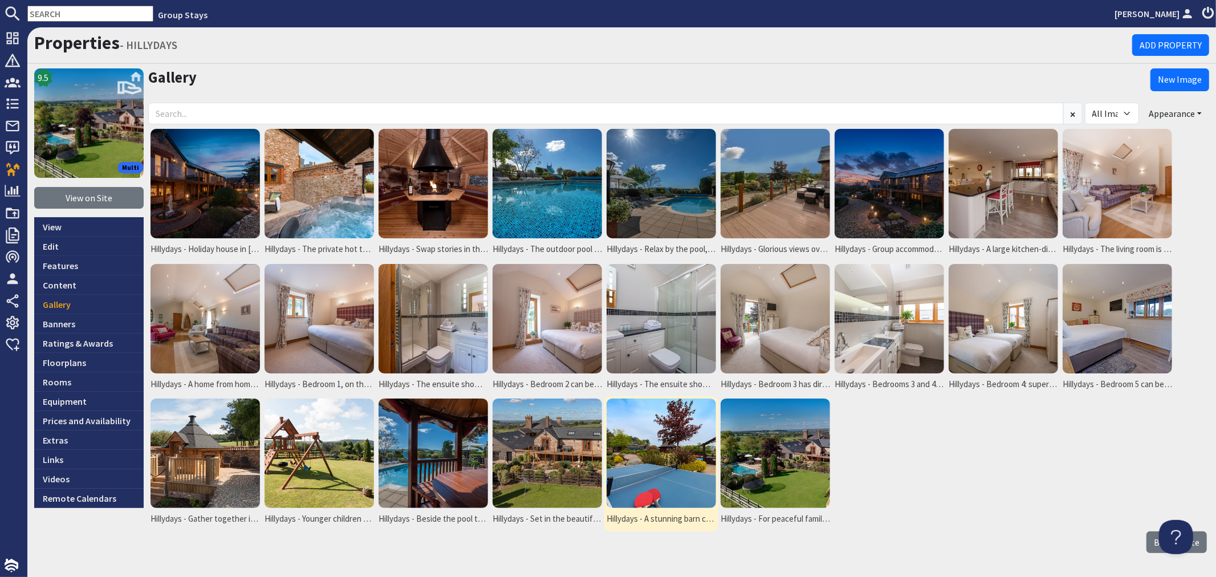
click at [644, 436] on img at bounding box center [661, 453] width 109 height 109
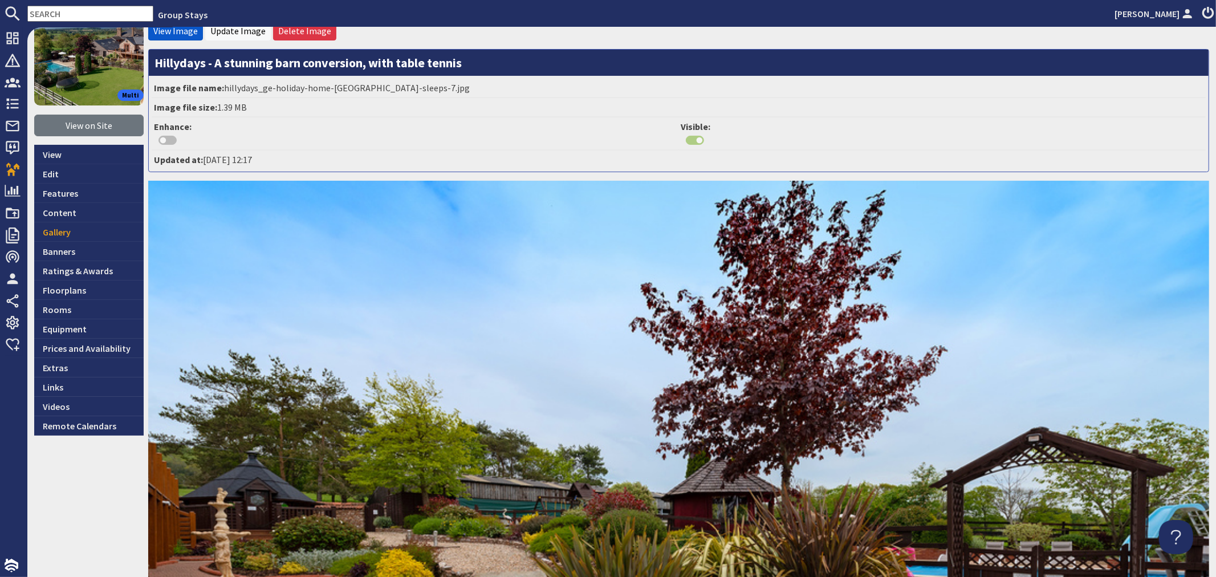
scroll to position [63, 0]
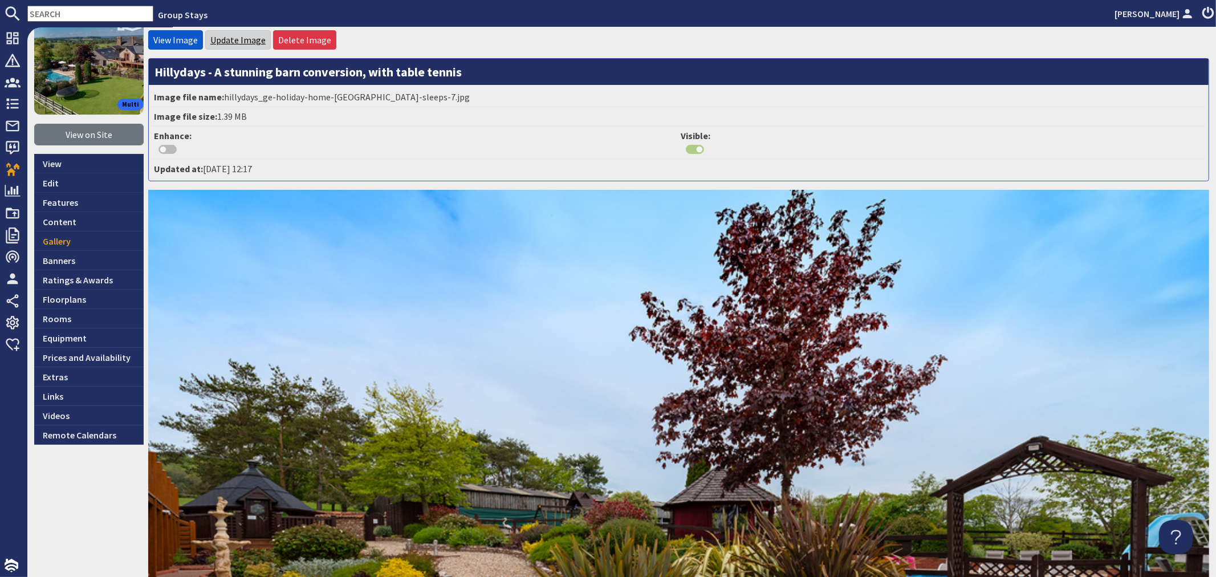
click at [244, 41] on link "Update Image" at bounding box center [237, 39] width 55 height 11
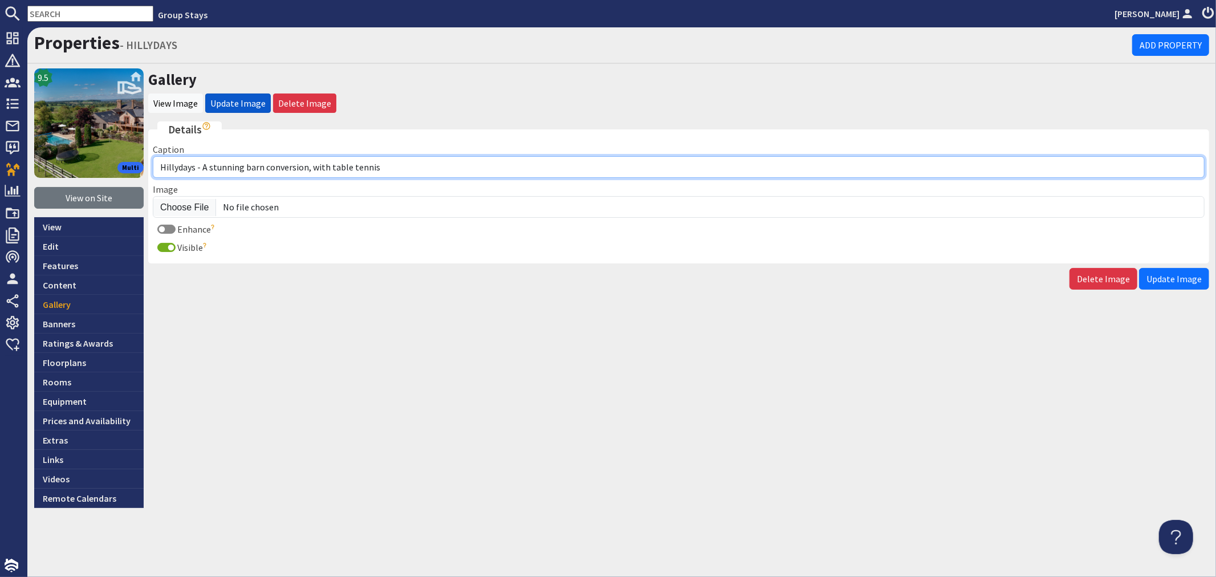
drag, startPoint x: 381, startPoint y: 165, endPoint x: 204, endPoint y: 169, distance: 177.4
click at [204, 169] on input "Hillydays - A stunning barn conversion, with table tennis" at bounding box center [679, 167] width 1052 height 22
click at [283, 161] on input "Hillydays - There's outdoor tabel tennis in the landscaped gardens" at bounding box center [679, 167] width 1052 height 22
click at [231, 166] on input "Hillydays - There's outdoor table tennis in the landscaped gardens" at bounding box center [679, 167] width 1052 height 22
click at [254, 168] on input "Hillydays - Play outdoor table tennis in the landscaped gardens" at bounding box center [679, 167] width 1052 height 22
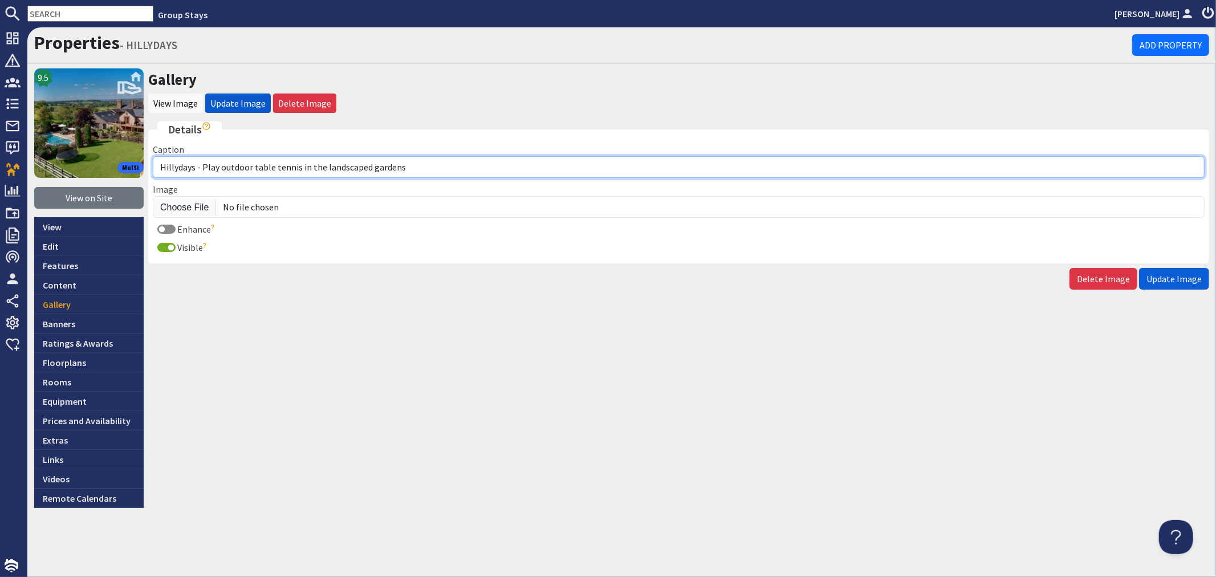
type input "Hillydays - Play outdoor table tennis in the landscaped gardens"
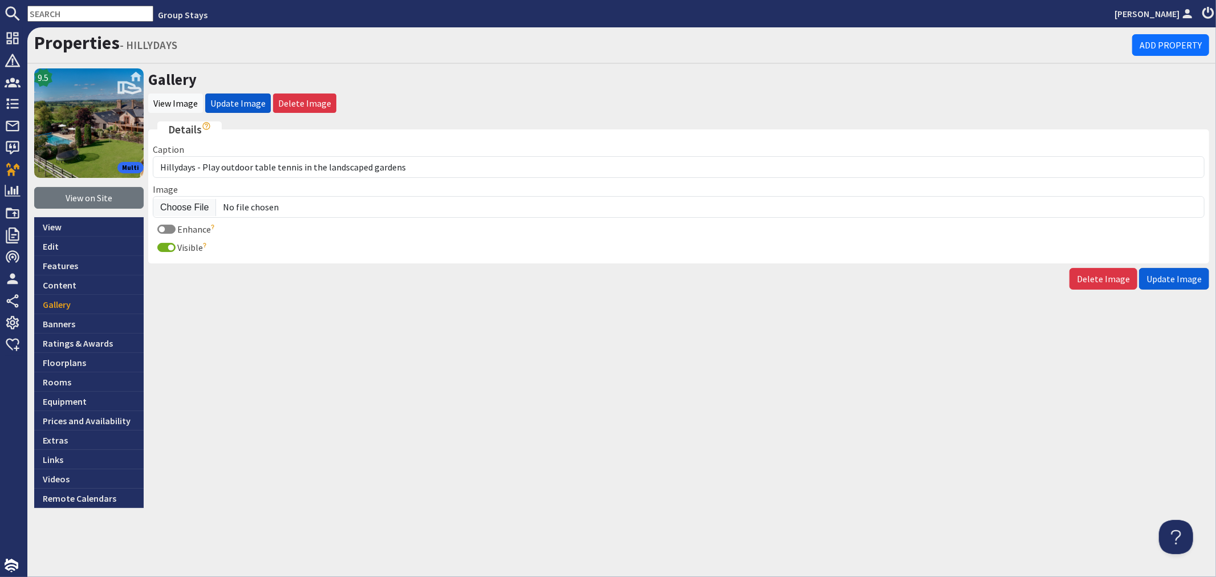
click at [1170, 270] on button "Update Image" at bounding box center [1174, 279] width 70 height 22
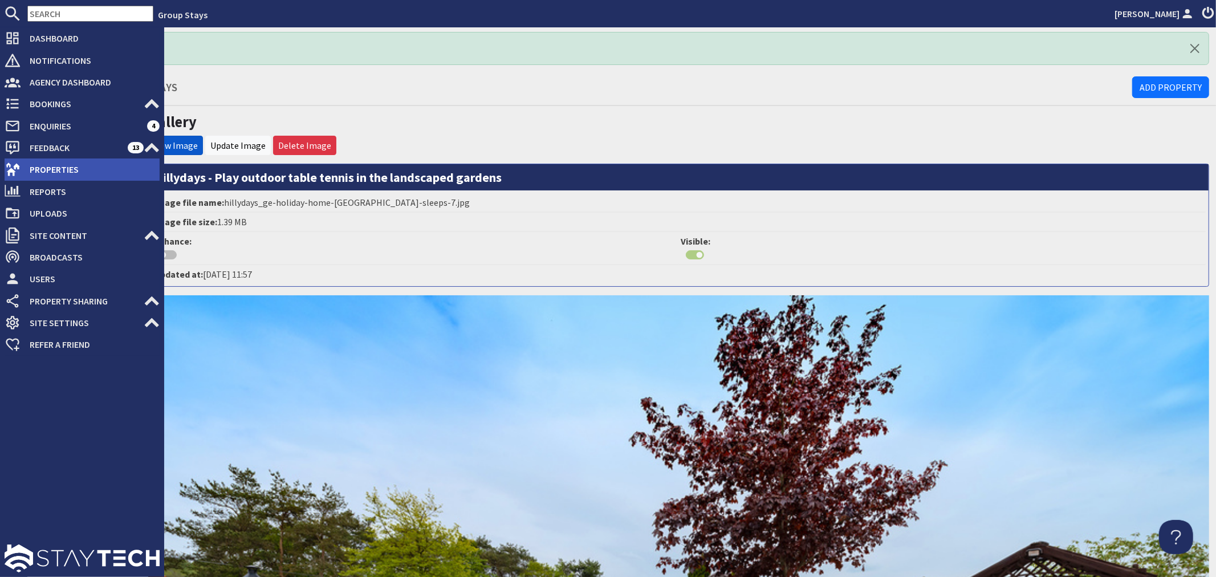
click at [46, 170] on span "Properties" at bounding box center [90, 169] width 139 height 18
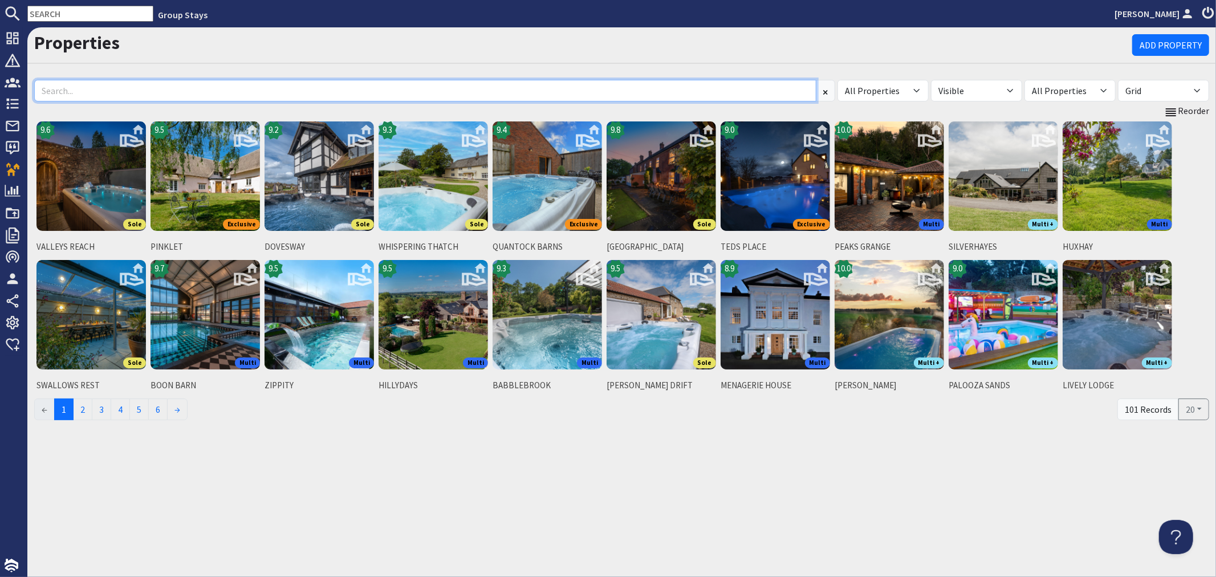
click at [167, 96] on input at bounding box center [425, 91] width 782 height 22
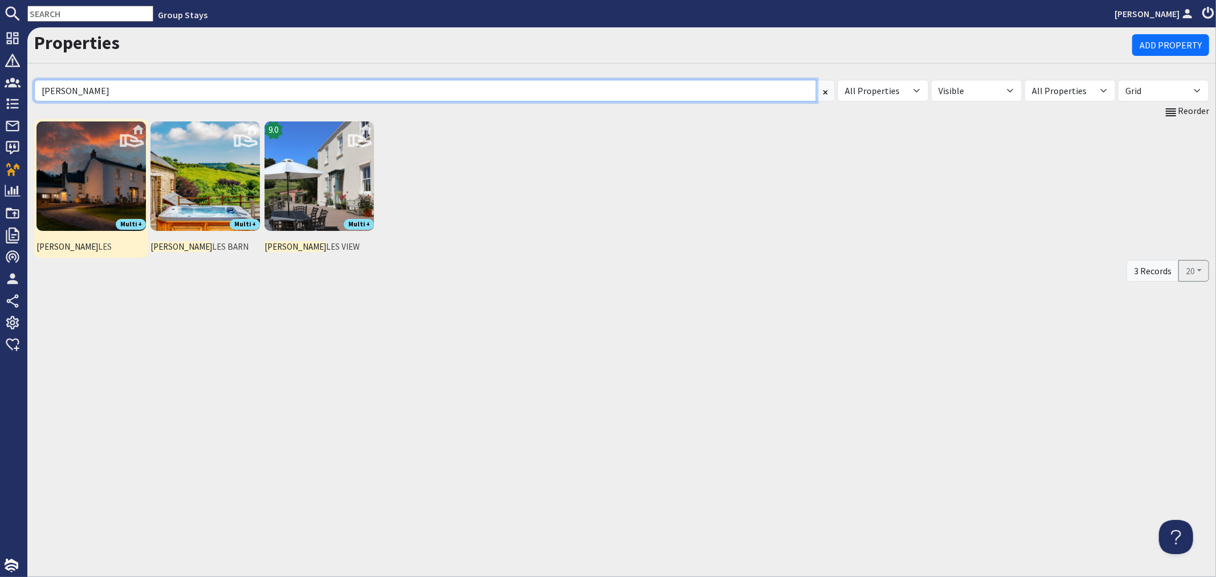
type input "bumb"
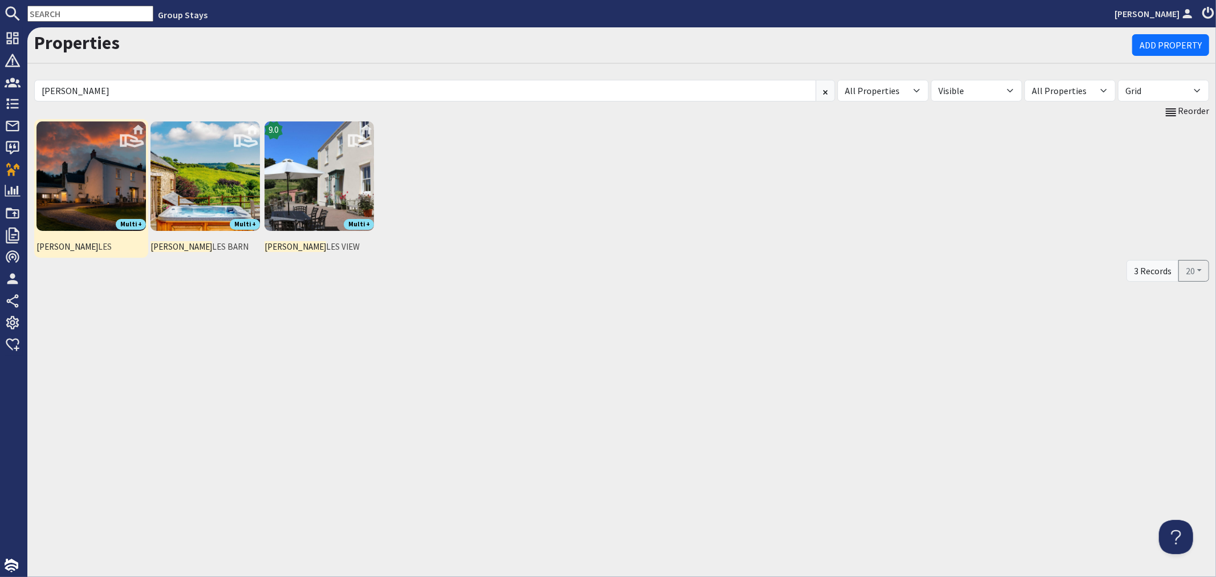
click at [103, 179] on img at bounding box center [90, 175] width 109 height 109
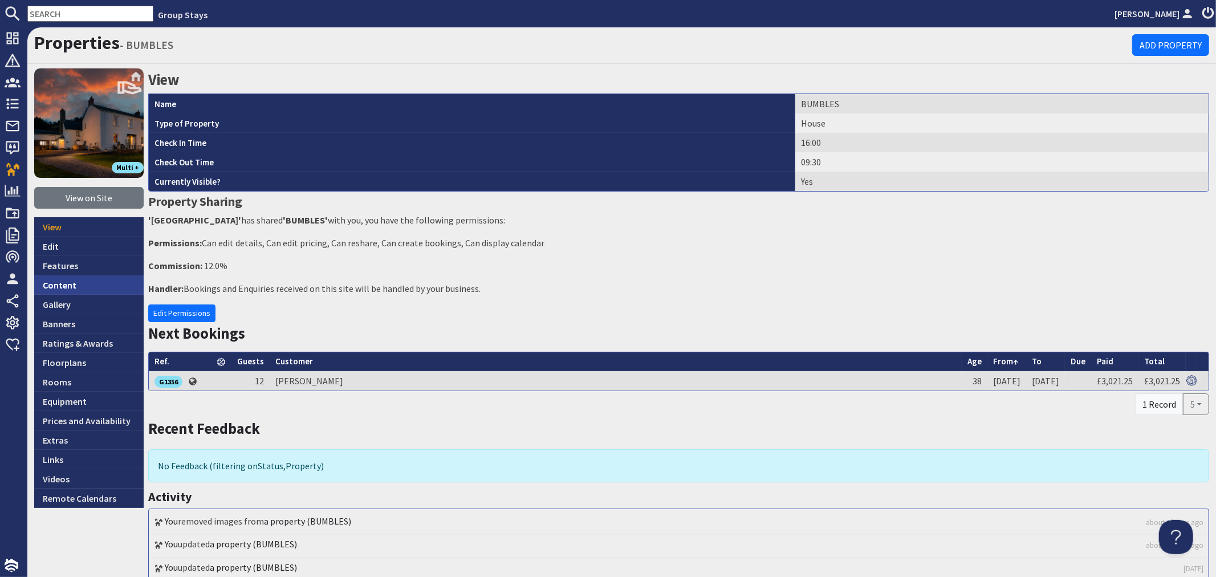
click at [87, 283] on link "Content" at bounding box center [88, 284] width 109 height 19
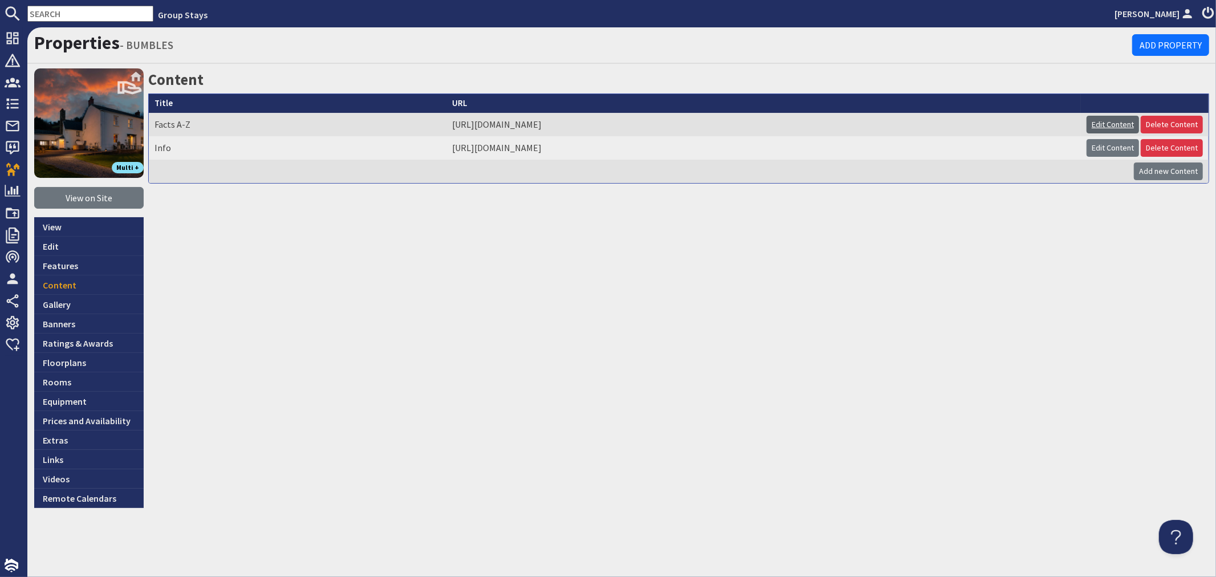
click at [1091, 127] on link "Edit Content" at bounding box center [1113, 125] width 52 height 18
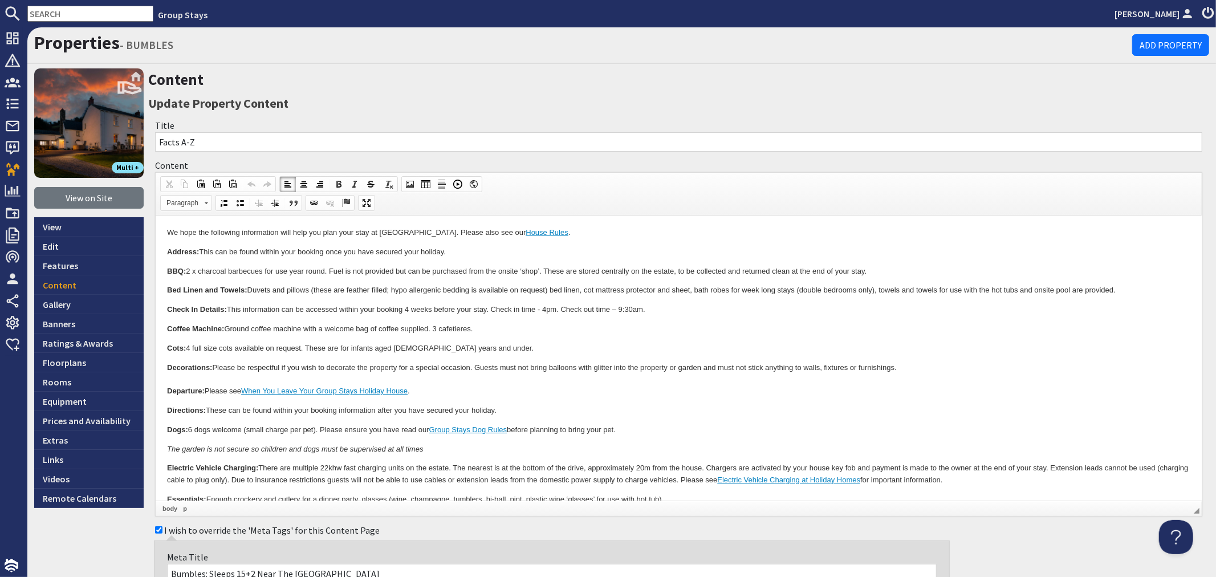
click at [356, 436] on p "Dogs: 6 dogs welcome (small charge per pet). Please ensure you have read our Gr…" at bounding box center [679, 430] width 1024 height 12
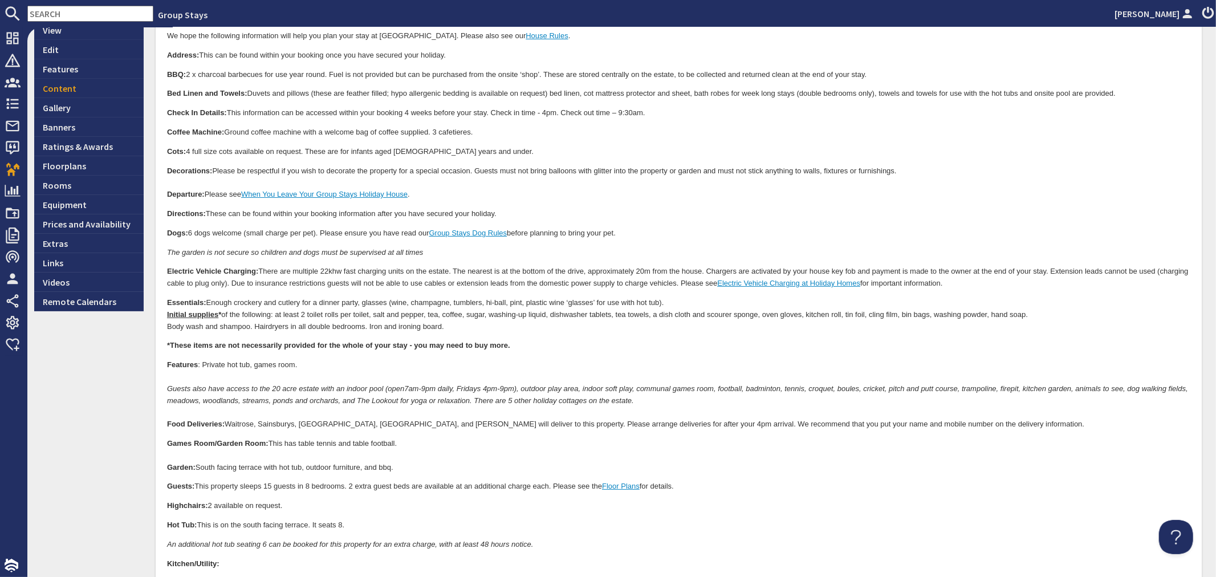
scroll to position [253, 0]
